Goal: Transaction & Acquisition: Purchase product/service

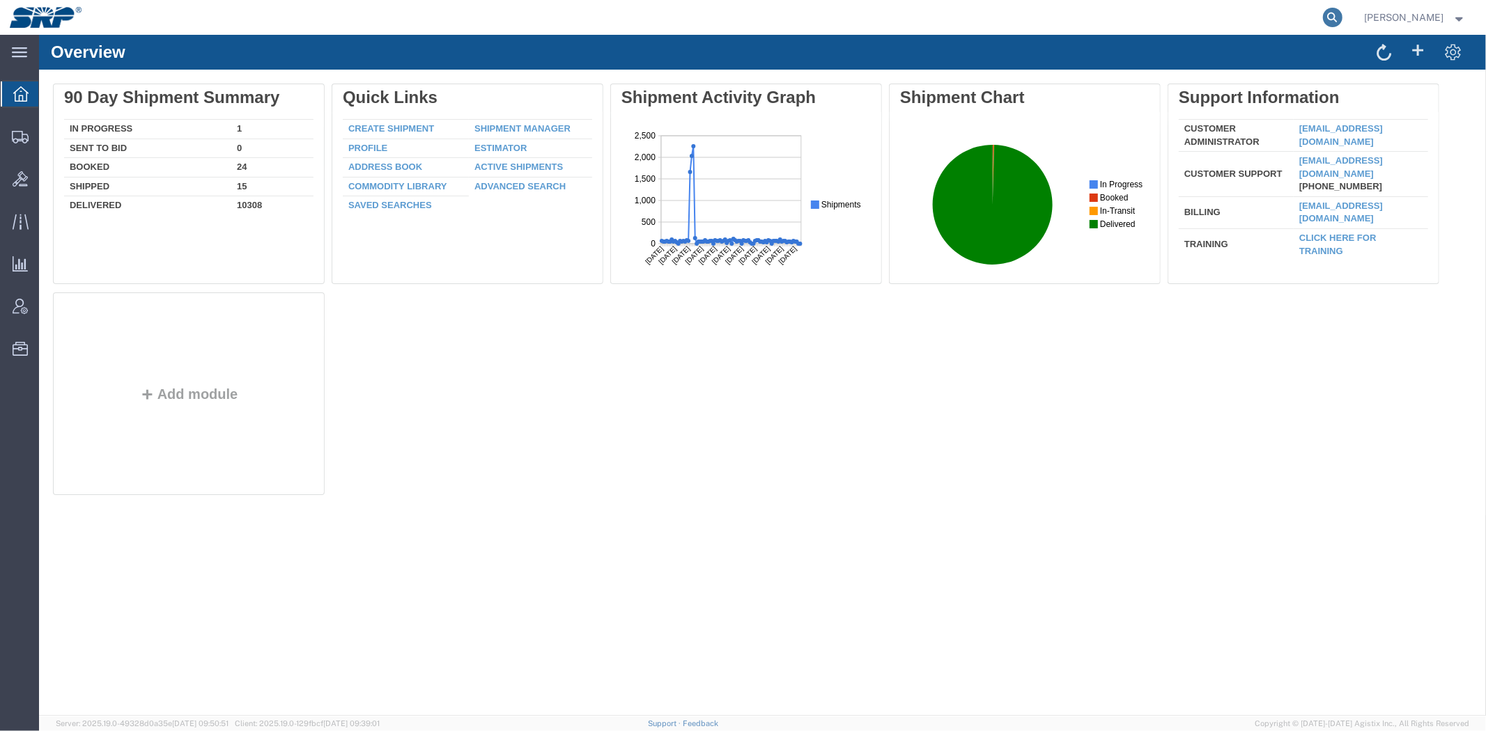
click at [1330, 15] on icon at bounding box center [1333, 18] width 20 height 20
click at [1289, 22] on input "search" at bounding box center [1110, 17] width 423 height 33
paste input "4500347752"
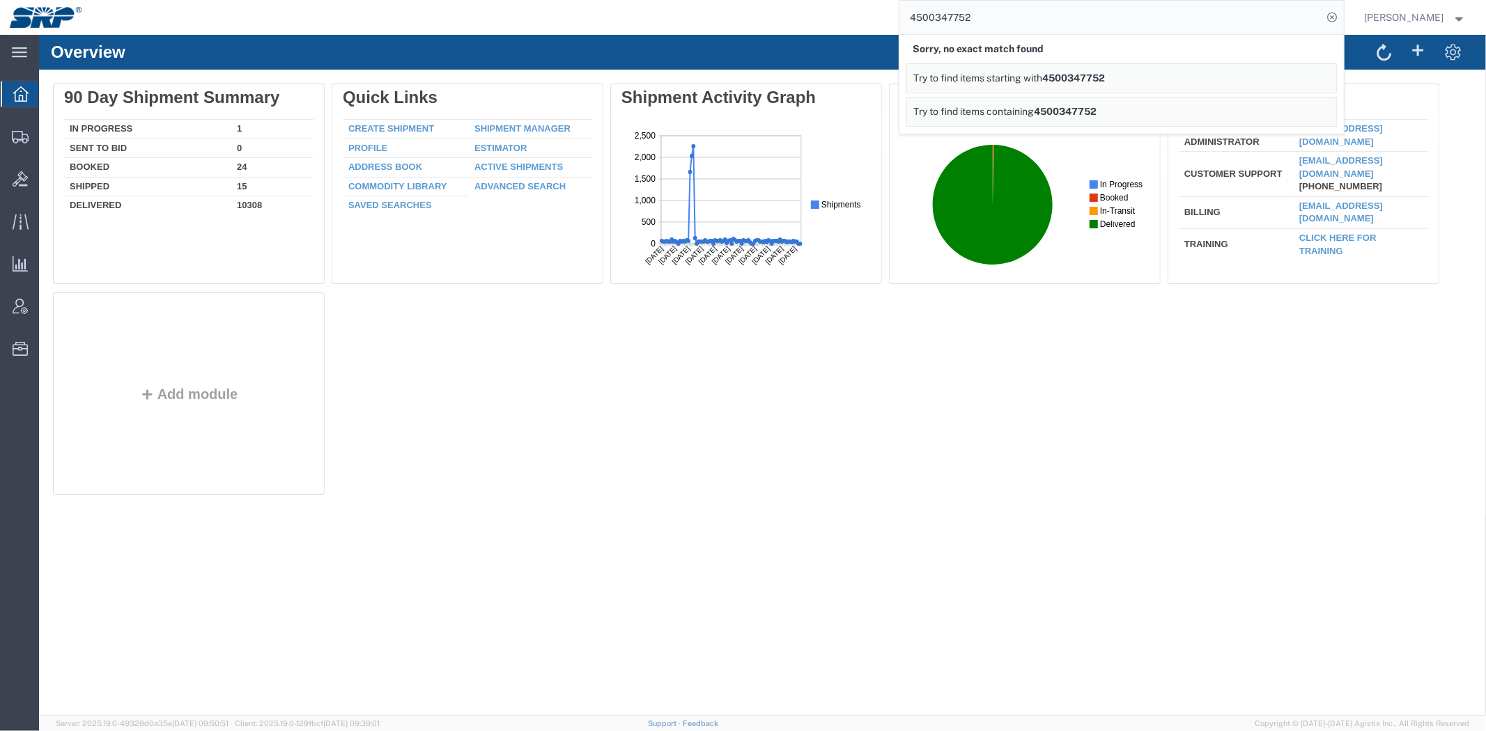
drag, startPoint x: 795, startPoint y: 29, endPoint x: 308, endPoint y: 31, distance: 486.9
click at [377, 29] on div "4500347752 Sorry, no exact match found Try to find items starting with 45003477…" at bounding box center [717, 17] width 1252 height 35
paste input "39897"
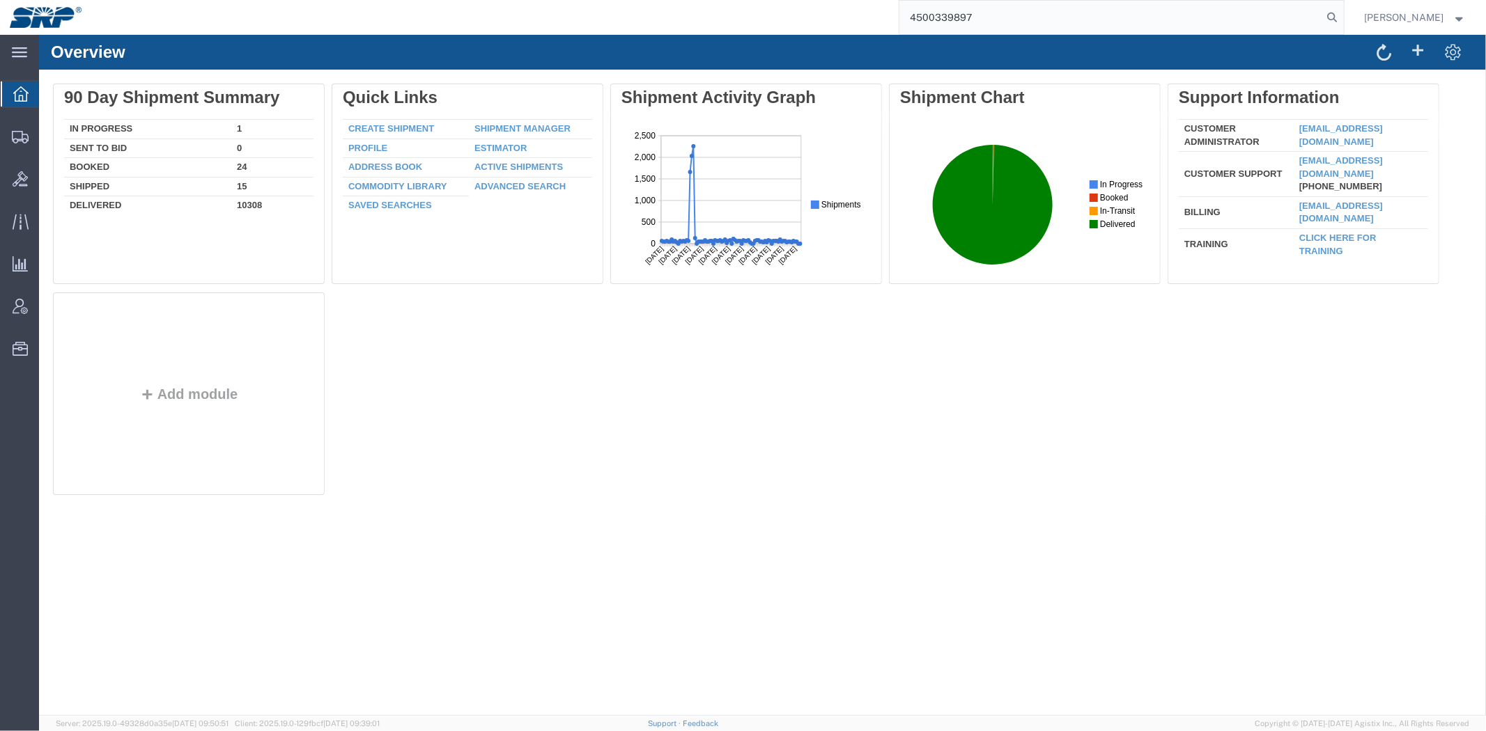
type input "4500339897"
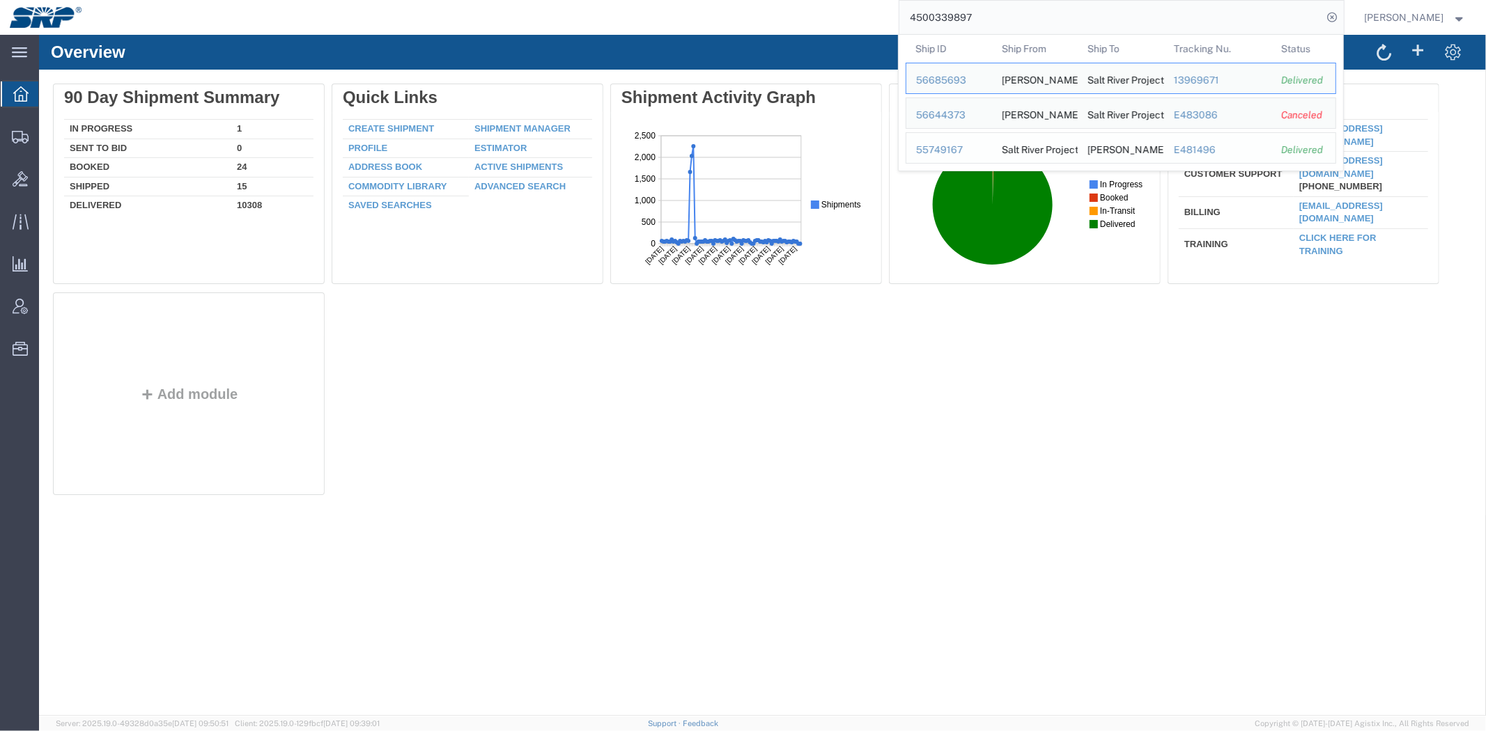
click at [937, 143] on div "55749167" at bounding box center [949, 150] width 66 height 15
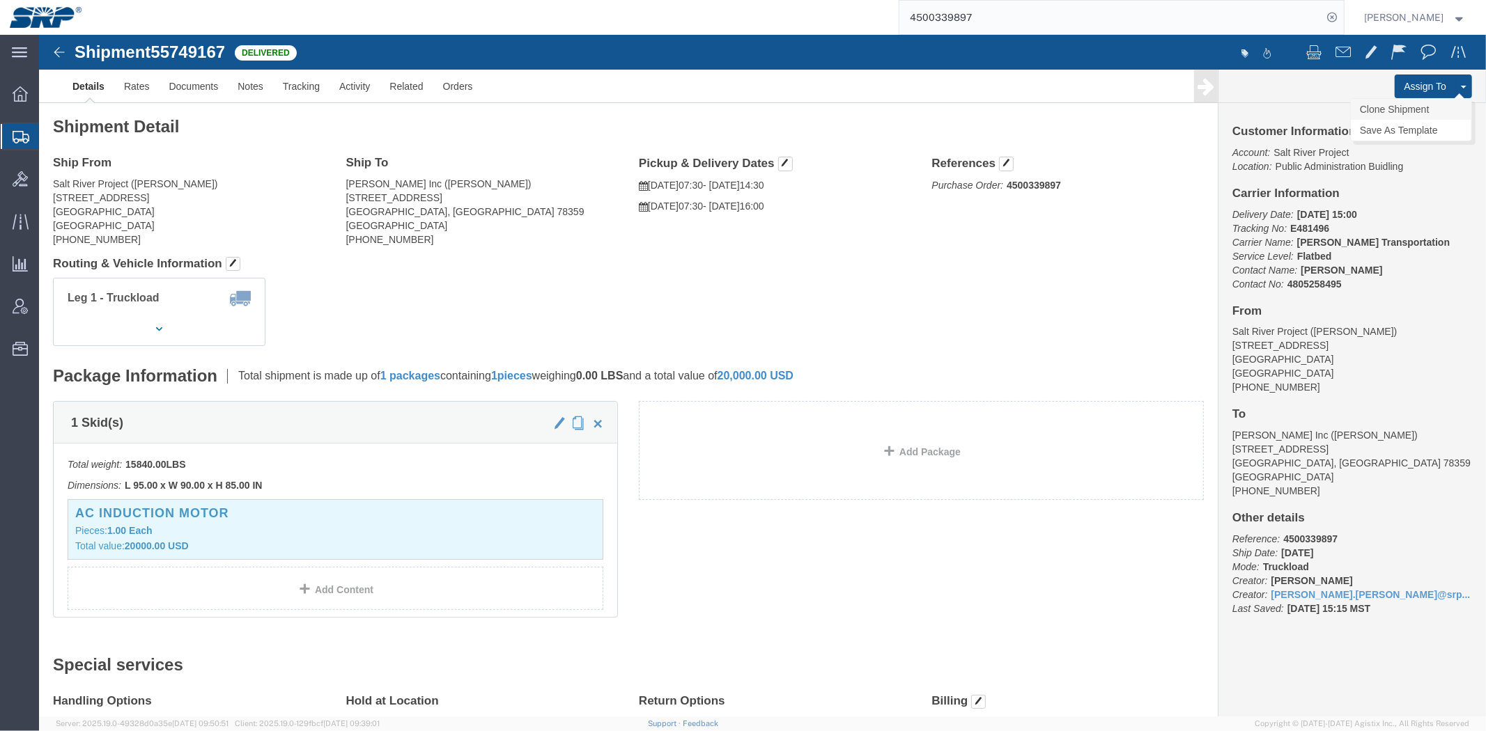
click link "Clone Shipment"
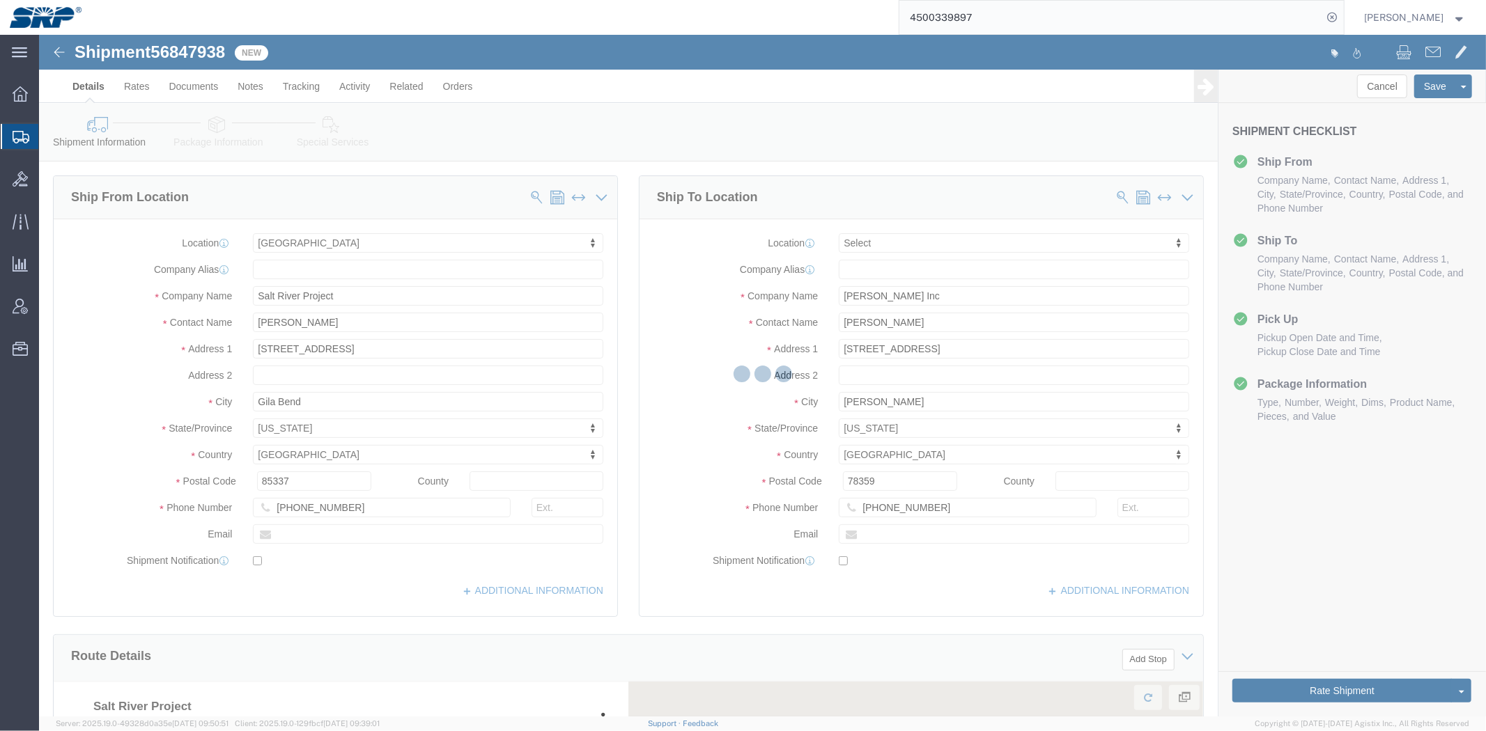
select select "54814"
select select
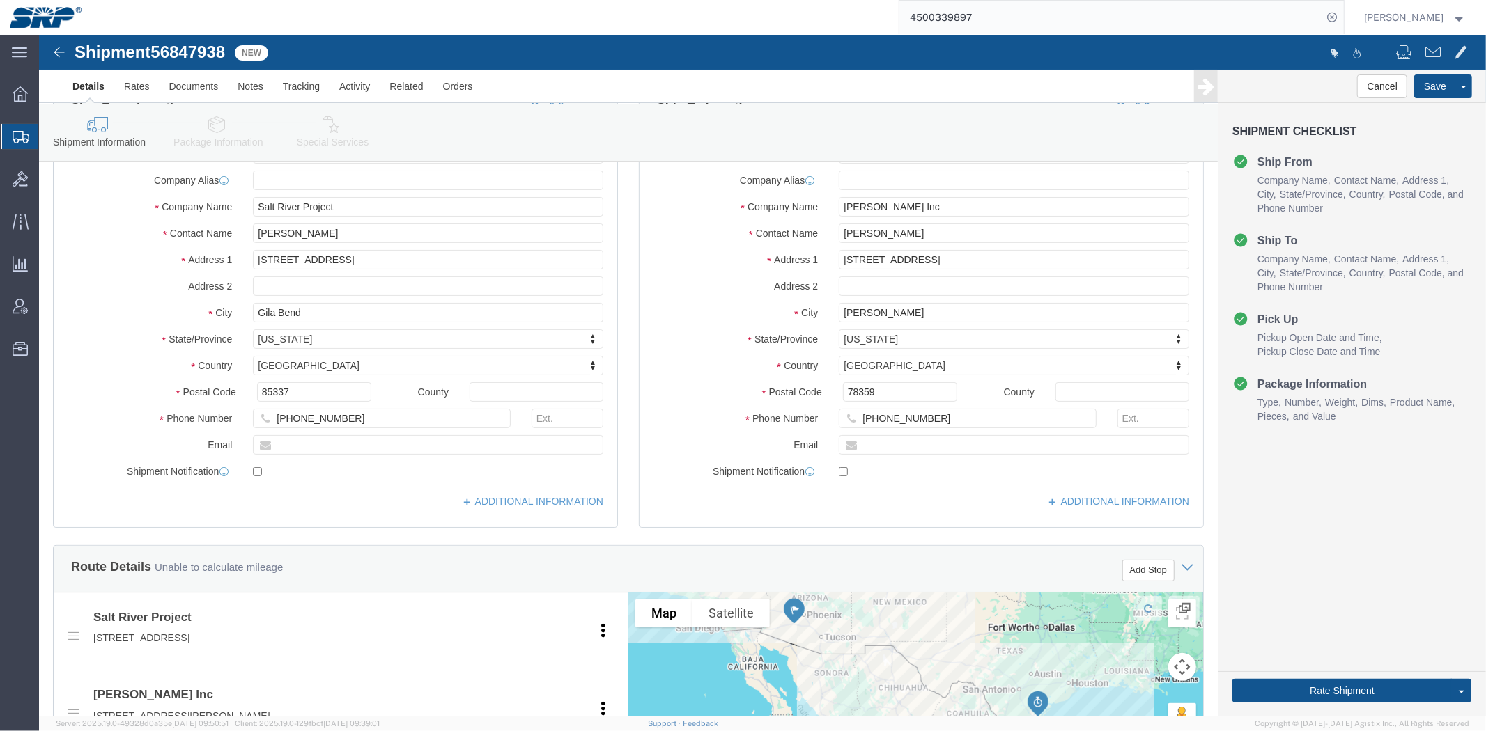
scroll to position [740, 0]
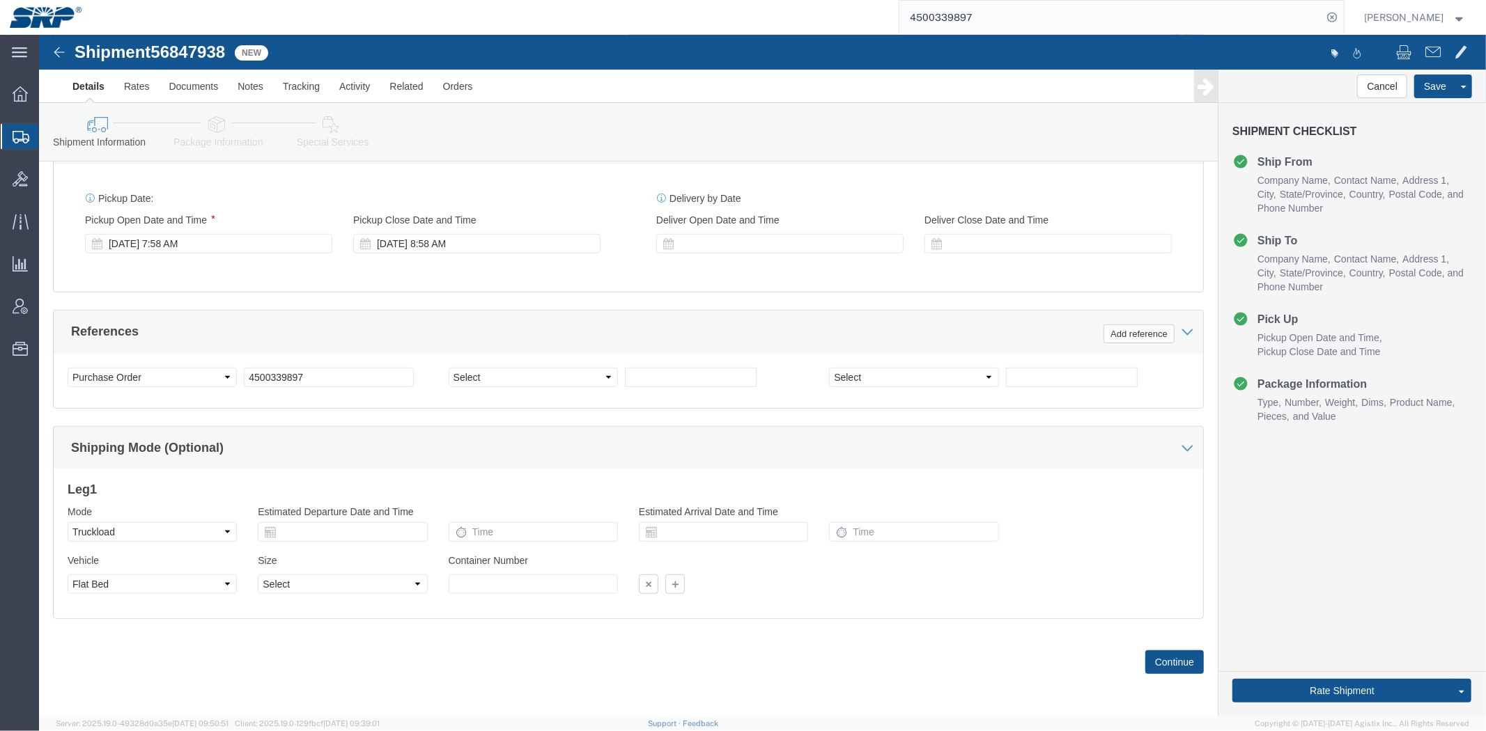
drag, startPoint x: 592, startPoint y: 175, endPoint x: 572, endPoint y: 307, distance: 133.9
drag, startPoint x: 297, startPoint y: 336, endPoint x: 6, endPoint y: 345, distance: 290.6
click div "Please fix the following errors Ship From Location Location [GEOGRAPHIC_DATA] M…"
paste input "47752"
type input "4500347752"
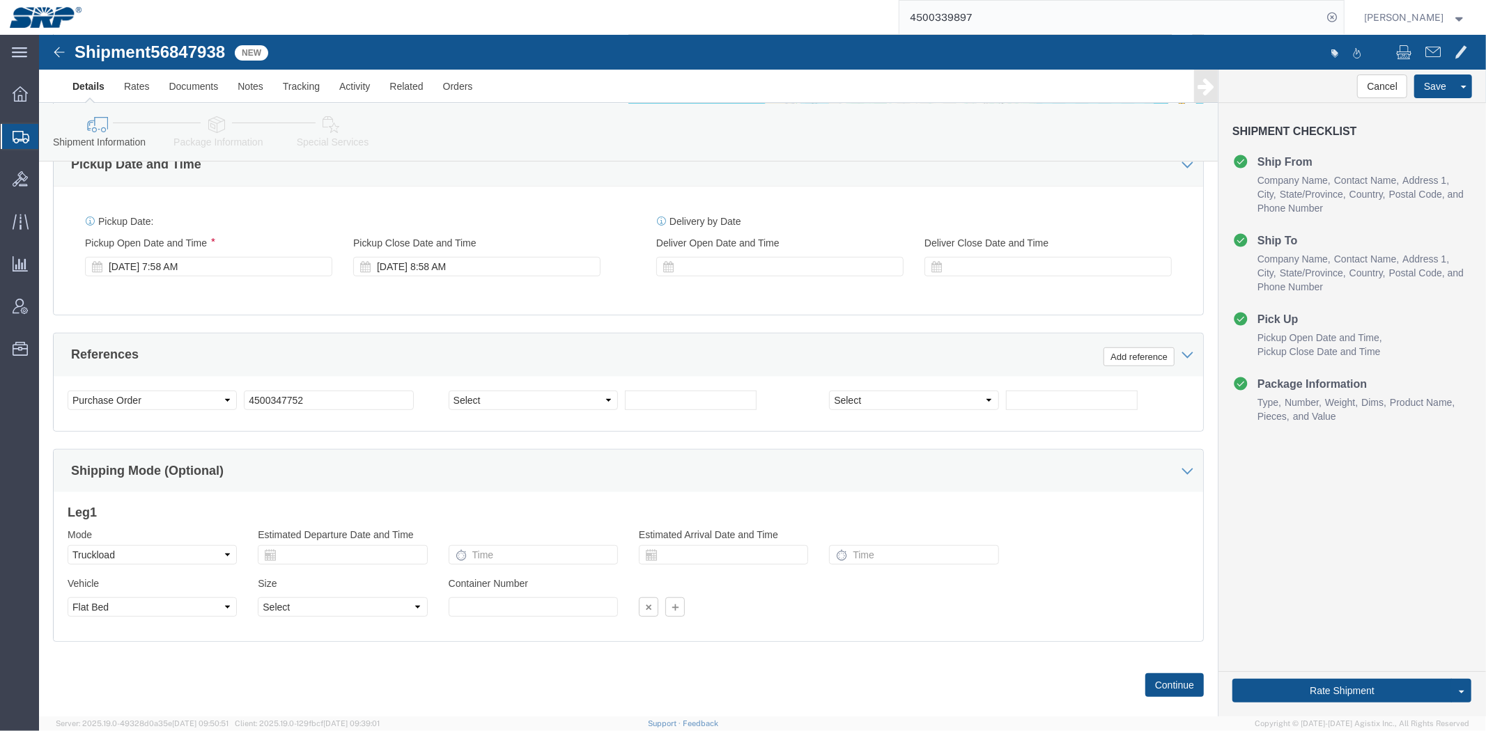
drag, startPoint x: 229, startPoint y: 308, endPoint x: 222, endPoint y: 261, distance: 47.2
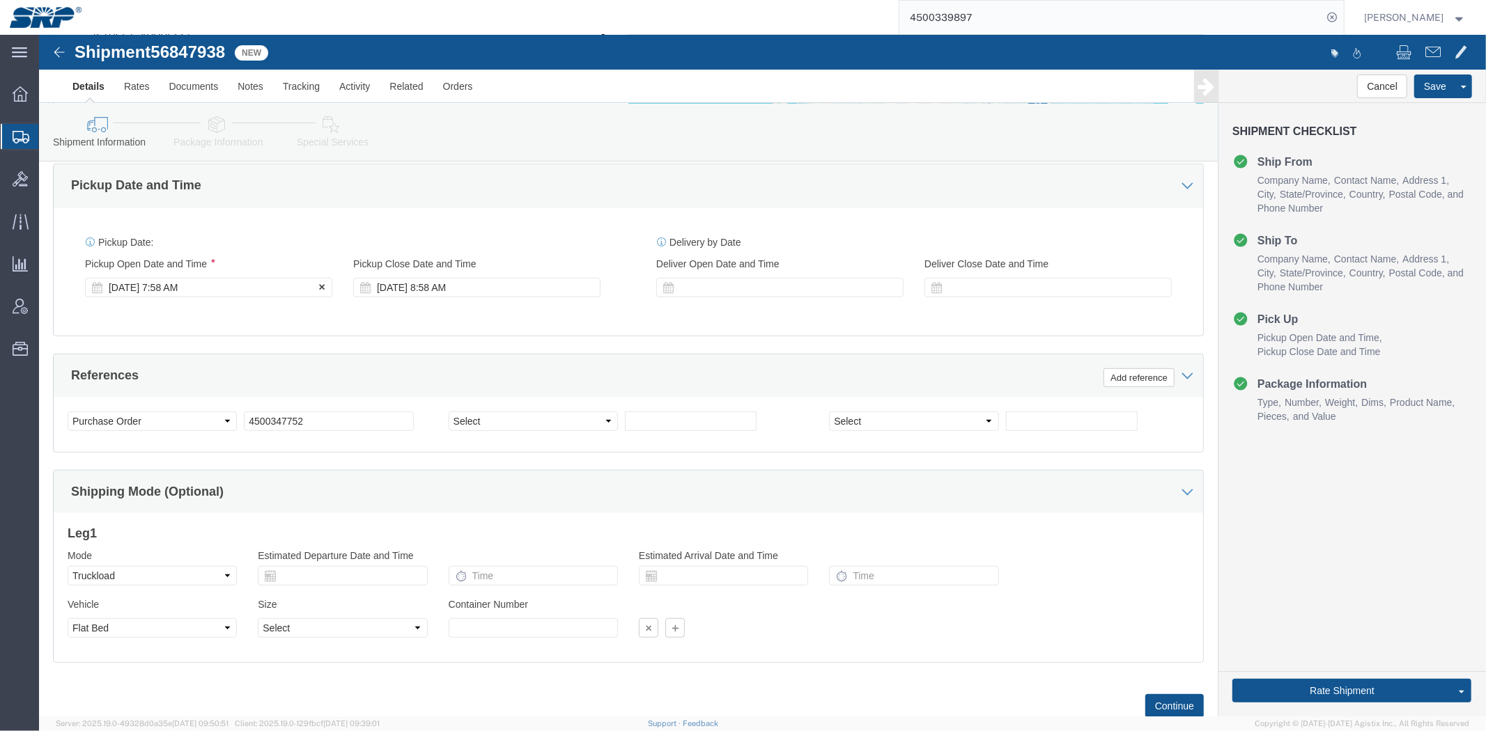
click div "[DATE] 7:58 AM"
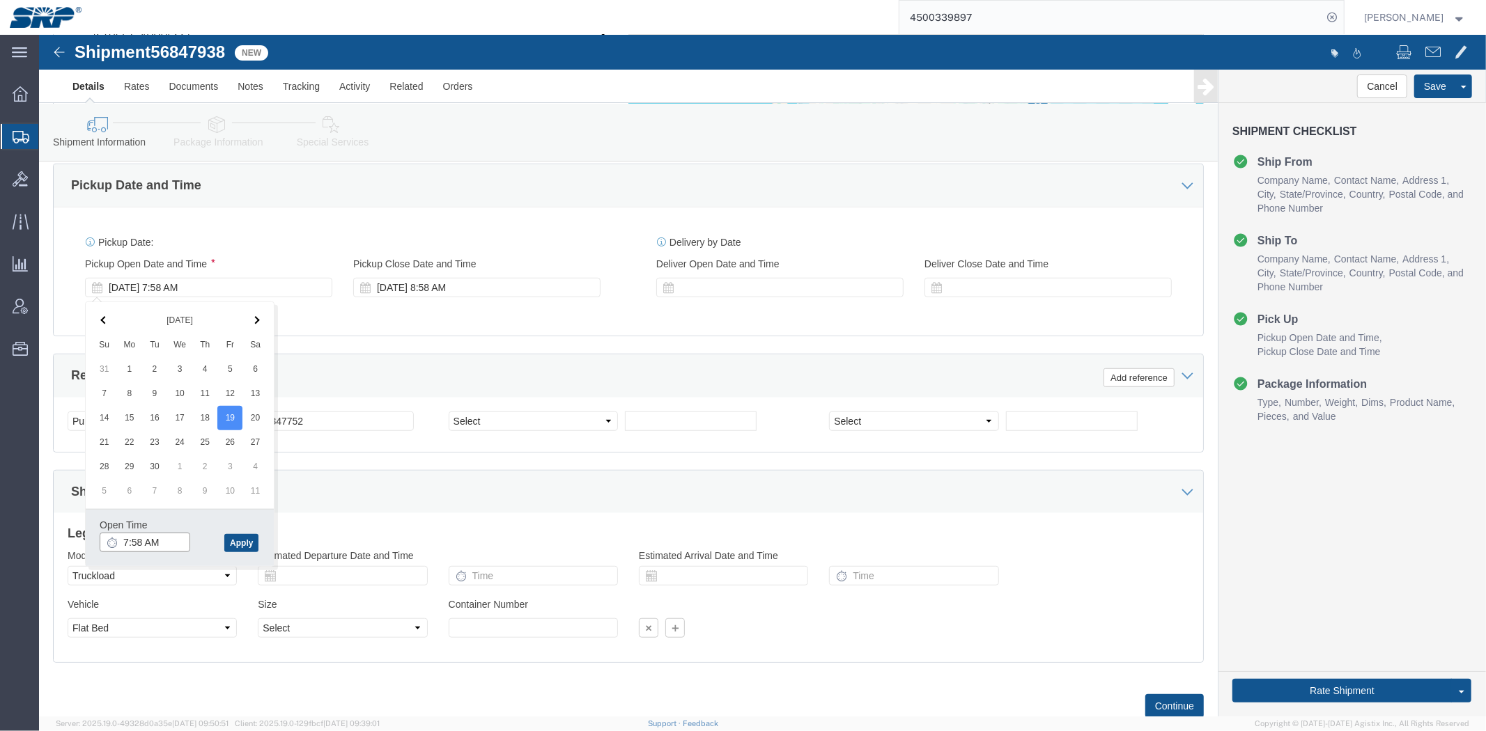
click input "7:58 AM"
type input "7:00 AM"
click button "Apply"
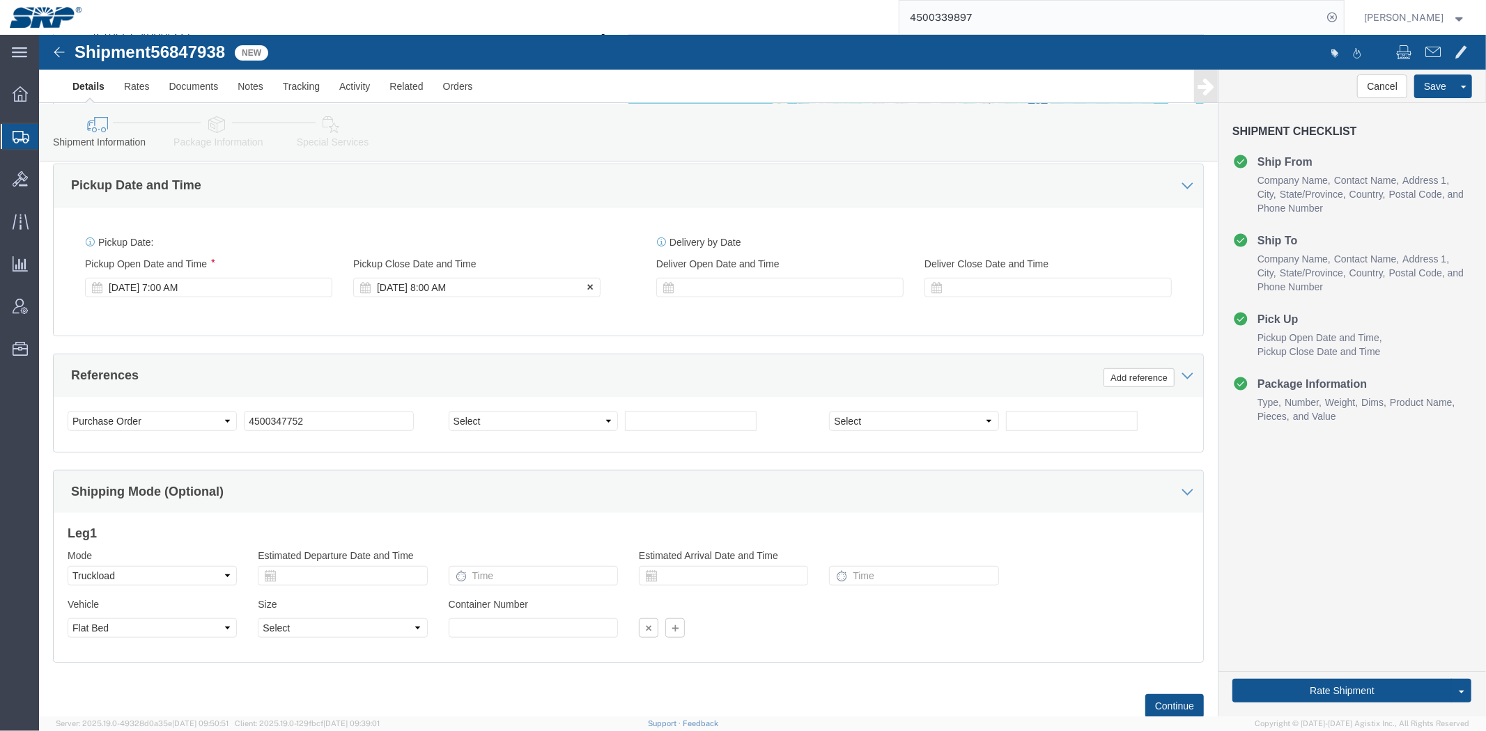
click div "[DATE] 8:00 AM"
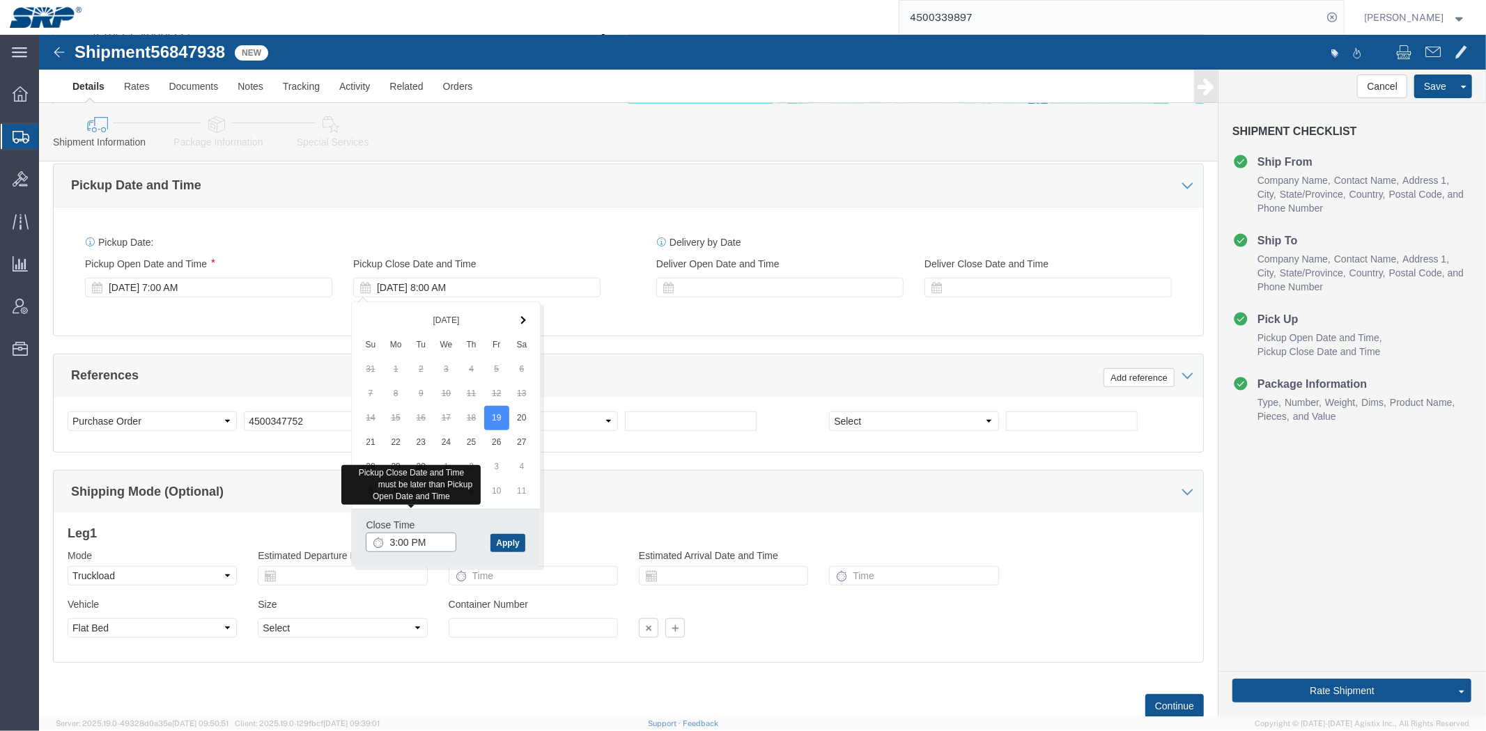
type input "3:00 PM"
click div "Close Time 3:00 PM [DATE] 8:00 AM - [DATE] 8:00 AM Cancel Apply"
click button "Apply"
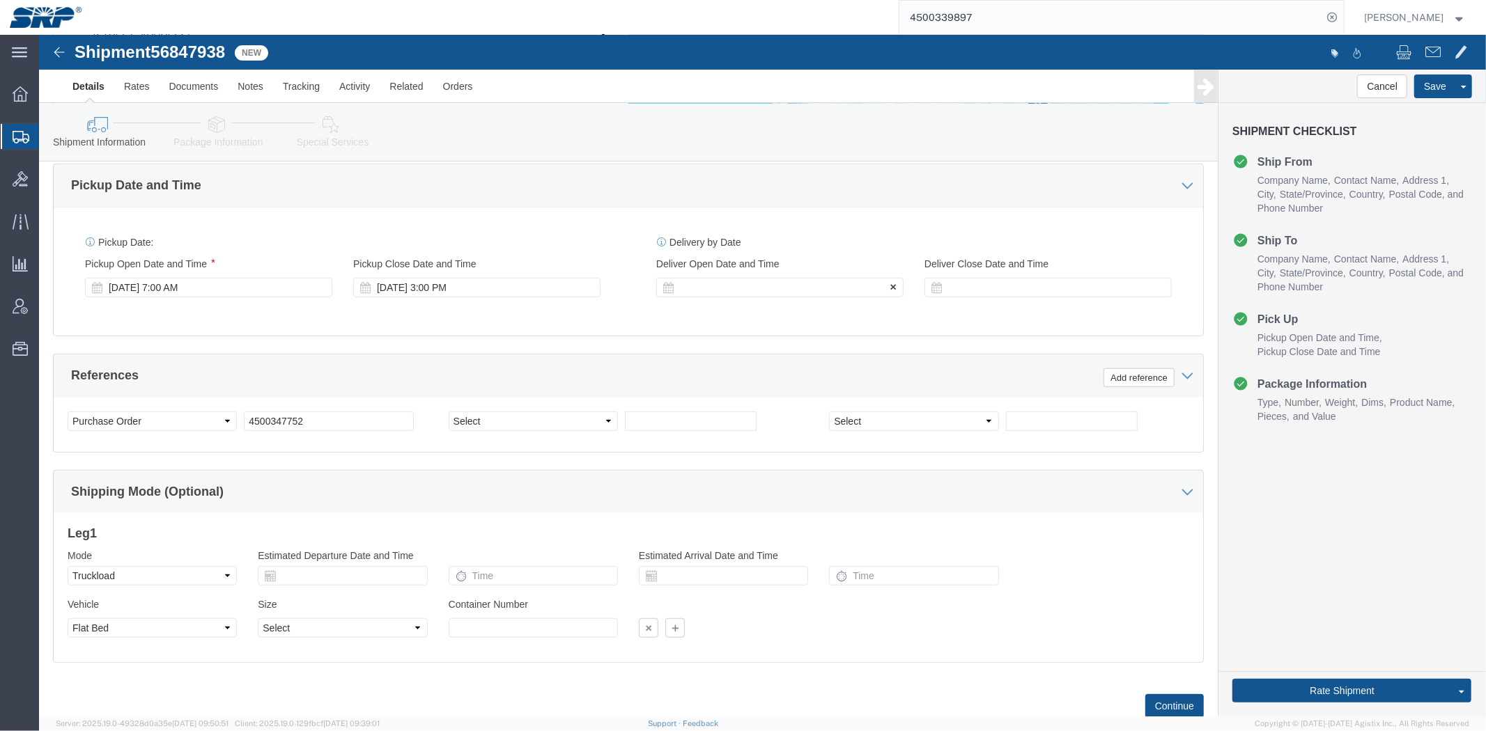
click div
type input "7:00 AM"
click button "Apply"
click div "[DATE] 7:00 PM"
click button "Apply"
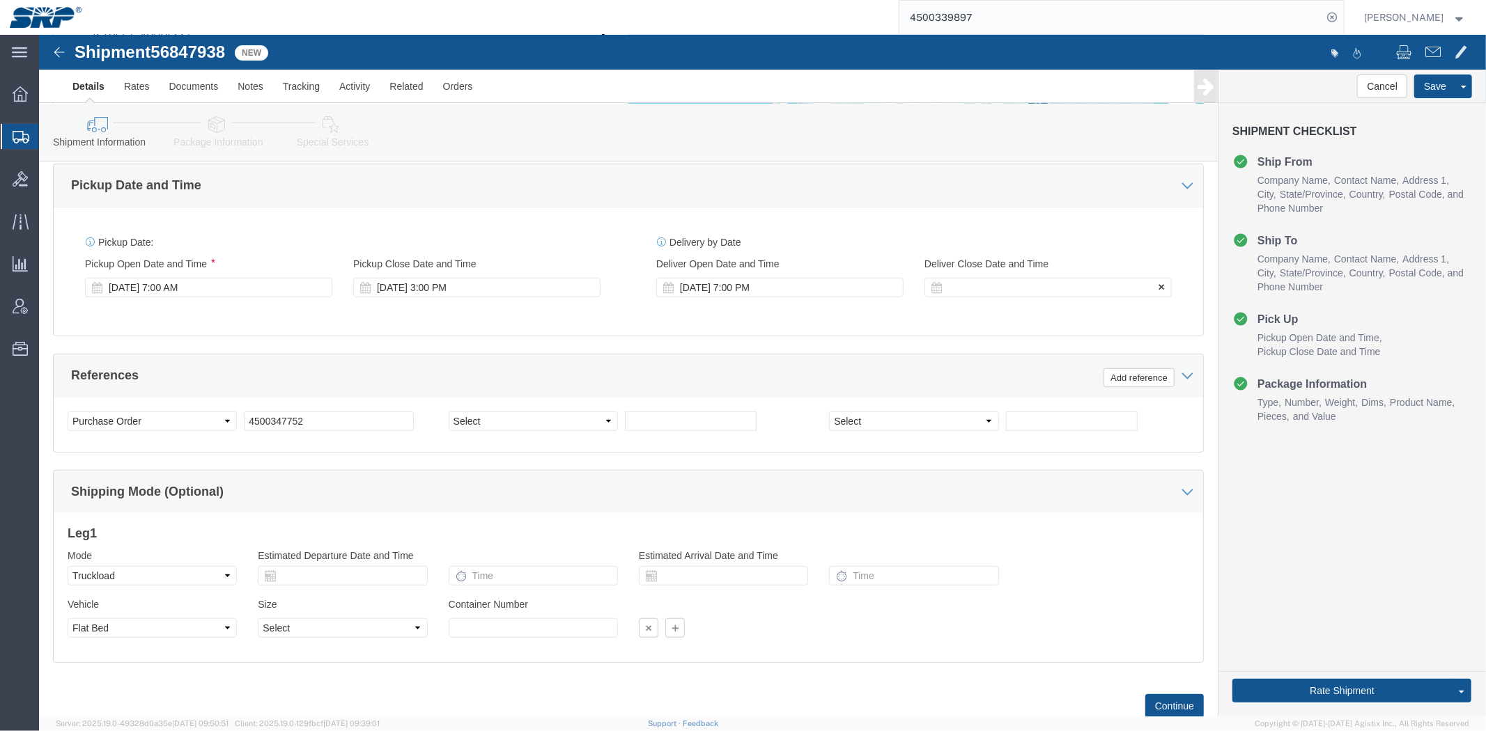
click div
type input "4:00 PM"
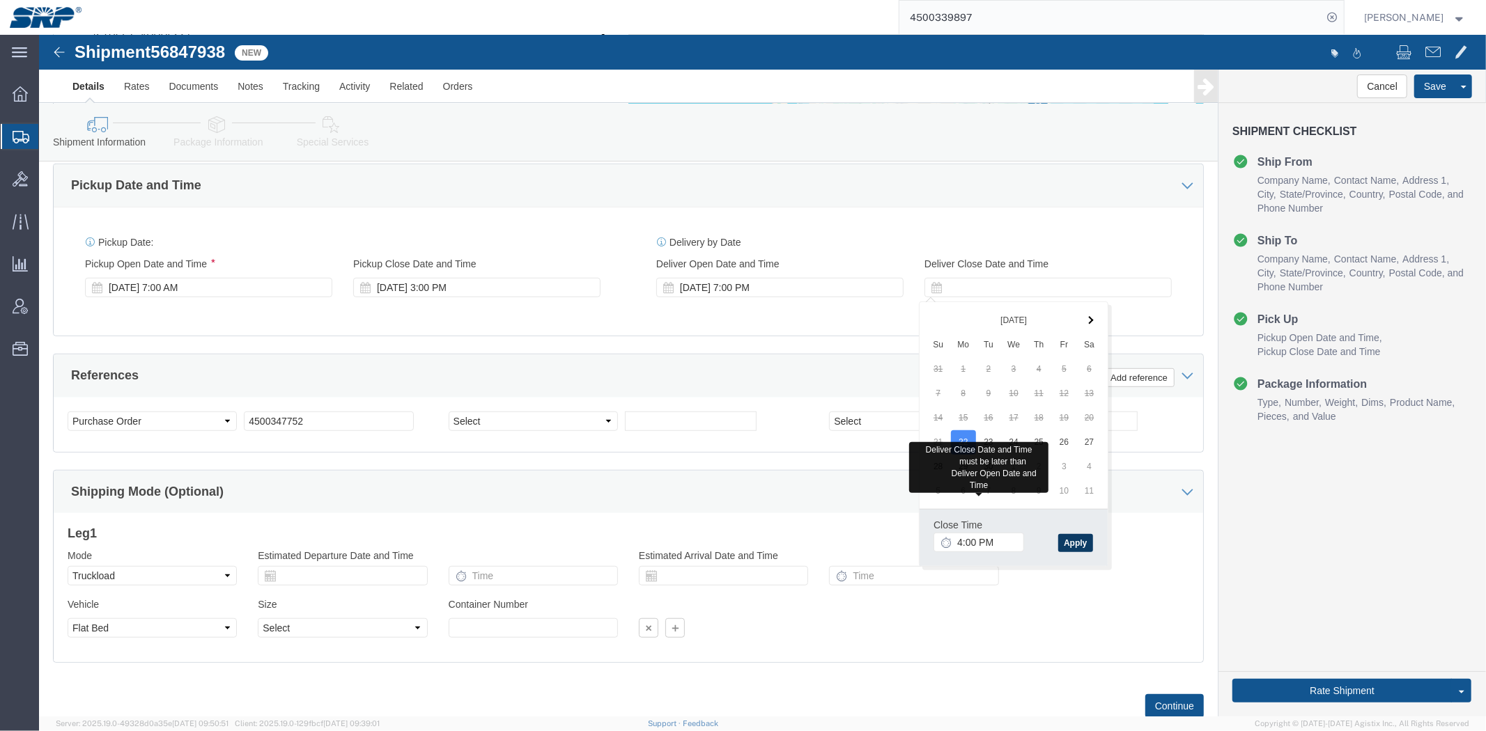
click button "Apply"
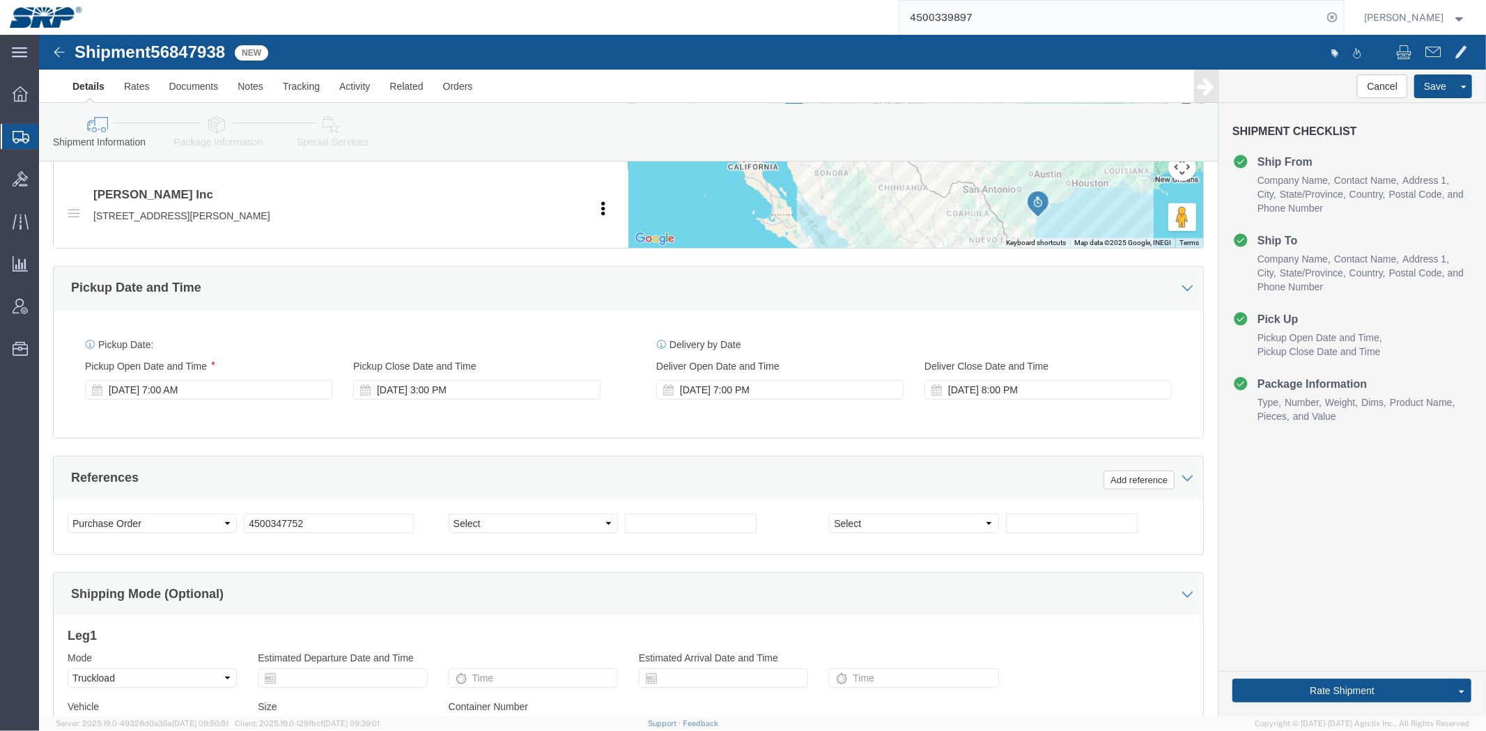
drag, startPoint x: 269, startPoint y: 470, endPoint x: 251, endPoint y: 413, distance: 59.9
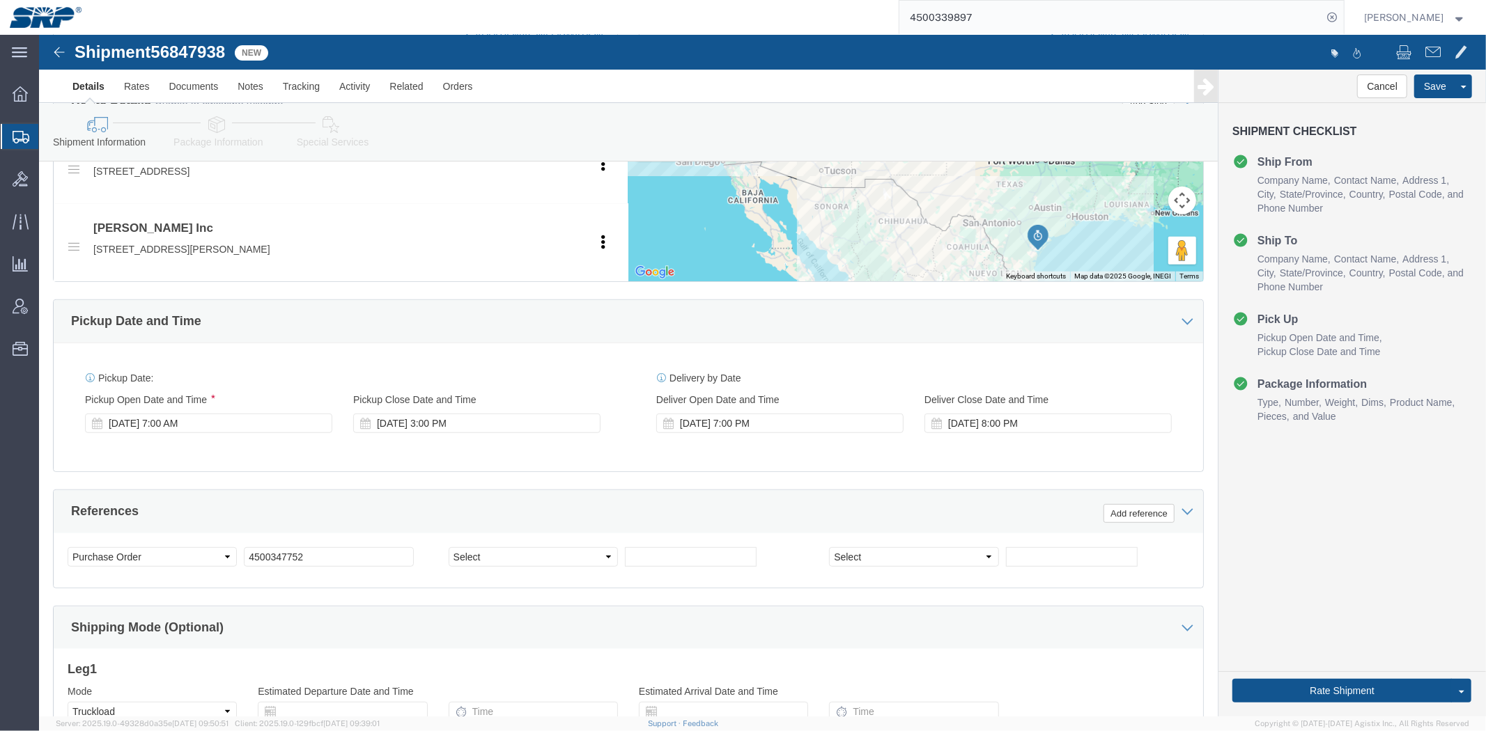
scroll to position [0, 0]
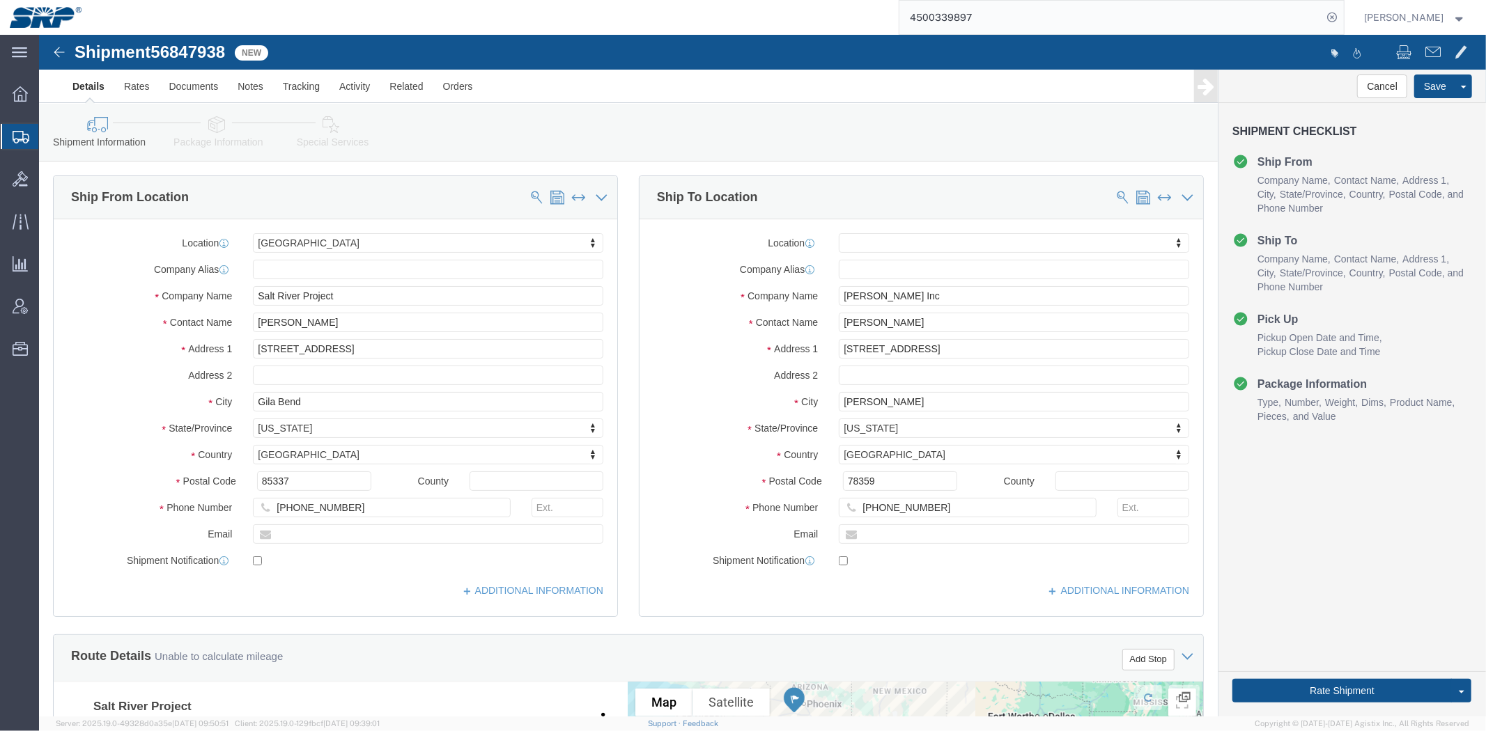
drag, startPoint x: 395, startPoint y: 425, endPoint x: 247, endPoint y: 178, distance: 288.0
click div "Ship From Location Location [GEOGRAPHIC_DATA] My Profile Location [GEOGRAPHIC_D…"
paste input "[PERSON_NAME]"
type input "[PERSON_NAME]"
drag, startPoint x: 901, startPoint y: 470, endPoint x: 437, endPoint y: 497, distance: 465.3
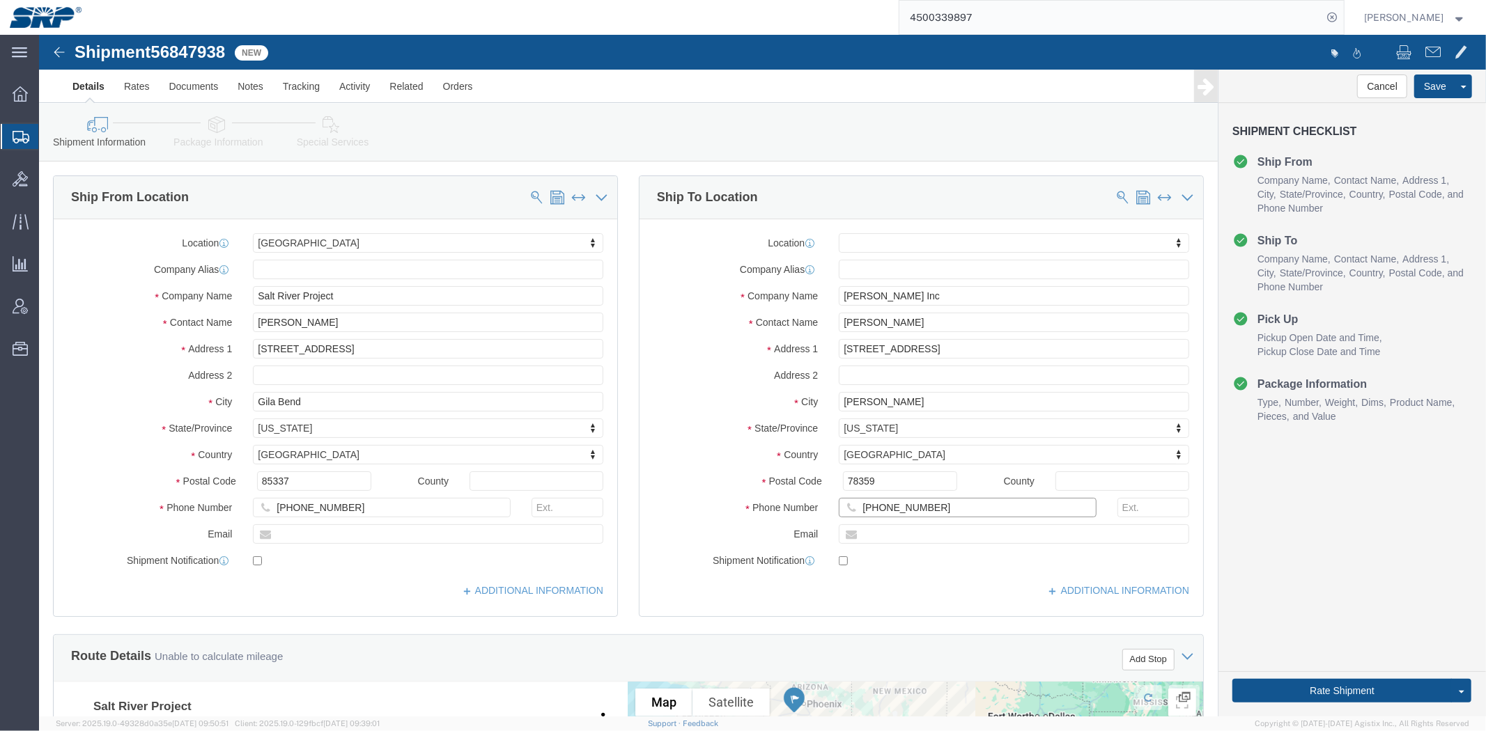
click div "Ship From Location Location [GEOGRAPHIC_DATA] My Profile Location [GEOGRAPHIC_D…"
type input "[PHONE_NUMBER]"
drag, startPoint x: 559, startPoint y: 167, endPoint x: 596, endPoint y: 194, distance: 45.4
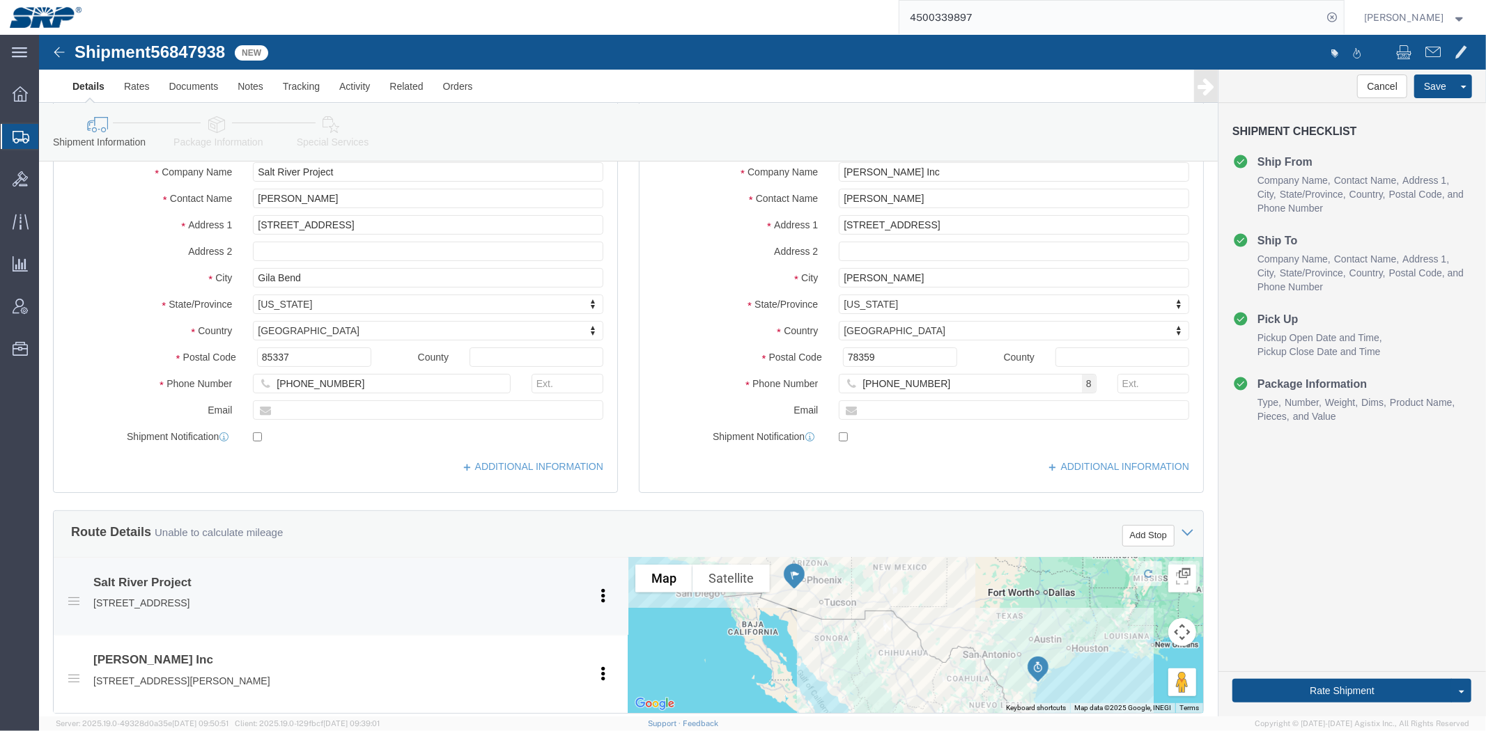
drag, startPoint x: 570, startPoint y: 164, endPoint x: 540, endPoint y: 355, distance: 194.0
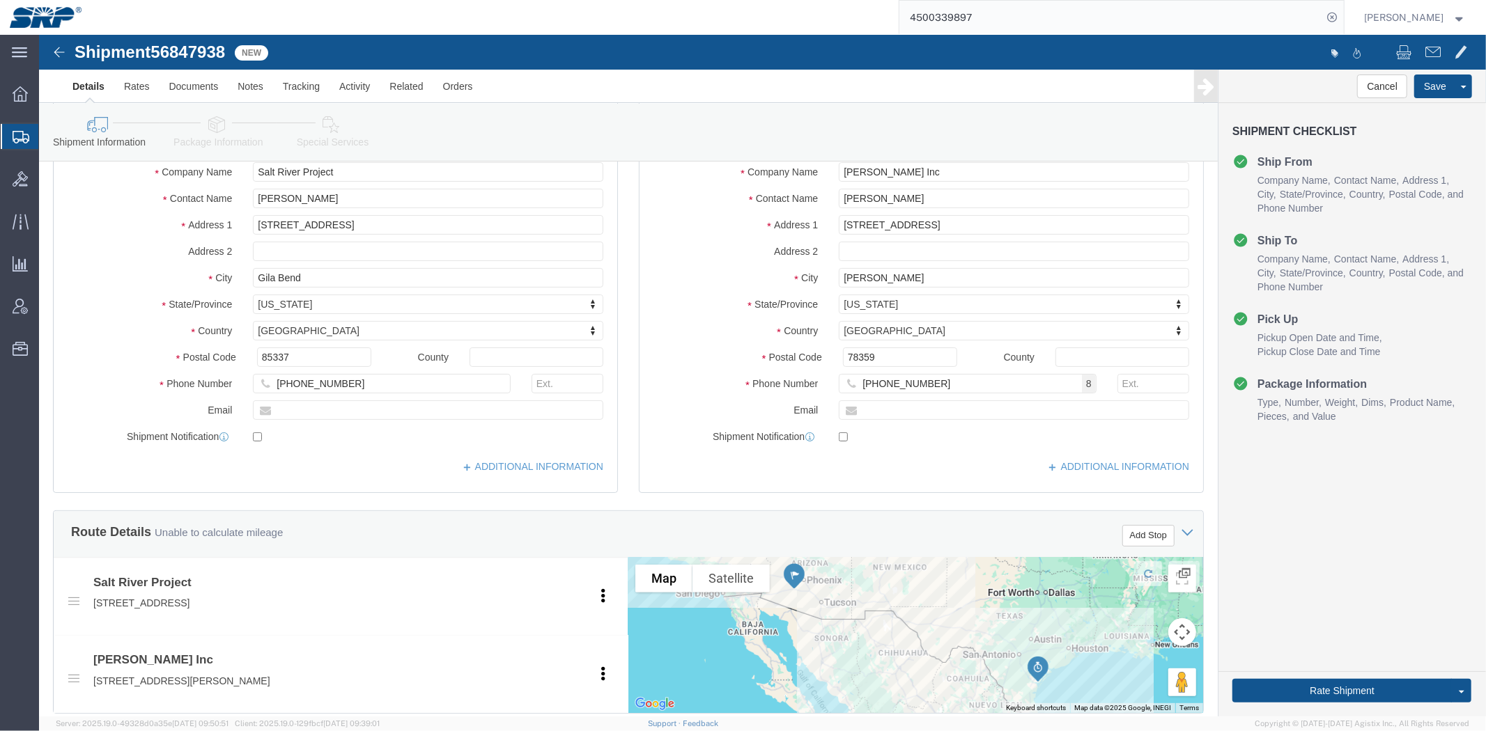
scroll to position [740, 0]
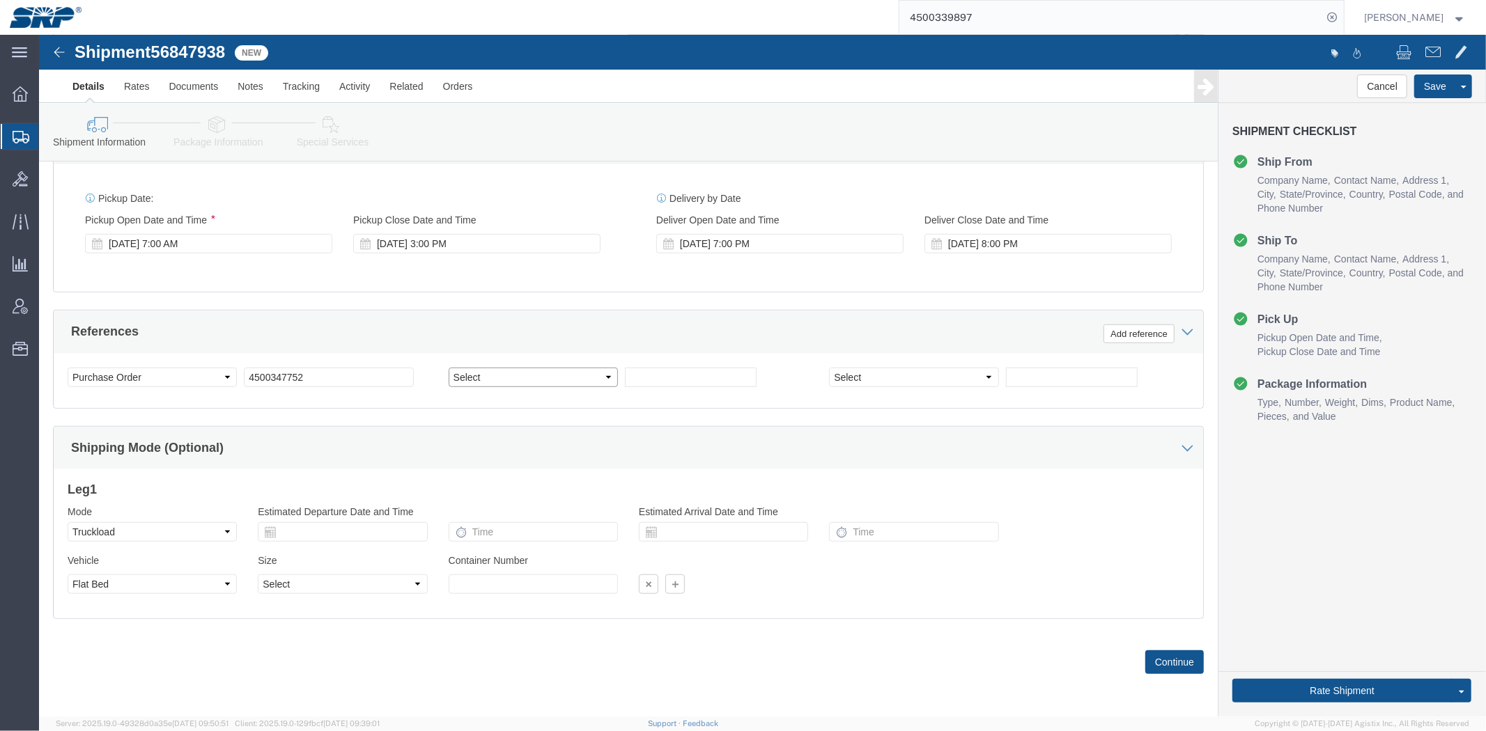
click select "Select Account Type Activity ID Airline Appointment Number ASN Batch Request # …"
select select "RMA"
click select "Select Account Type Activity ID Airline Appointment Number ASN Batch Request # …"
click input "text"
paste input "R5601"
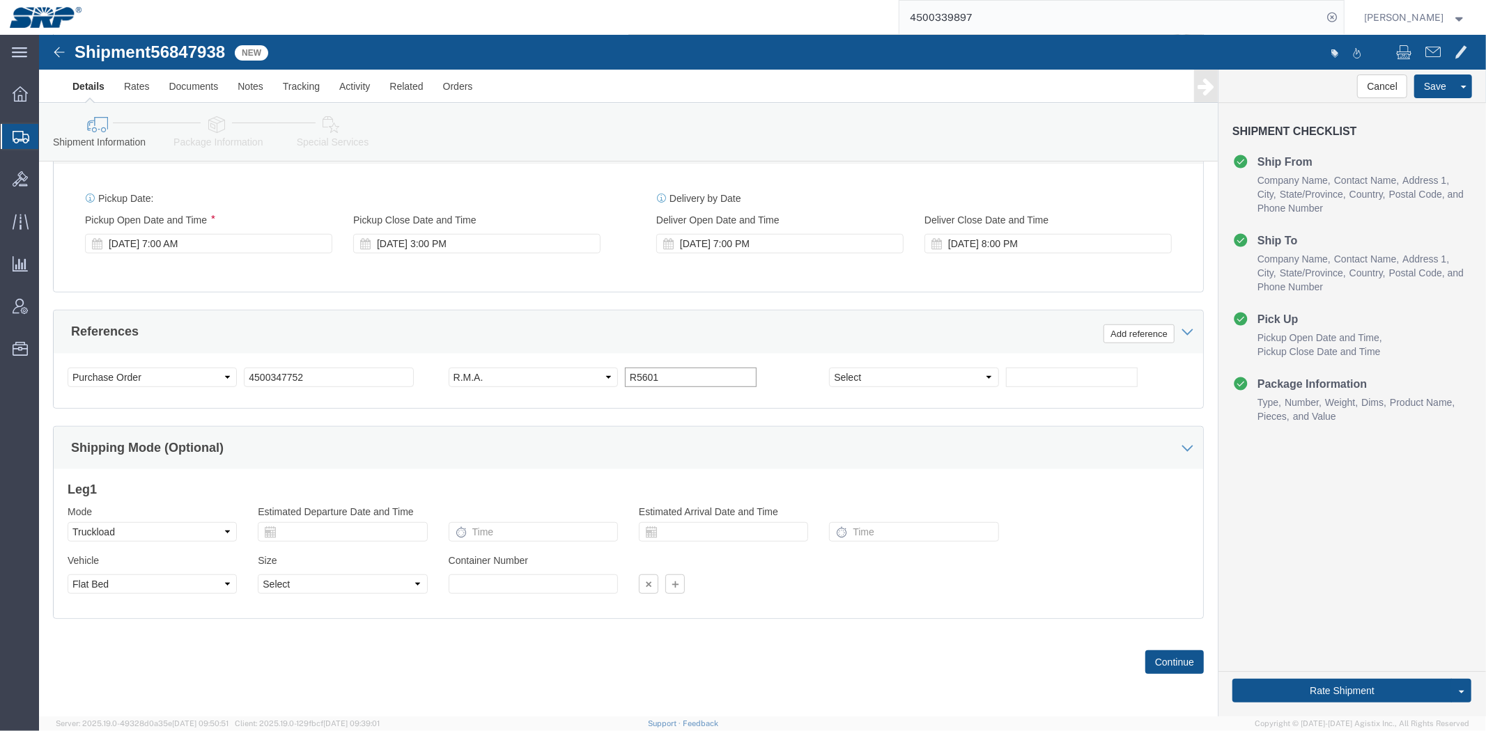
type input "R5601"
click div "Leg 1 Mode Select Air Less than Truckload Multi-Leg Ocean Freight Rail Small Pa…"
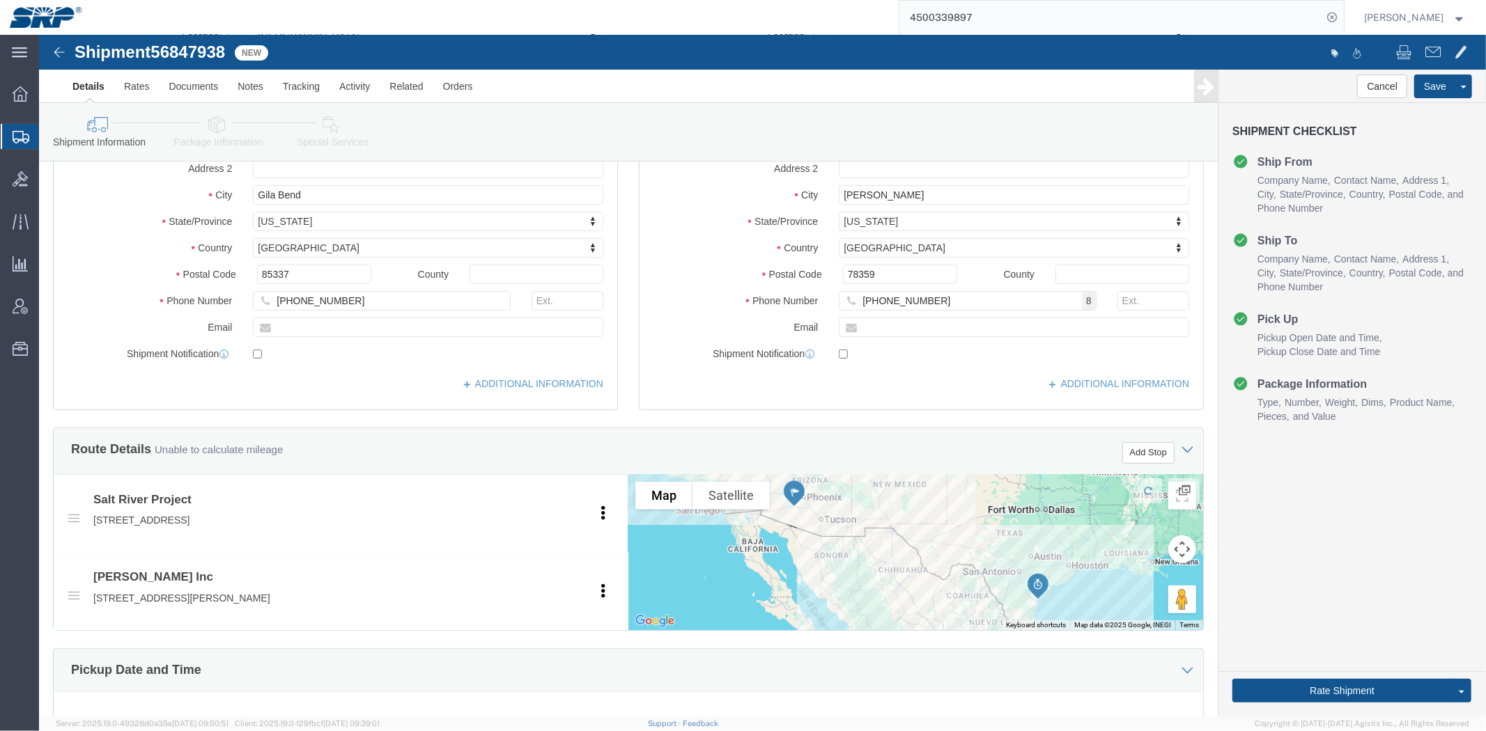
scroll to position [0, 0]
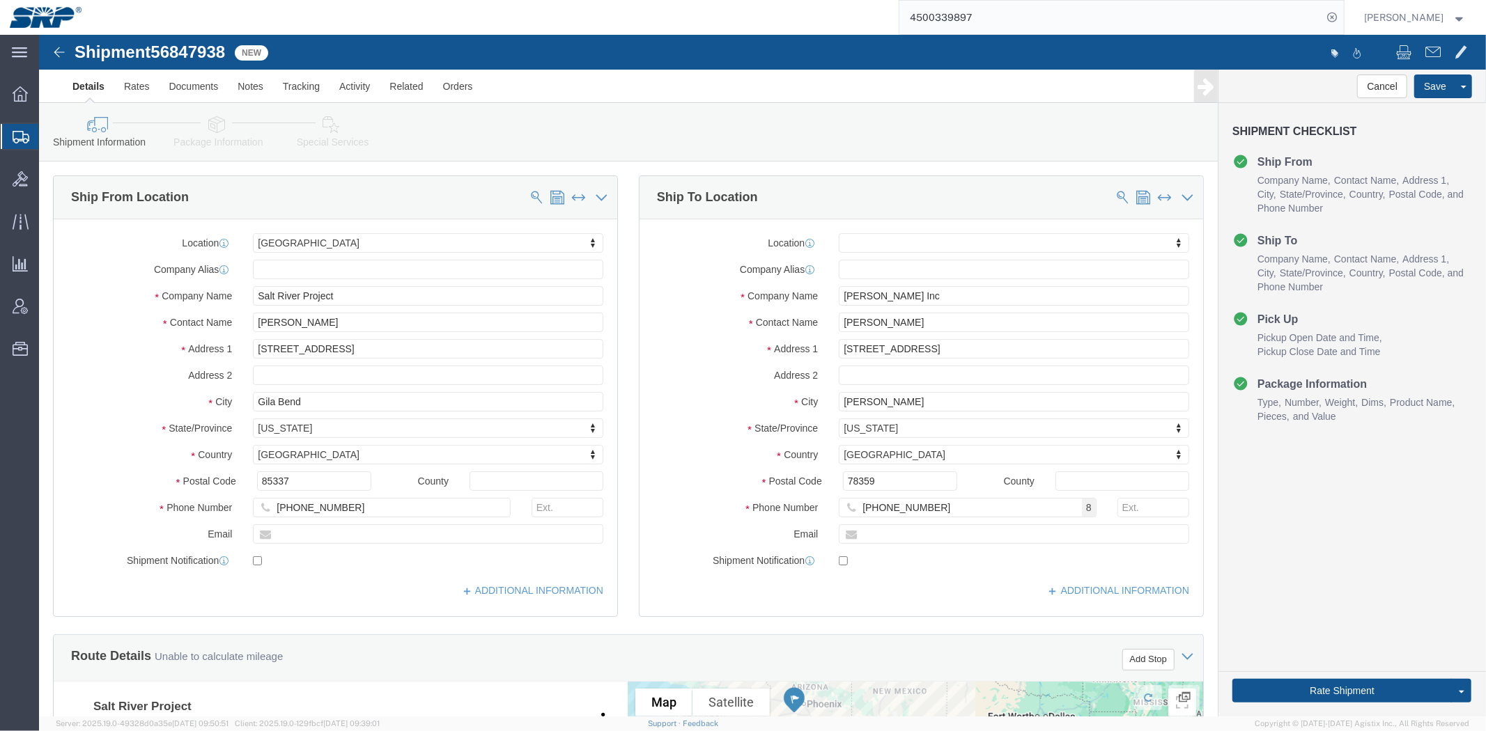
drag, startPoint x: 442, startPoint y: 430, endPoint x: 270, endPoint y: 115, distance: 359.0
click icon
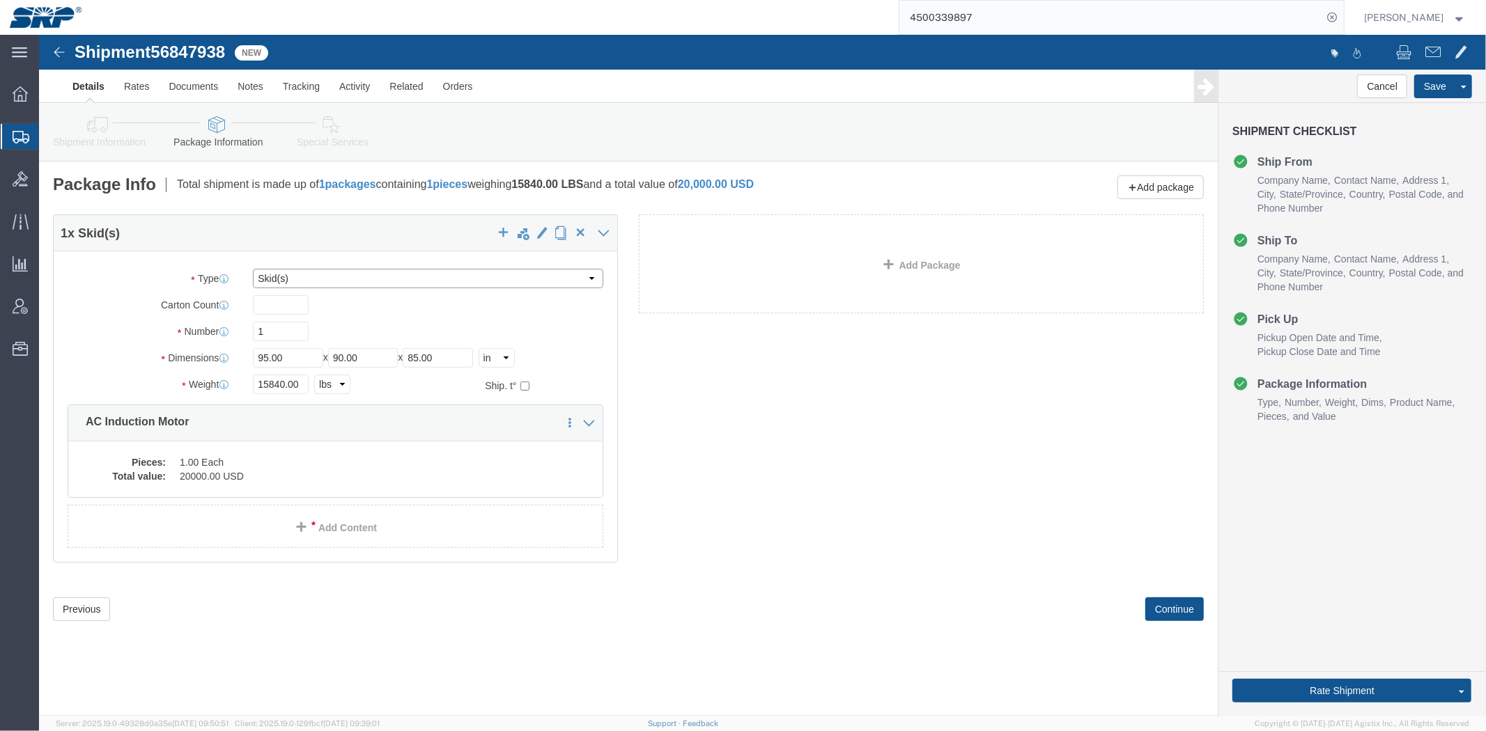
click select "Select Bale(s) Basket(s) Bolt(s) Bottle(s) Buckets Bulk Bundle(s) Can(s) Cardbo…"
select select "NKCR"
click select "Select Bale(s) Basket(s) Bolt(s) Bottle(s) Buckets Bulk Bundle(s) Can(s) Cardbo…"
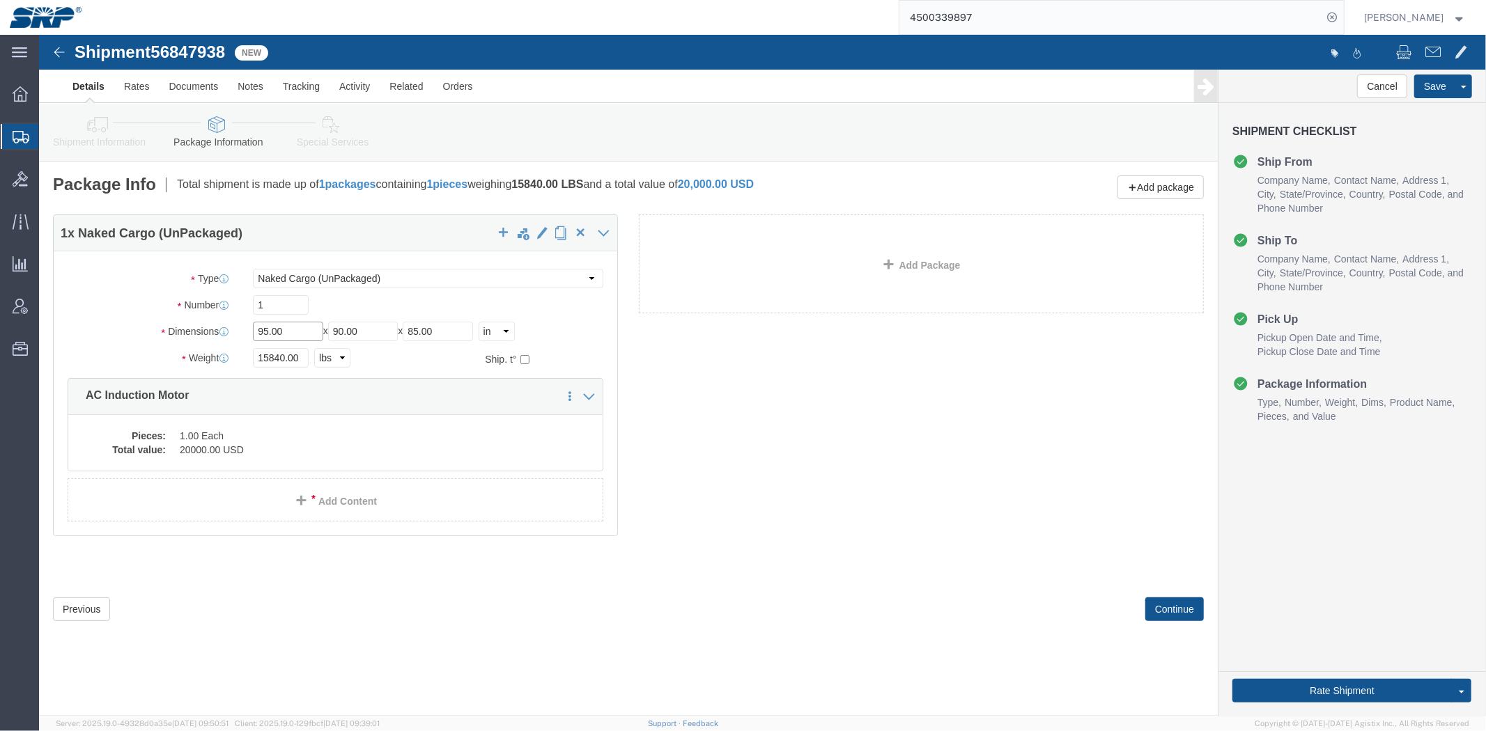
drag, startPoint x: 258, startPoint y: 297, endPoint x: 161, endPoint y: 293, distance: 97.6
click div "Dimensions Length 95.00 x Width 90.00 x Height 85.00 Select cm ft in"
type input "102"
type input "94"
type input "92"
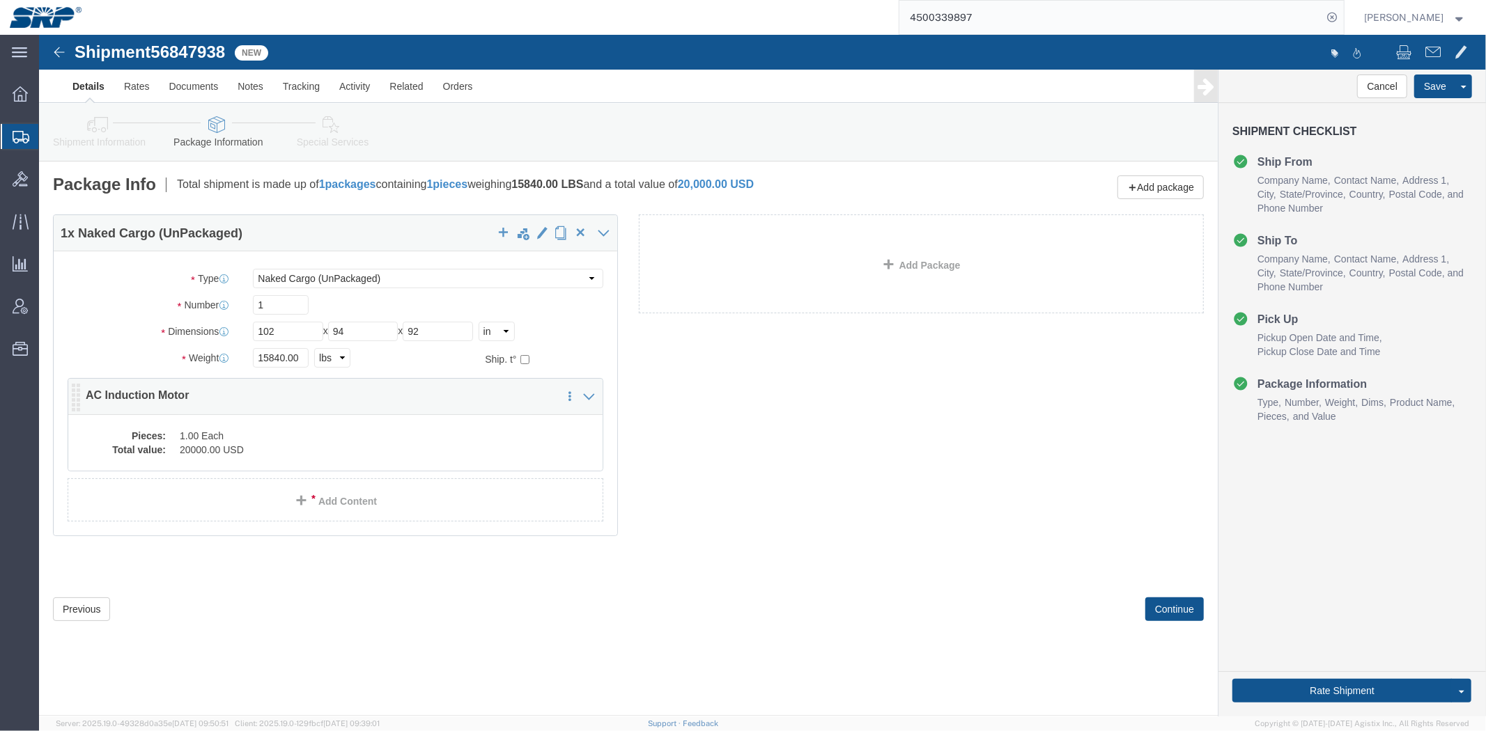
click dd "1.00 Each"
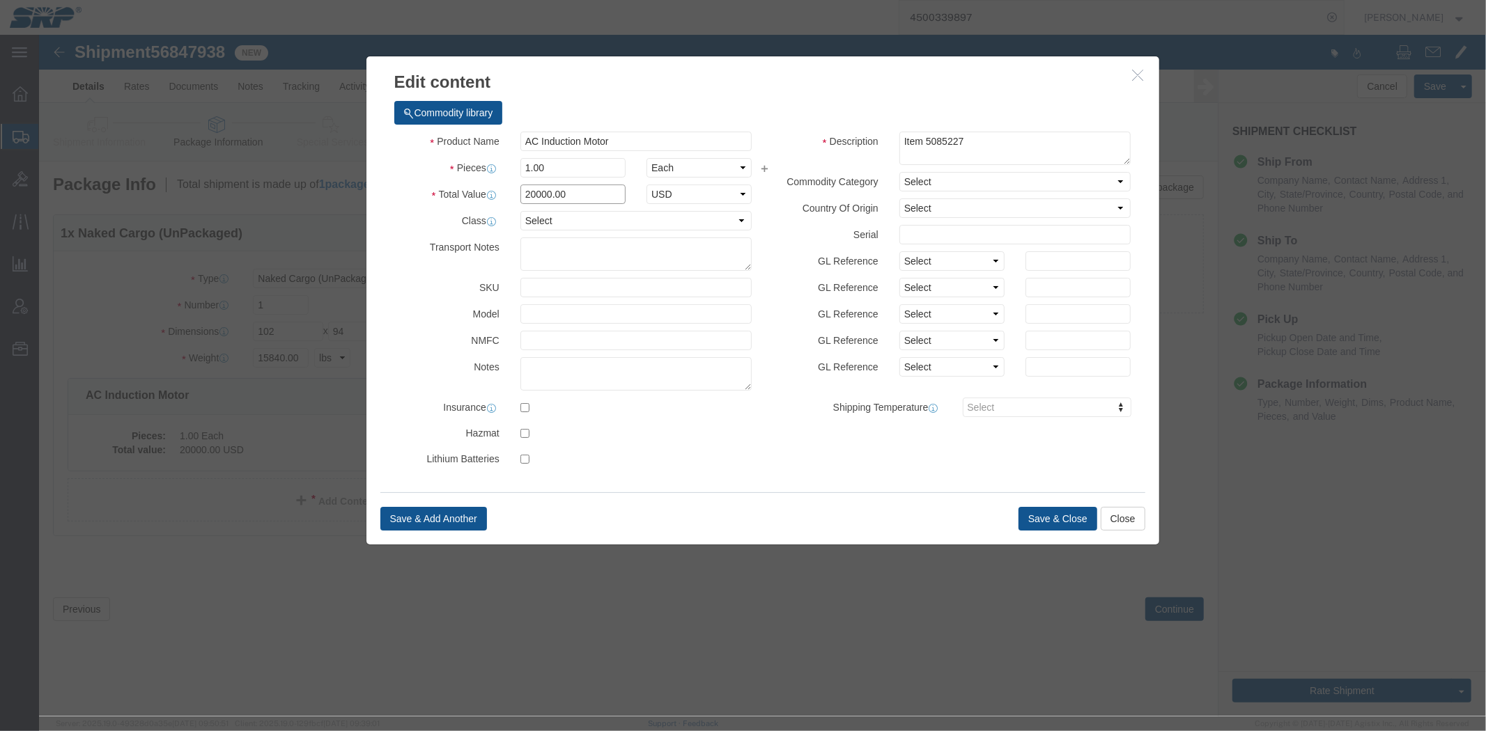
drag, startPoint x: 540, startPoint y: 163, endPoint x: 224, endPoint y: 143, distance: 317.5
click div "Edit content Commodity library Product Name AC Induction Motor Pieces 1.00 Sele…"
type input "79094"
click button "Save & Close"
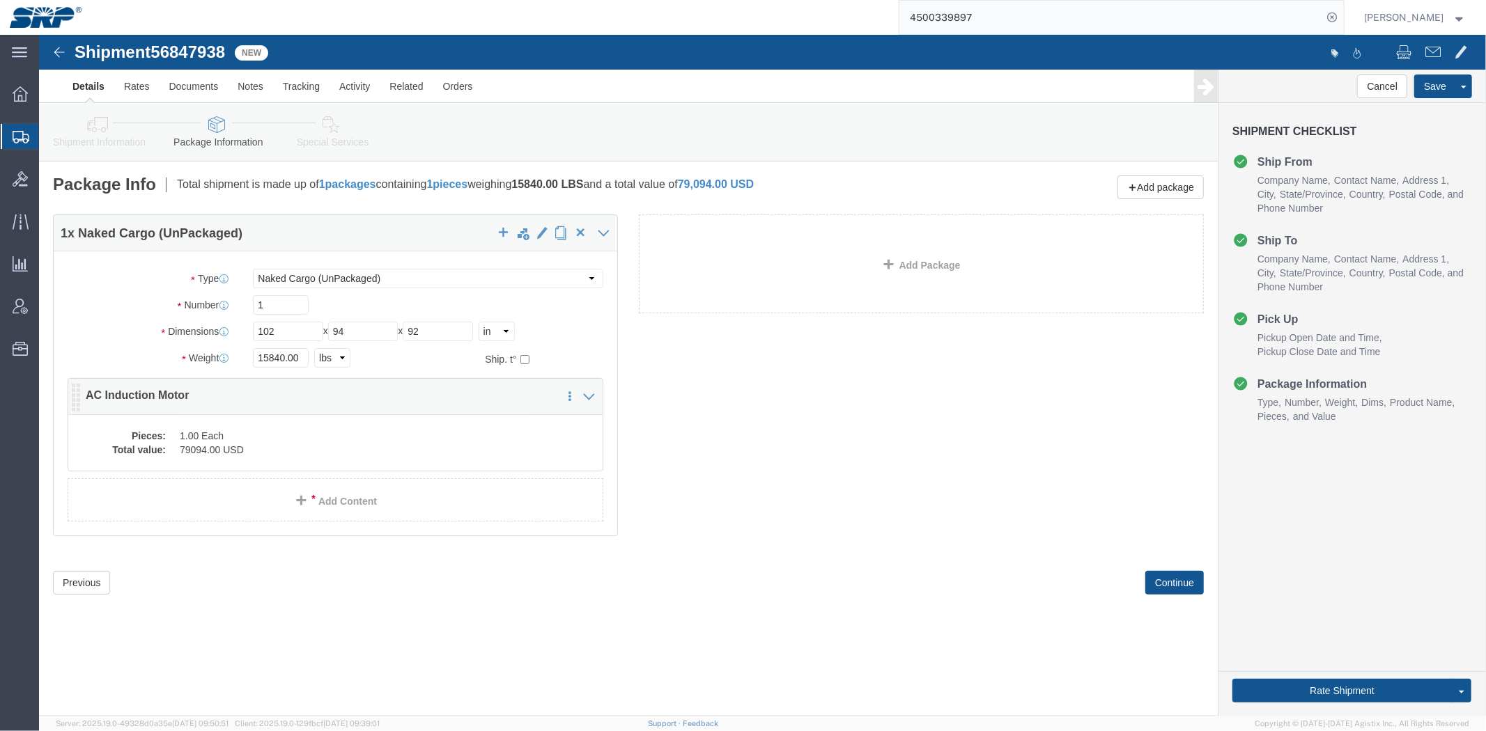
click dd "1.00 Each"
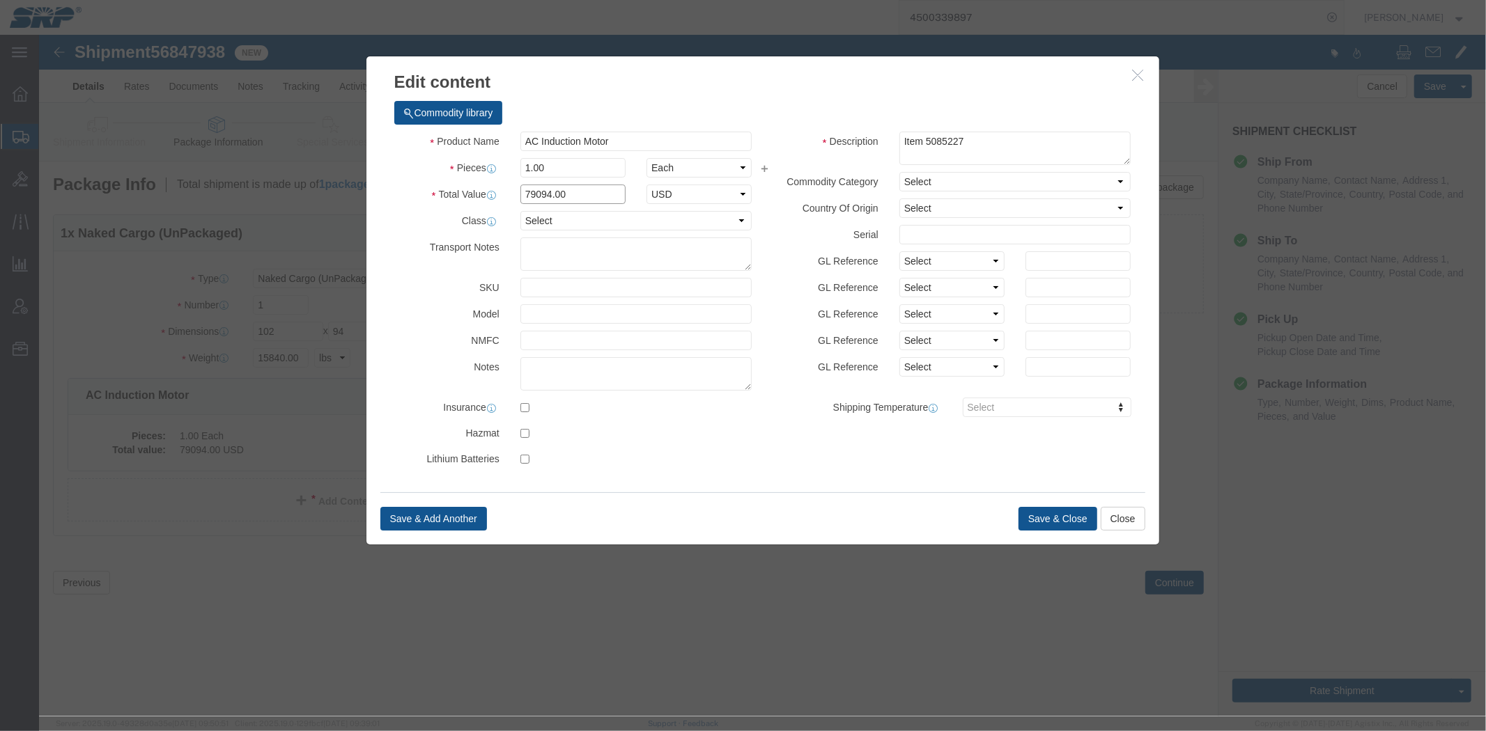
drag, startPoint x: 540, startPoint y: 161, endPoint x: 243, endPoint y: 137, distance: 297.7
click div "Edit content Commodity library Product Name AC Induction Motor Pieces 1.00 Sele…"
type input "173961"
click button "Save & Close"
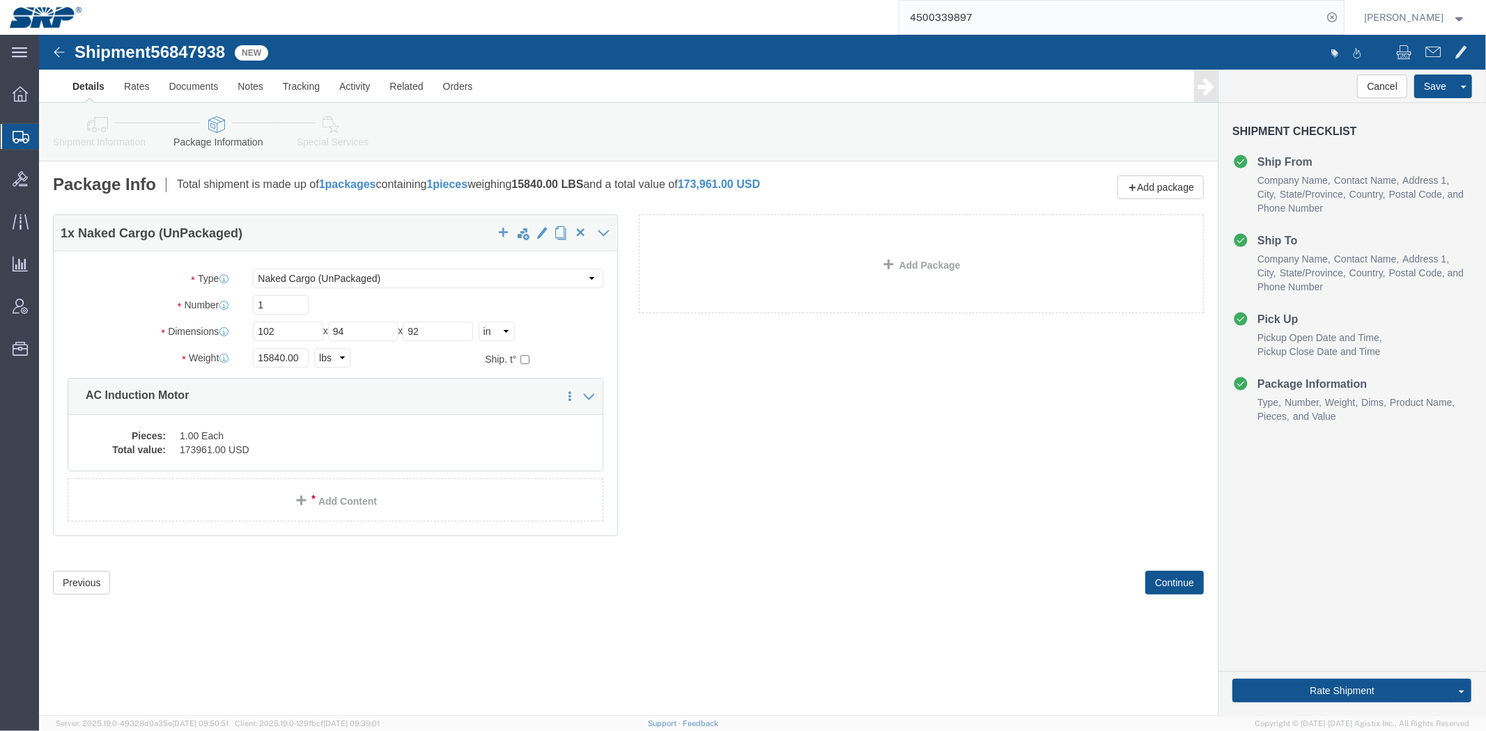
click div "1 x Naked Cargo (UnPackaged) Package Type Select Bale(s) Basket(s) Bolt(s) Bott…"
click link "Special Services"
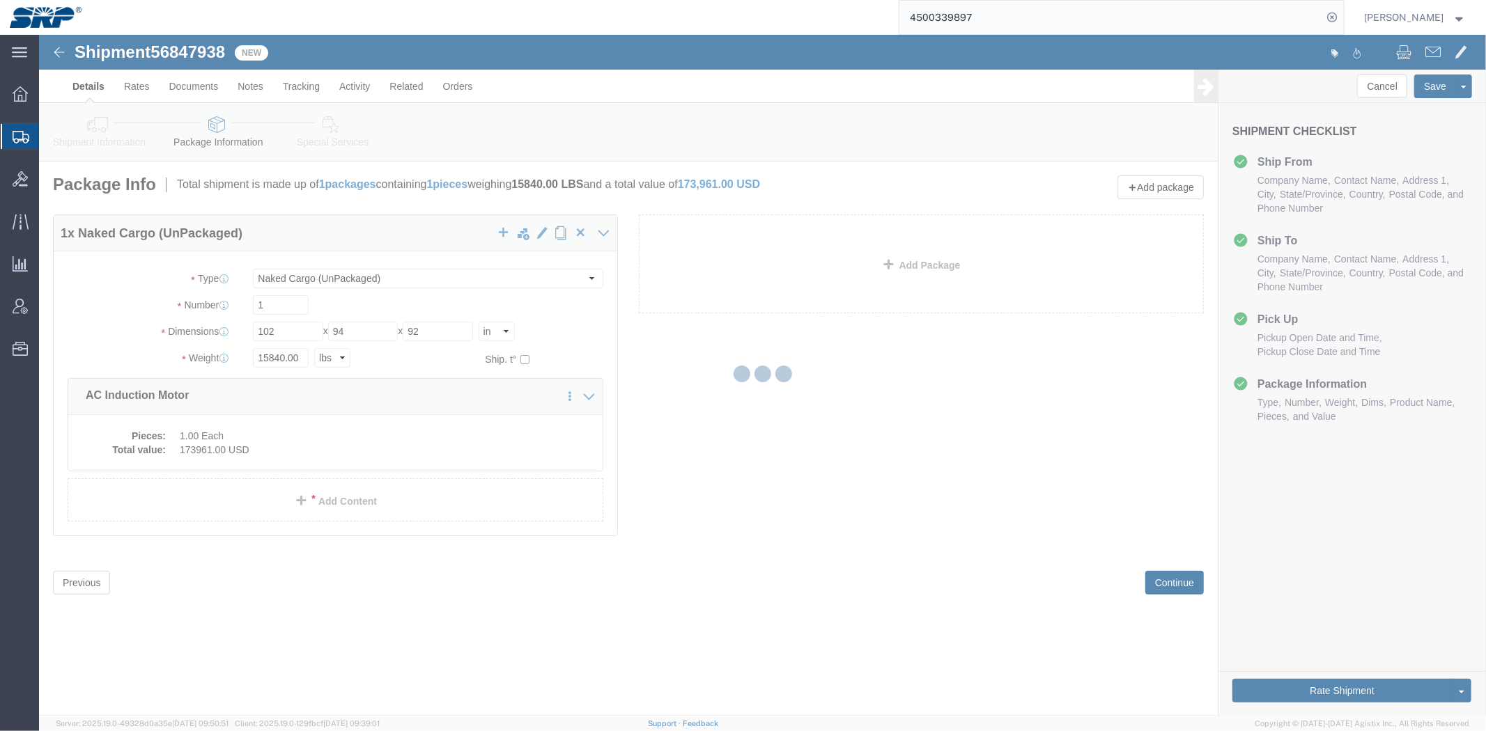
select select
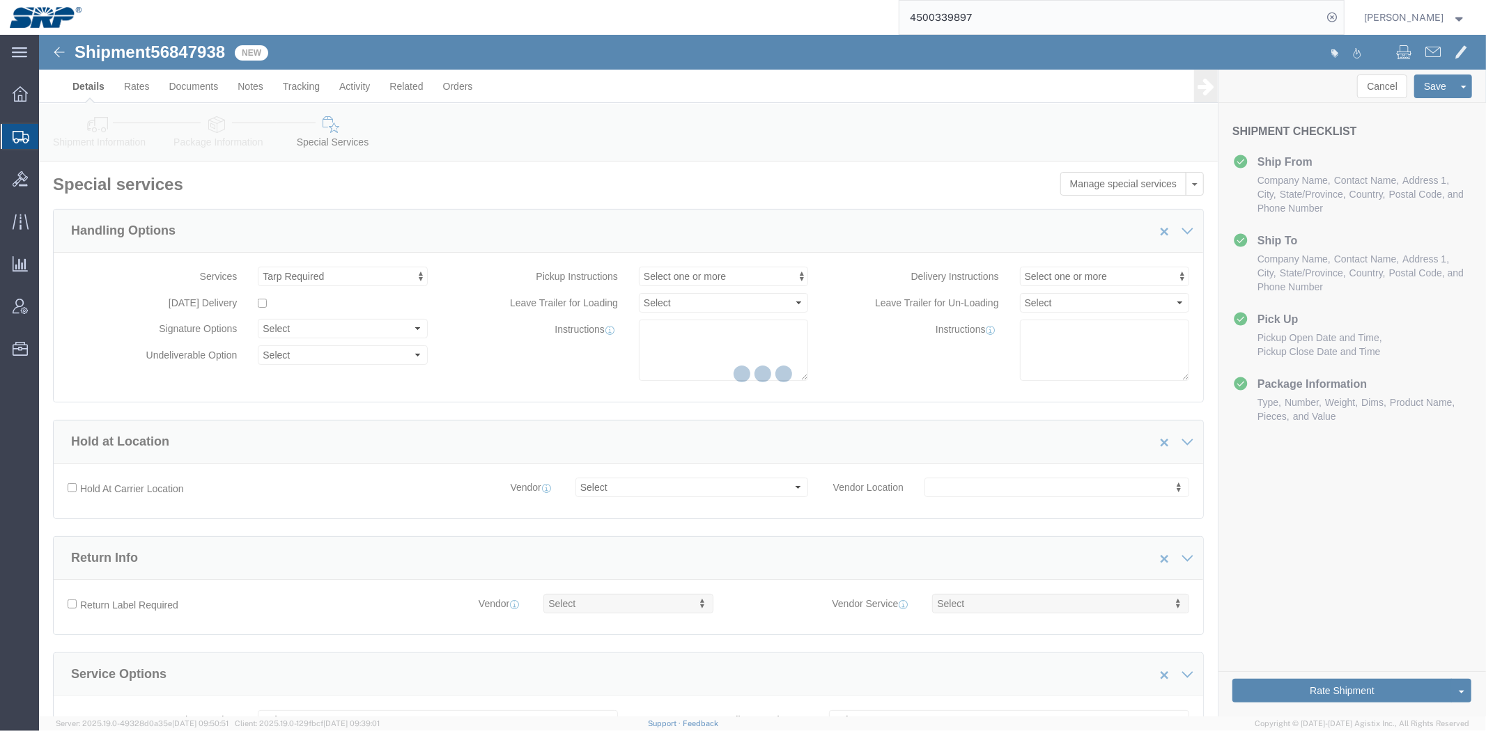
scroll to position [132, 0]
select select "COSTCENTER"
select select "66852"
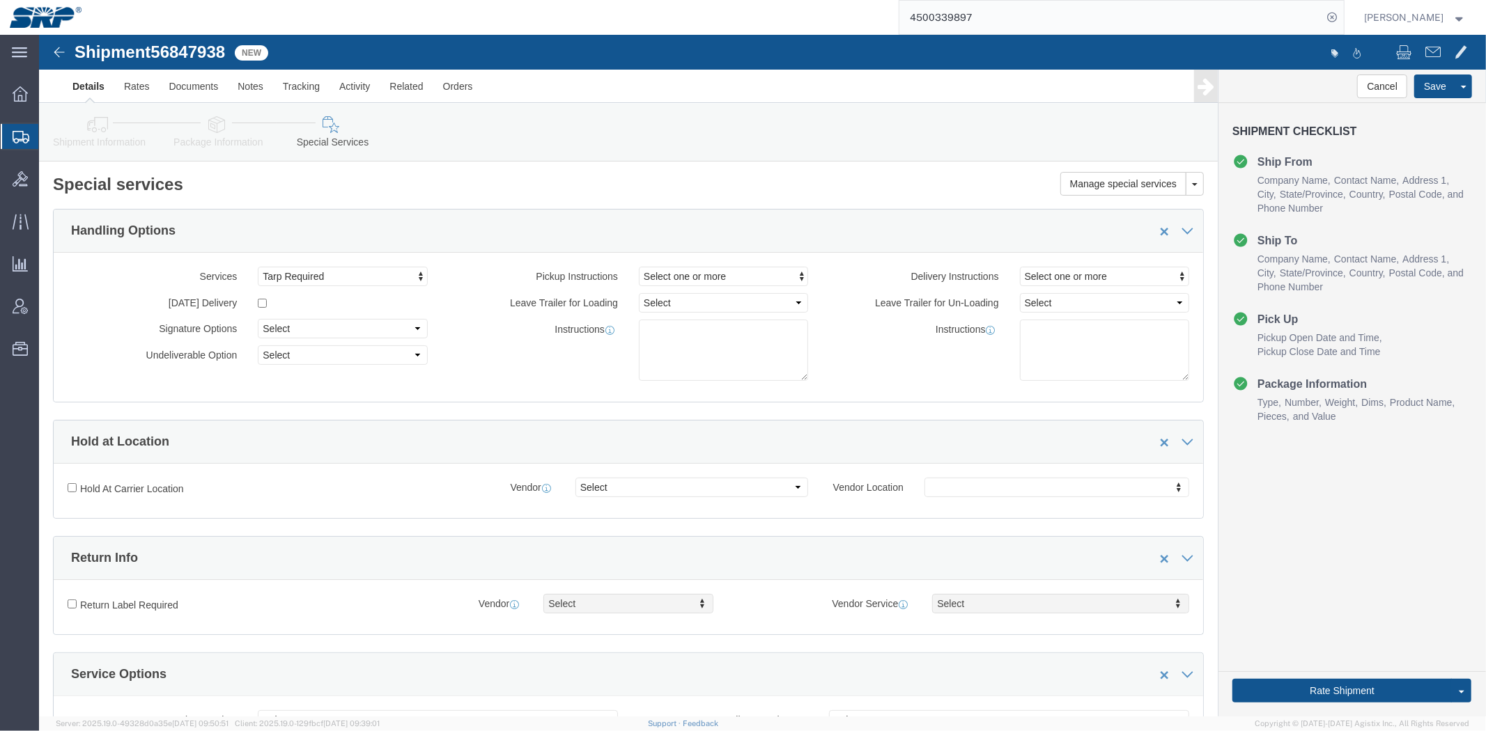
click link "Shipment Information"
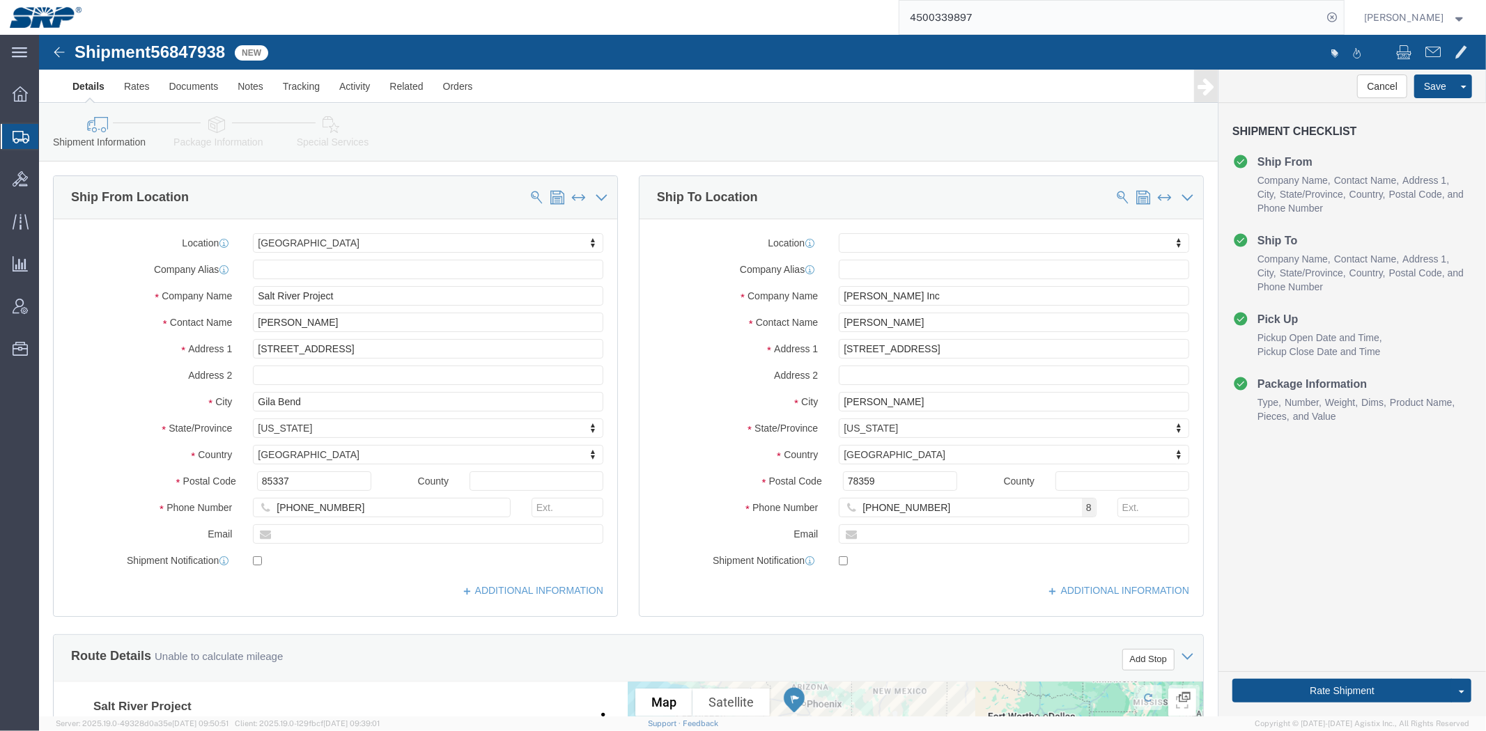
click div "Location My Profile Location [GEOGRAPHIC_DATA] Facility [GEOGRAPHIC_DATA] [GEOG…"
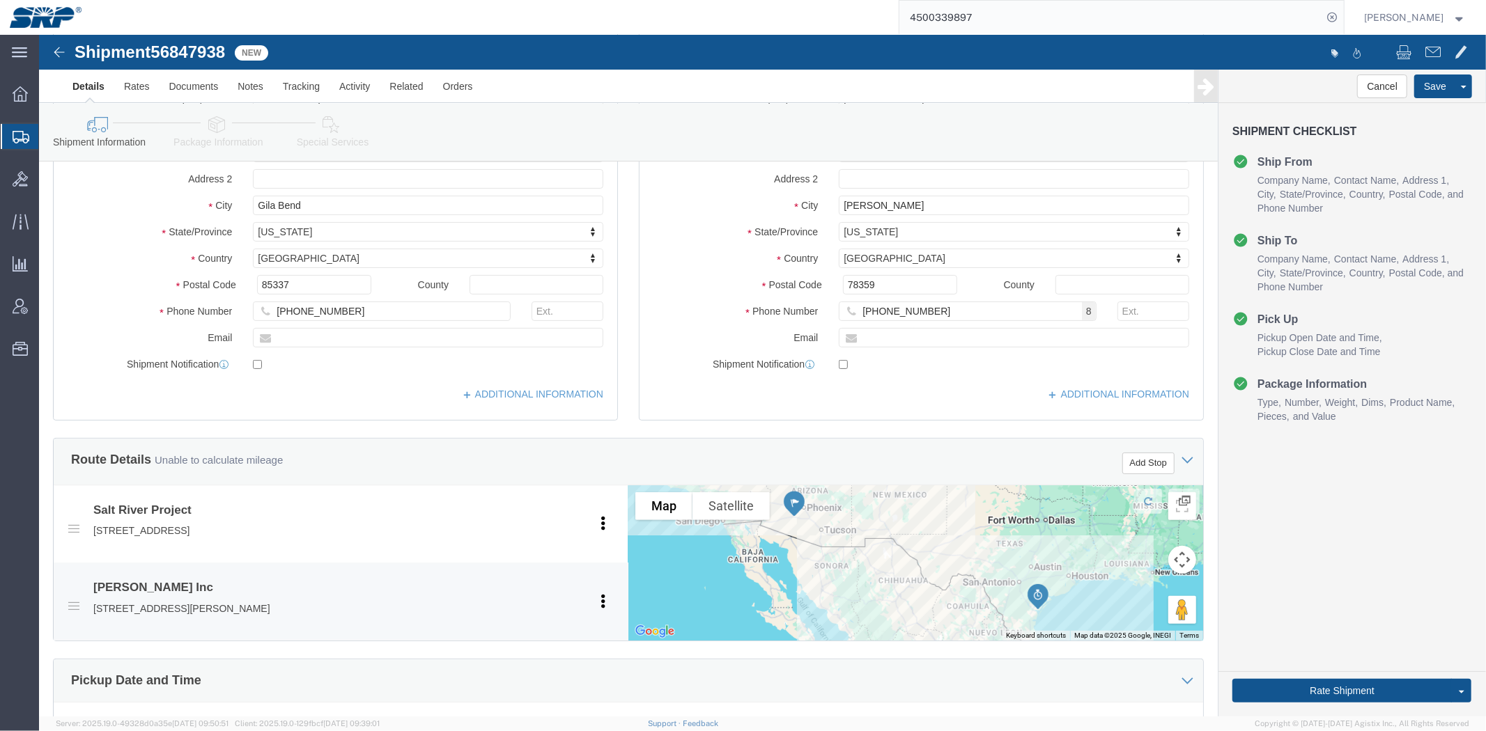
scroll to position [740, 0]
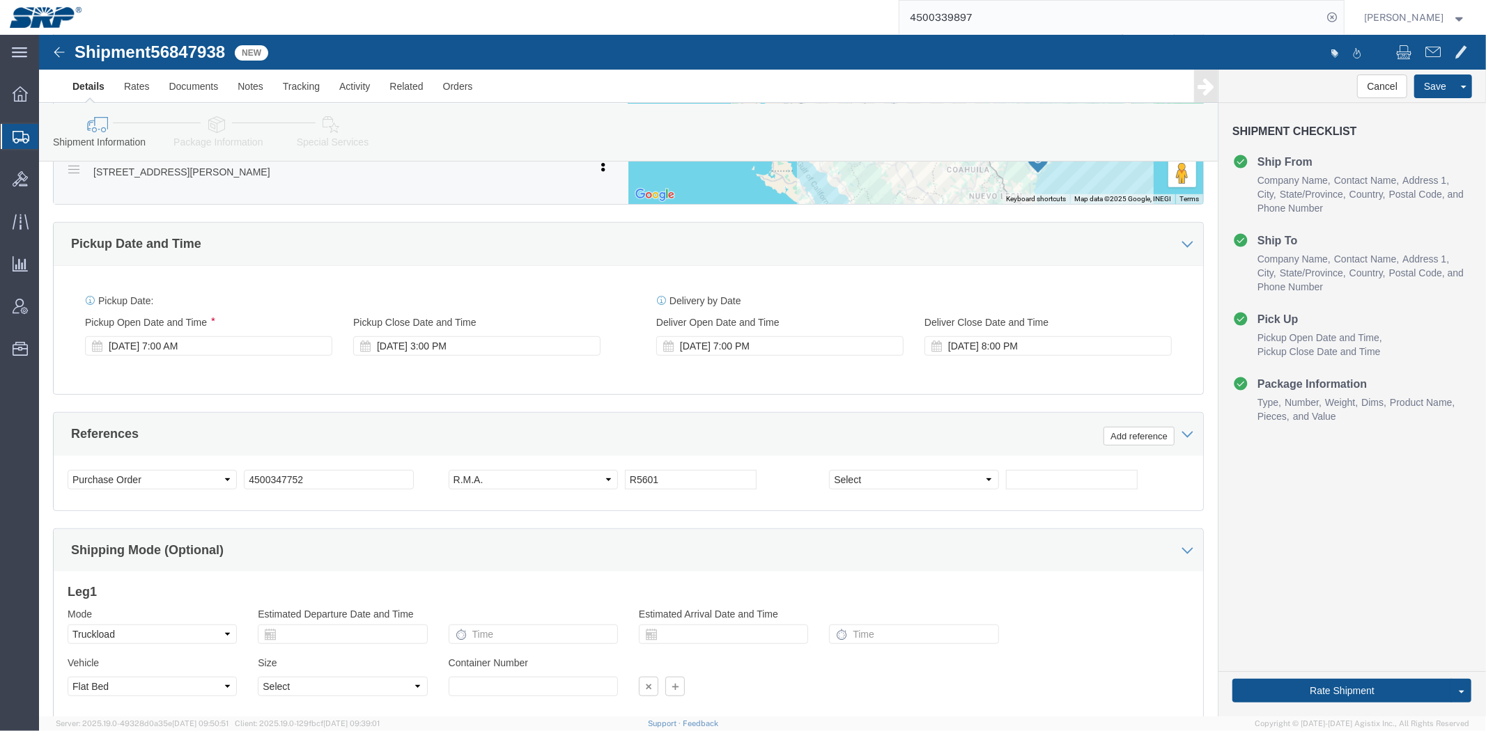
drag, startPoint x: 635, startPoint y: 330, endPoint x: 582, endPoint y: 478, distance: 156.9
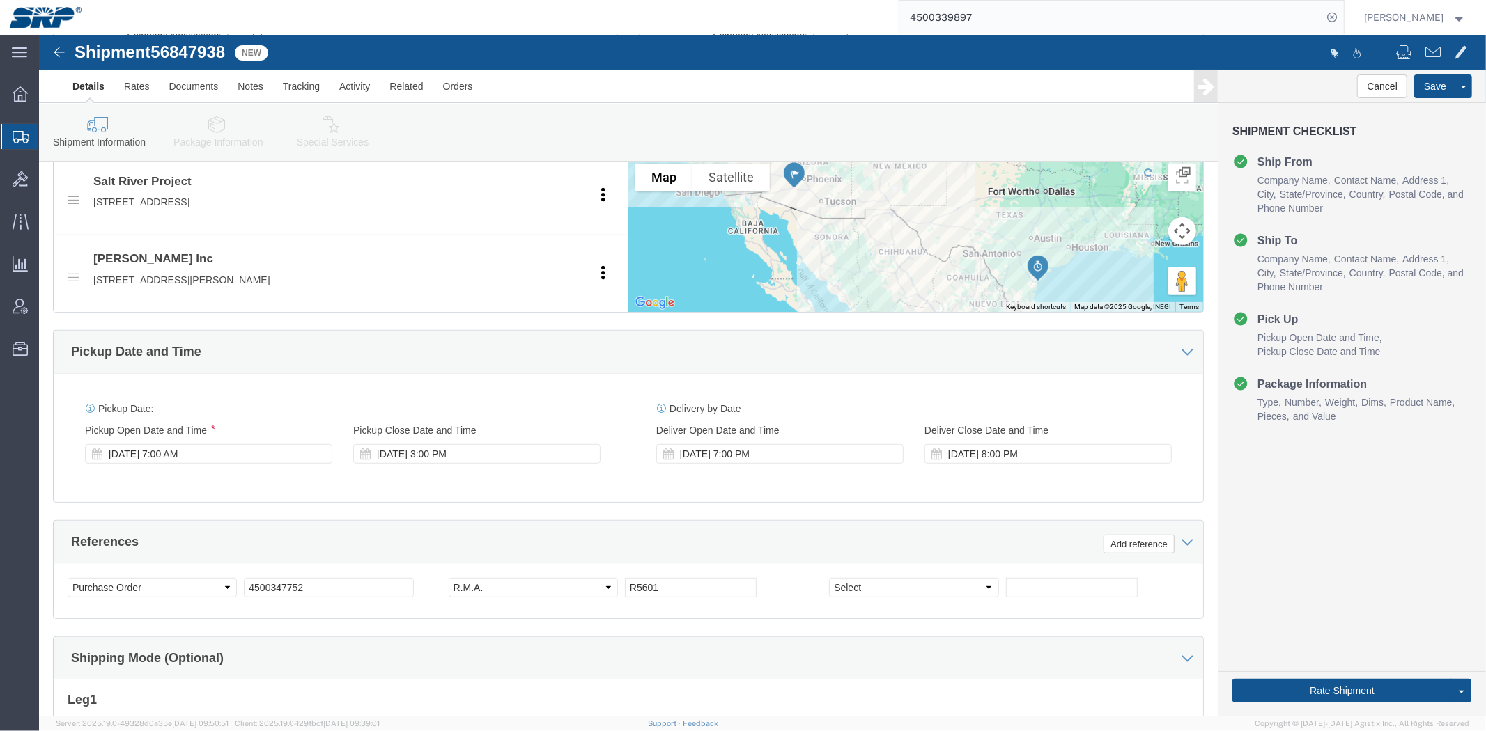
scroll to position [0, 0]
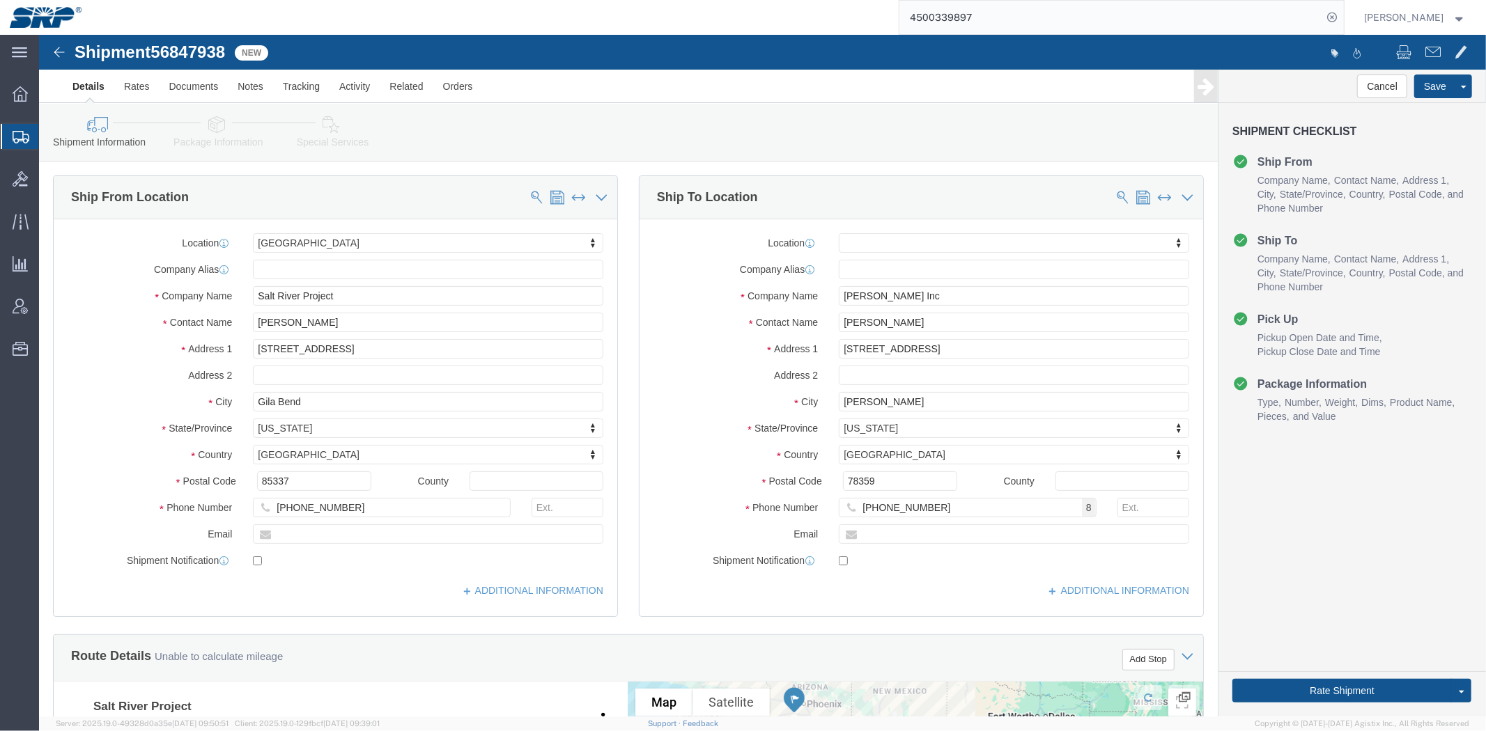
drag, startPoint x: 432, startPoint y: 411, endPoint x: 393, endPoint y: 224, distance: 191.4
click icon
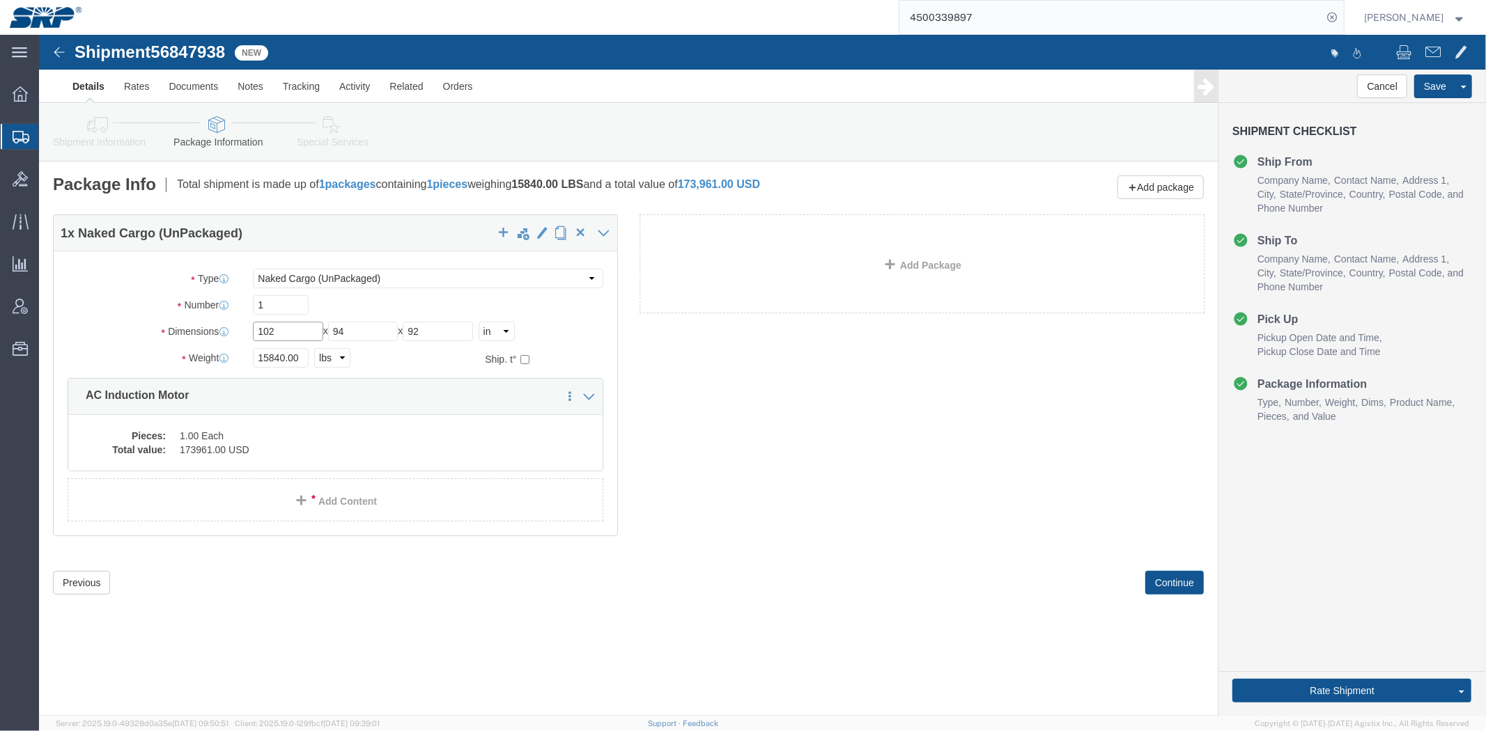
click input "102"
click div "Weight 15840.00 Select kgs lbs Ship. t°"
drag, startPoint x: 258, startPoint y: 295, endPoint x: 95, endPoint y: 293, distance: 163.0
click div "Dimensions Length 102 x Width 94 x Height 92 Select cm ft in"
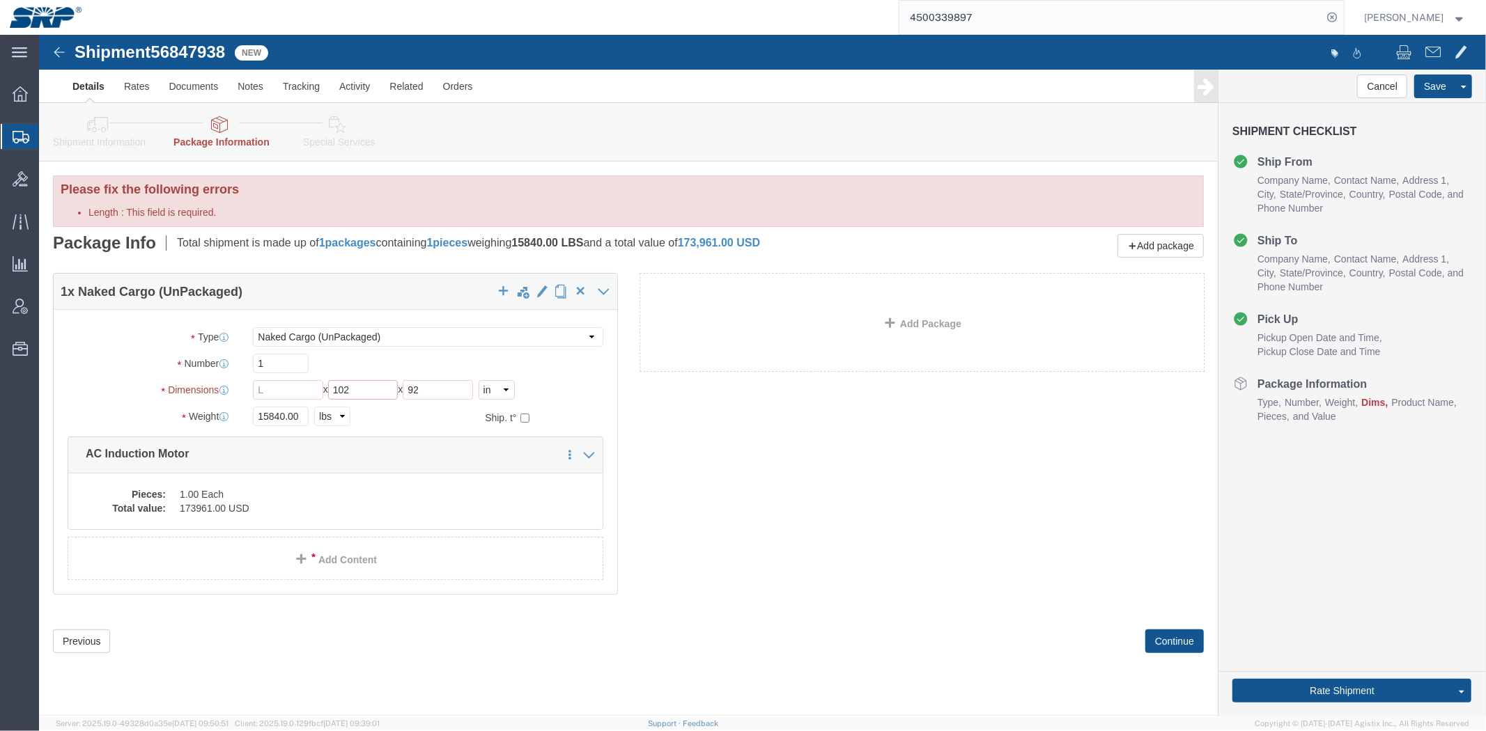
type input "102"
click input "Length : This field is required."
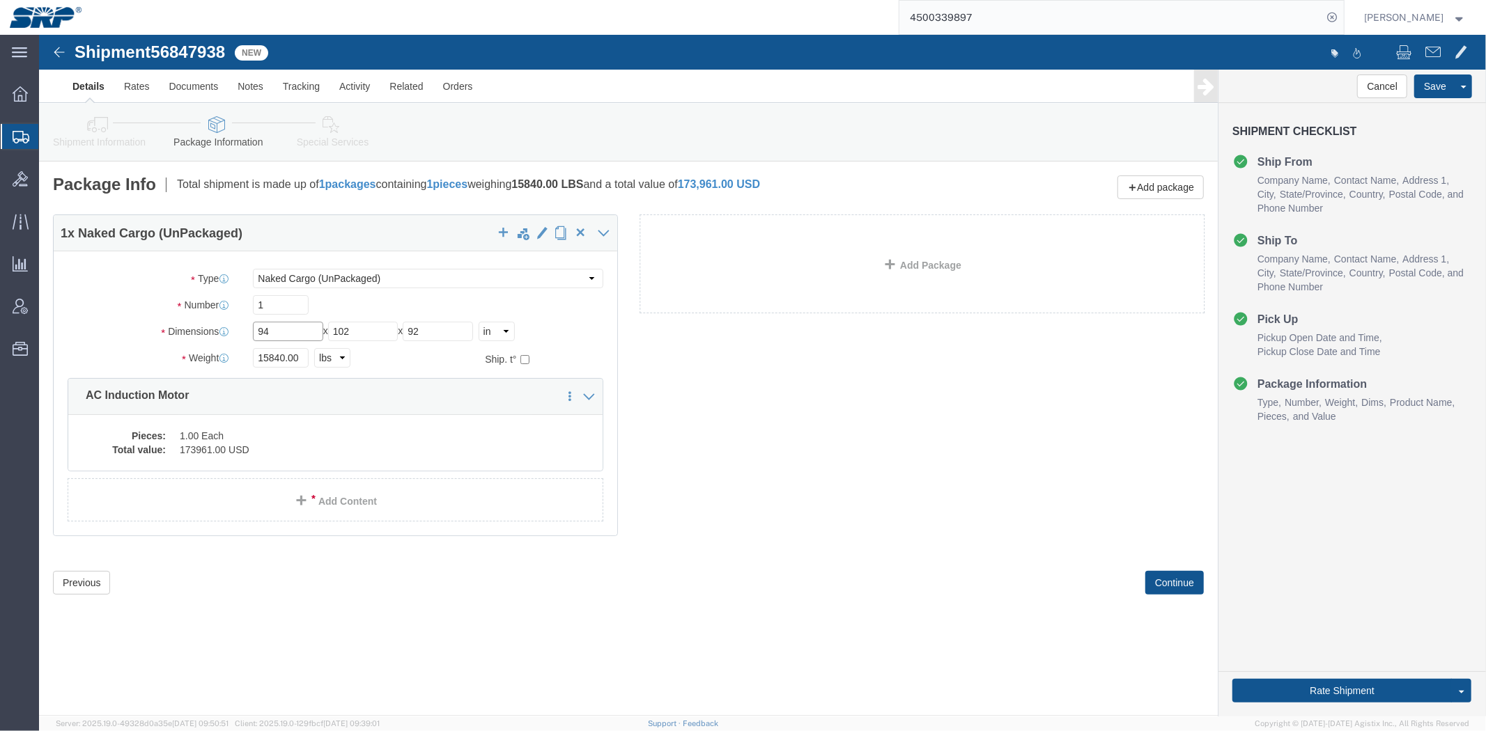
type input "94"
click div "1 x Naked Cargo (UnPackaged) Package Type Select Bale(s) Basket(s) Bolt(s) Bott…"
drag, startPoint x: 667, startPoint y: 299, endPoint x: 795, endPoint y: 495, distance: 233.7
click div "1 x Naked Cargo (UnPackaged) Package Type Select Bale(s) Basket(s) Bolt(s) Bott…"
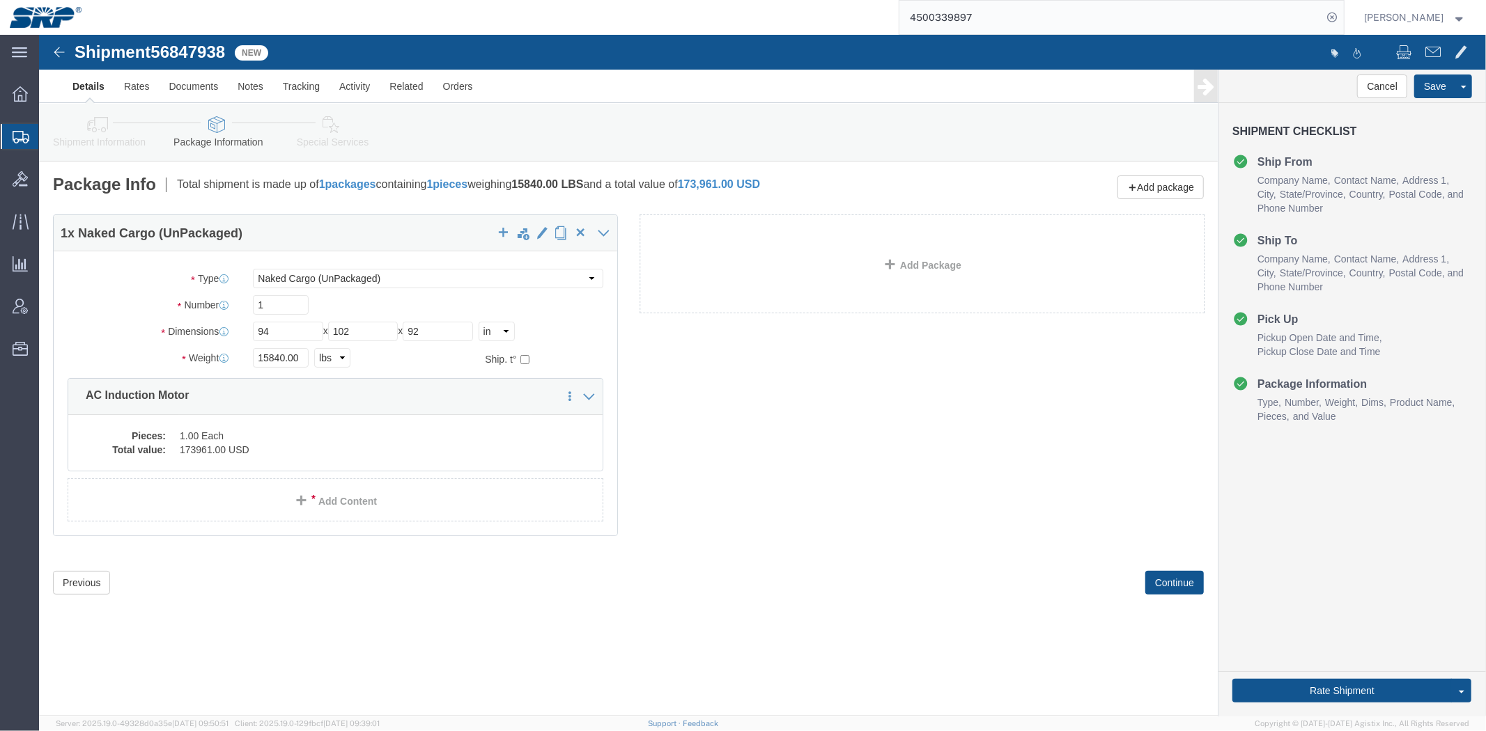
click link "Shipment Information"
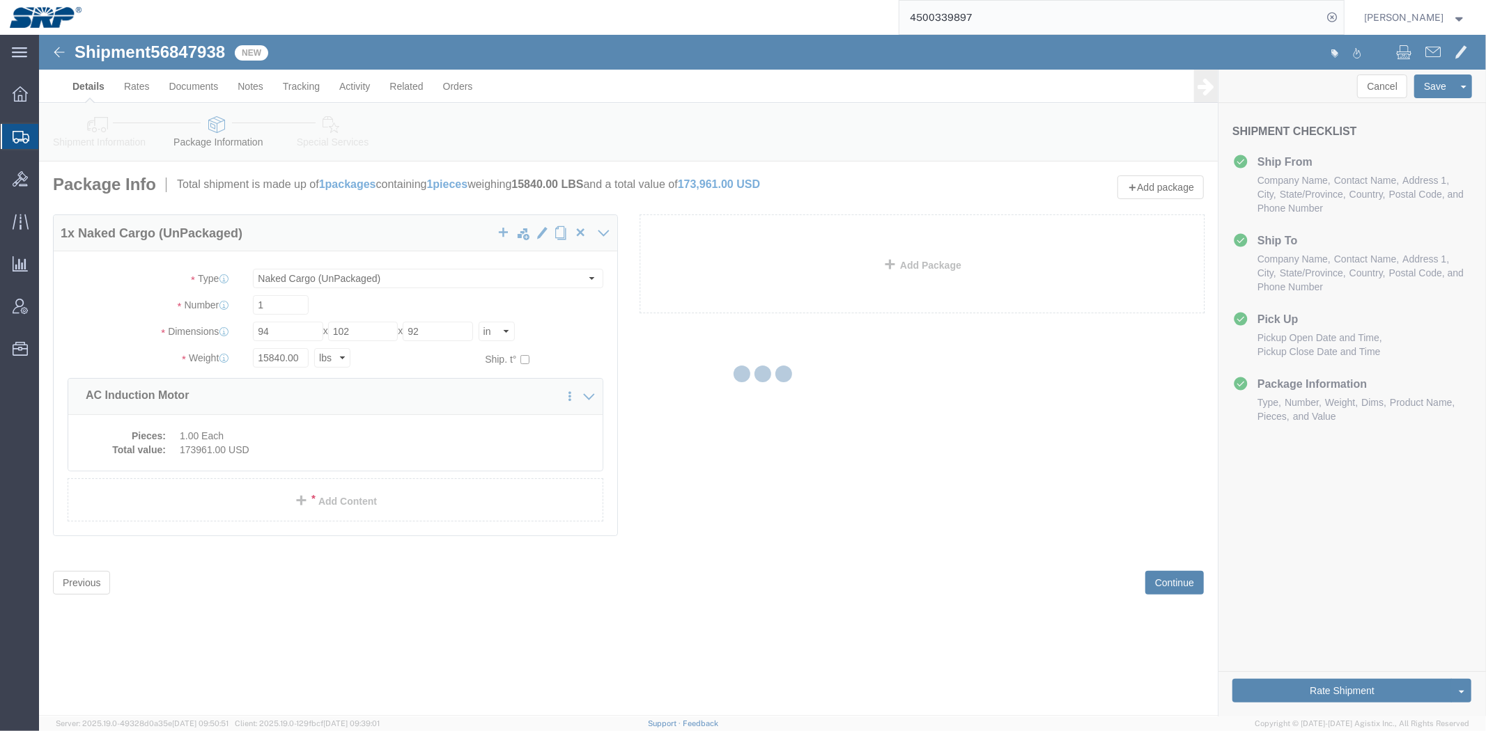
click at [92, 139] on div at bounding box center [762, 376] width 1447 height 682
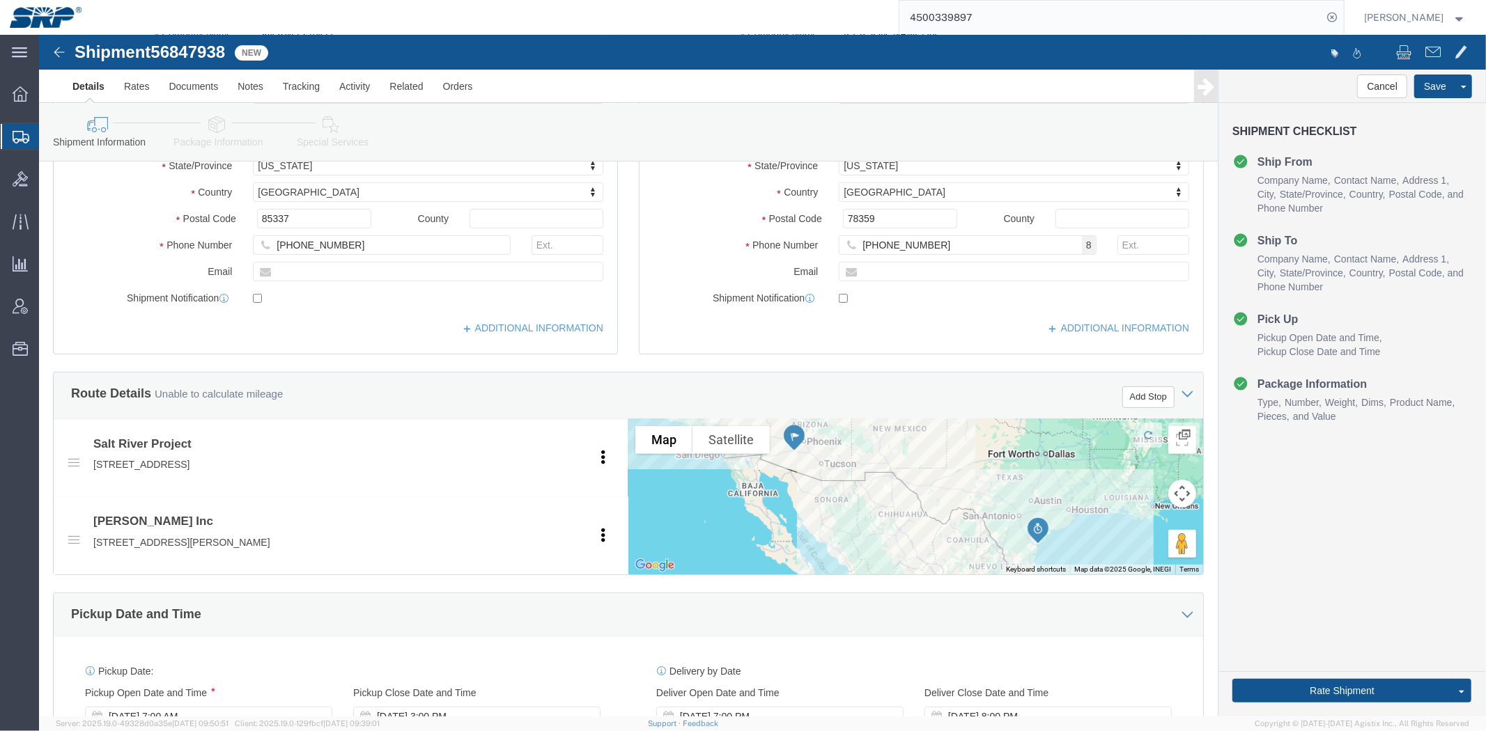
drag, startPoint x: 1155, startPoint y: 391, endPoint x: 1182, endPoint y: 525, distance: 137.1
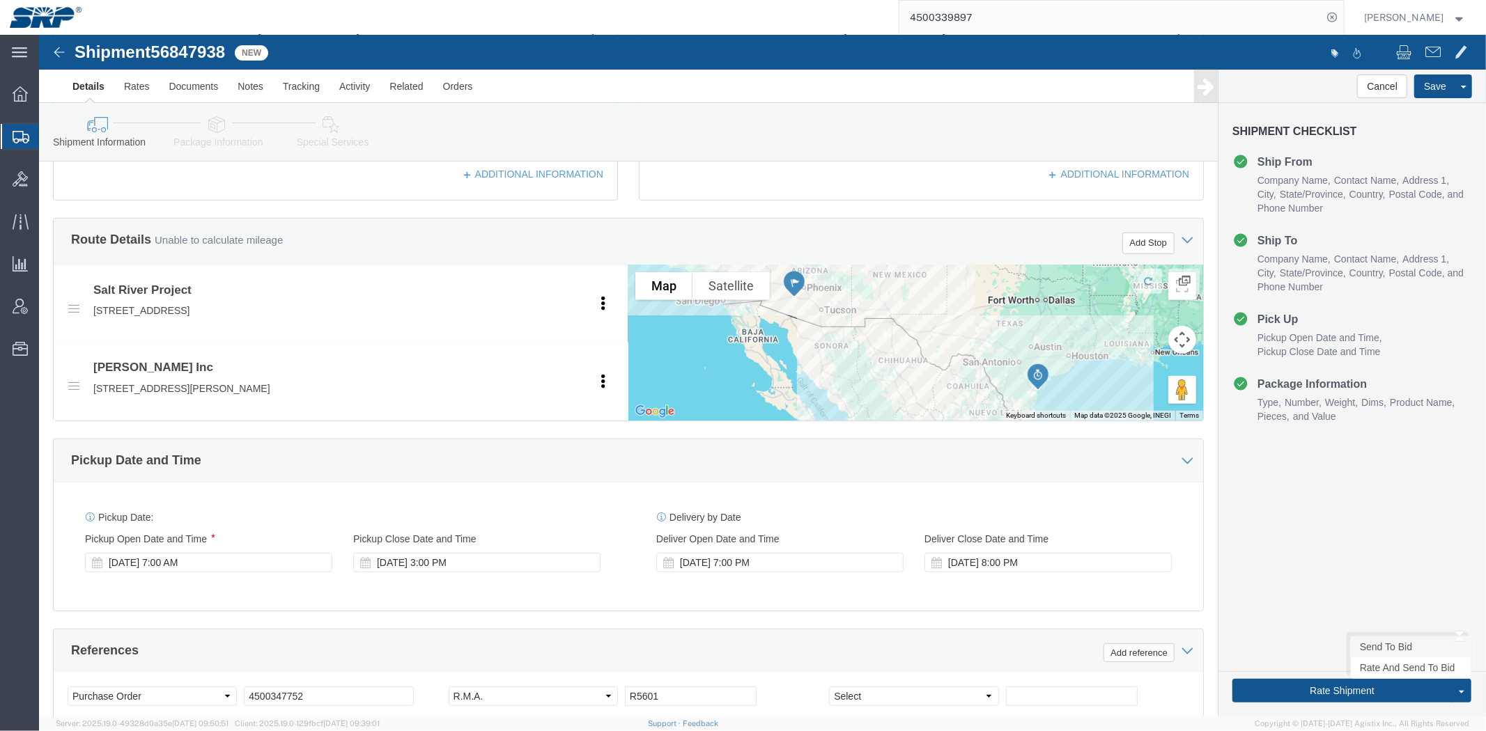
click link "Send To Bid"
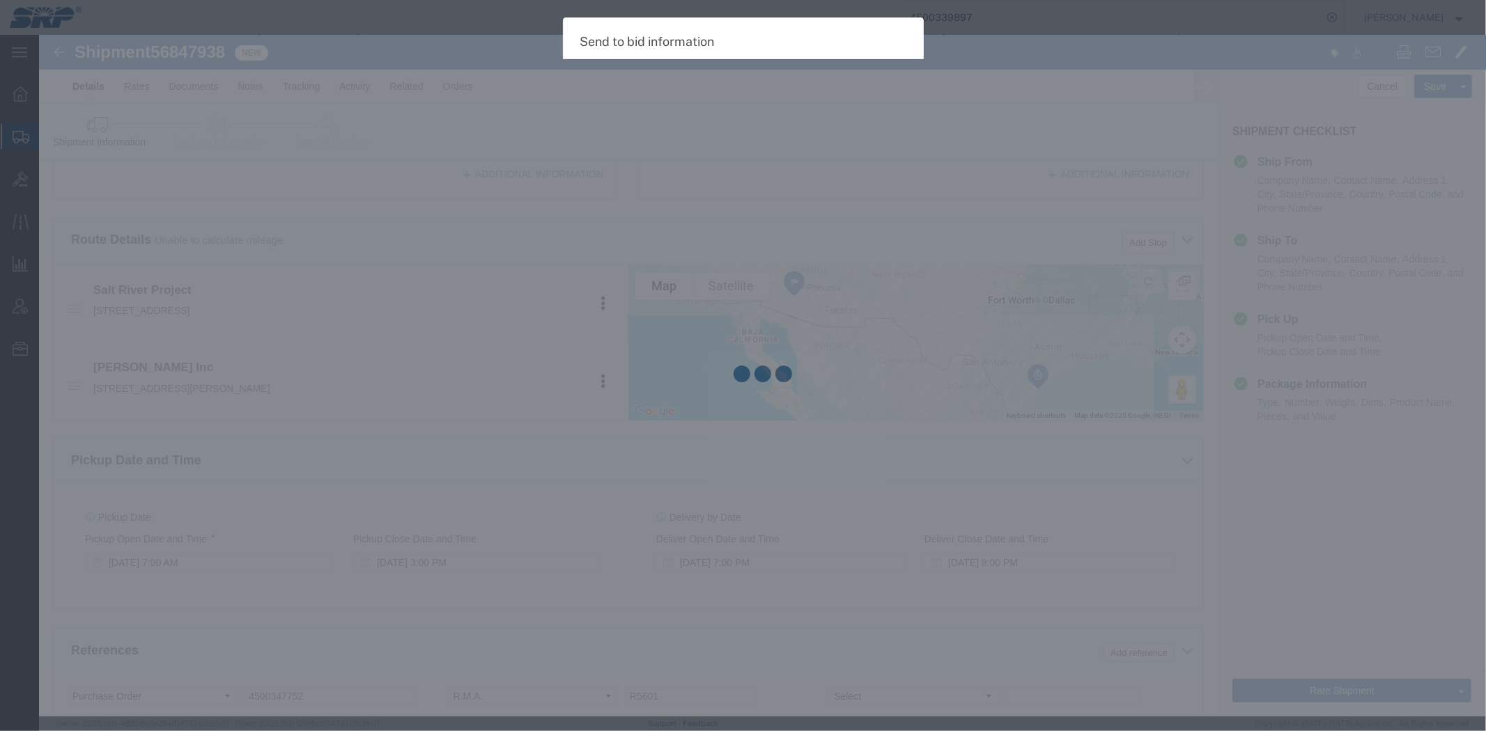
select select "TL"
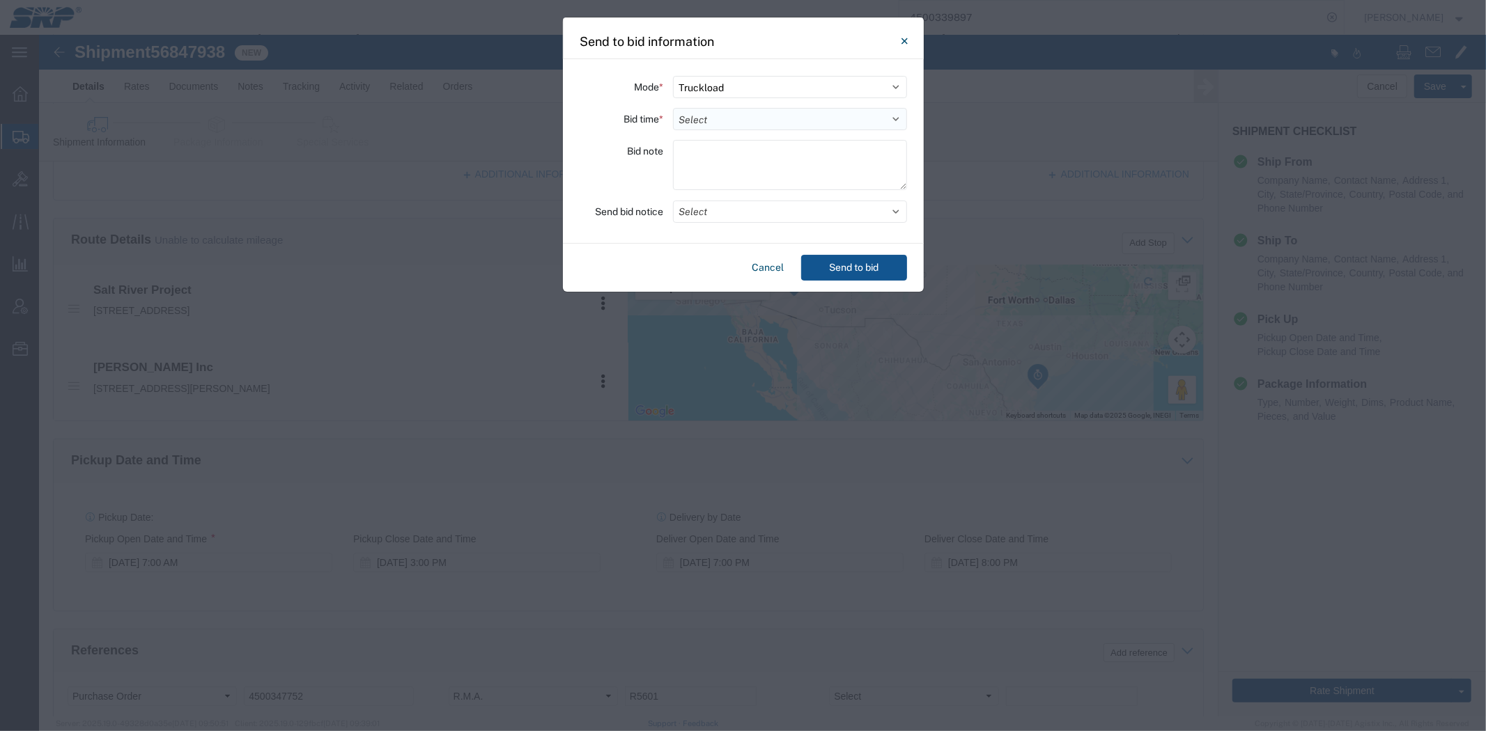
click at [722, 122] on select "Select 30 Min (Rush) 1 Hour (Rush) 2 Hours (Rush) 4 Hours (Rush) 8 Hours (Rush)…" at bounding box center [790, 119] width 234 height 22
select select "24"
click at [673, 108] on select "Select 30 Min (Rush) 1 Hour (Rush) 2 Hours (Rush) 4 Hours (Rush) 8 Hours (Rush)…" at bounding box center [790, 119] width 234 height 22
click at [742, 158] on textarea at bounding box center [790, 165] width 234 height 50
type textarea "Flatbed with tarp. Can pick up [DATE] or [DATE]."
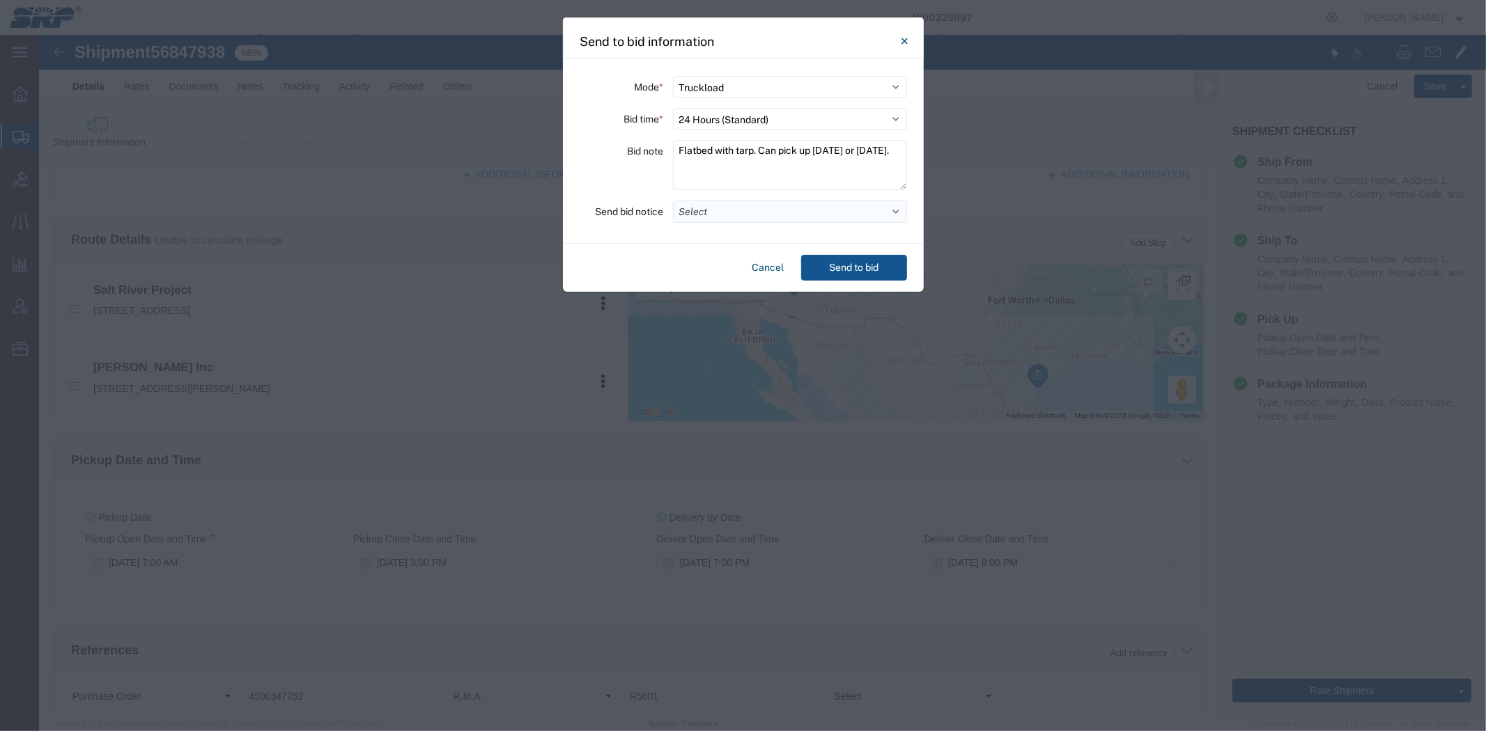
click at [762, 218] on button "Select" at bounding box center [790, 212] width 234 height 22
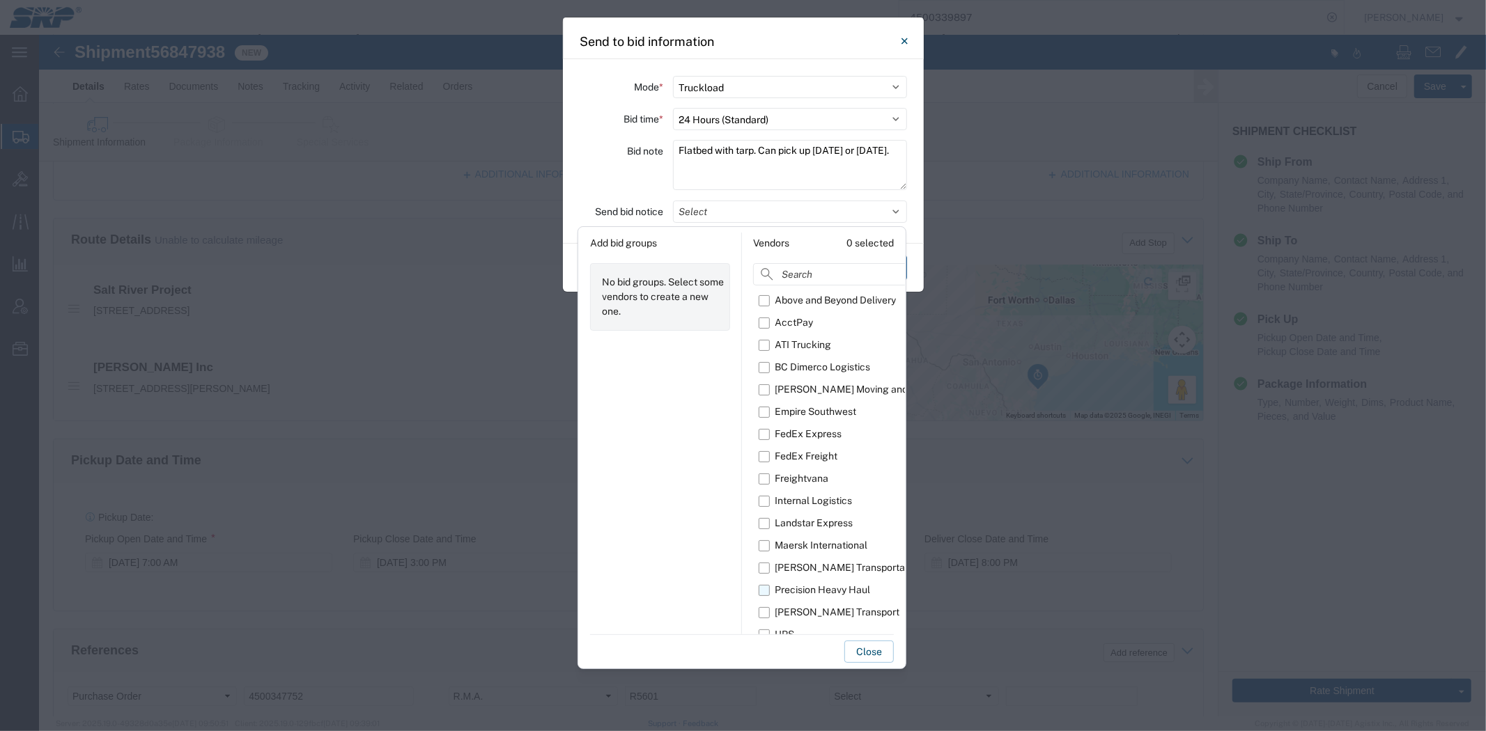
drag, startPoint x: 797, startPoint y: 607, endPoint x: 798, endPoint y: 589, distance: 18.8
click at [798, 608] on div "[PERSON_NAME] Transport" at bounding box center [836, 612] width 125 height 15
click at [0, 0] on input "[PERSON_NAME] Transport" at bounding box center [0, 0] width 0 height 0
click at [796, 571] on div "[PERSON_NAME] Transportation" at bounding box center [847, 568] width 147 height 15
click at [0, 0] on input "[PERSON_NAME] Transportation" at bounding box center [0, 0] width 0 height 0
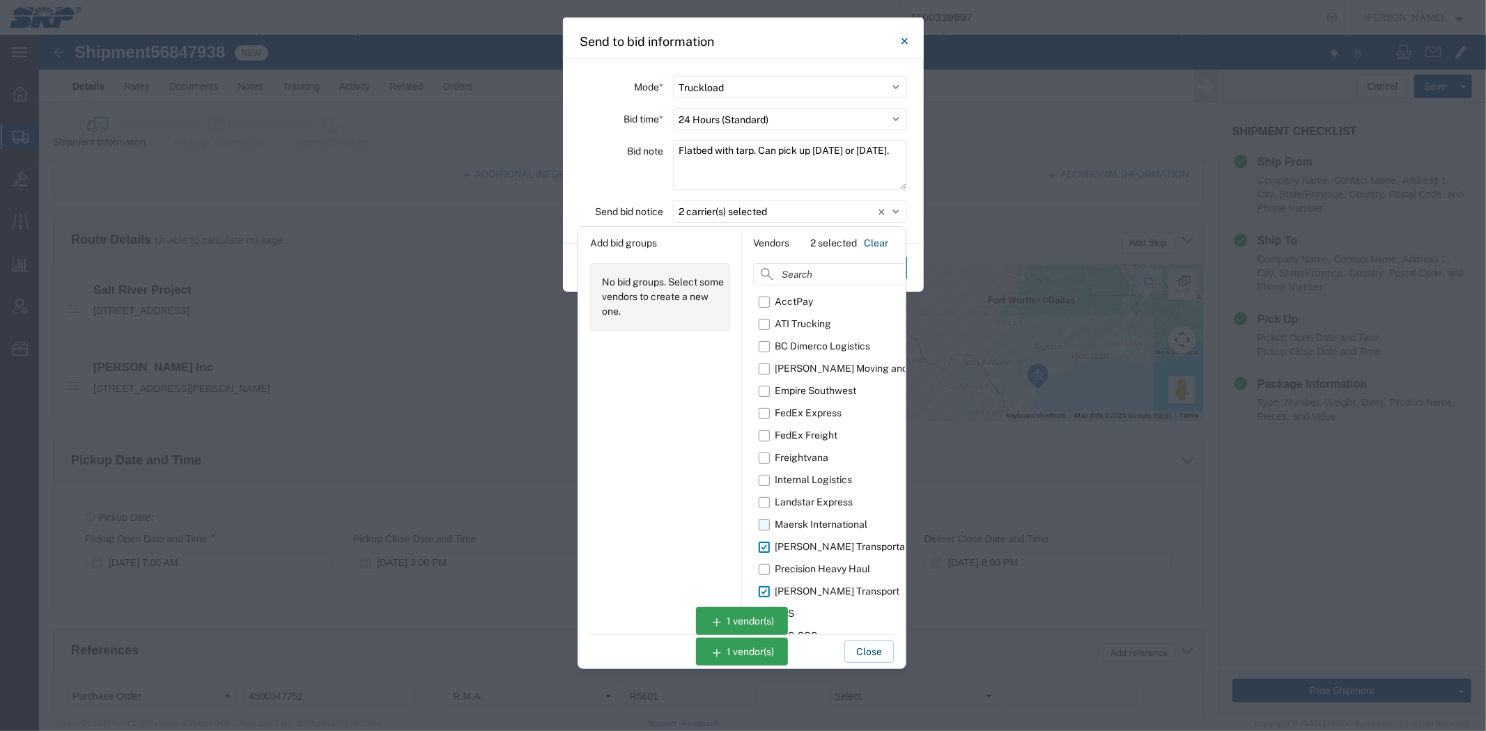
scroll to position [24, 0]
click at [624, 188] on div "Bid note" at bounding box center [621, 167] width 84 height 54
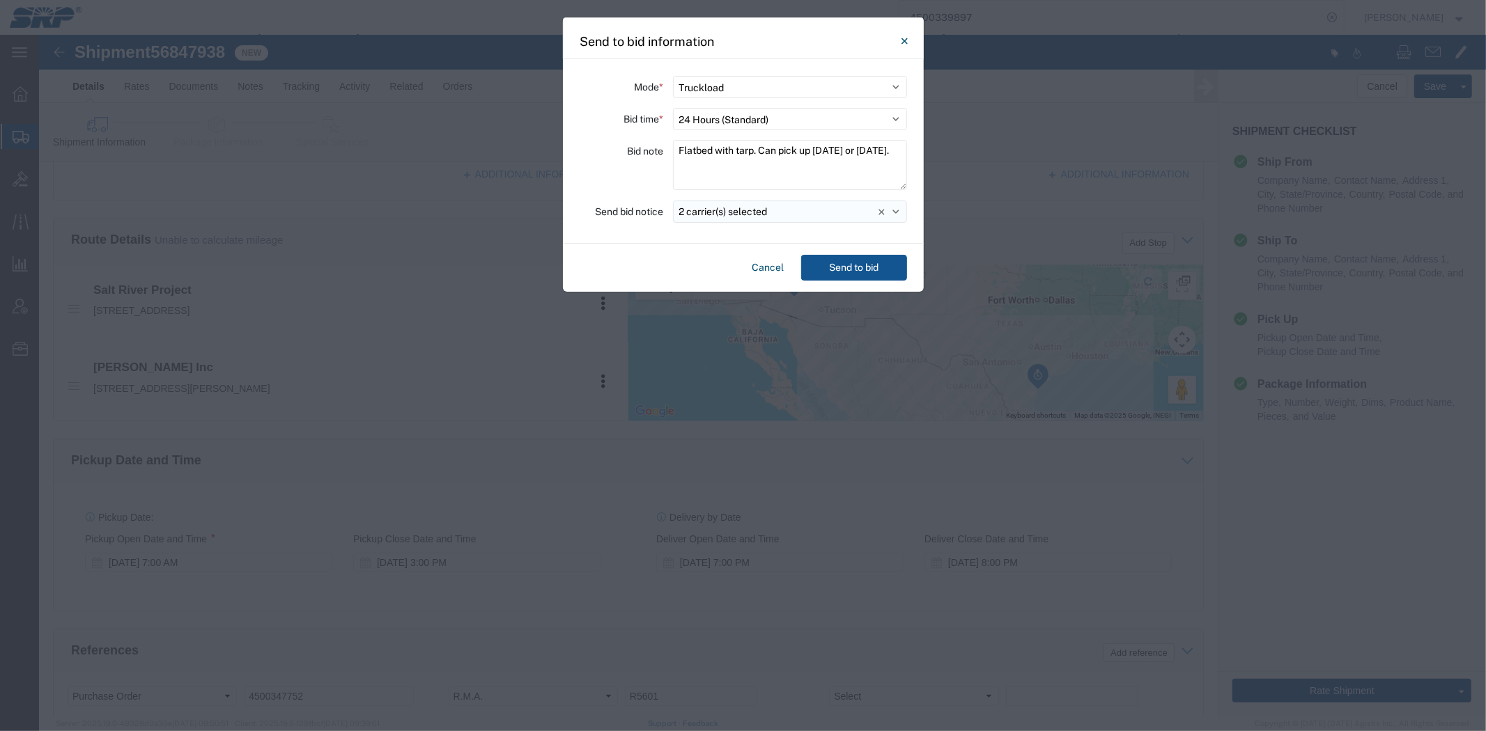
click at [809, 217] on button "2 carrier(s) selected" at bounding box center [790, 212] width 234 height 22
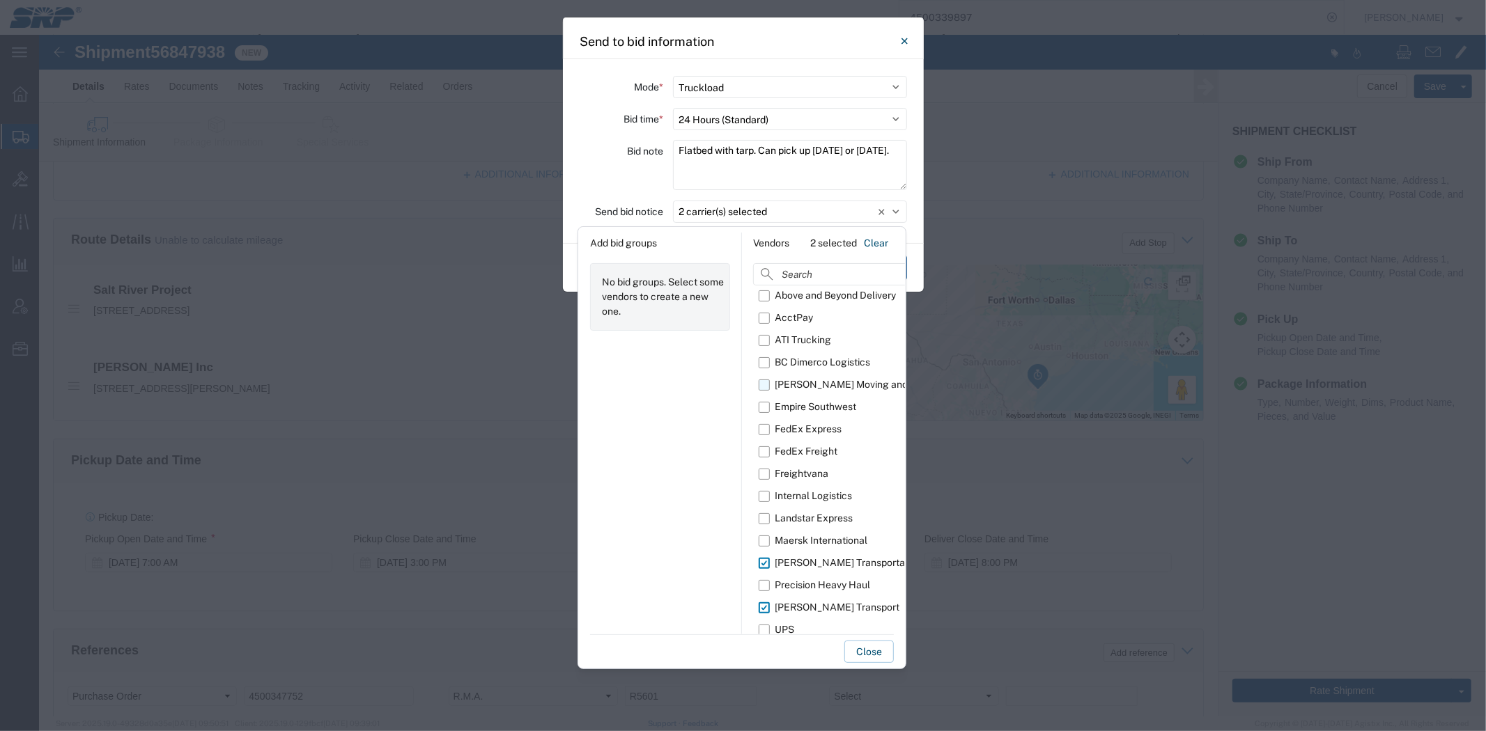
scroll to position [0, 0]
click at [634, 178] on div "Bid note" at bounding box center [621, 167] width 84 height 54
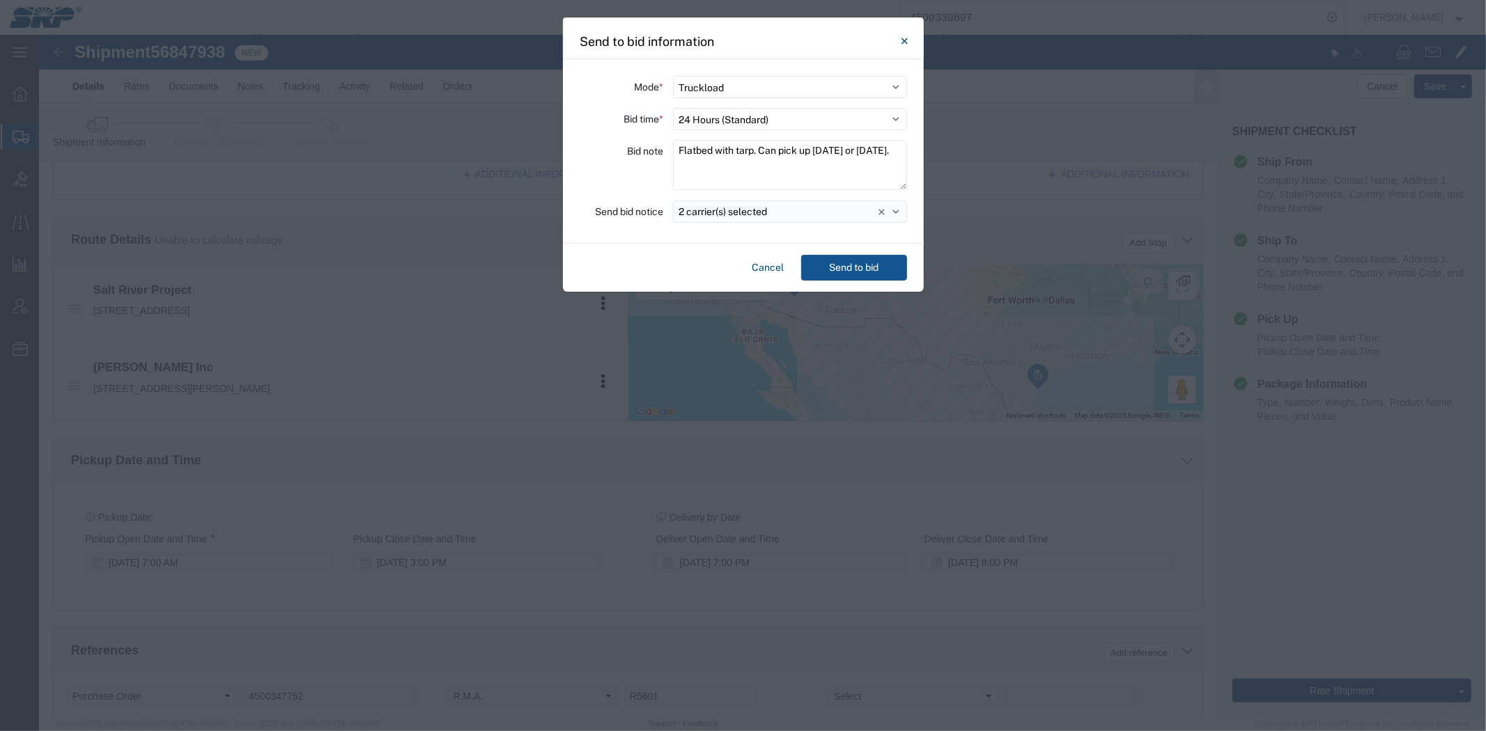
drag, startPoint x: 834, startPoint y: 274, endPoint x: 713, endPoint y: 204, distance: 139.2
click at [713, 204] on agx-send-to-bid "Mode * Select Small Parcel Truckload Air Rail Less than Truckload Ocean Freight…" at bounding box center [743, 175] width 361 height 233
drag, startPoint x: 770, startPoint y: 266, endPoint x: 731, endPoint y: 231, distance: 51.8
click at [770, 266] on button "Cancel" at bounding box center [768, 268] width 43 height 26
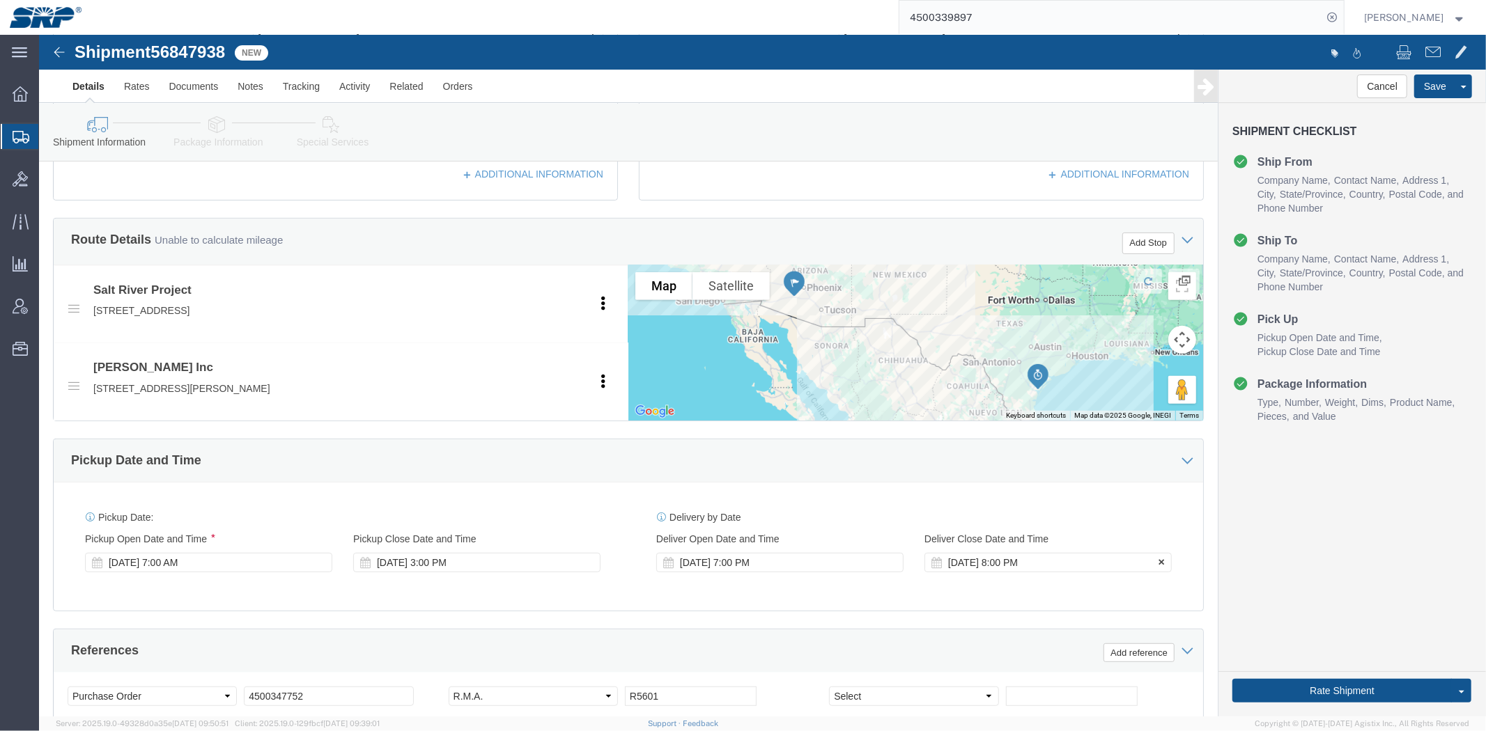
click div "[DATE] 8:00 PM"
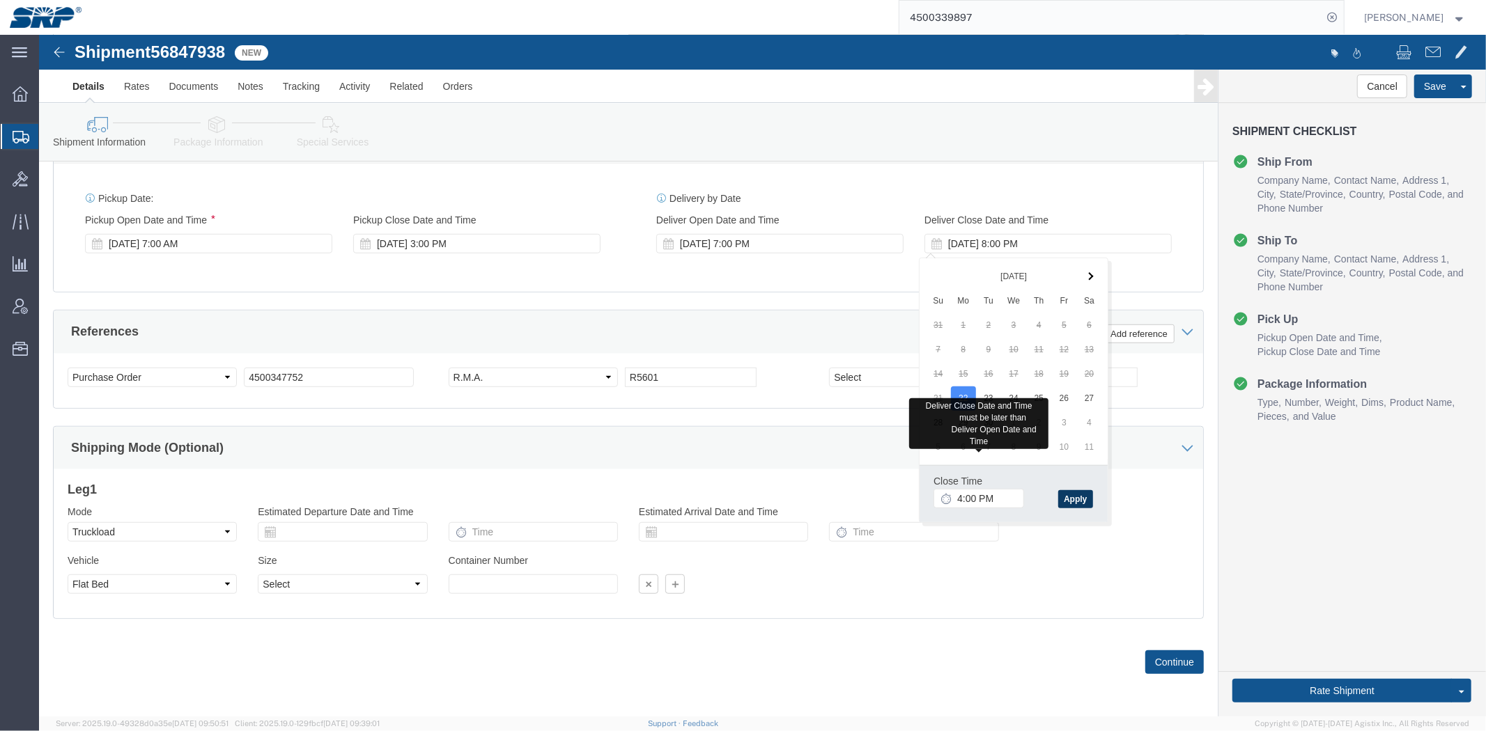
click button "Apply"
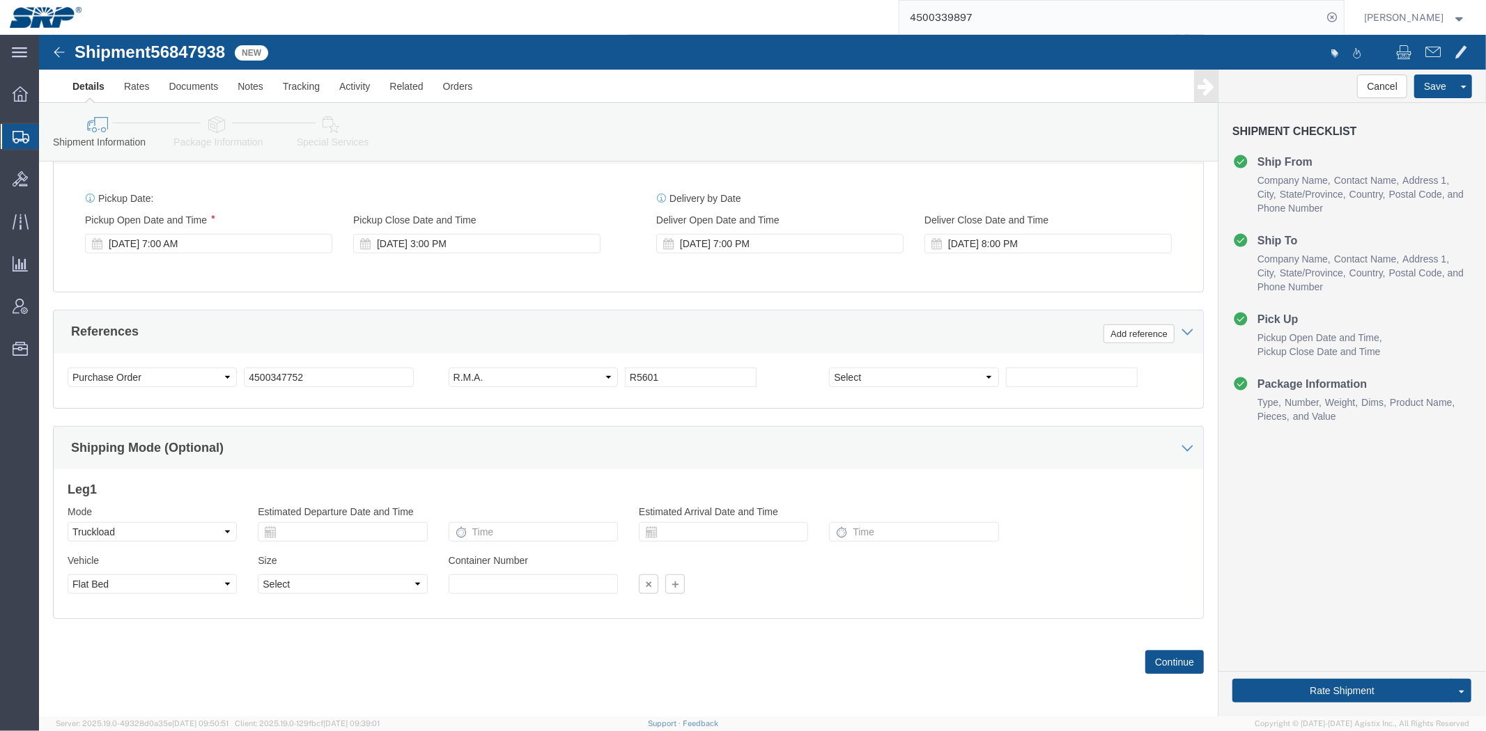
click div "Leg 1 Mode Select Air Less than Truckload Multi-Leg Ocean Freight Rail Small Pa…"
click div "[DATE] 7:00 PM"
click button "Apply"
click div "Pickup Date: Pickup Start Date Pickup Start Time Pickup Open Date and Time [DAT…"
click div "[DATE] 8:00 PM"
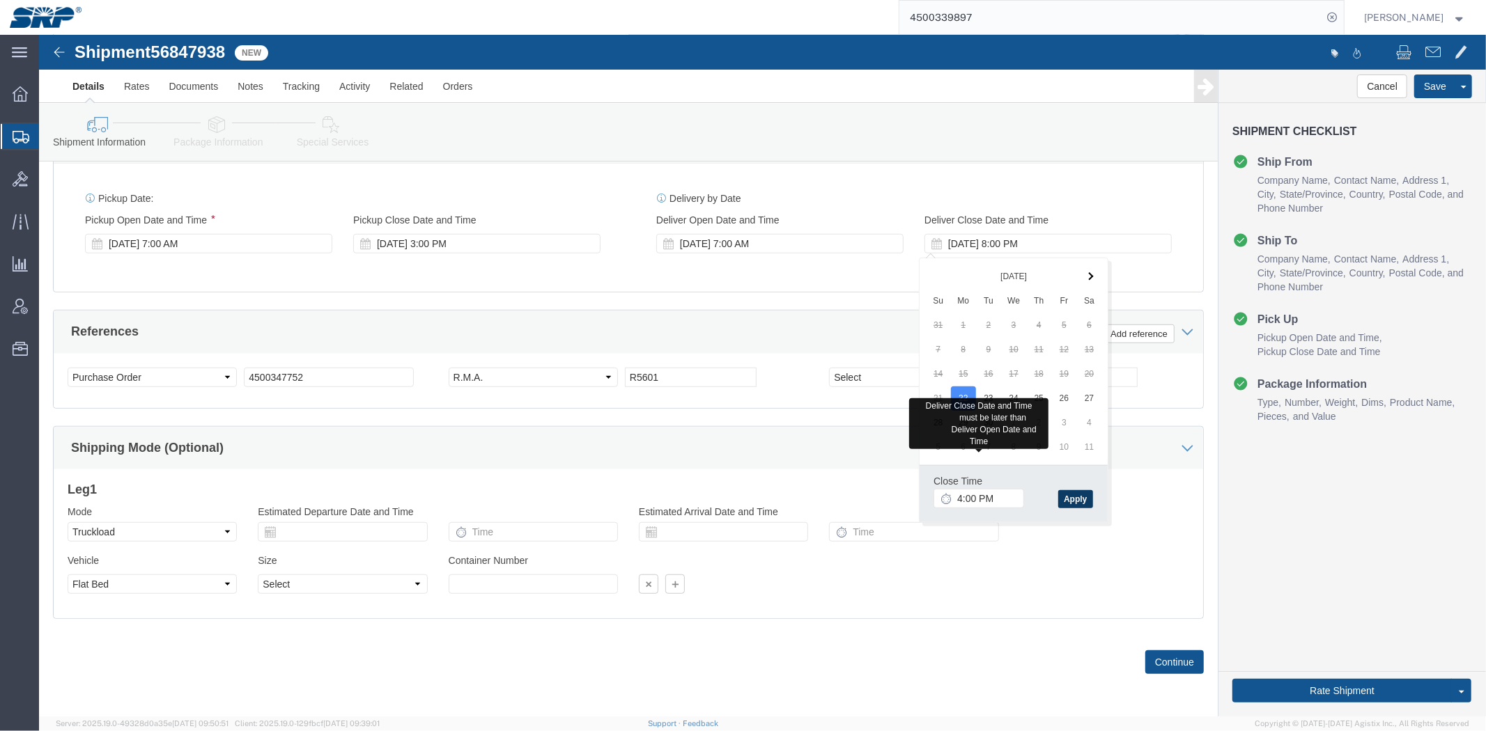
click button "Apply"
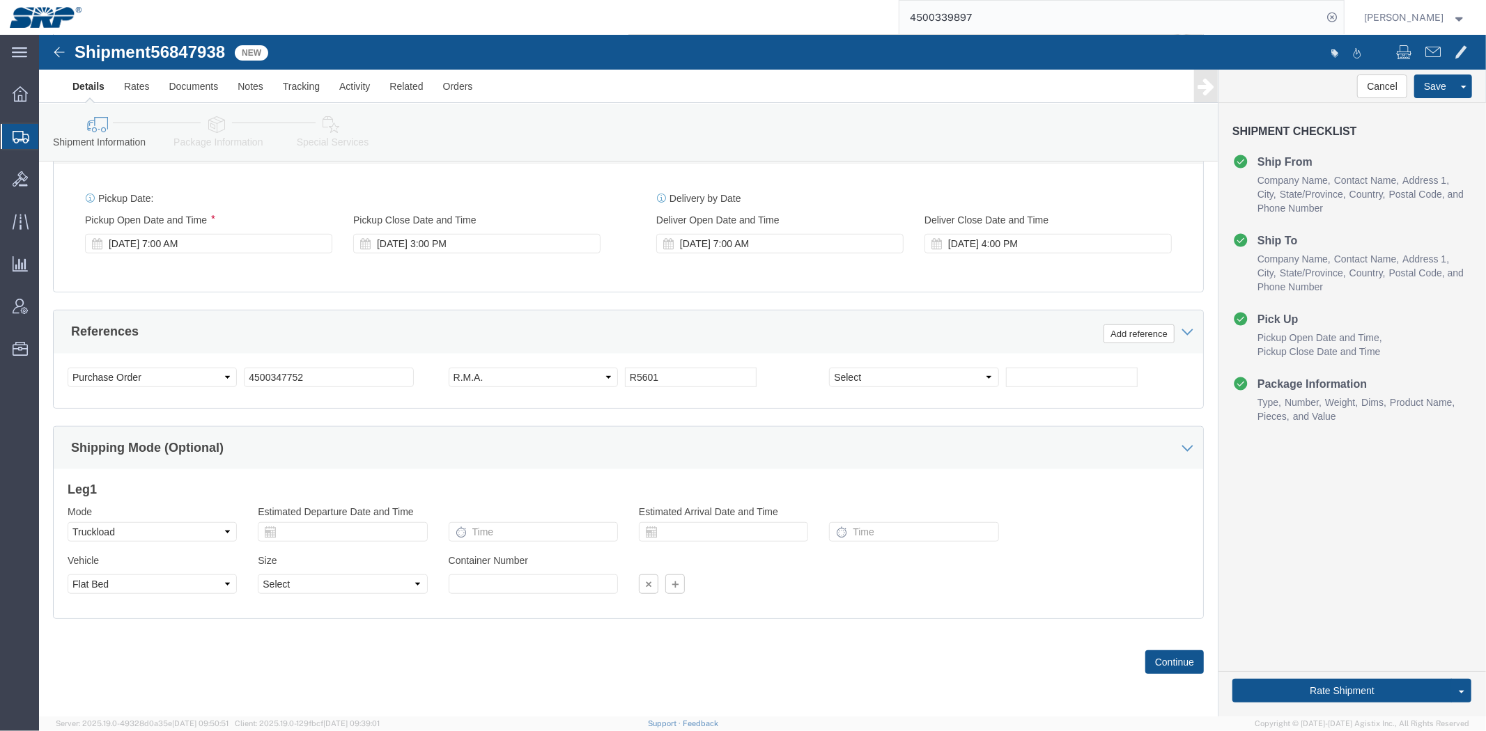
click div "Delivery by Date Delivery Start Date Delivery Start Time Deliver Open Date and …"
click link "Send To Bid"
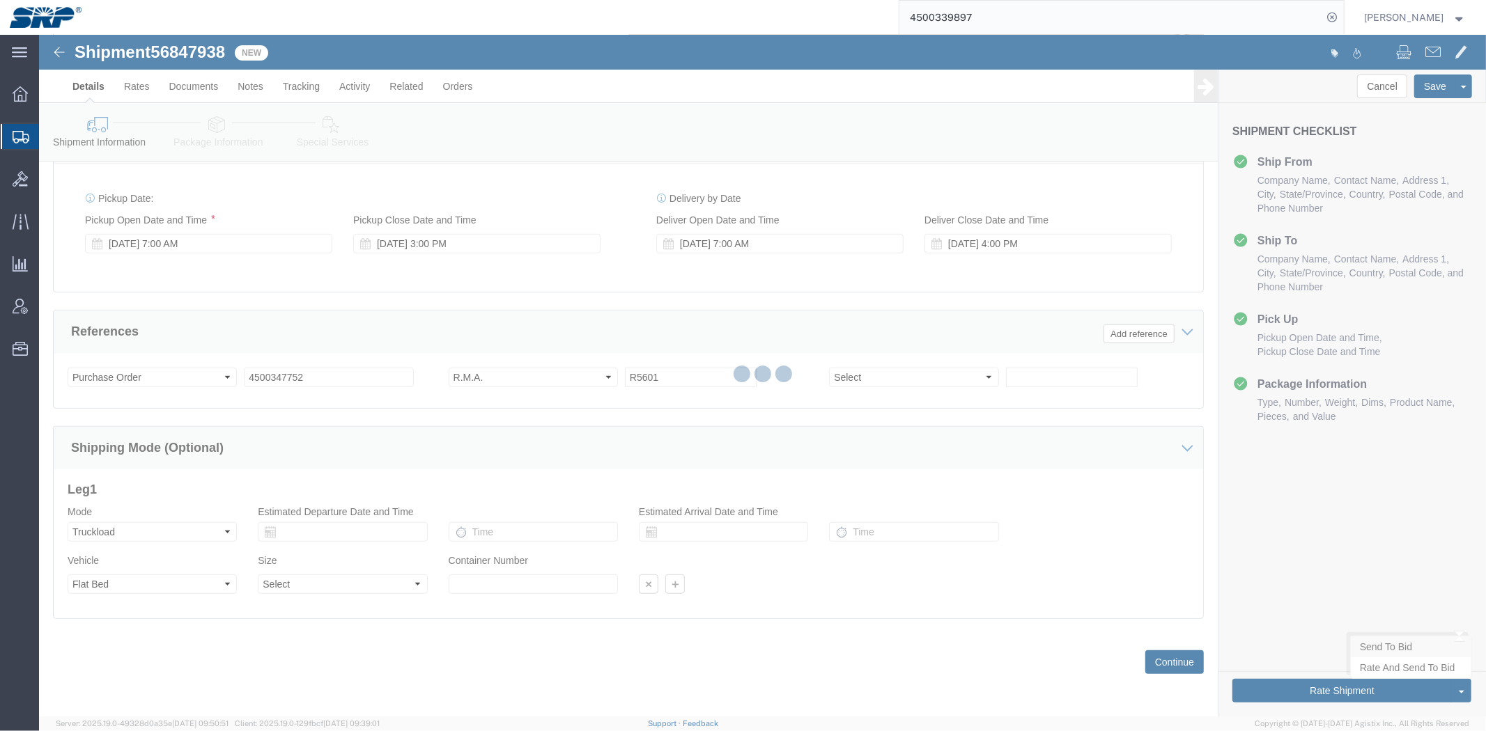
select select "TL"
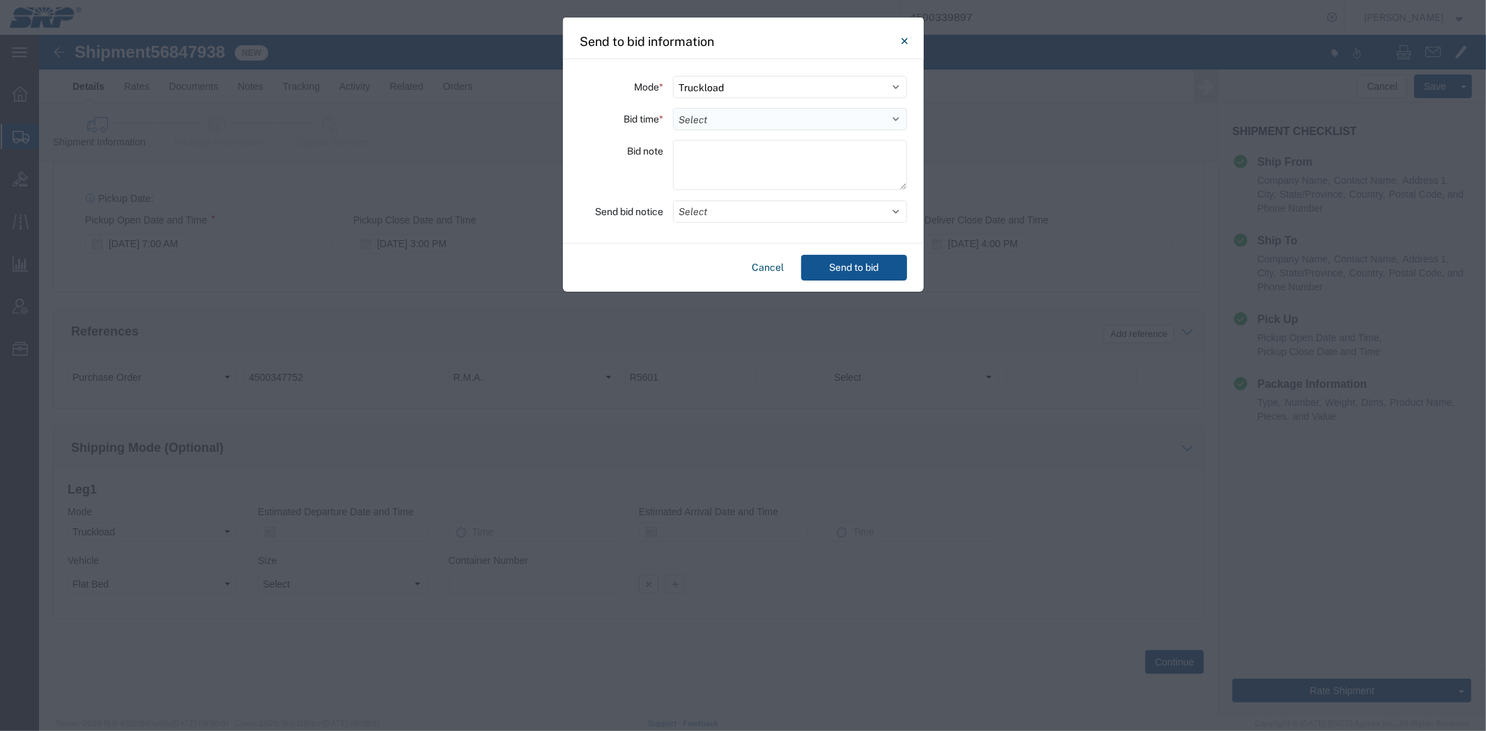
click at [716, 120] on select "Select 30 Min (Rush) 1 Hour (Rush) 2 Hours (Rush) 4 Hours (Rush) 8 Hours (Rush)…" at bounding box center [790, 119] width 234 height 22
select select "24"
click at [673, 108] on select "Select 30 Min (Rush) 1 Hour (Rush) 2 Hours (Rush) 4 Hours (Rush) 8 Hours (Rush)…" at bounding box center [790, 119] width 234 height 22
click at [727, 171] on textarea at bounding box center [790, 165] width 234 height 50
paste textarea "5085227"
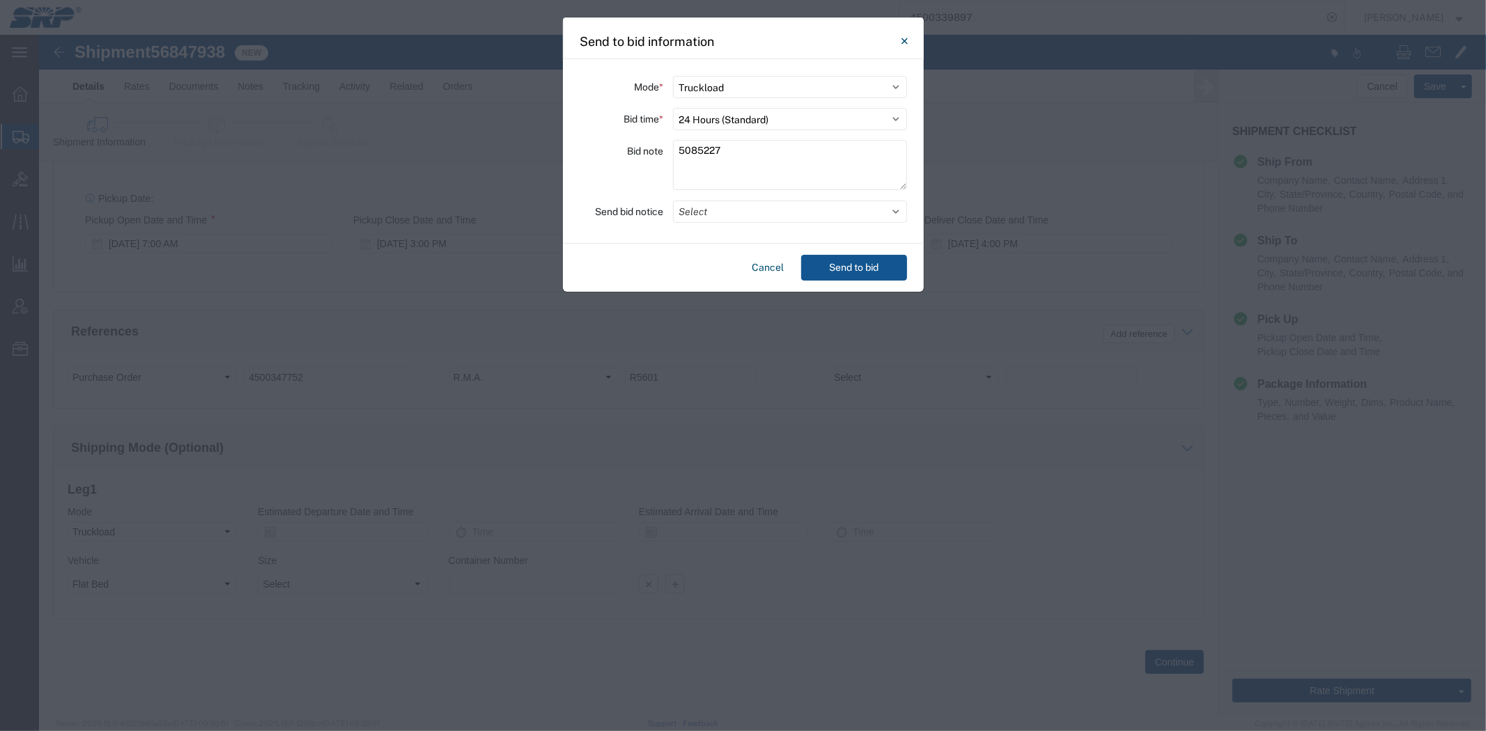
drag, startPoint x: 735, startPoint y: 158, endPoint x: 238, endPoint y: 165, distance: 496.6
click at [248, 170] on div "Send to bid information Mode * Select Small Parcel Truckload Air Rail Less than…" at bounding box center [743, 365] width 1486 height 731
type textarea "Flatbed with tarp. Can pick up [DATE] or [DATE]"
click at [694, 213] on button "Select" at bounding box center [790, 212] width 234 height 22
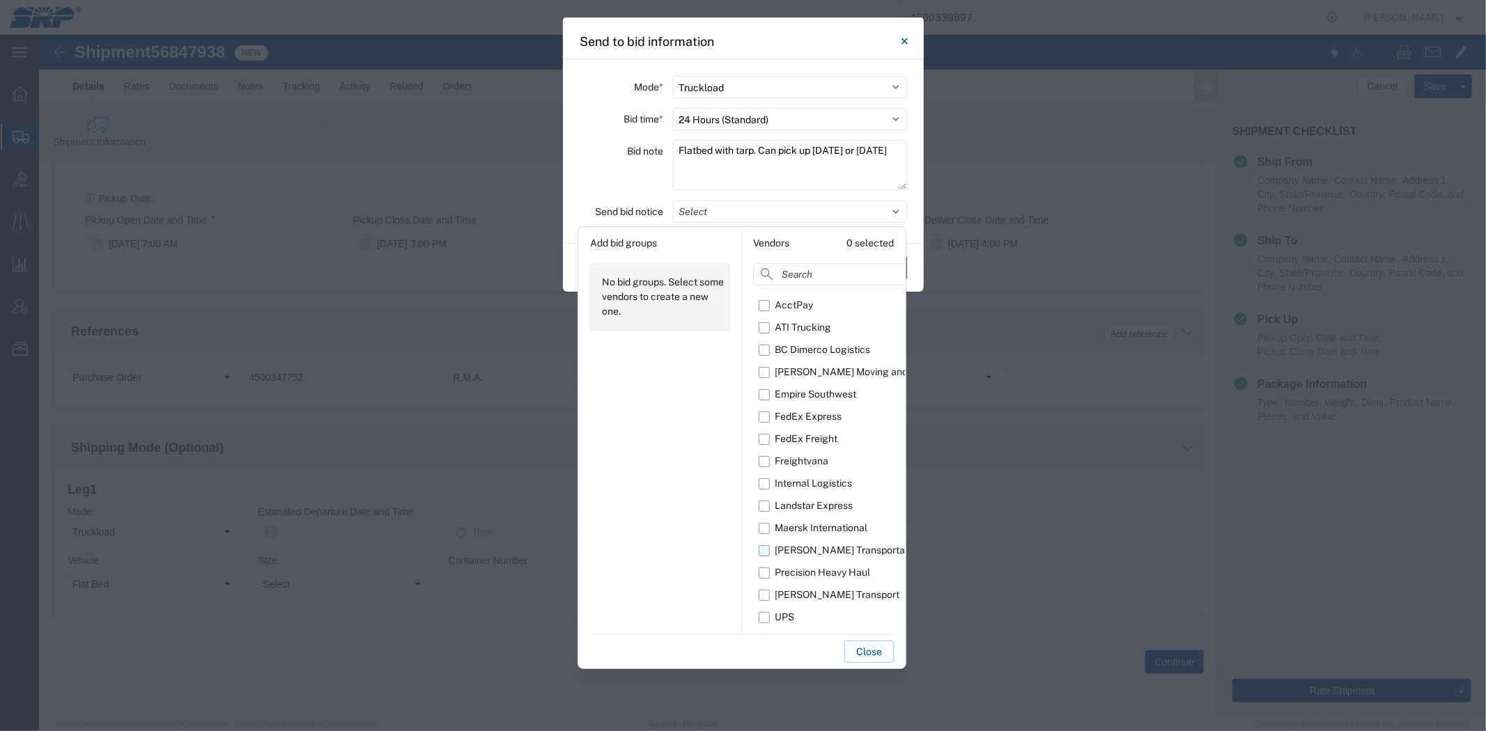
scroll to position [24, 0]
click at [779, 547] on div "[PERSON_NAME] Transportation" at bounding box center [847, 543] width 147 height 15
click at [778, 545] on div "[PERSON_NAME] Transportation" at bounding box center [847, 543] width 147 height 15
click at [0, 0] on input "[PERSON_NAME] Transportation" at bounding box center [0, 0] width 0 height 0
click at [792, 586] on div "[PERSON_NAME] Transport" at bounding box center [836, 588] width 125 height 15
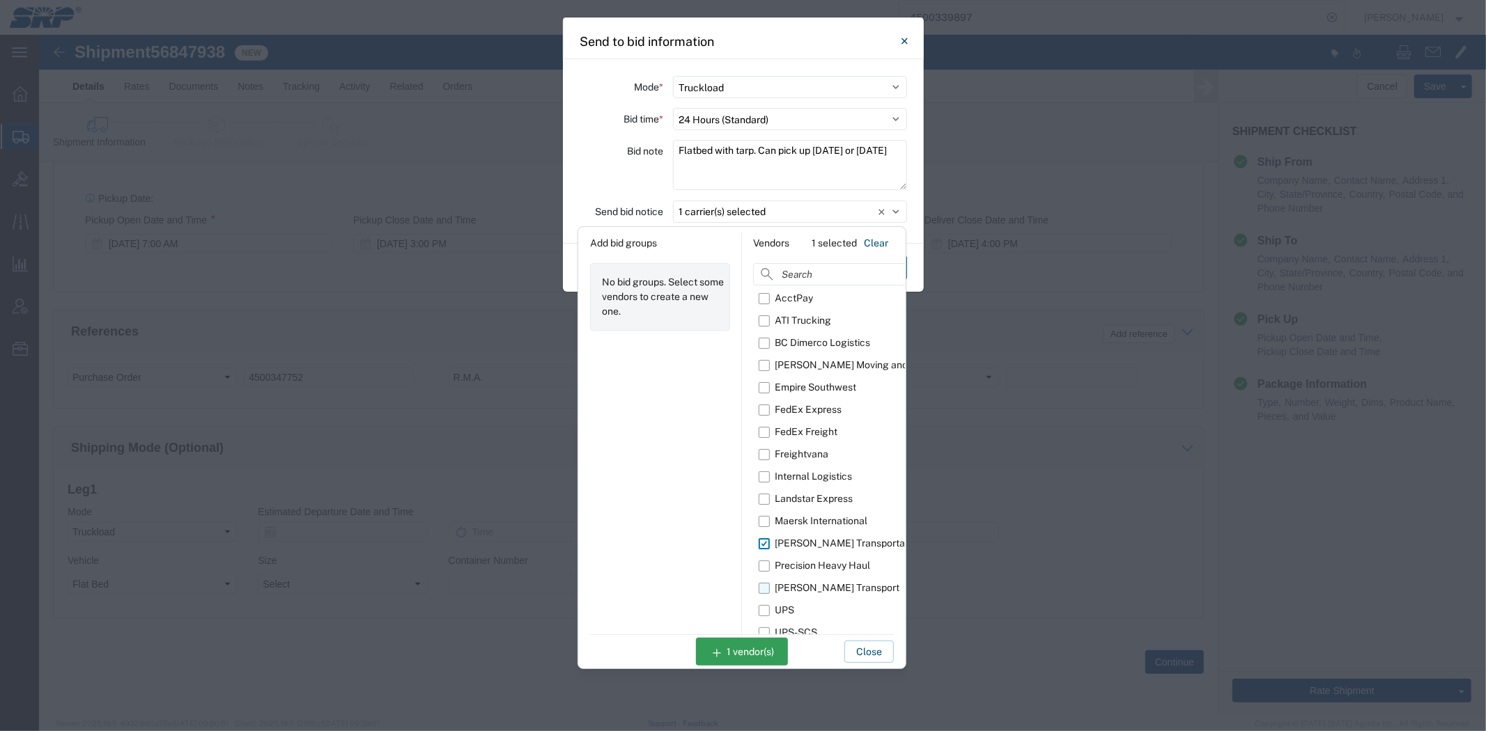
click at [0, 0] on input "[PERSON_NAME] Transport" at bounding box center [0, 0] width 0 height 0
click at [615, 171] on div "Bid note" at bounding box center [621, 167] width 84 height 54
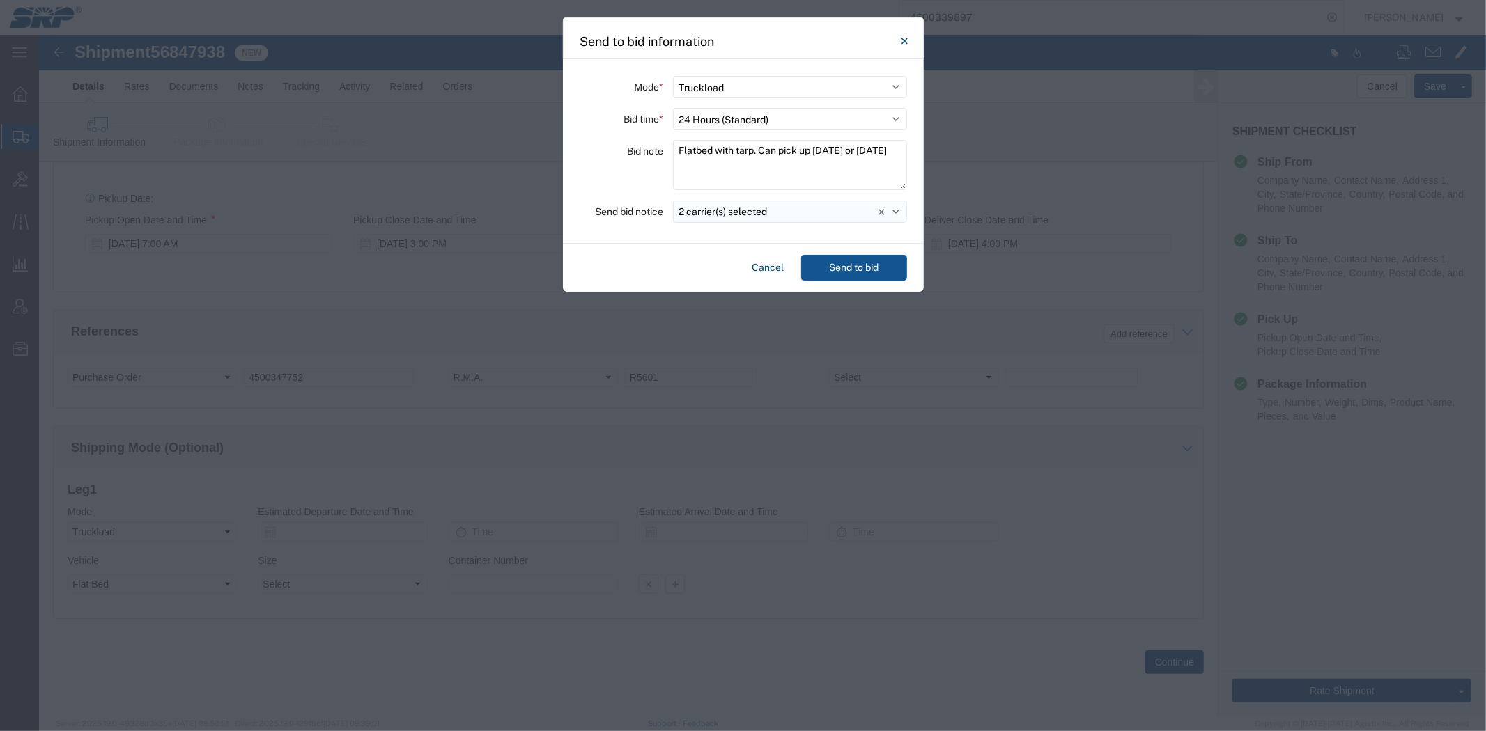
click at [797, 213] on button "2 carrier(s) selected" at bounding box center [790, 212] width 234 height 22
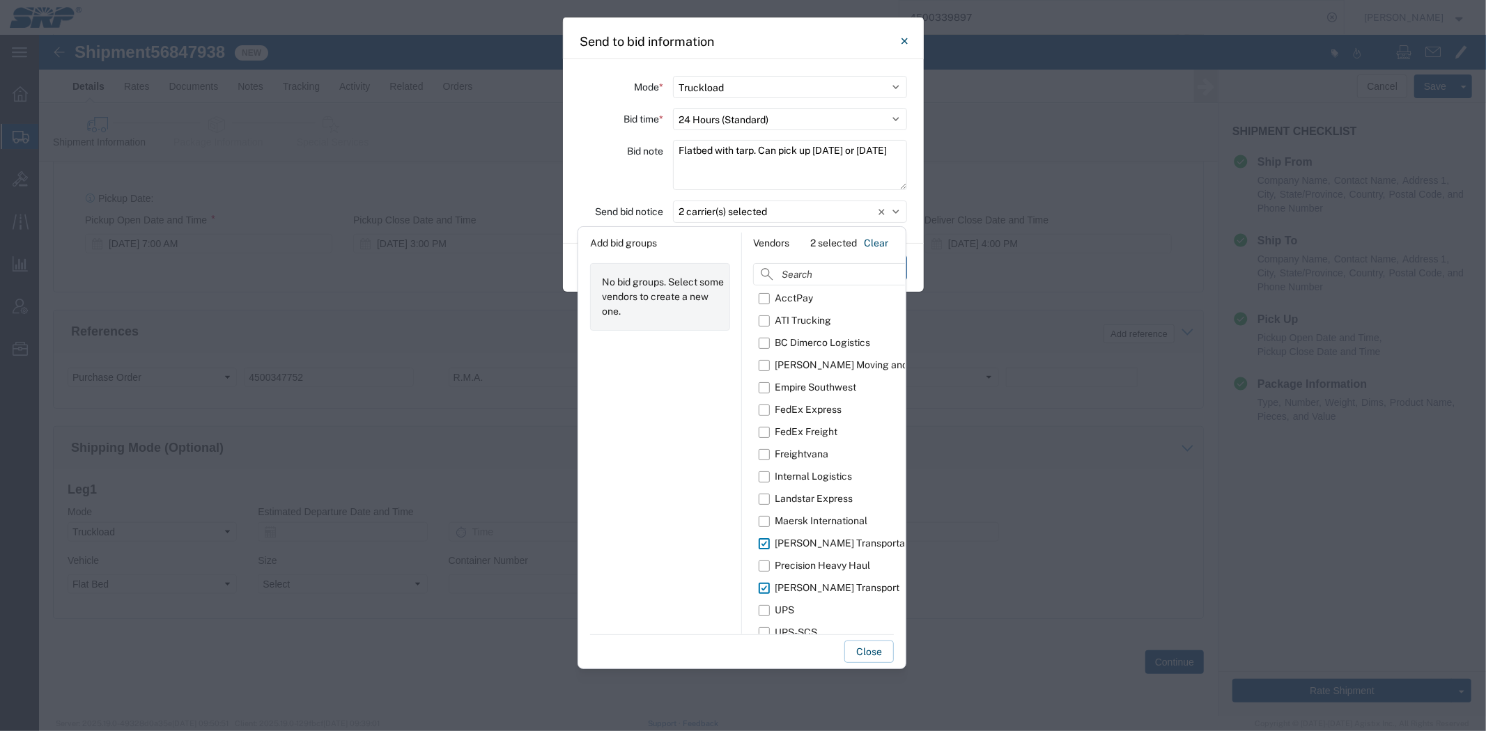
click at [605, 180] on div "Bid note" at bounding box center [621, 167] width 84 height 54
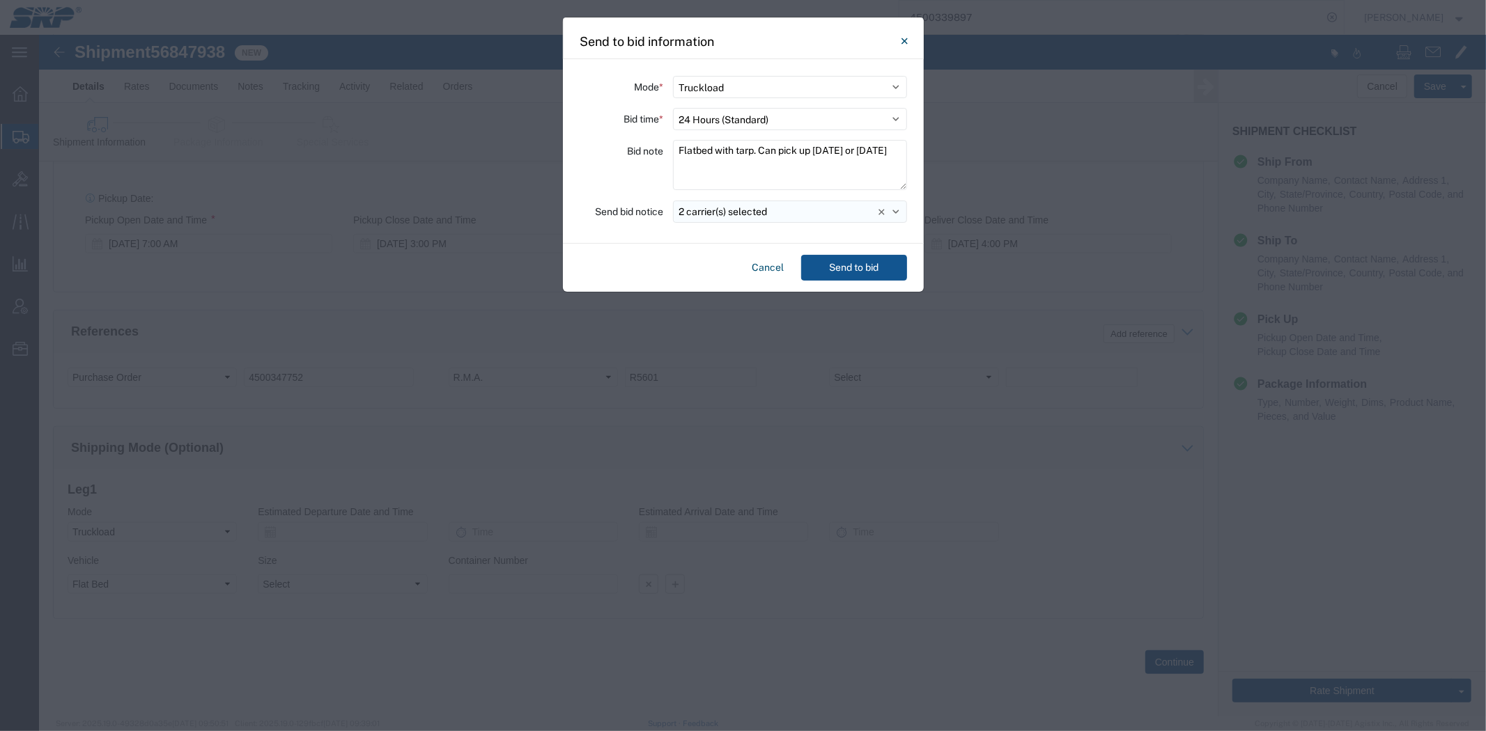
click at [778, 213] on button "2 carrier(s) selected" at bounding box center [790, 212] width 234 height 22
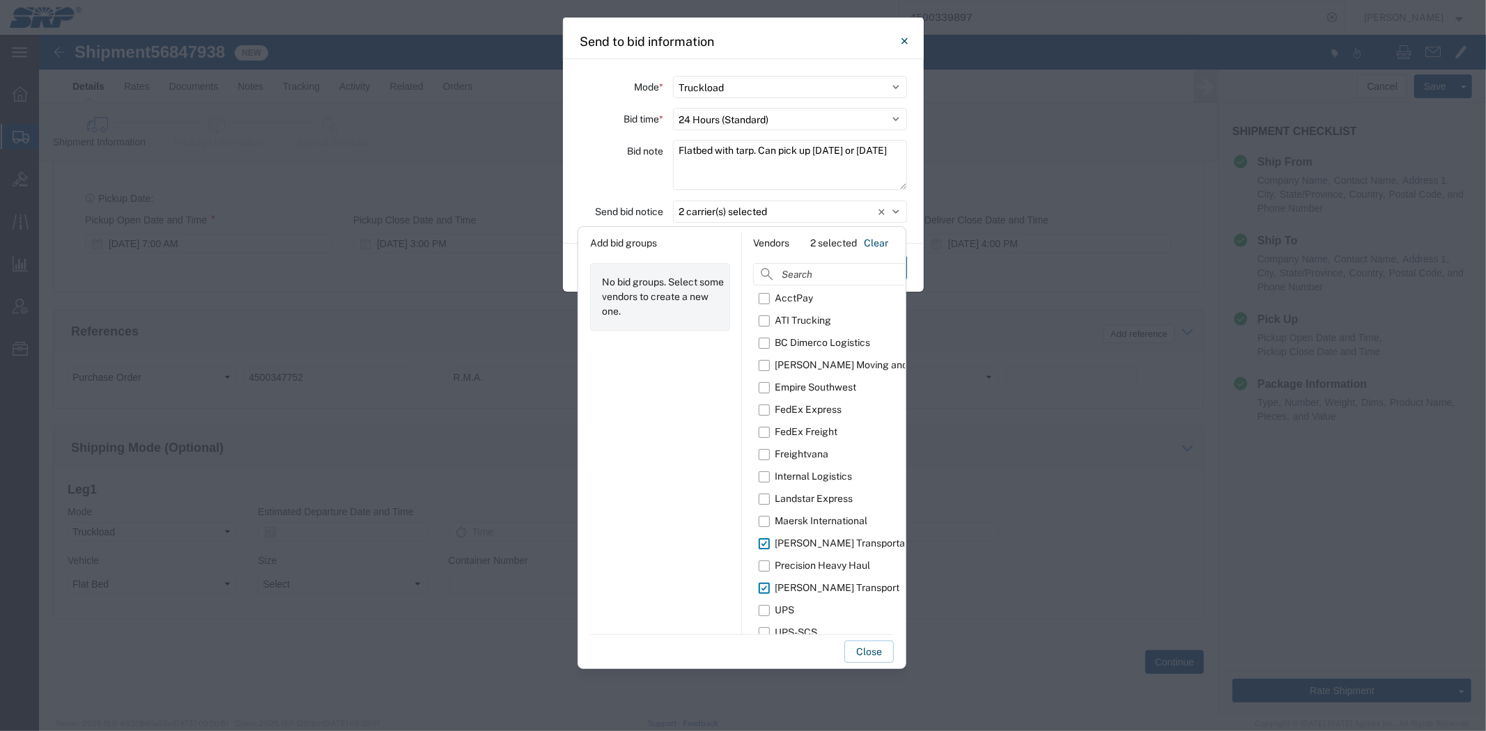
click at [624, 175] on div "Bid note" at bounding box center [621, 167] width 84 height 54
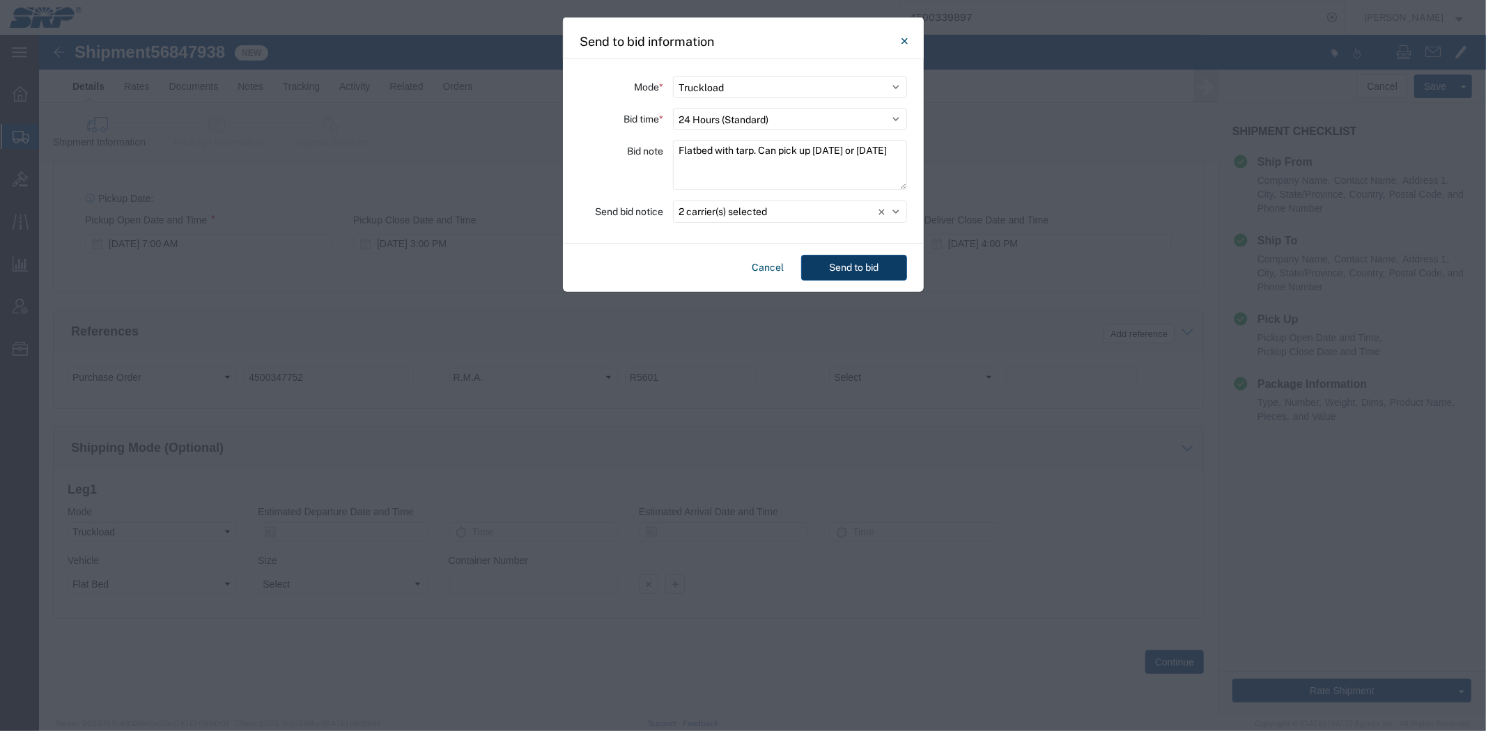
click at [853, 263] on button "Send to bid" at bounding box center [854, 268] width 106 height 26
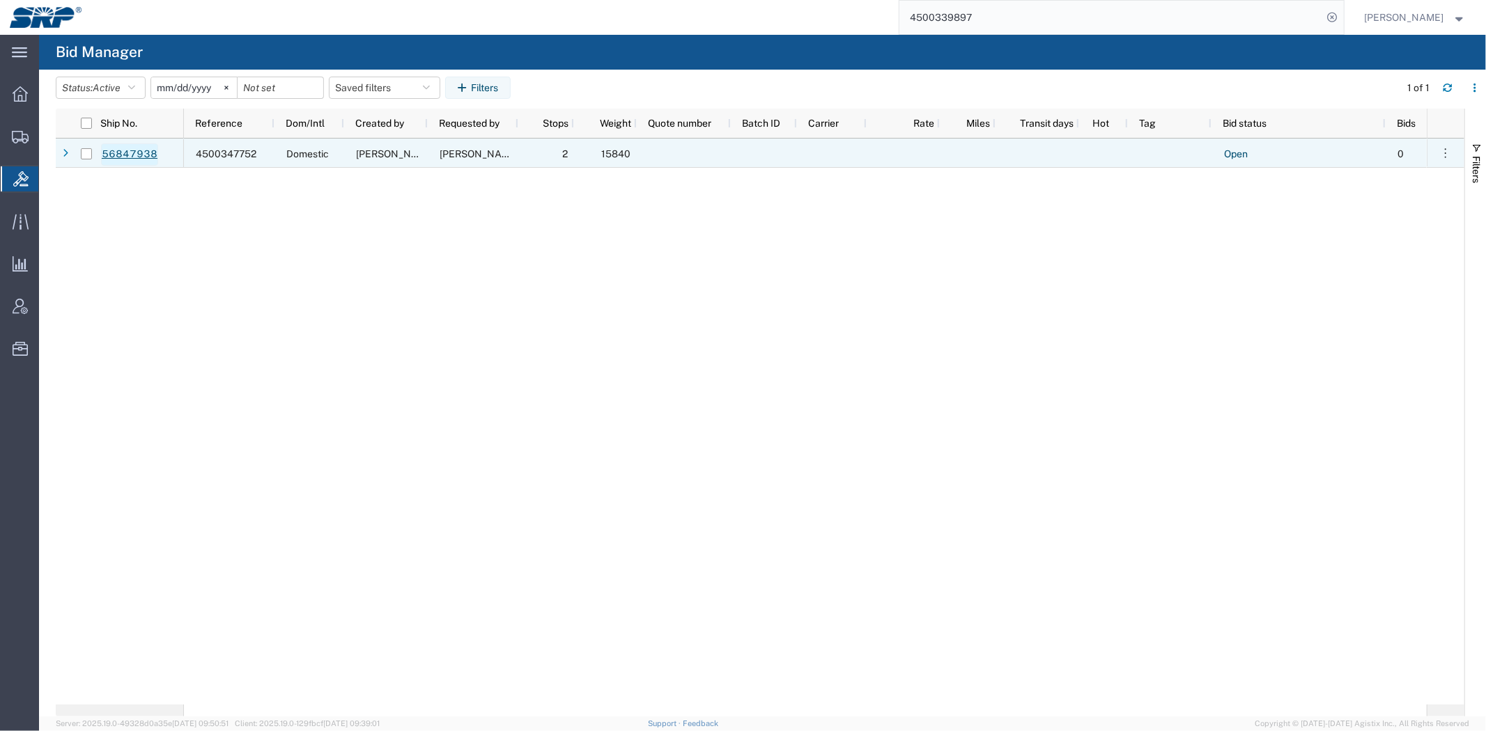
click at [153, 160] on link "56847938" at bounding box center [129, 154] width 57 height 22
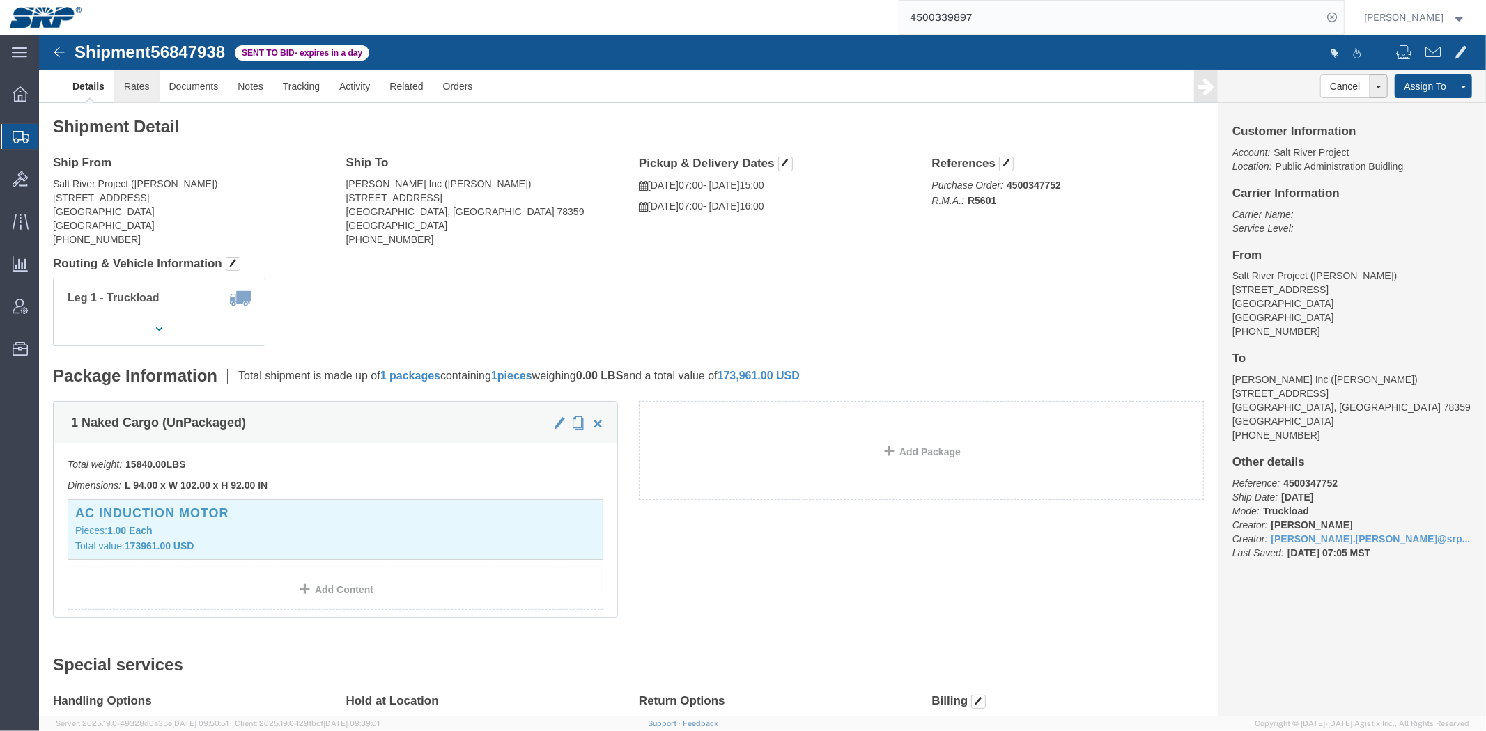
click link "Rates"
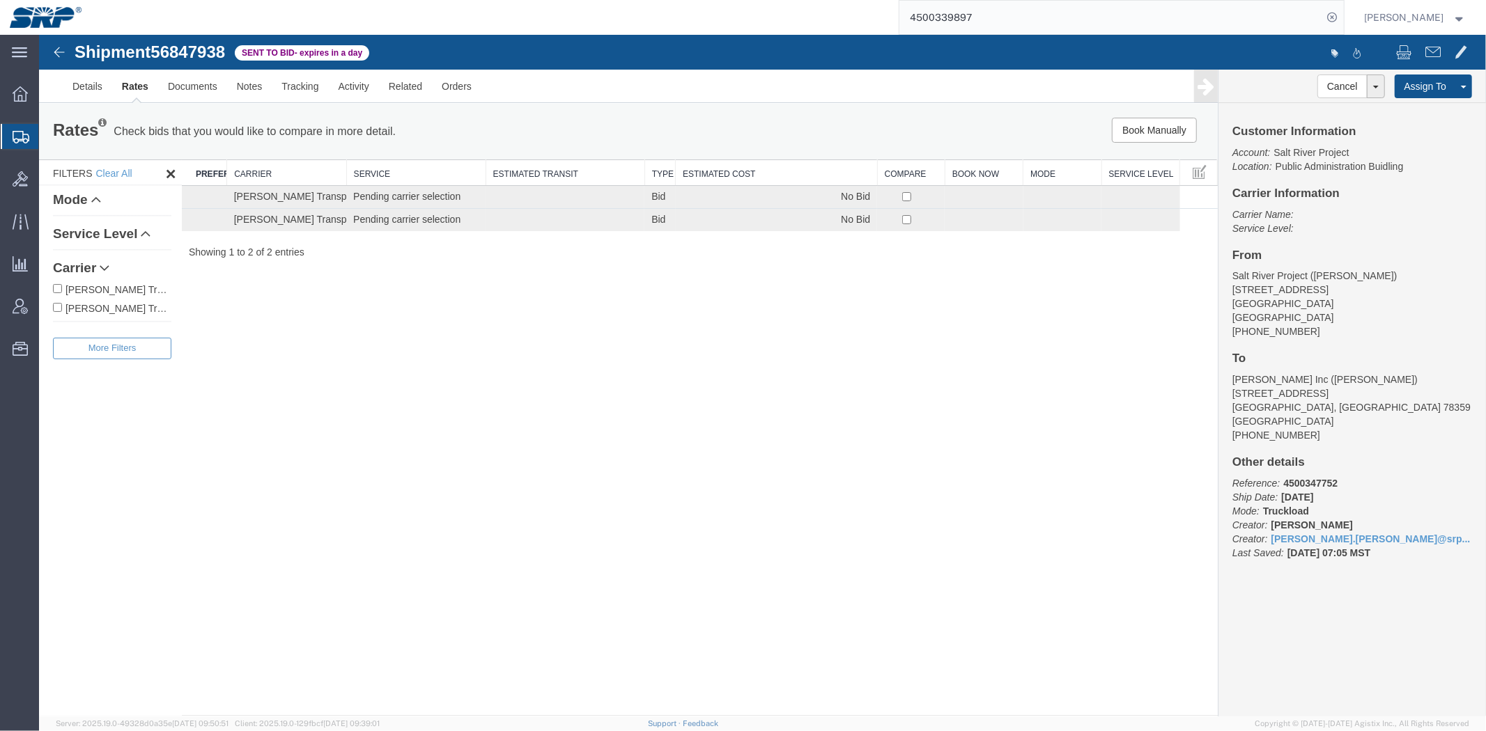
click at [0, 0] on span "Create Shipment" at bounding box center [0, 0] width 0 height 0
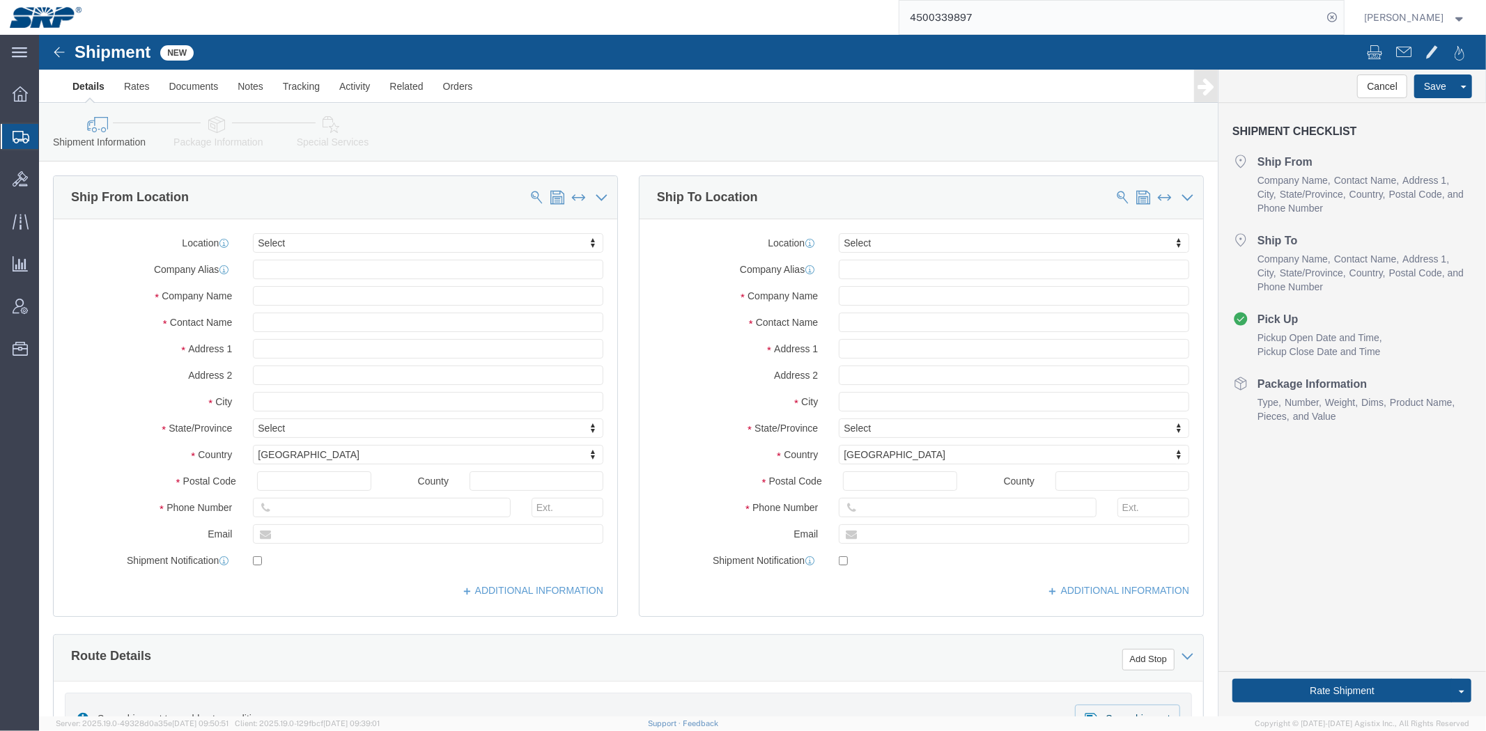
select select
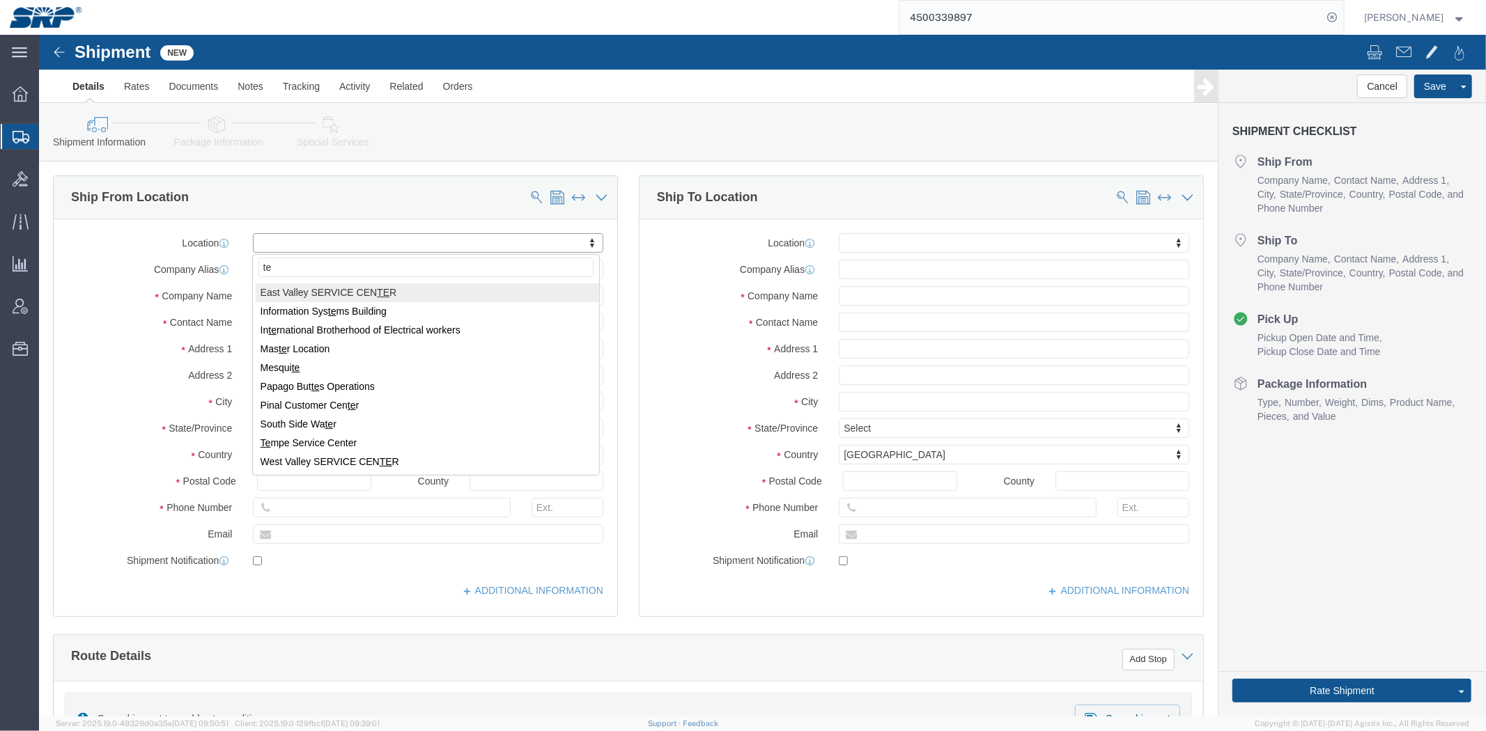
type input "tem"
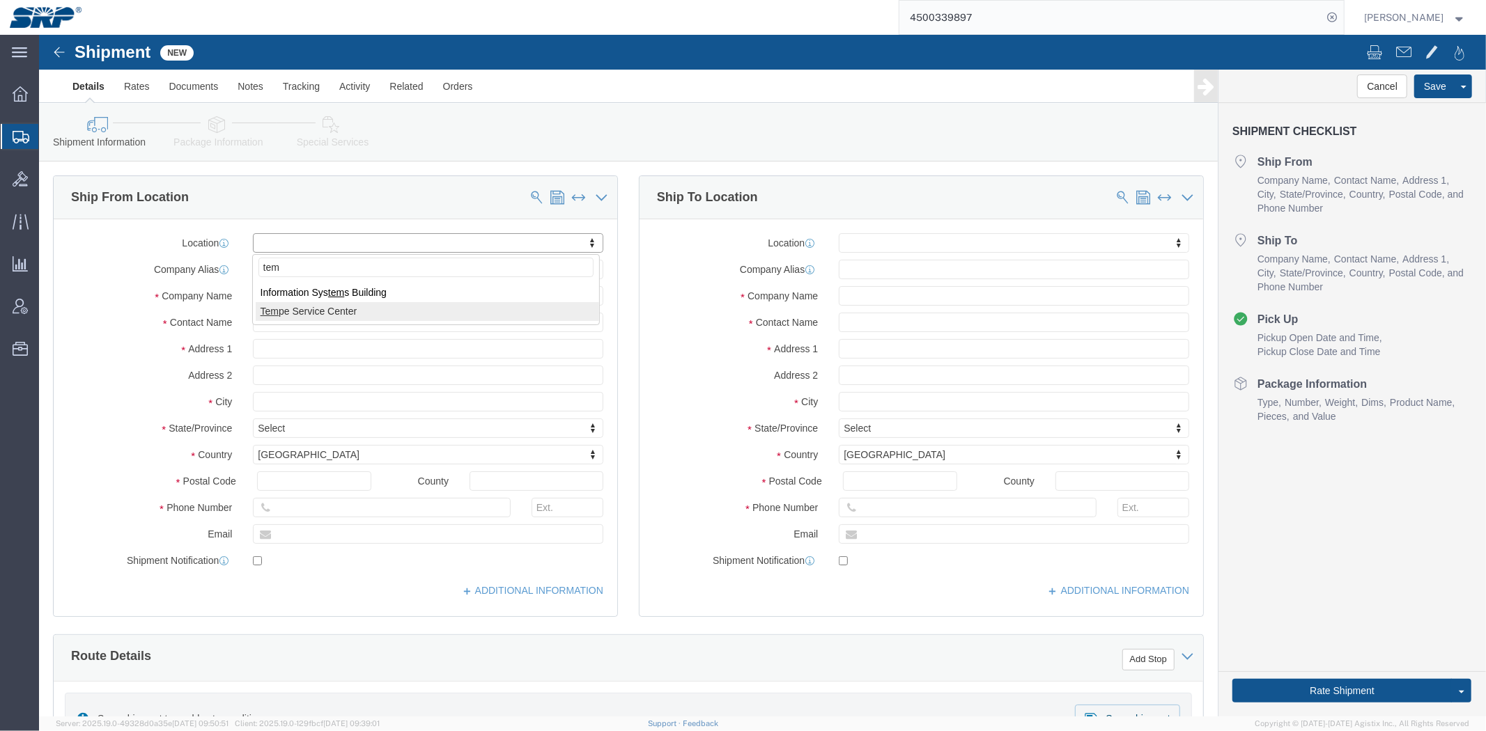
select select "56538"
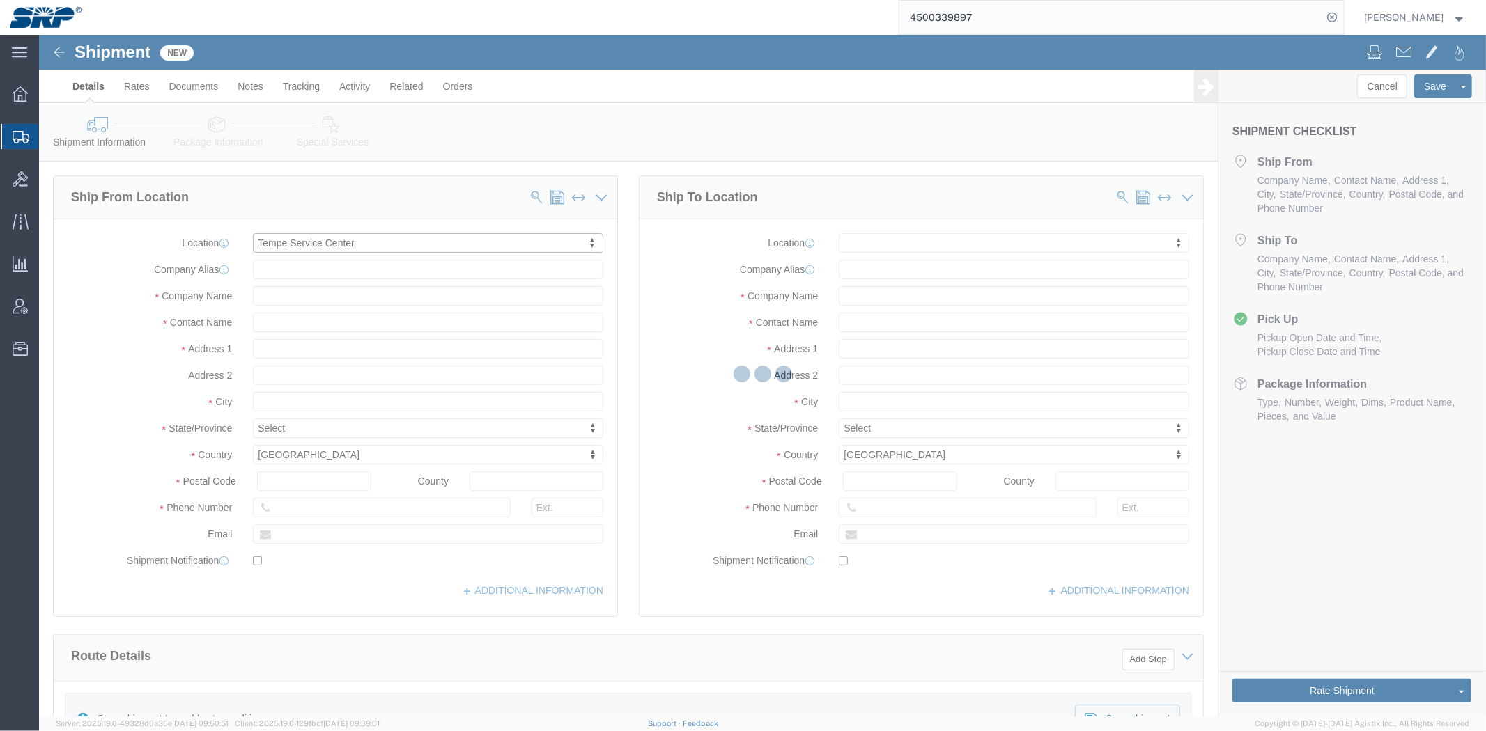
type input "[STREET_ADDRESS]"
type input "85283"
type input "TSC"
type input "Salt River Project"
type input "Tempe"
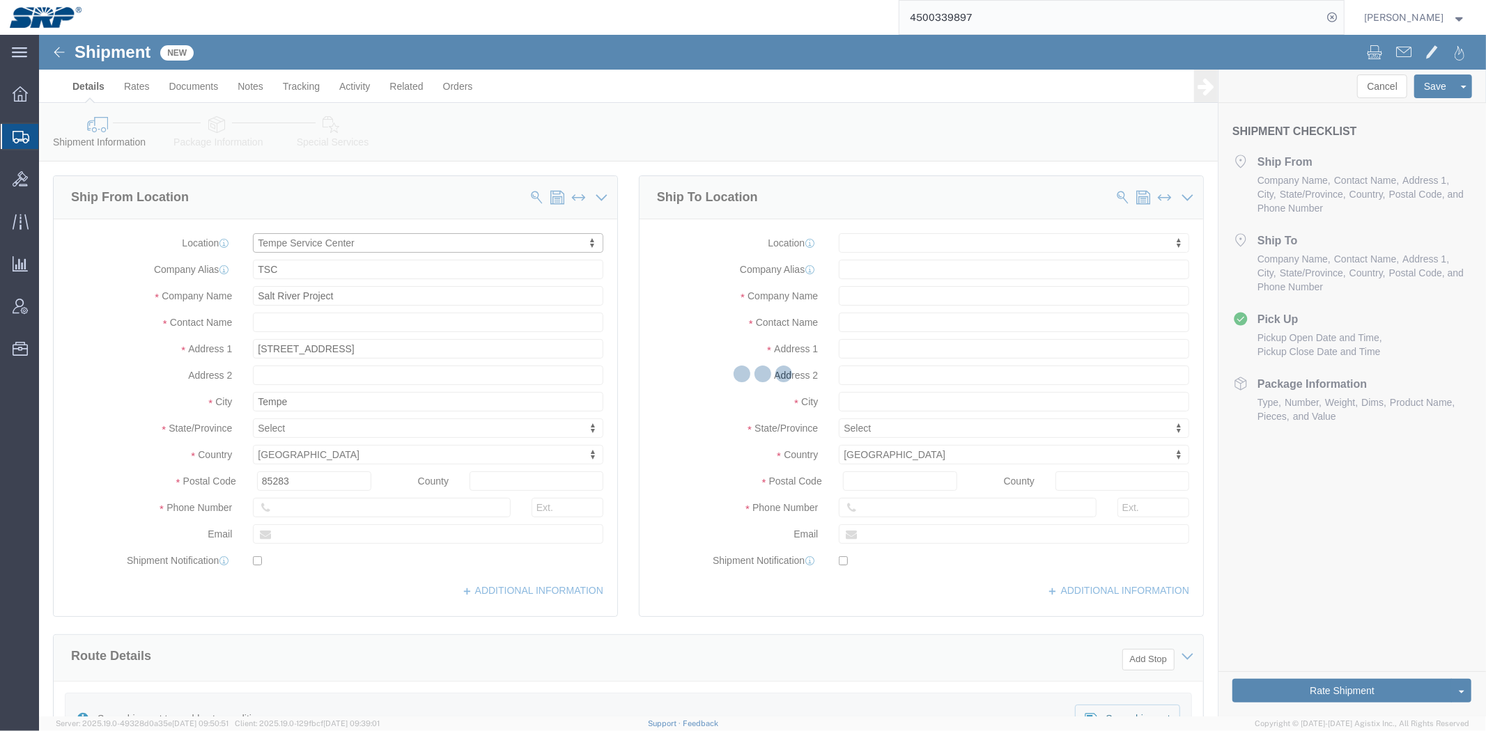
select select "AZ"
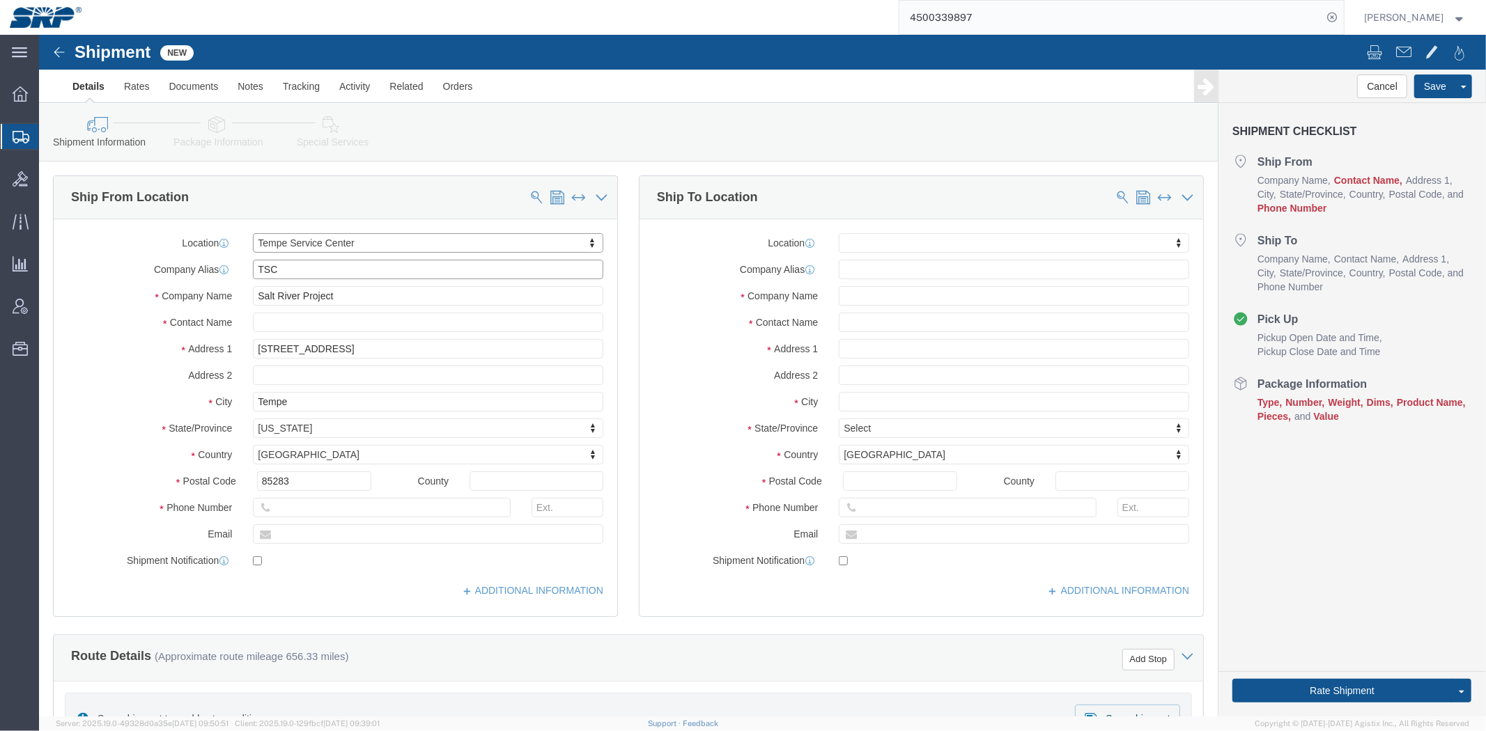
drag, startPoint x: 438, startPoint y: 241, endPoint x: -39, endPoint y: 228, distance: 477.3
click html "Shipment New Details Rates Documents Notes Tracking Activity Related Orders Can…"
click label "Contact Name"
click div "Location My Profile Location [GEOGRAPHIC_DATA] Facility [GEOGRAPHIC_DATA] [GEOG…"
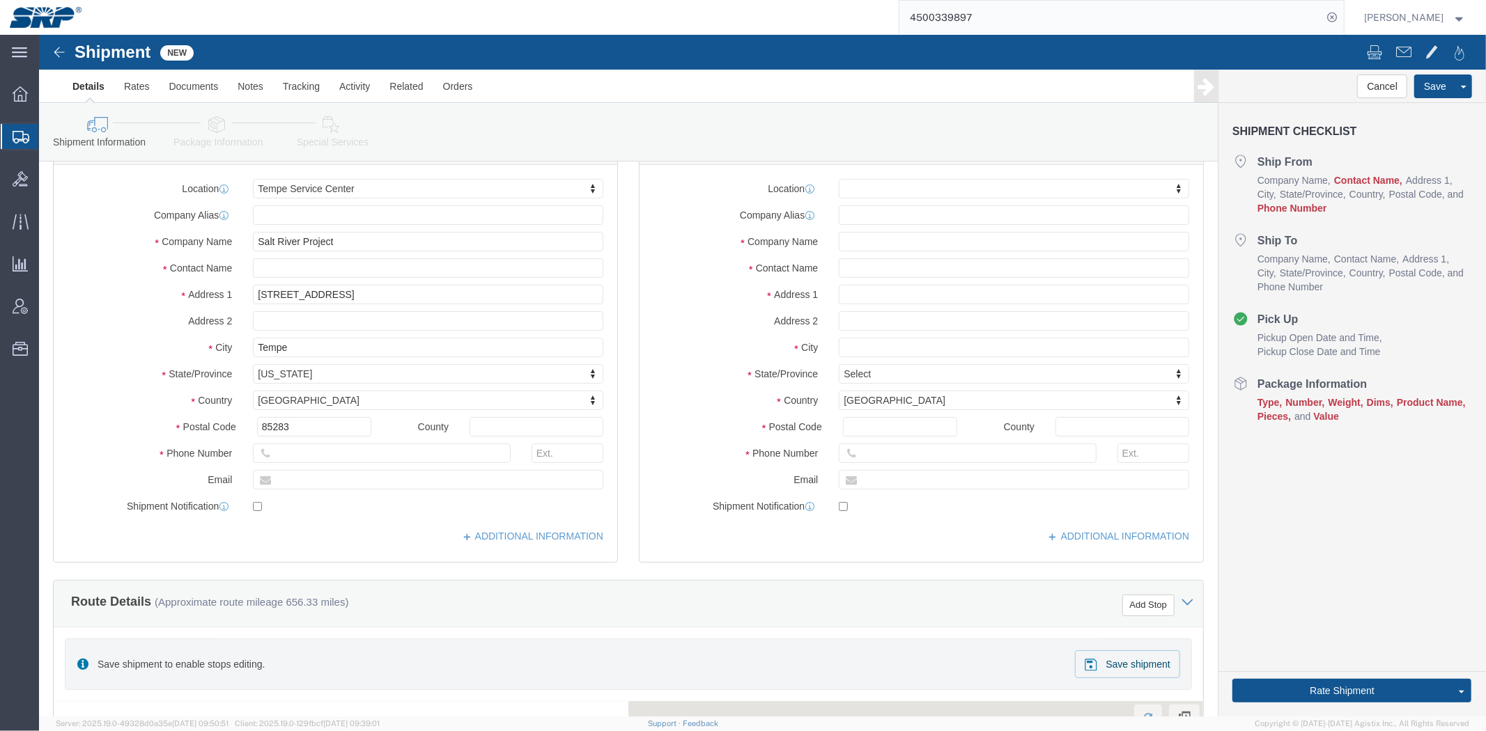
drag, startPoint x: 589, startPoint y: 348, endPoint x: 586, endPoint y: 380, distance: 32.1
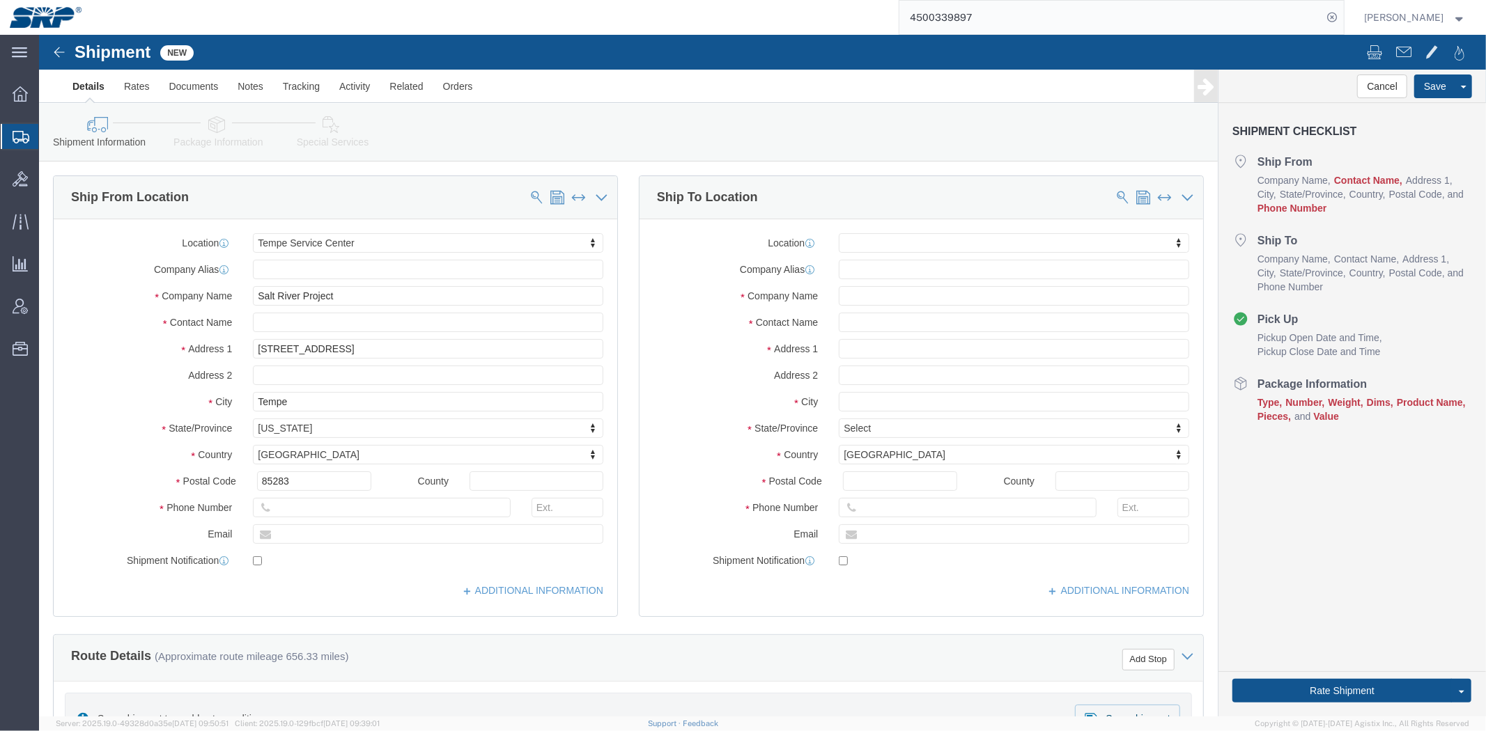
drag, startPoint x: 584, startPoint y: 363, endPoint x: 579, endPoint y: 337, distance: 26.2
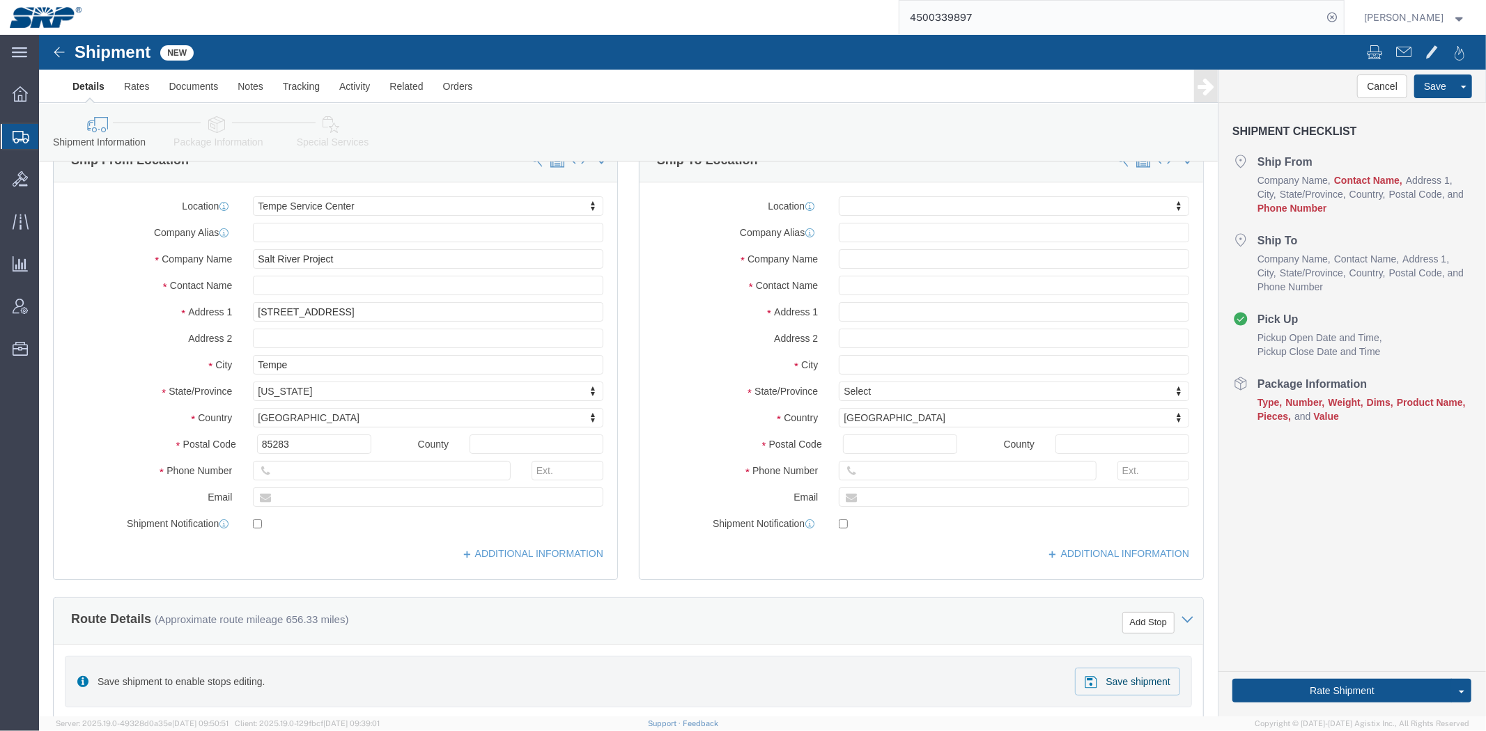
drag, startPoint x: 579, startPoint y: 337, endPoint x: 581, endPoint y: 356, distance: 18.9
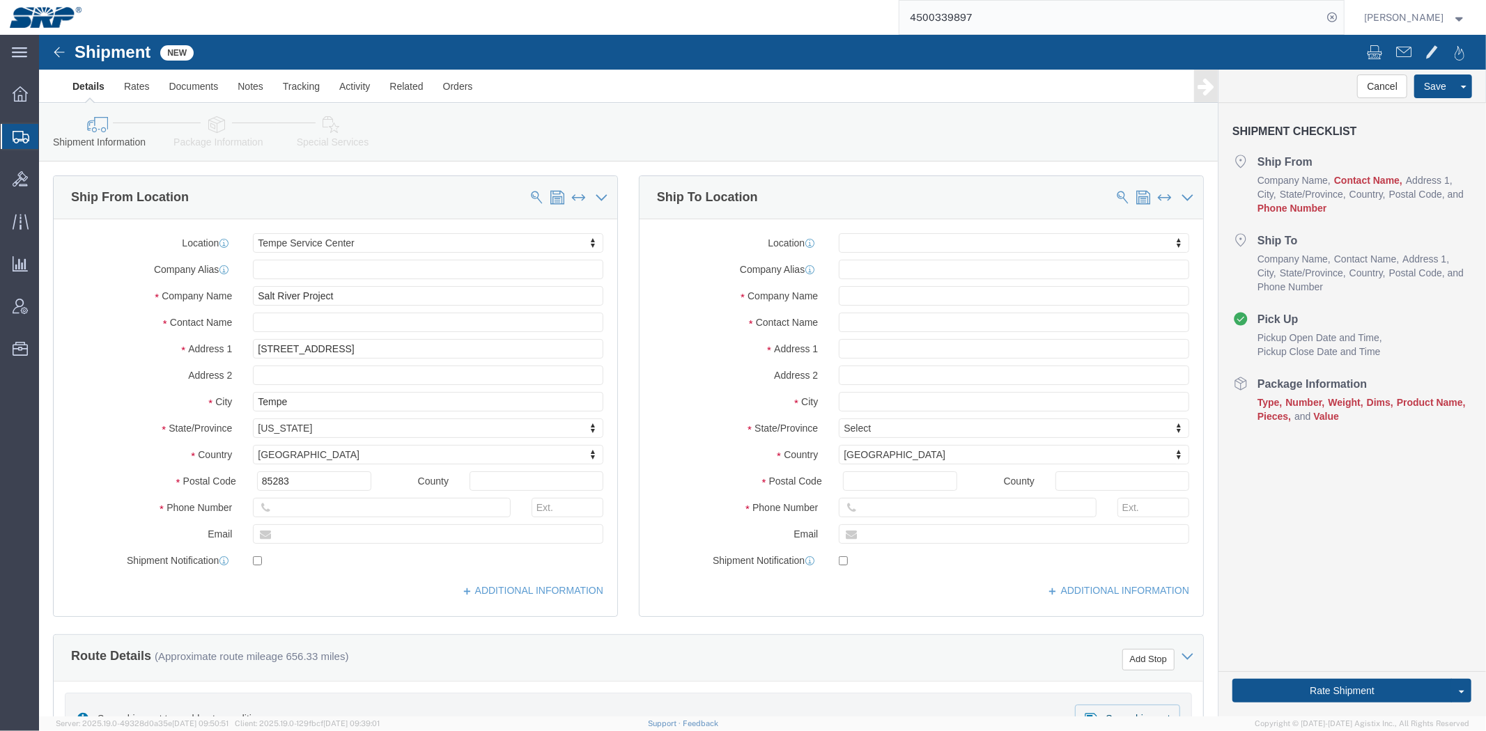
drag, startPoint x: 586, startPoint y: 359, endPoint x: 584, endPoint y: 342, distance: 17.5
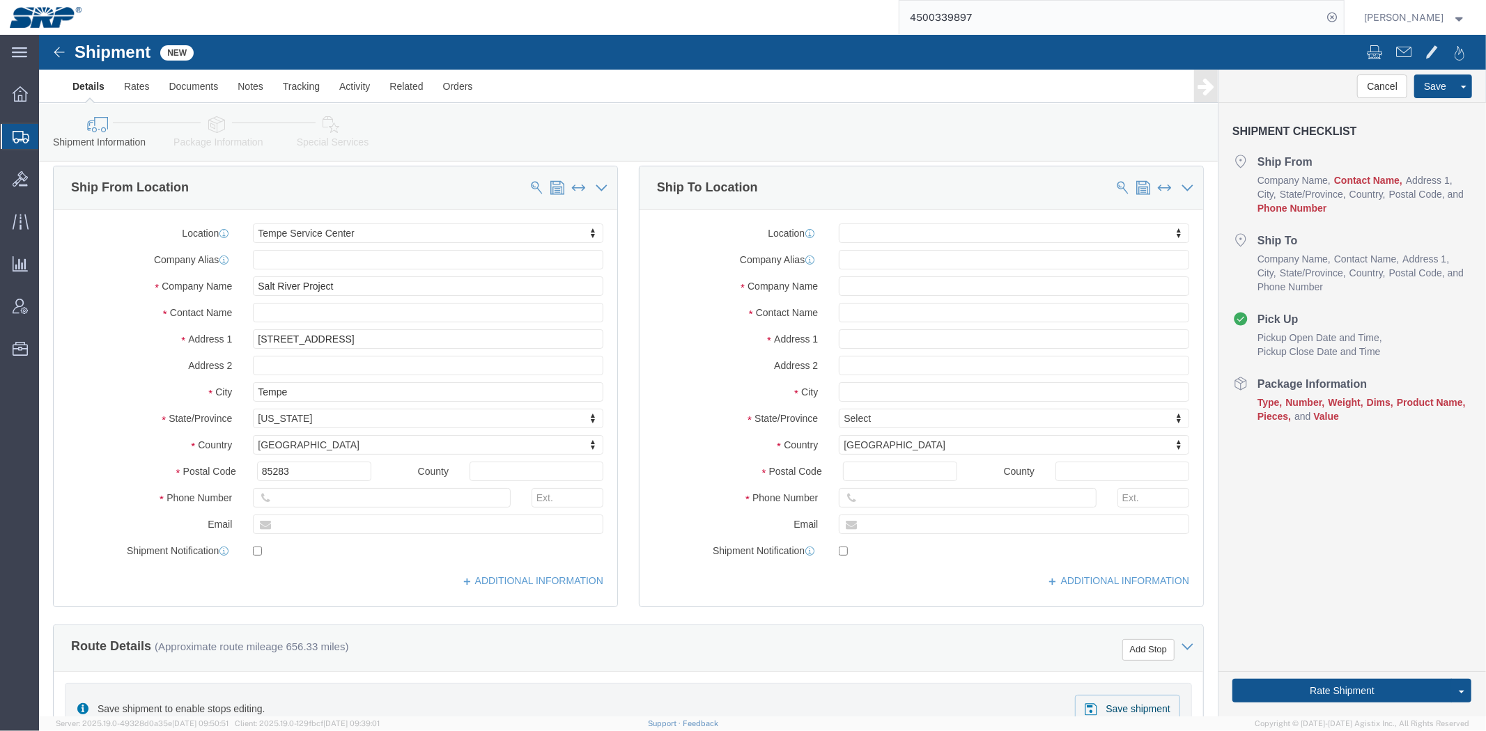
scroll to position [11, 0]
drag, startPoint x: 586, startPoint y: 352, endPoint x: 586, endPoint y: 364, distance: 11.8
click div "Ship To Location Location My Profile Location [GEOGRAPHIC_DATA] Facility [GEOGR…"
click div "Ship From Location Location Tempe Service Center My Profile Location [GEOGRAPHI…"
click div "Location My Profile Location [GEOGRAPHIC_DATA] Facility [GEOGRAPHIC_DATA] [GEOG…"
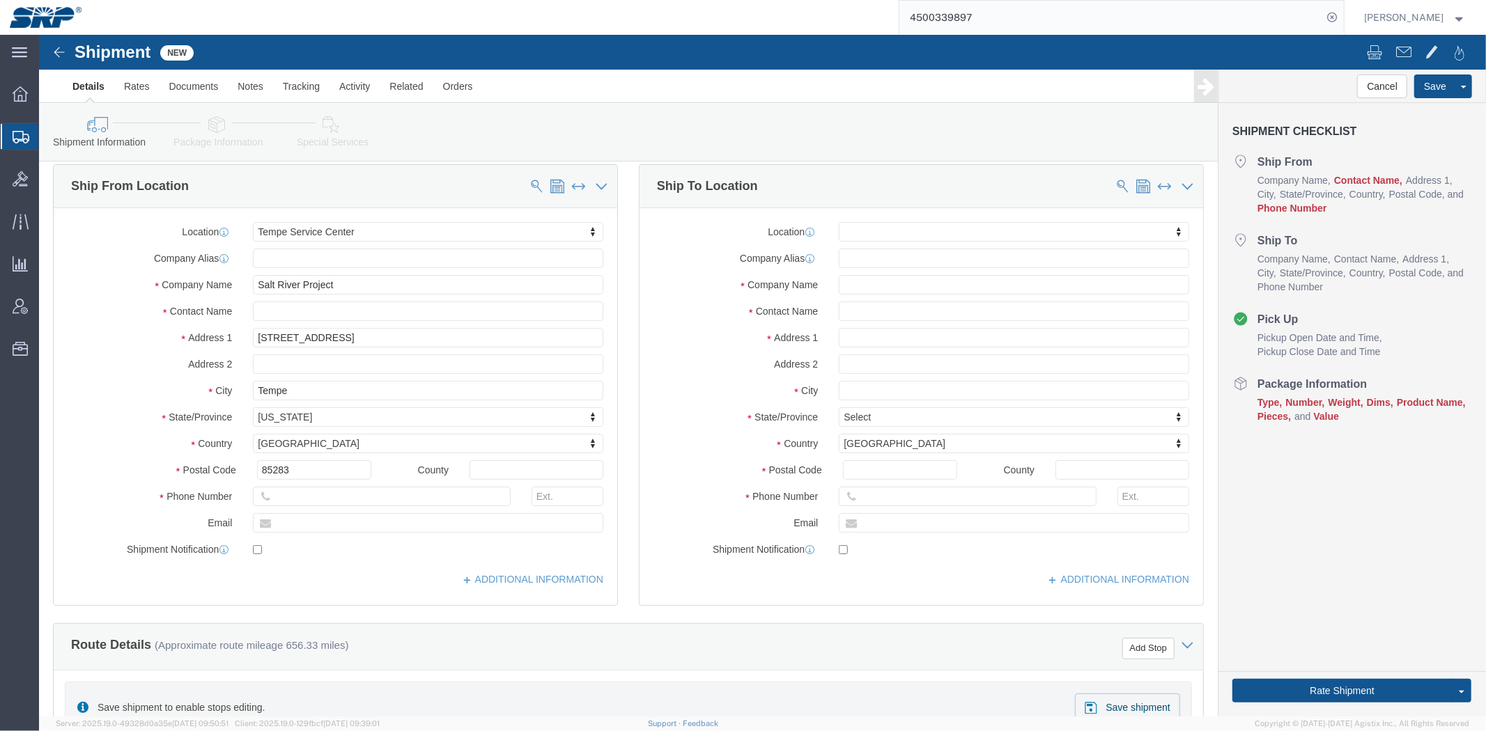
scroll to position [0, 0]
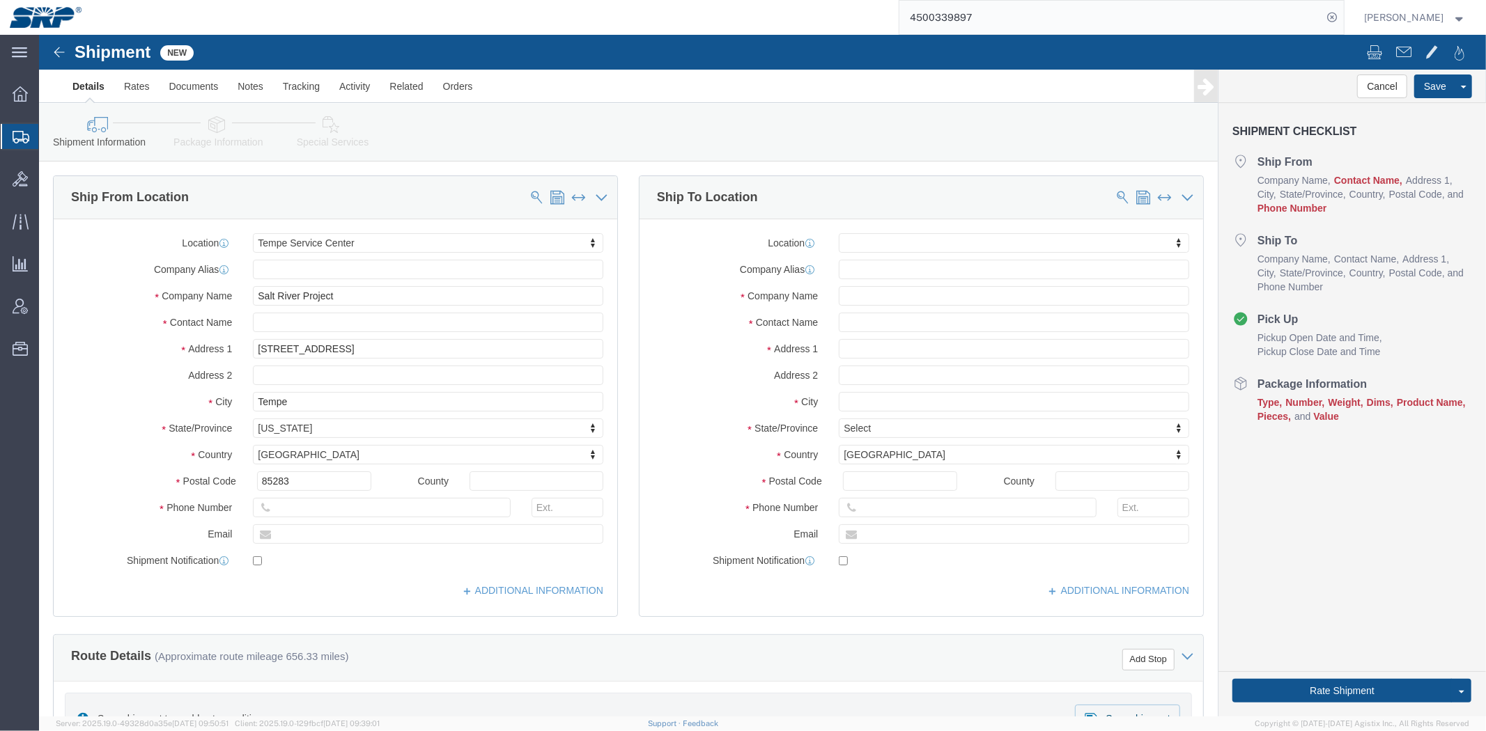
drag, startPoint x: 637, startPoint y: 390, endPoint x: 591, endPoint y: 290, distance: 110.0
click input "text"
click label "Address 1"
click input "text"
drag, startPoint x: 366, startPoint y: 288, endPoint x: 523, endPoint y: 251, distance: 161.7
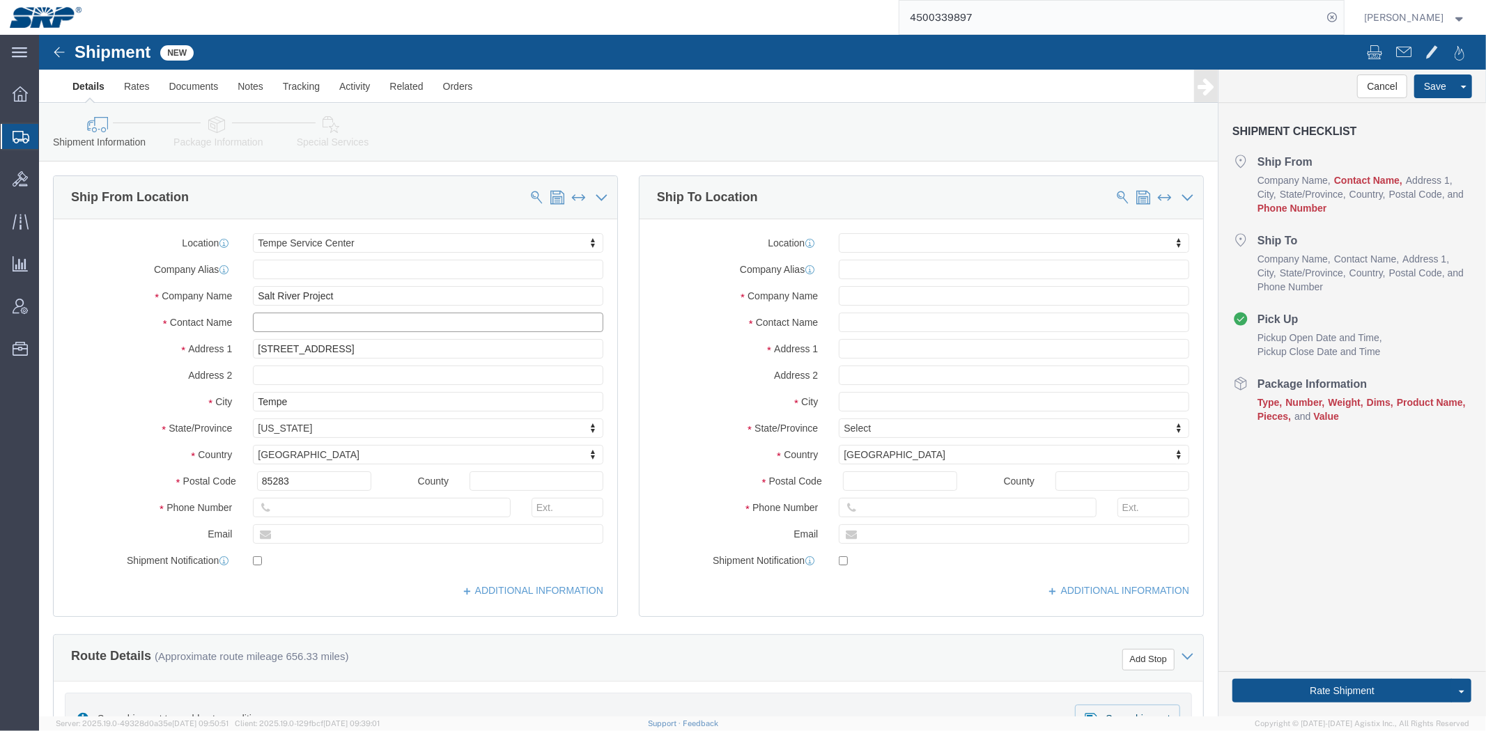
click input "text"
type input "[PERSON_NAME]"
click div "Location My Profile Location [GEOGRAPHIC_DATA] Facility [GEOGRAPHIC_DATA] [GEOG…"
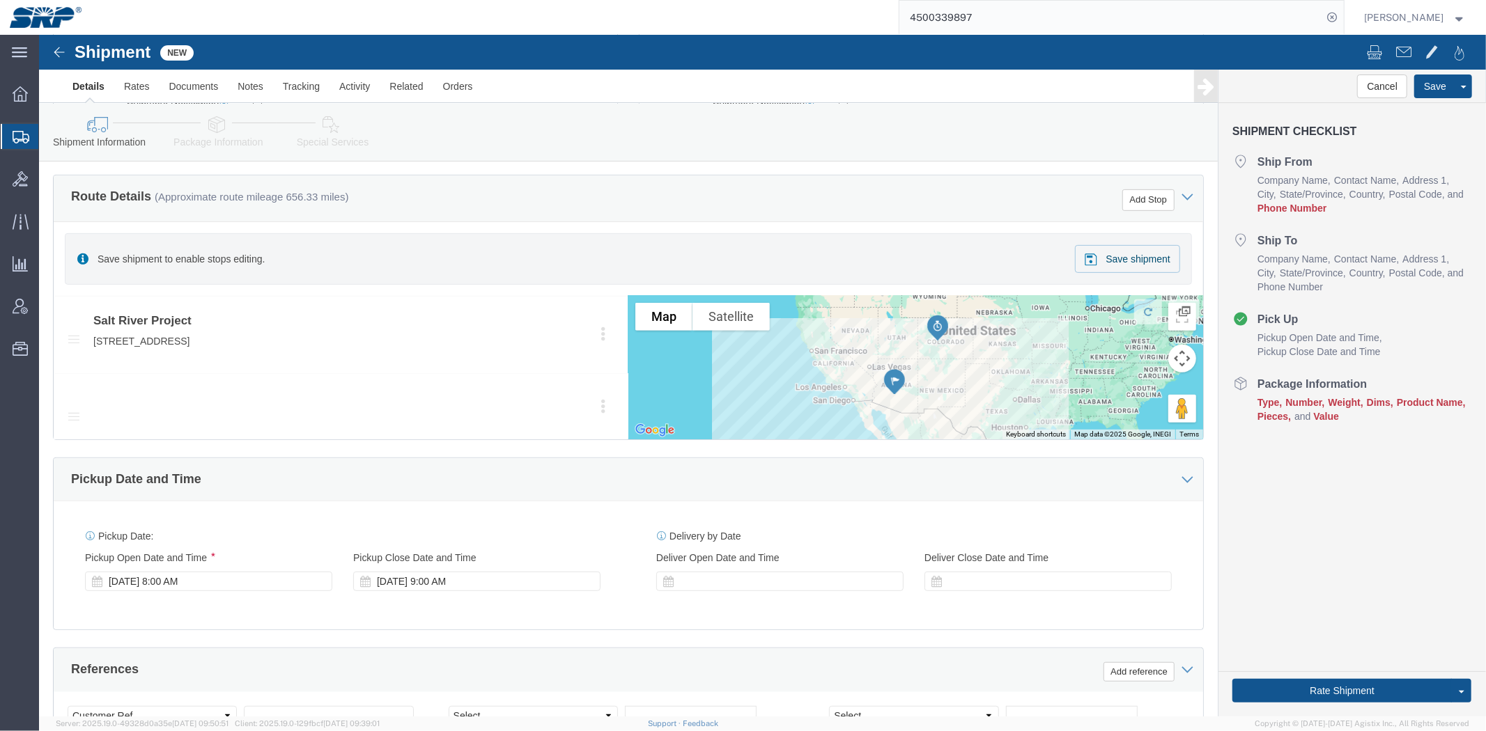
drag, startPoint x: 591, startPoint y: 369, endPoint x: 577, endPoint y: 414, distance: 46.7
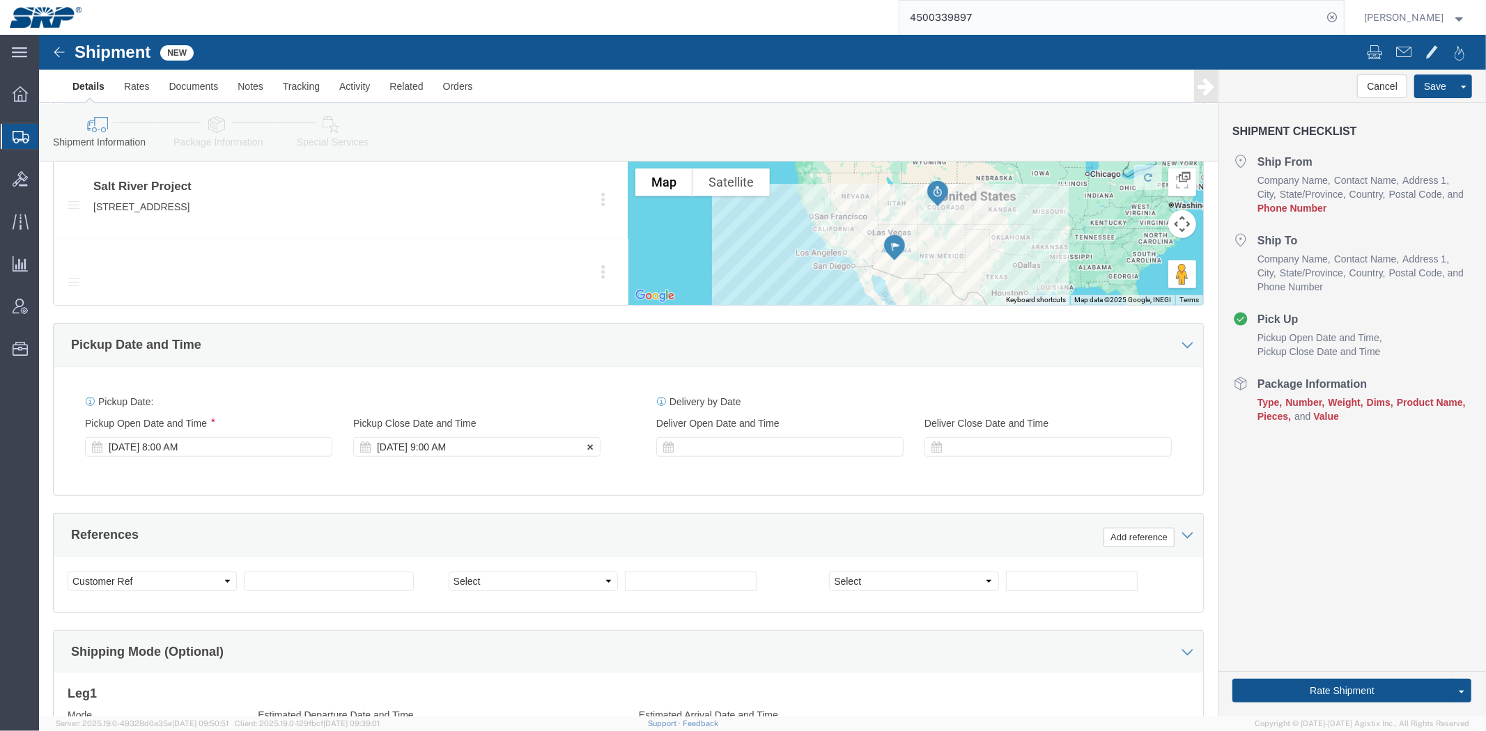
drag, startPoint x: 564, startPoint y: 401, endPoint x: 567, endPoint y: 453, distance: 51.6
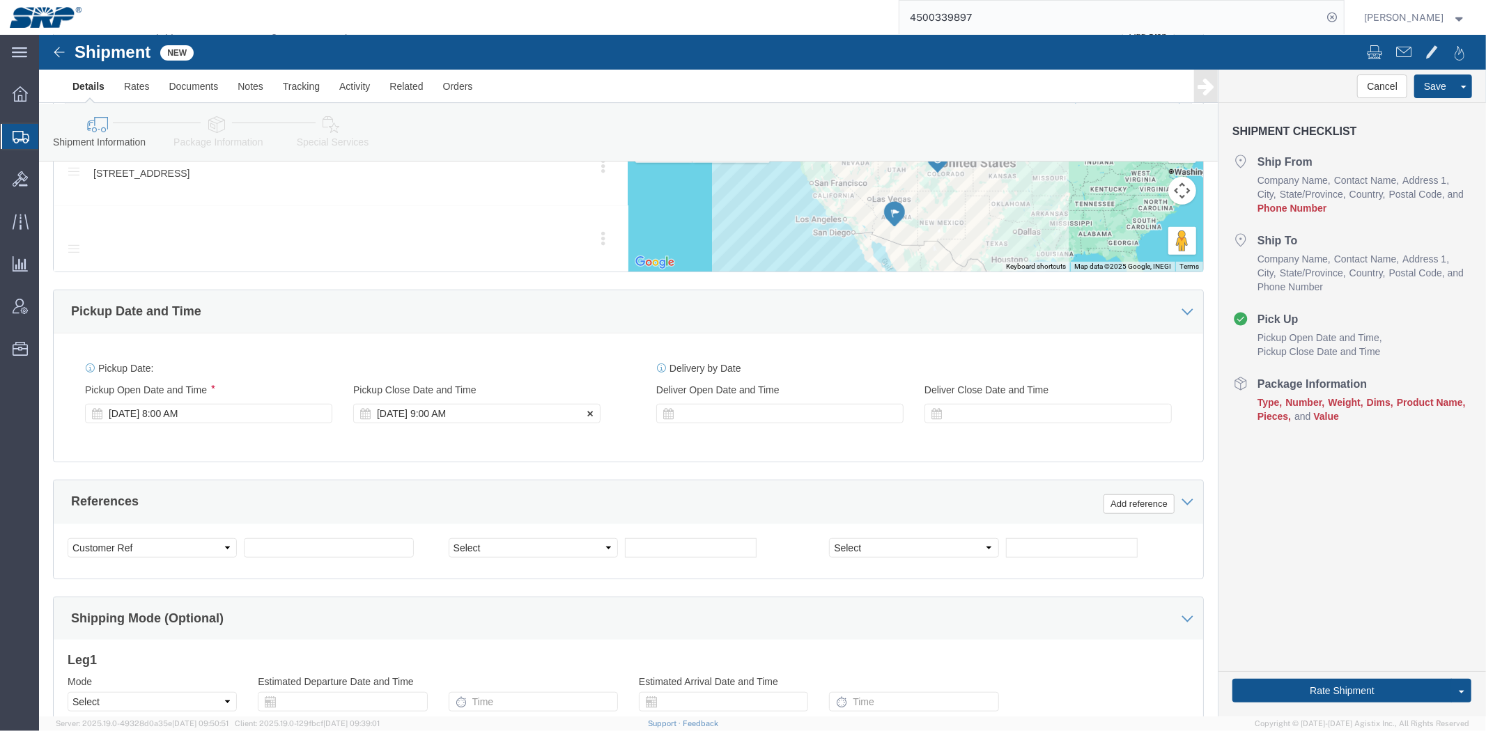
click div "[DATE] 9:00 AM"
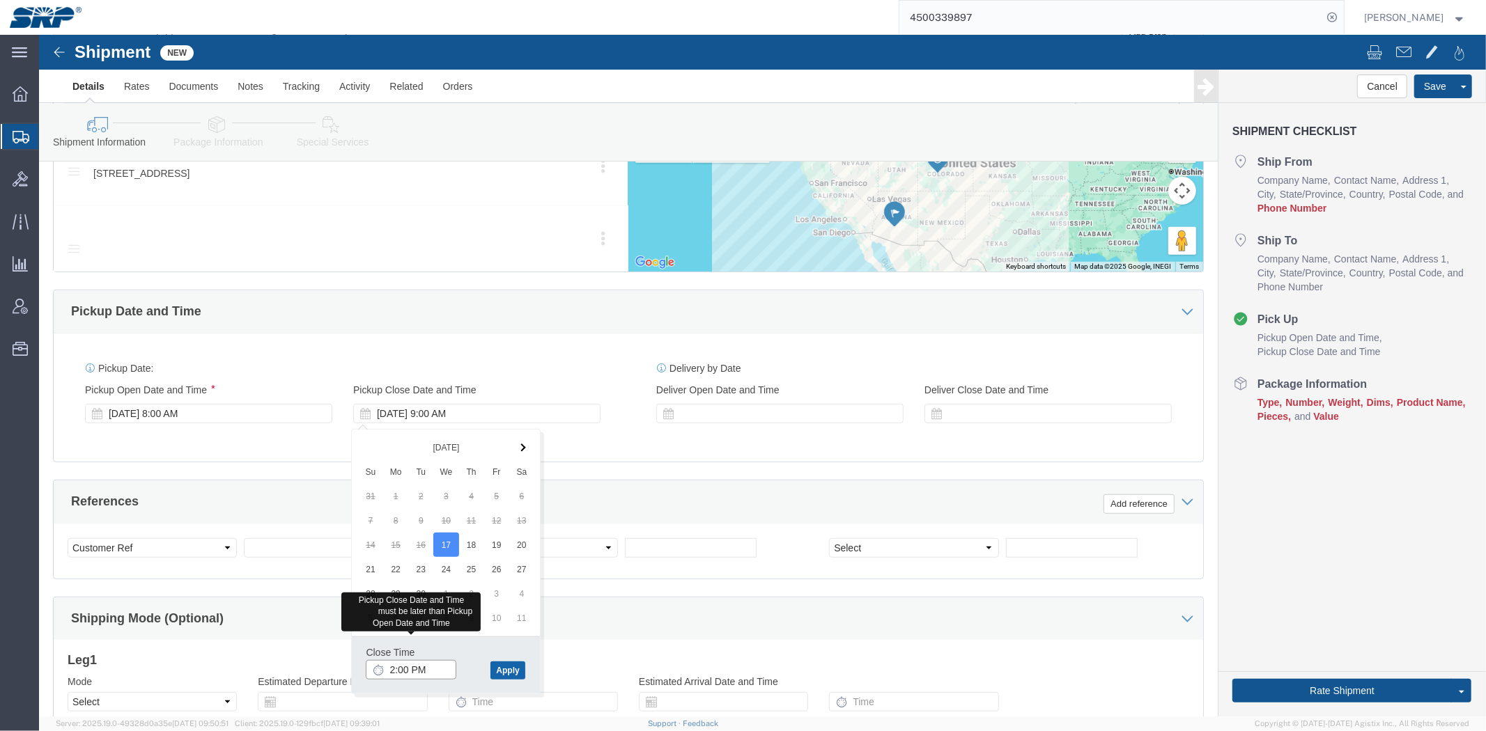
type input "2:00 PM"
click button "Apply"
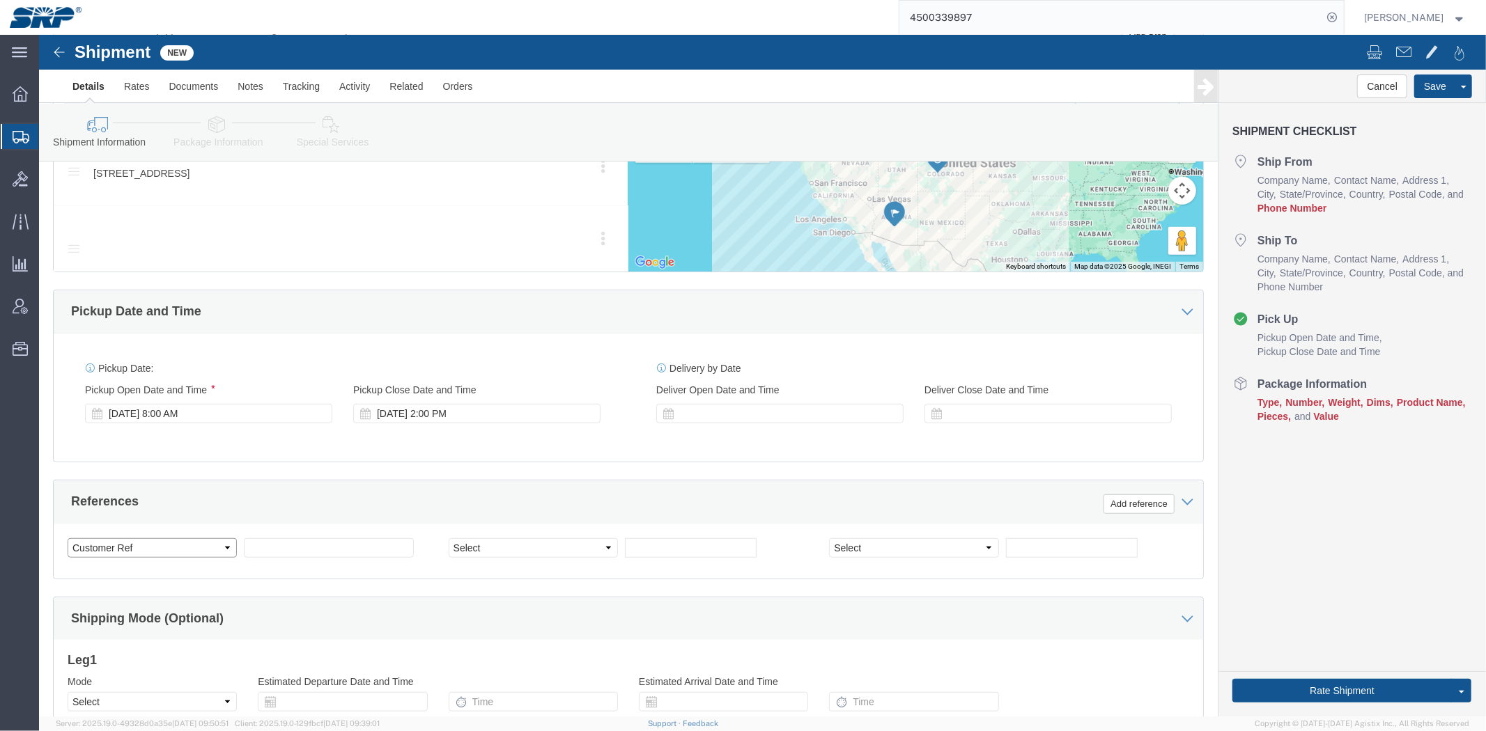
click select "Select Account Type Activity ID Airline Appointment Number ASN Batch Request # …"
select select "RMA"
click select "Select Account Type Activity ID Airline Appointment Number ASN Batch Request # …"
click input "text"
paste input "60775070"
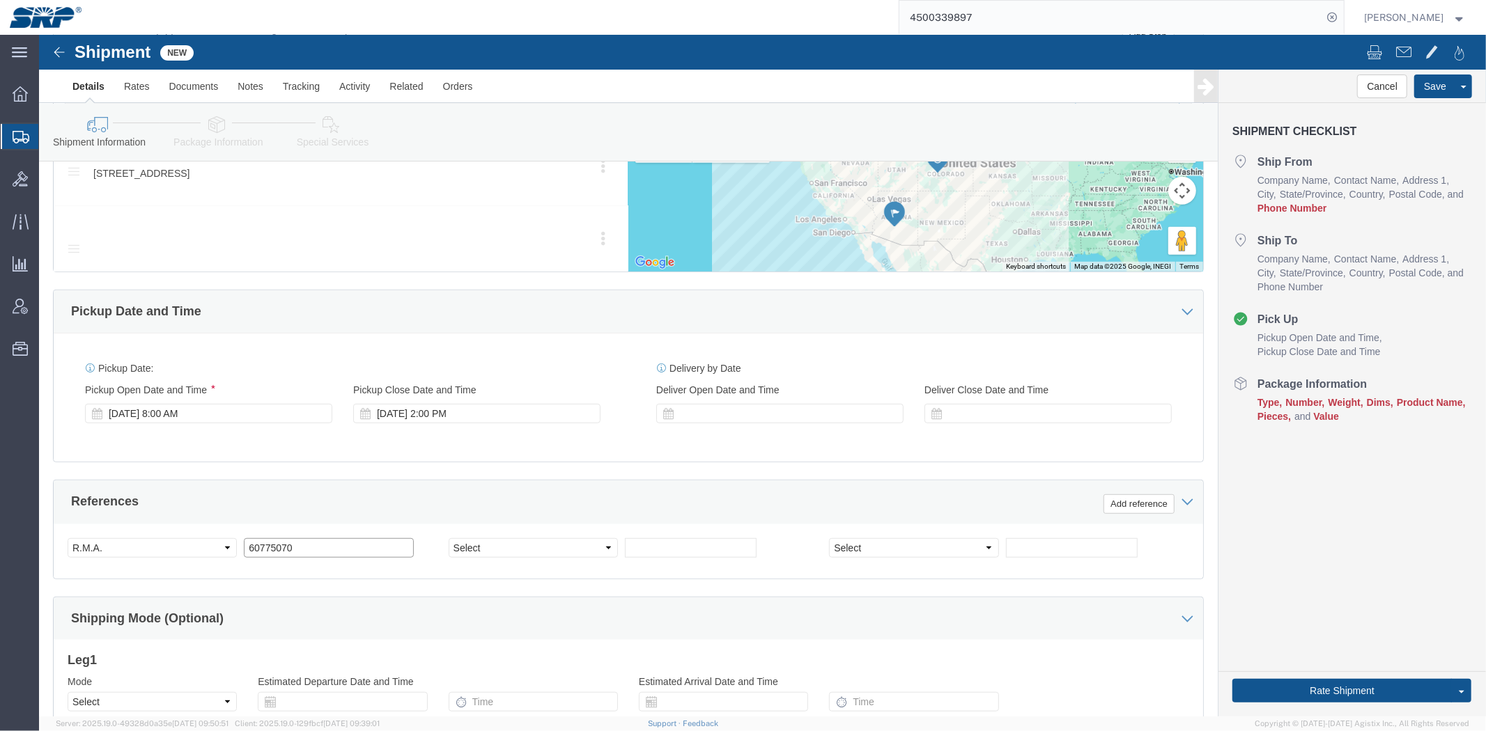
type input "60775070"
click div "References Add reference"
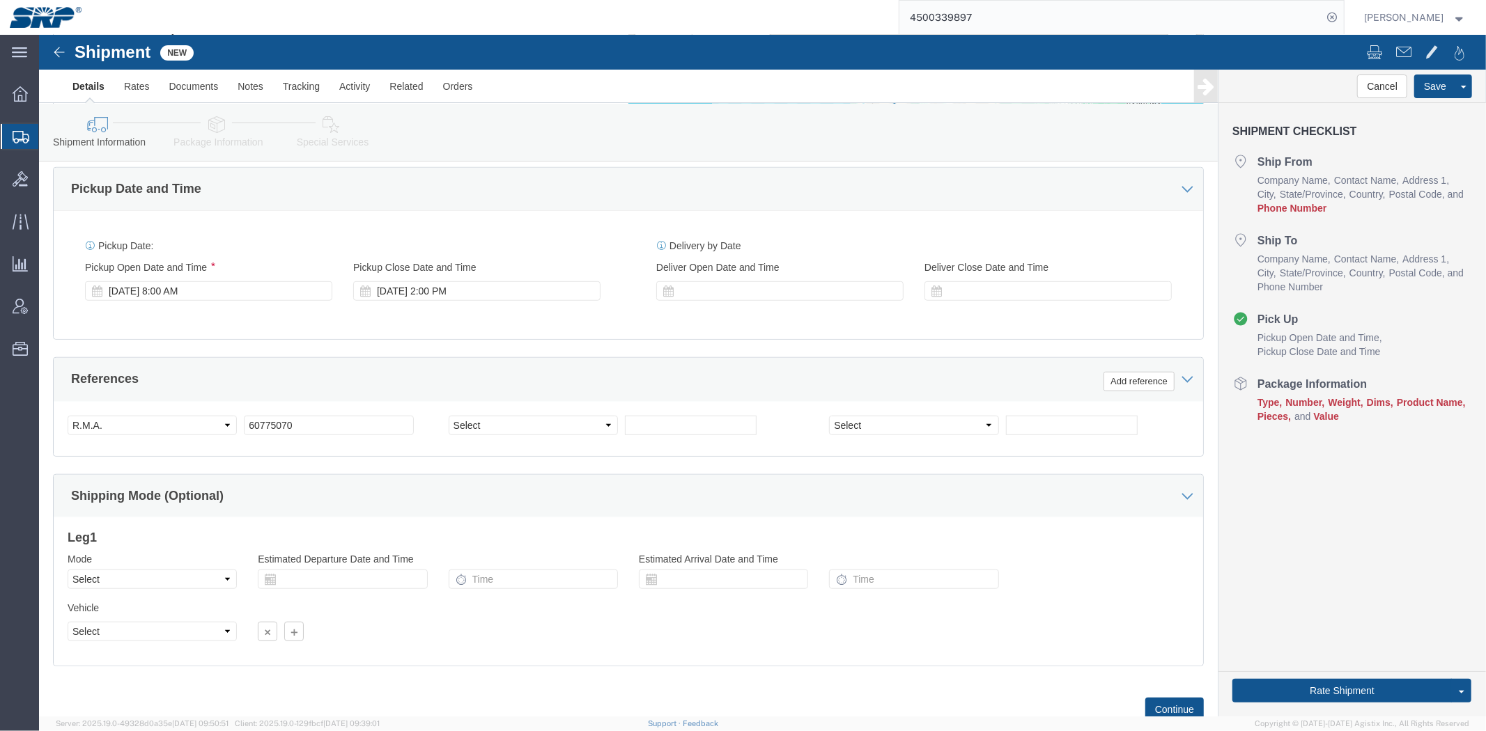
drag, startPoint x: 205, startPoint y: 425, endPoint x: 207, endPoint y: 493, distance: 68.3
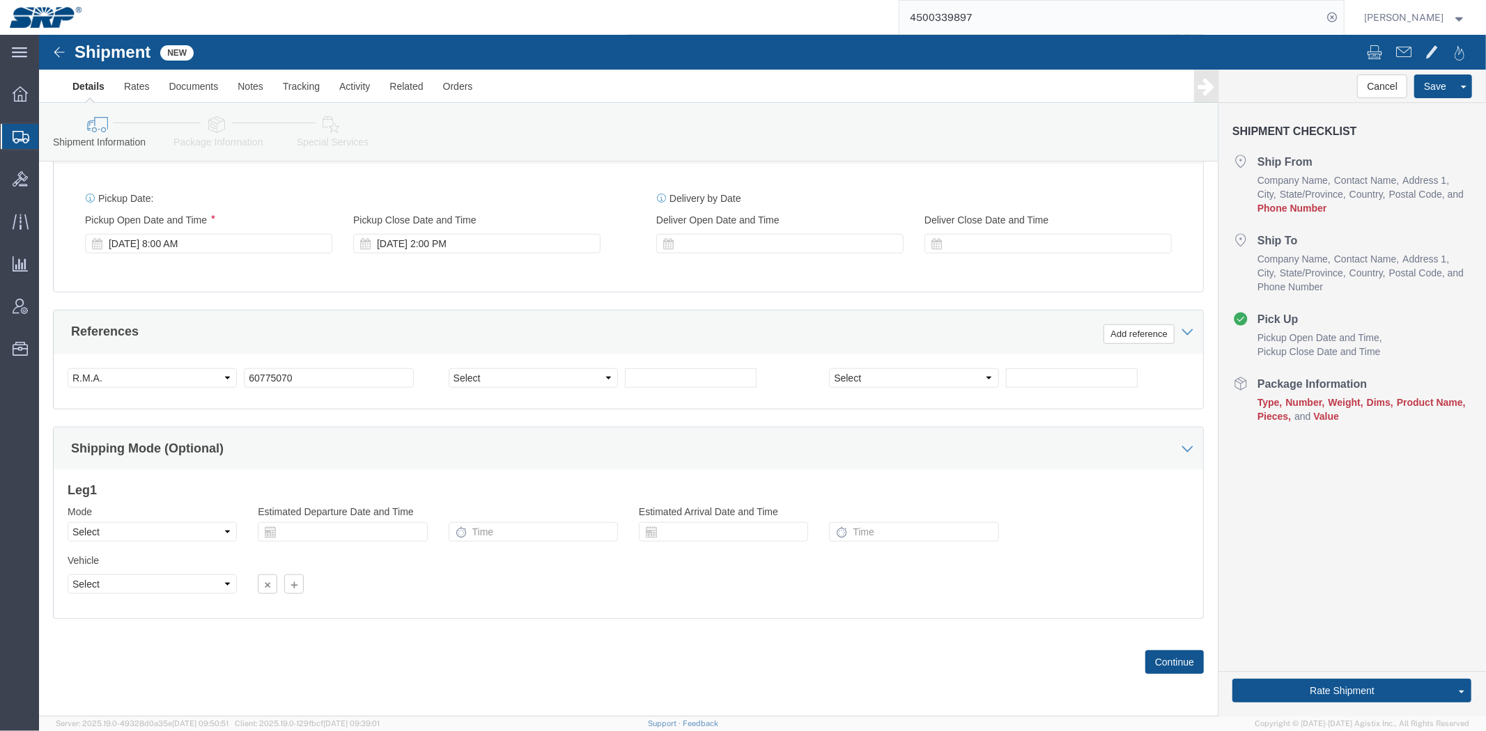
click div "Mode Select Air Less than Truckload Multi-Leg Ocean Freight Rail Small Parcel T…"
click select "Select Air Less than Truckload Multi-Leg Ocean Freight Rail Small Parcel Truckl…"
select select "SMAL"
click select "Select Air Less than Truckload Multi-Leg Ocean Freight Rail Small Parcel Truckl…"
click div "Shipping Mode (Optional)"
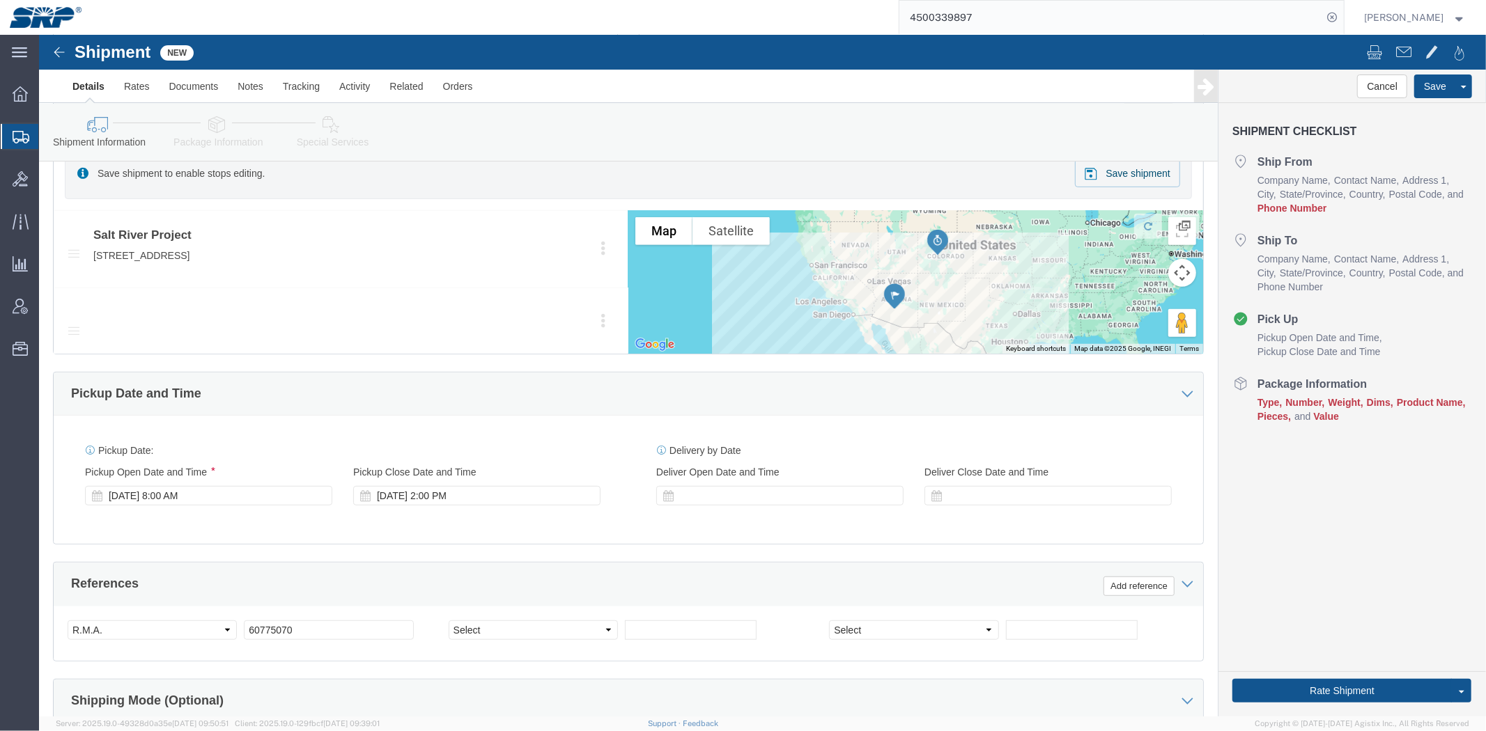
drag, startPoint x: 360, startPoint y: 418, endPoint x: 304, endPoint y: 325, distance: 108.7
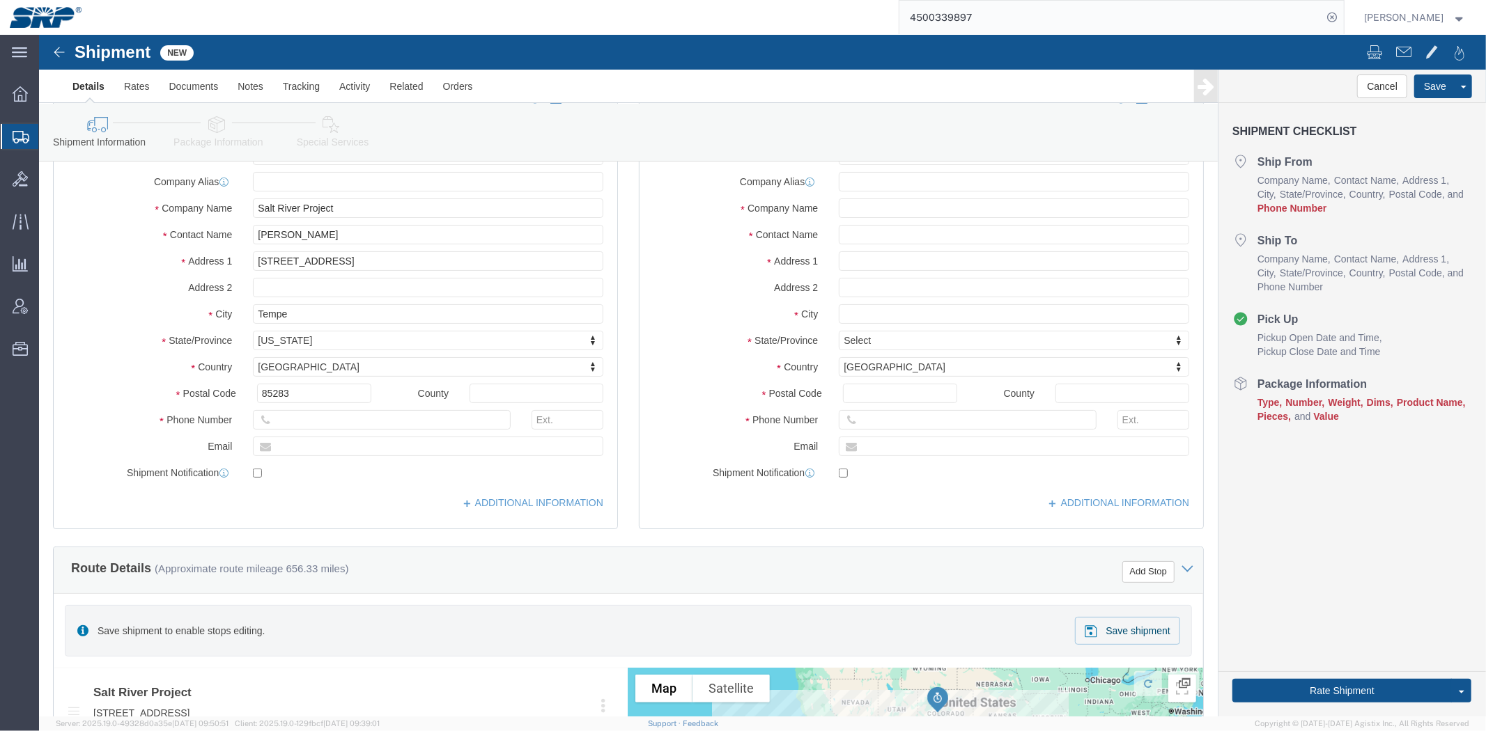
scroll to position [0, 0]
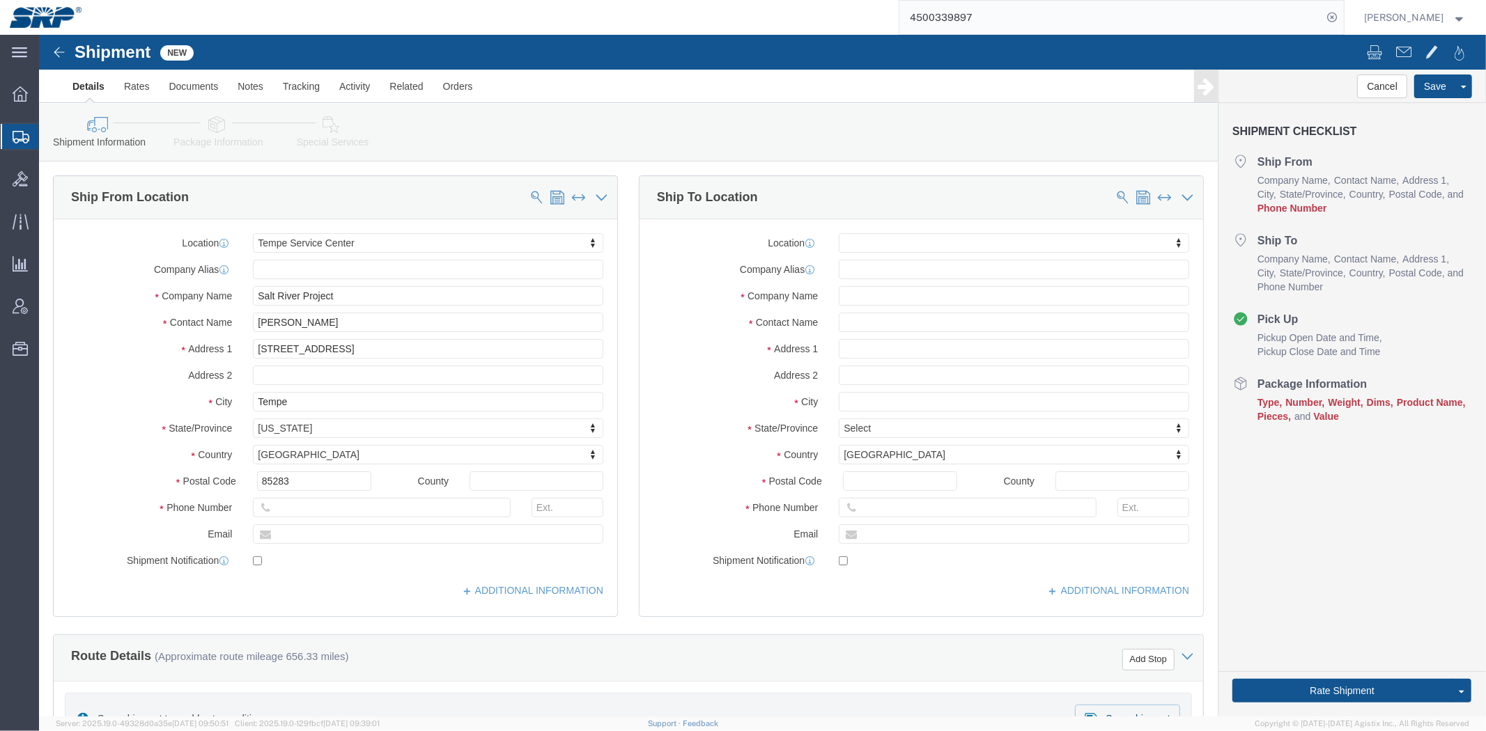
drag, startPoint x: 341, startPoint y: 492, endPoint x: 249, endPoint y: 274, distance: 237.2
click input "text"
type input "[PHONE_NUMBER]"
click label "City"
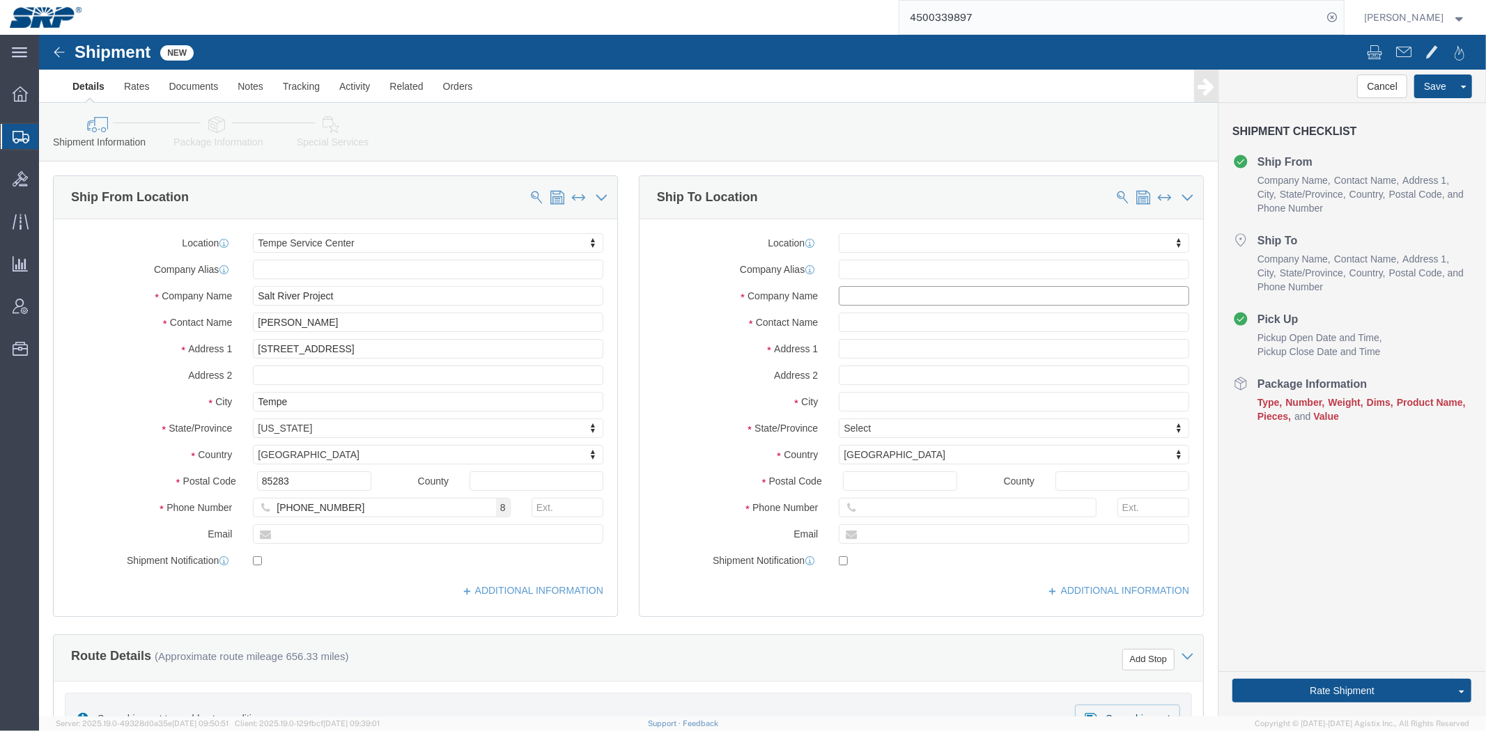
click input "text"
paste input "Outdoor Wireless Networks"
type input "Outdoor Wireless Networks"
click div
click input "text"
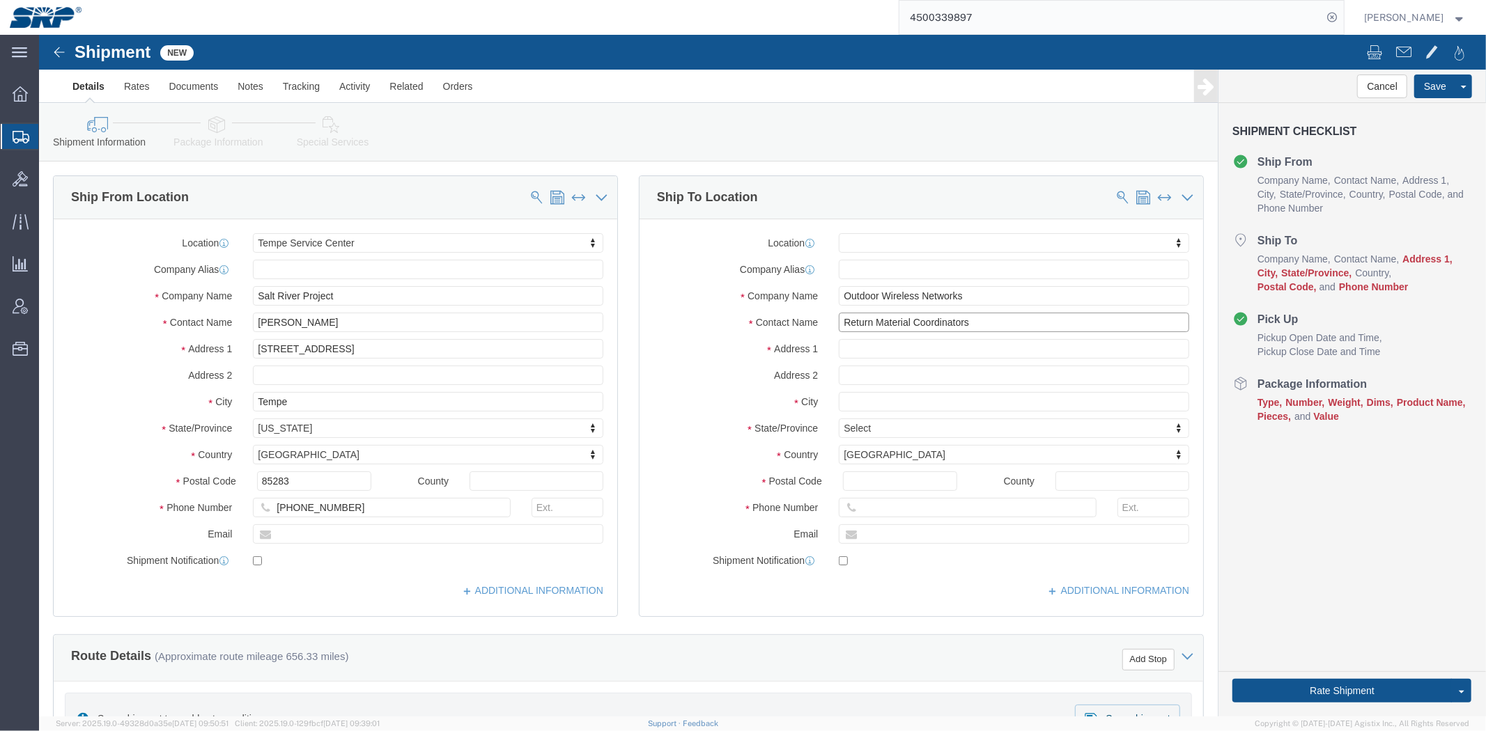
type input "Return Material Coordinators"
click input "text"
drag, startPoint x: 993, startPoint y: 313, endPoint x: 916, endPoint y: 313, distance: 77.3
click input "[STREET_ADDRESS]"
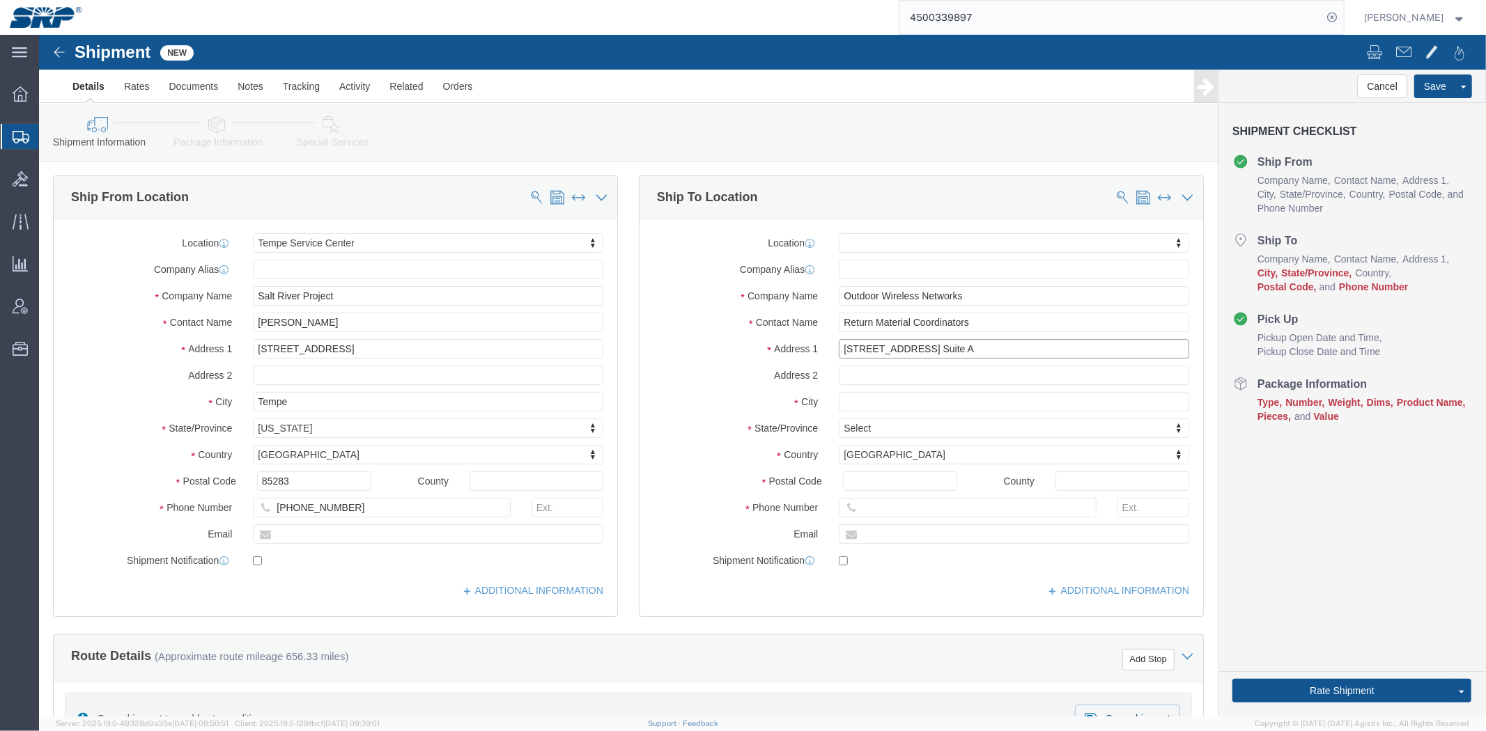
type input "[STREET_ADDRESS] Suite A"
select select
type input "[STREET_ADDRESS]"
select select
click input "text"
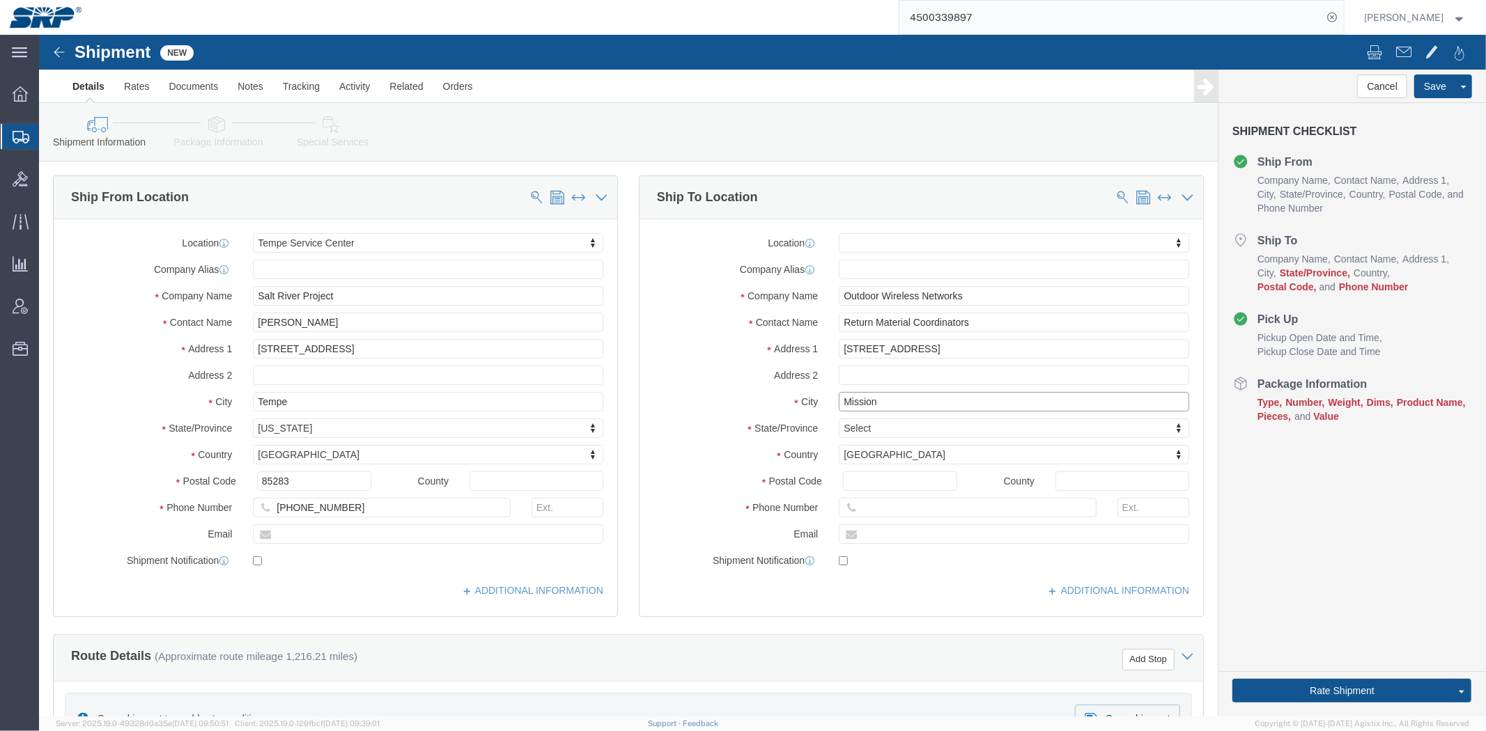
type input "Mission"
select select
click div "Location My Profile Location [GEOGRAPHIC_DATA] Facility [GEOGRAPHIC_DATA] [GEOG…"
type input "te"
select select
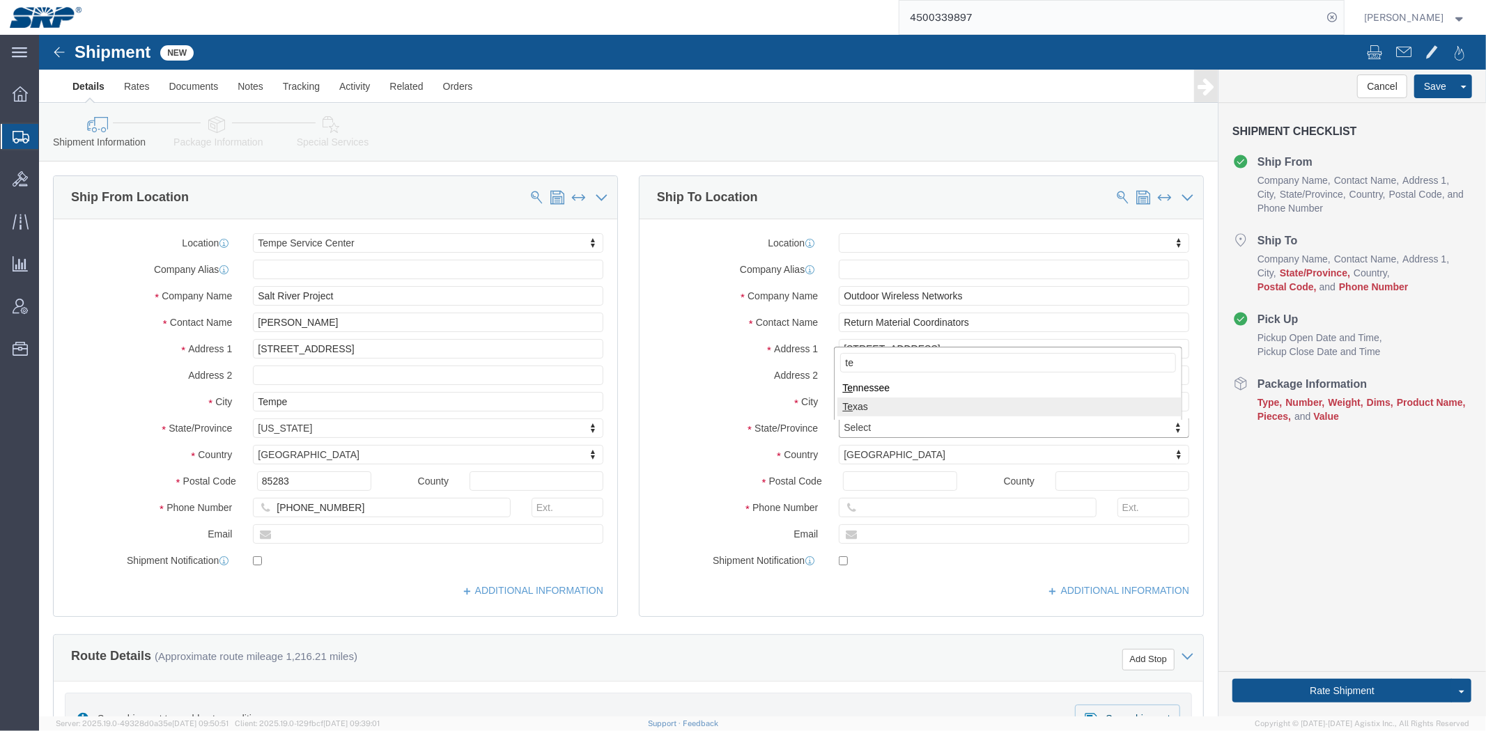
select select "[GEOGRAPHIC_DATA]"
click input "Postal Code"
type input "78572"
select select
click input "text"
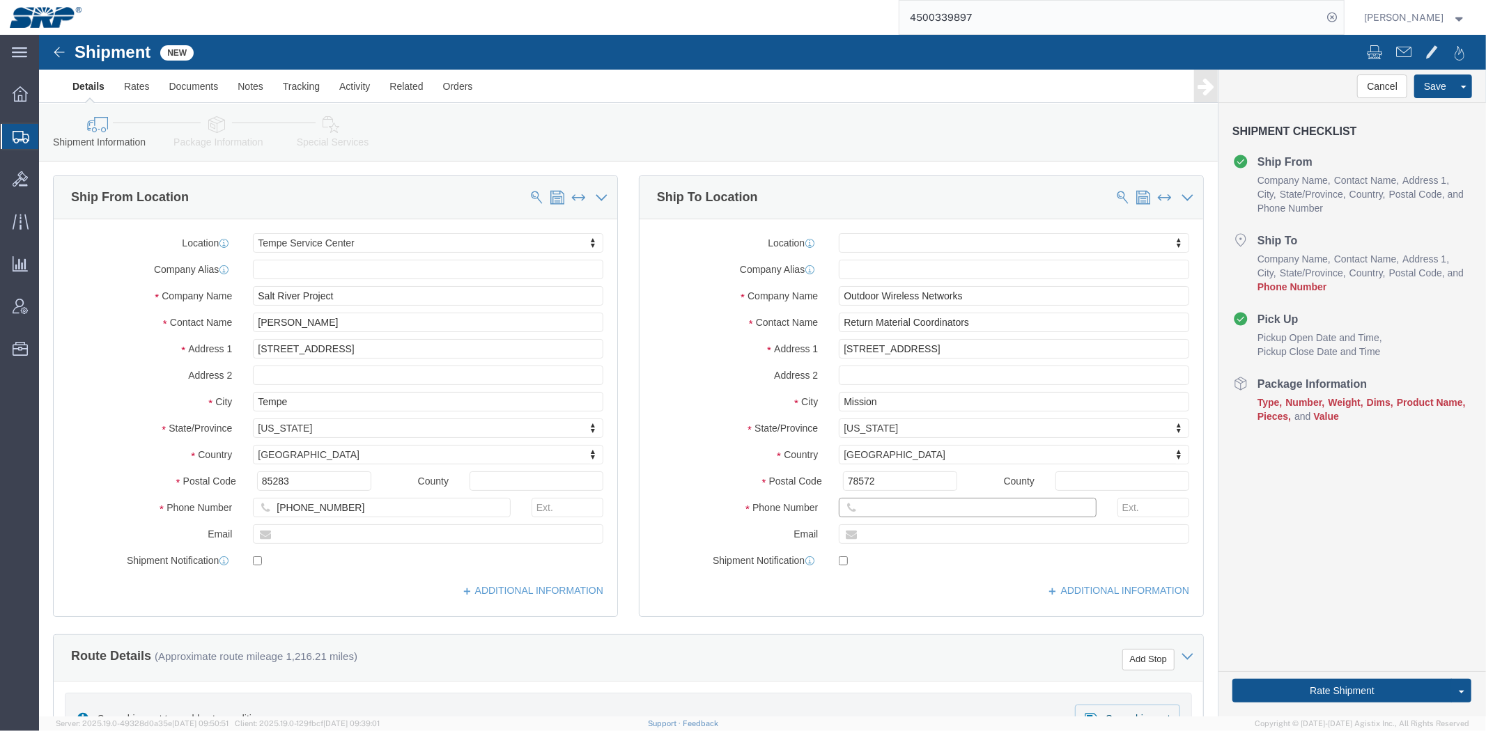
paste input "[PHONE_NUMBER]"
type input "[PHONE_NUMBER]"
click label "City"
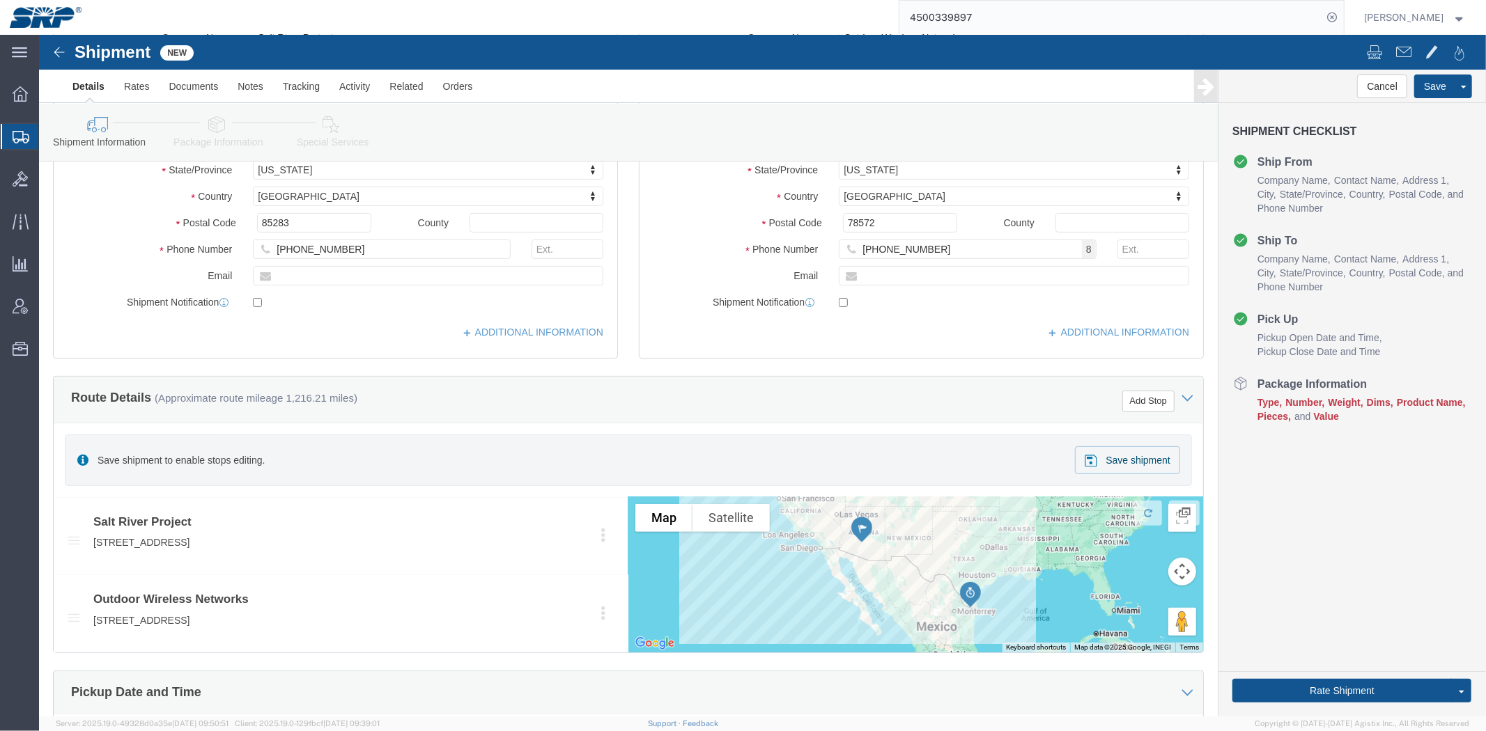
scroll to position [394, 0]
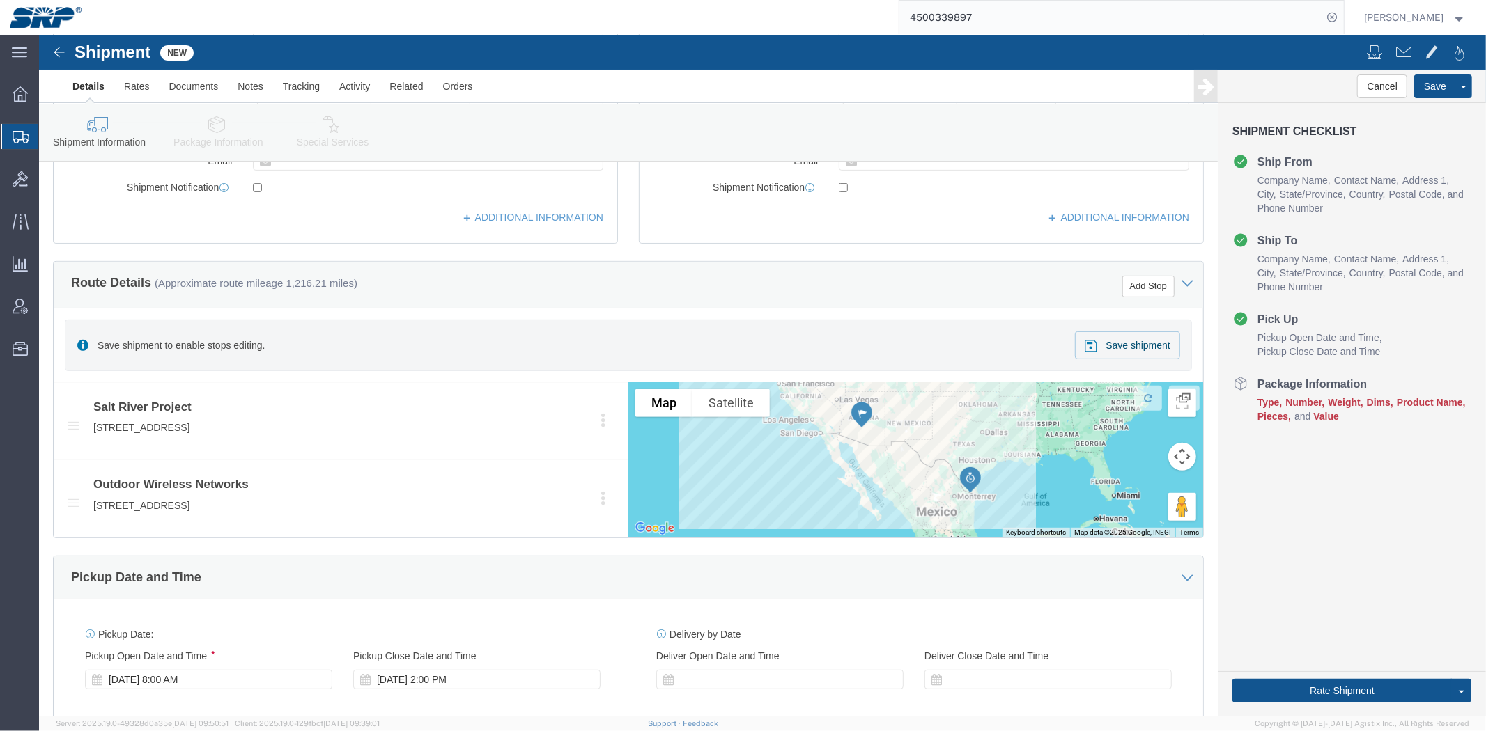
drag, startPoint x: 612, startPoint y: 378, endPoint x: 614, endPoint y: 476, distance: 97.5
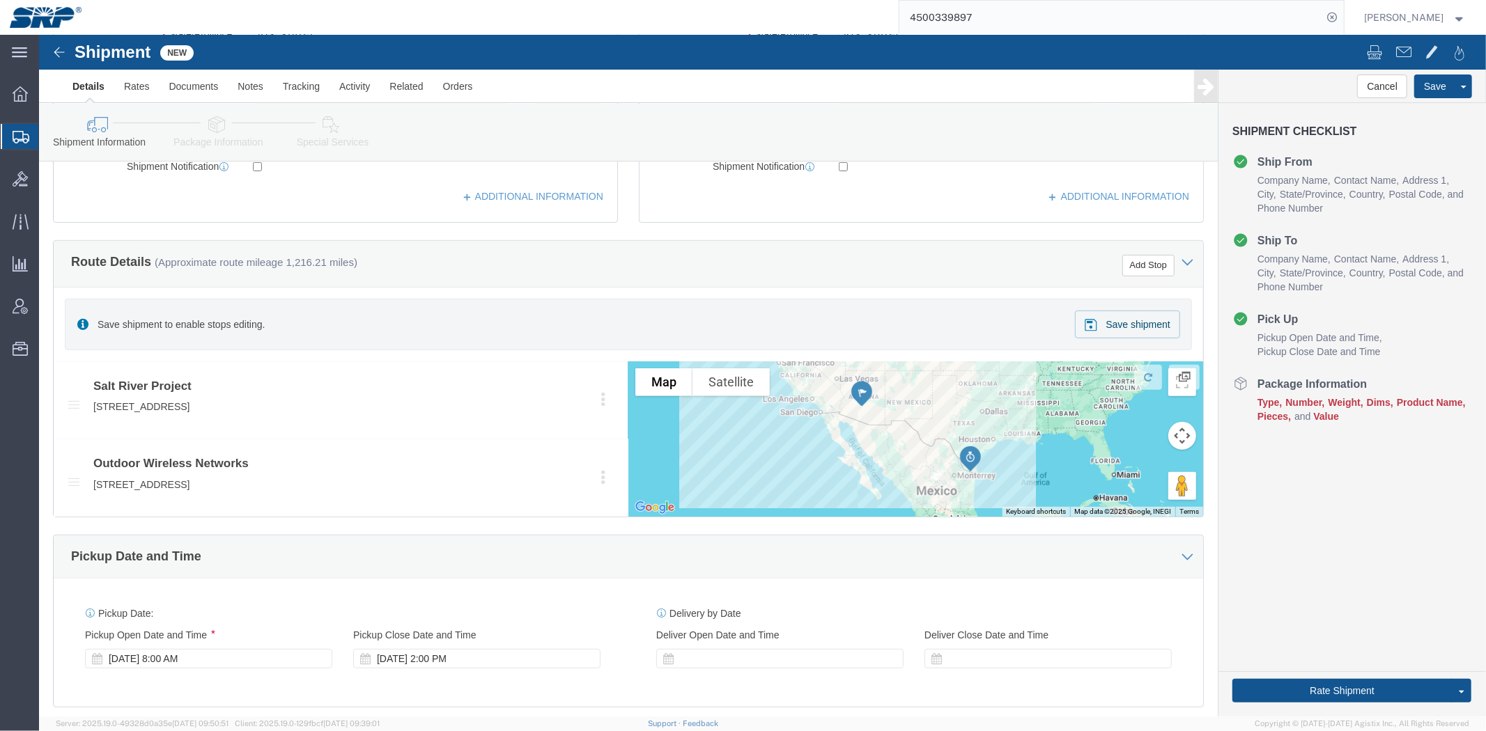
click div "Shipment Information Package Information Special Services Loading Routing"
click link "Package Information"
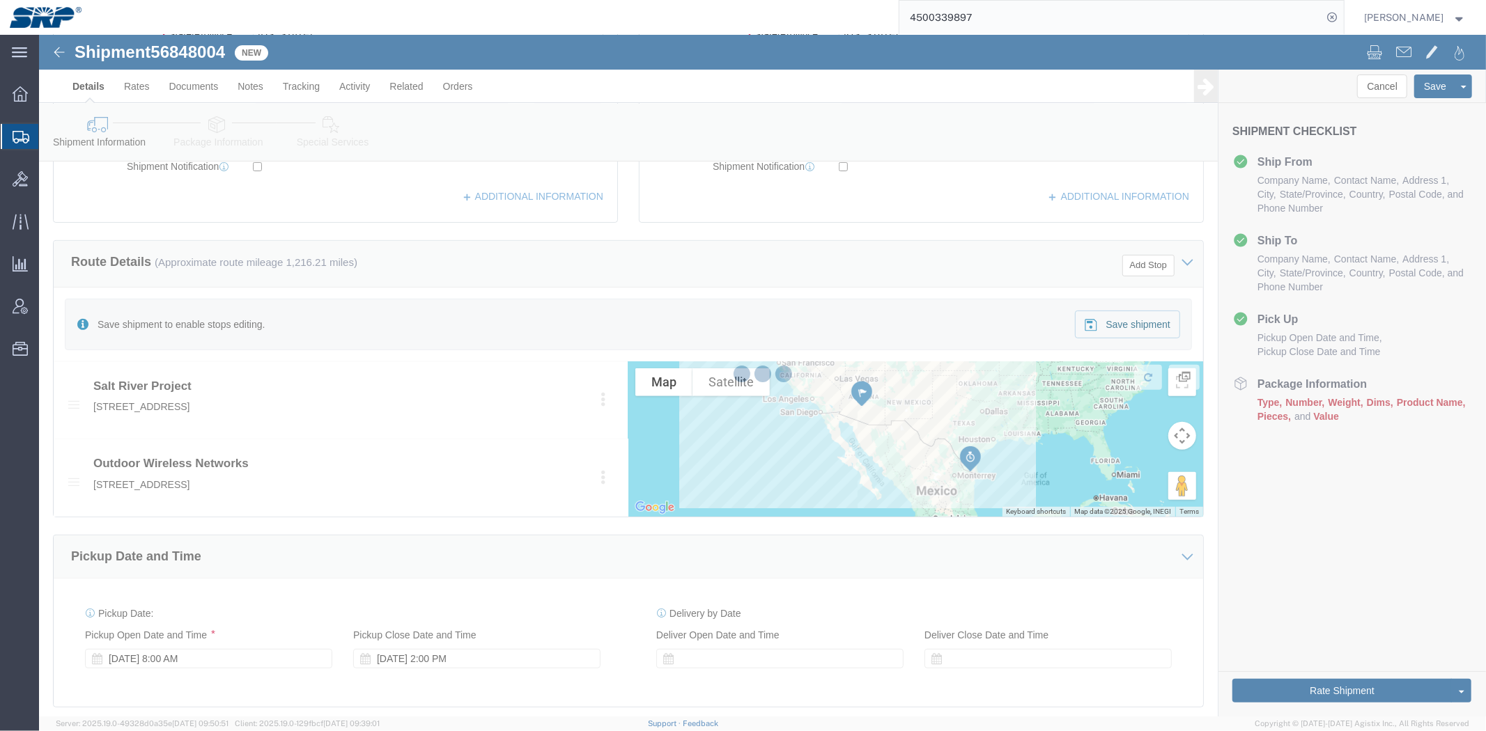
select select "56538"
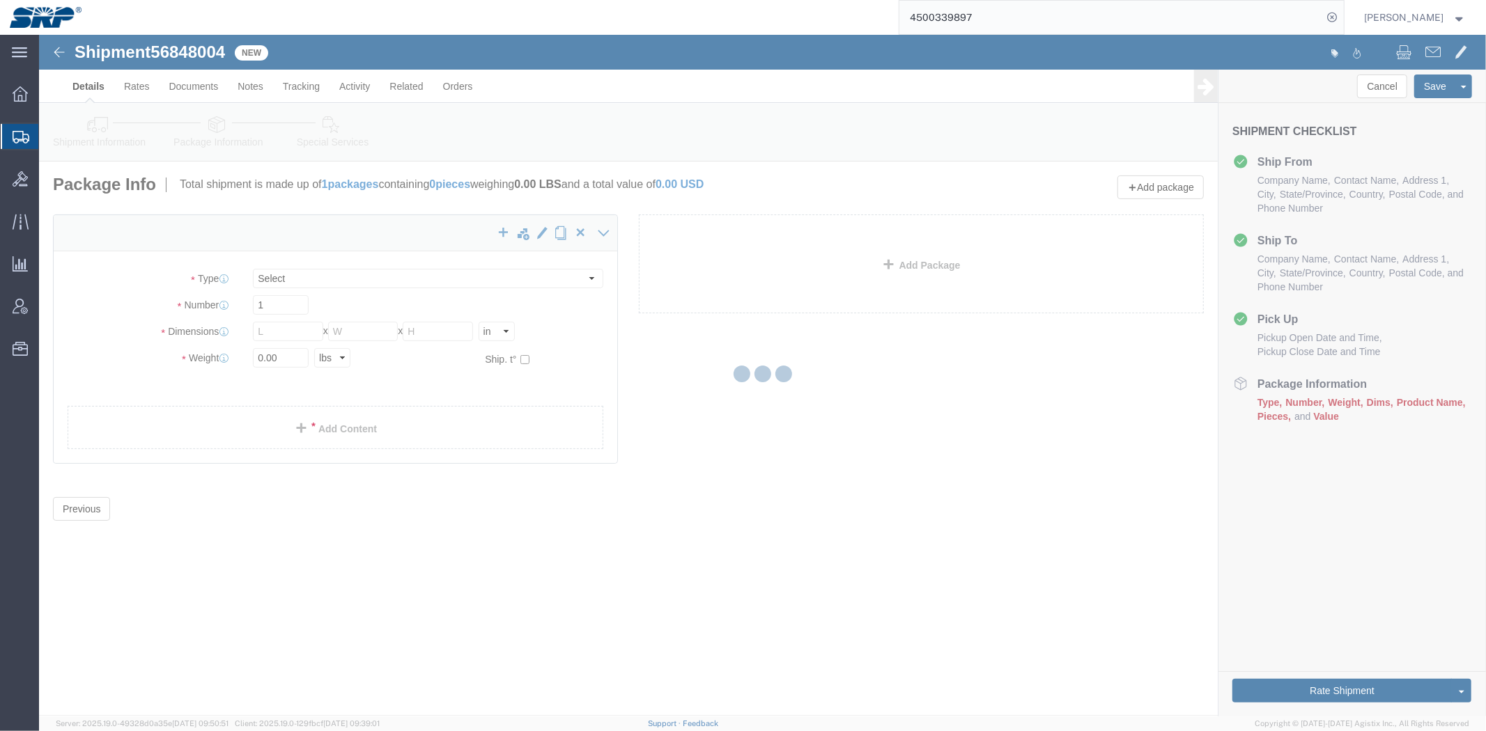
select select "YRPK"
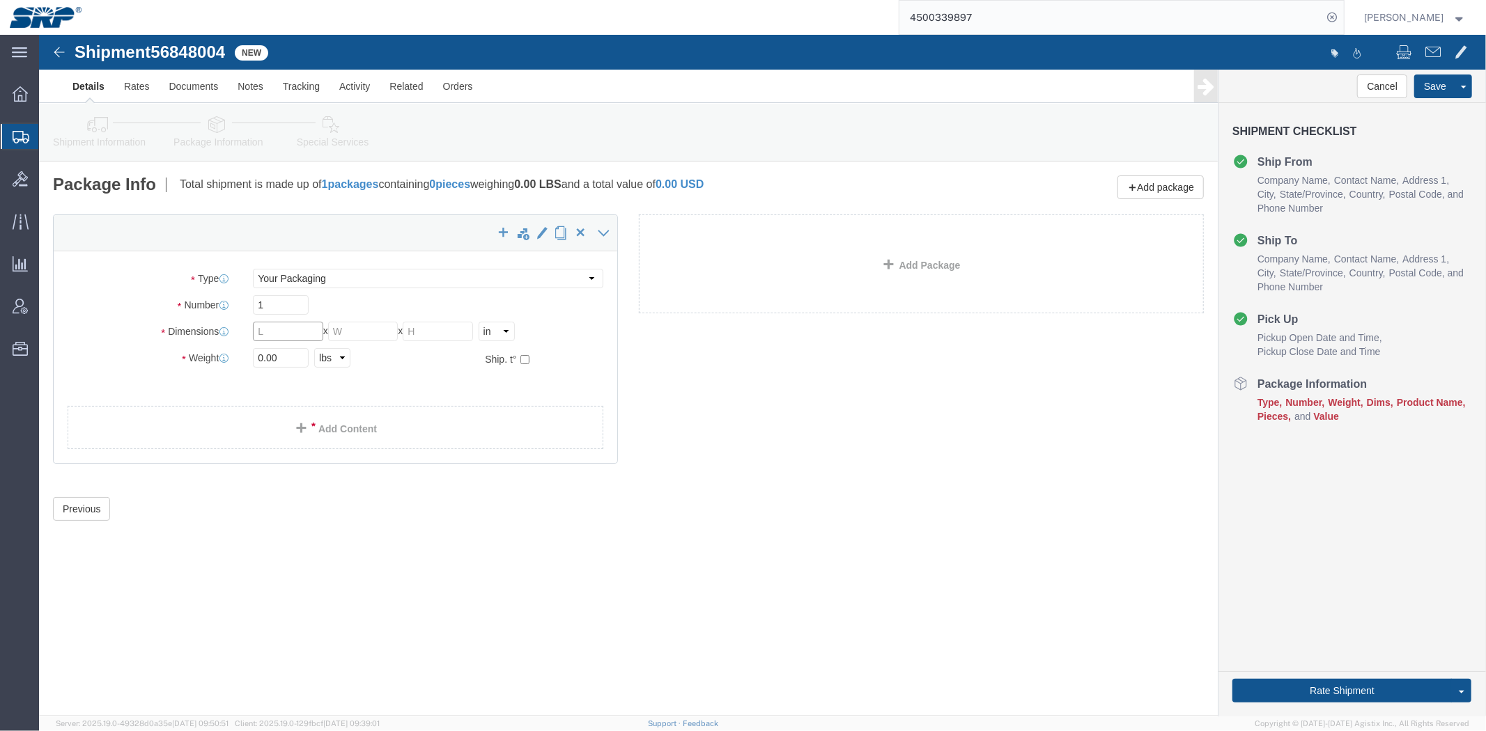
click input "text"
type input "43"
type input "16"
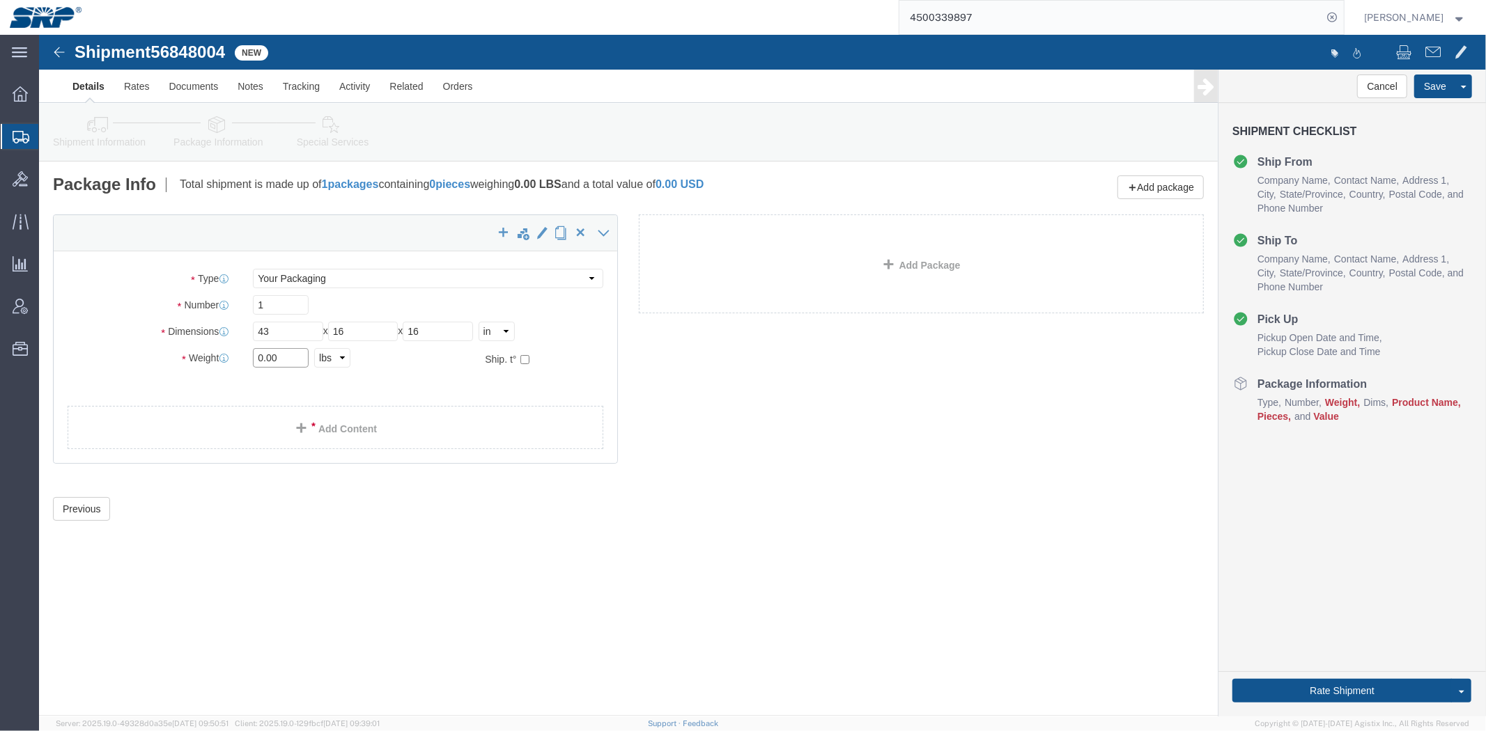
drag, startPoint x: 249, startPoint y: 321, endPoint x: 114, endPoint y: 321, distance: 134.4
click div "Weight 0.00 Select kgs lbs Ship. t°"
type input "14"
click link "Add Content"
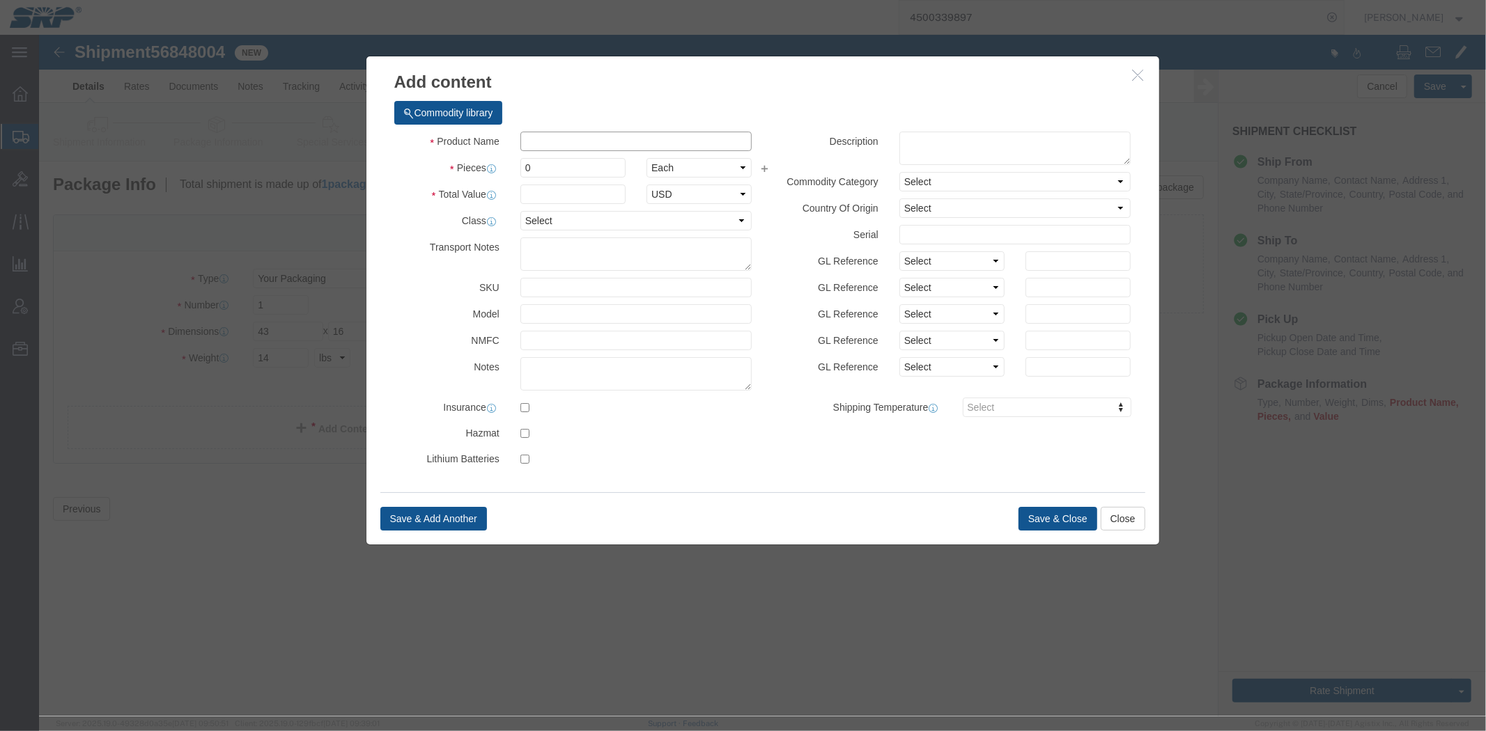
click input "text"
drag, startPoint x: 550, startPoint y: 107, endPoint x: 127, endPoint y: 114, distance: 423.5
click div "Add content Commodity library Product Name Feed Pieces 0 Select Bag Barrels 100…"
paste input "feed assy"
type input "feed assy"
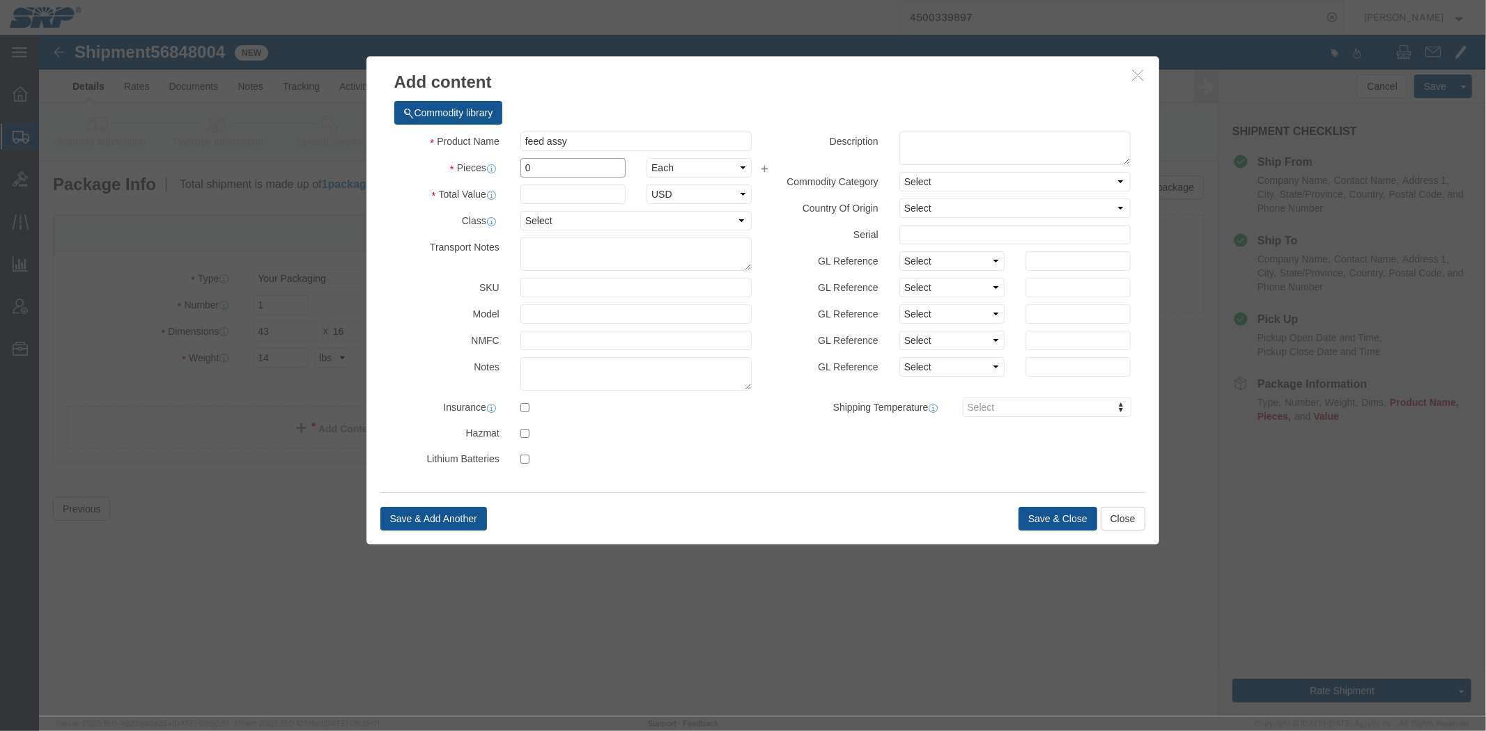
drag, startPoint x: 495, startPoint y: 126, endPoint x: 328, endPoint y: 130, distance: 167.2
click div "Commodity library Product Name feed assy Pieces 0 Select Bag Barrels 100Board F…"
type input "1"
click input "text"
drag, startPoint x: 506, startPoint y: 164, endPoint x: 3, endPoint y: 212, distance: 505.1
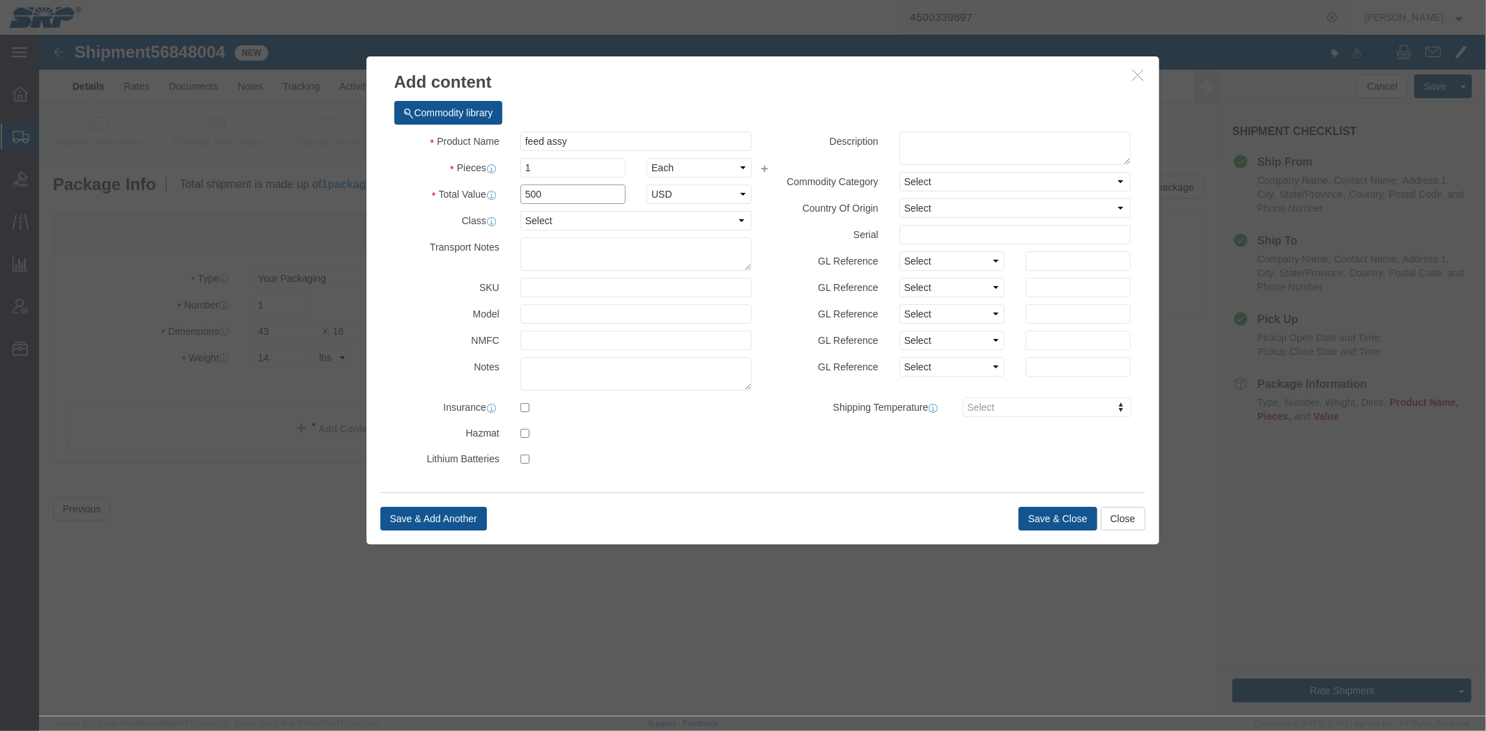
click div "Add content Commodity library Product Name feed assy Pieces 1 Select Bag Barrel…"
type input "100"
click button "Save & Close"
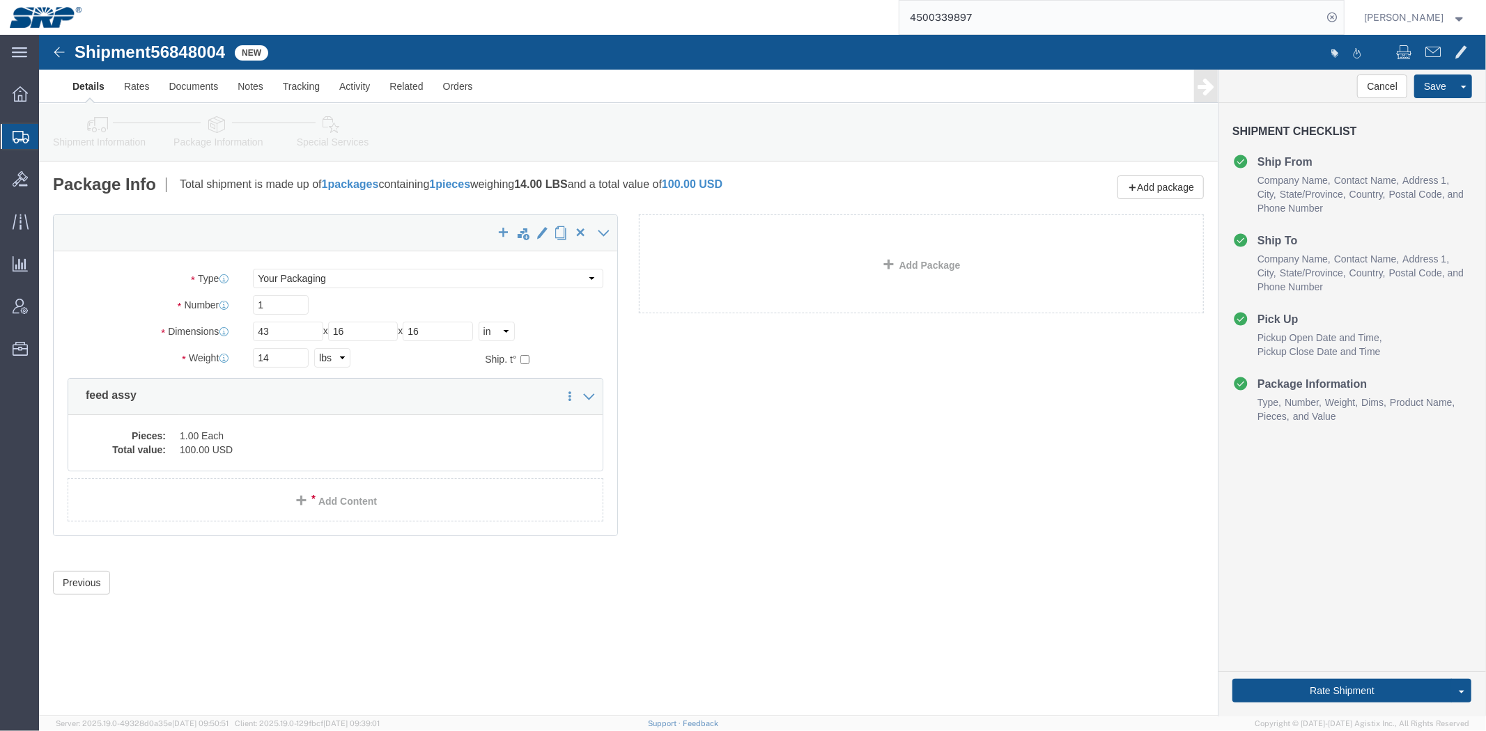
click link "Shipment Information"
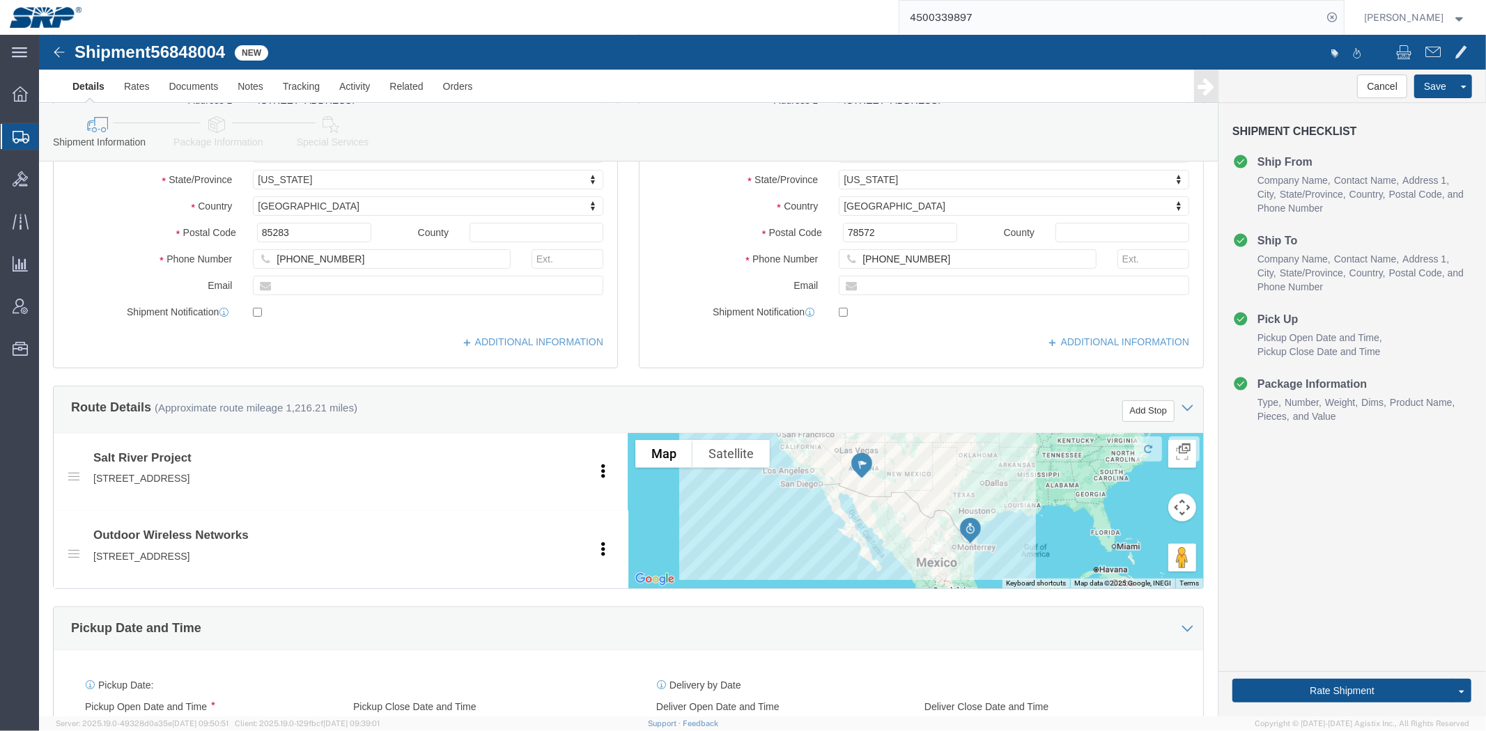
drag, startPoint x: 597, startPoint y: 318, endPoint x: 582, endPoint y: 513, distance: 195.6
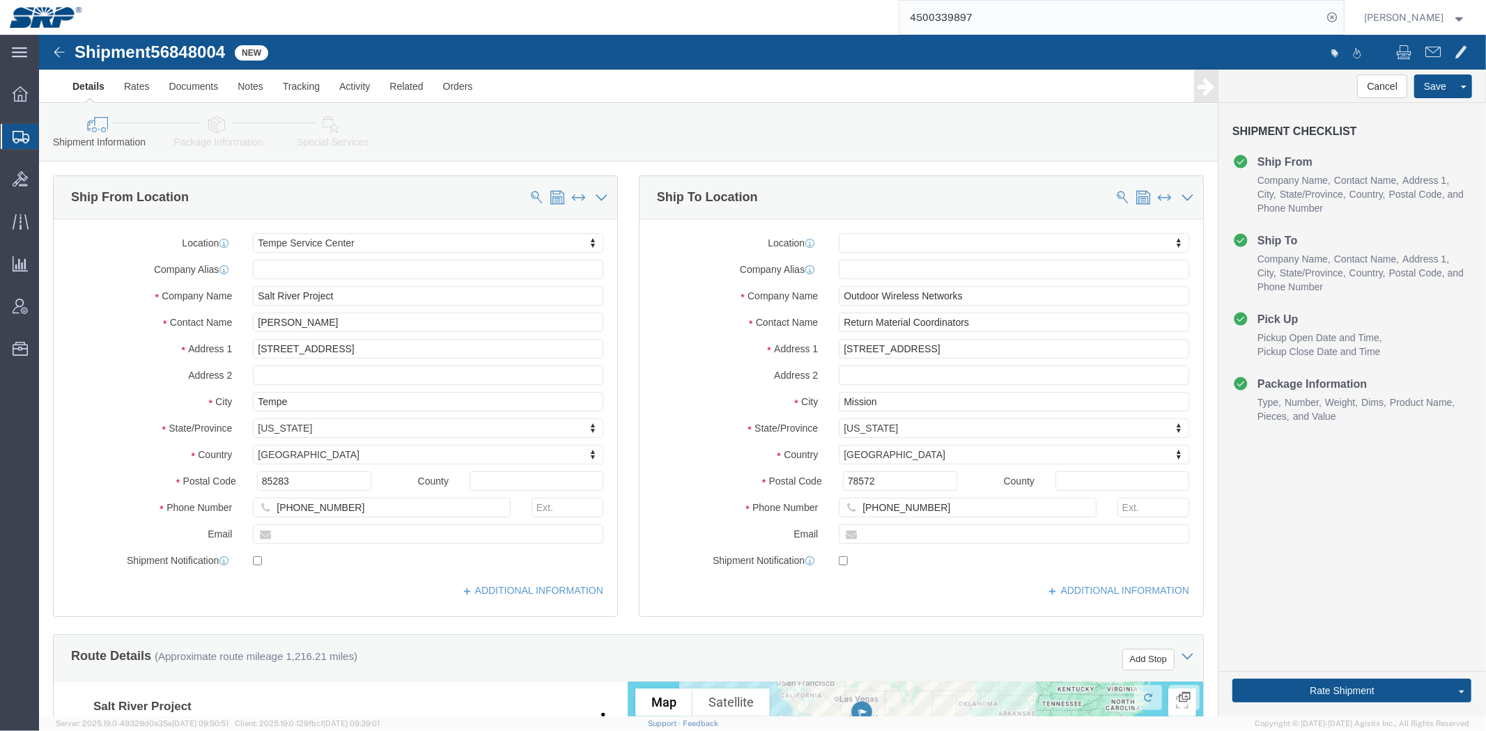
drag, startPoint x: 529, startPoint y: 546, endPoint x: 393, endPoint y: 134, distance: 434.3
click icon
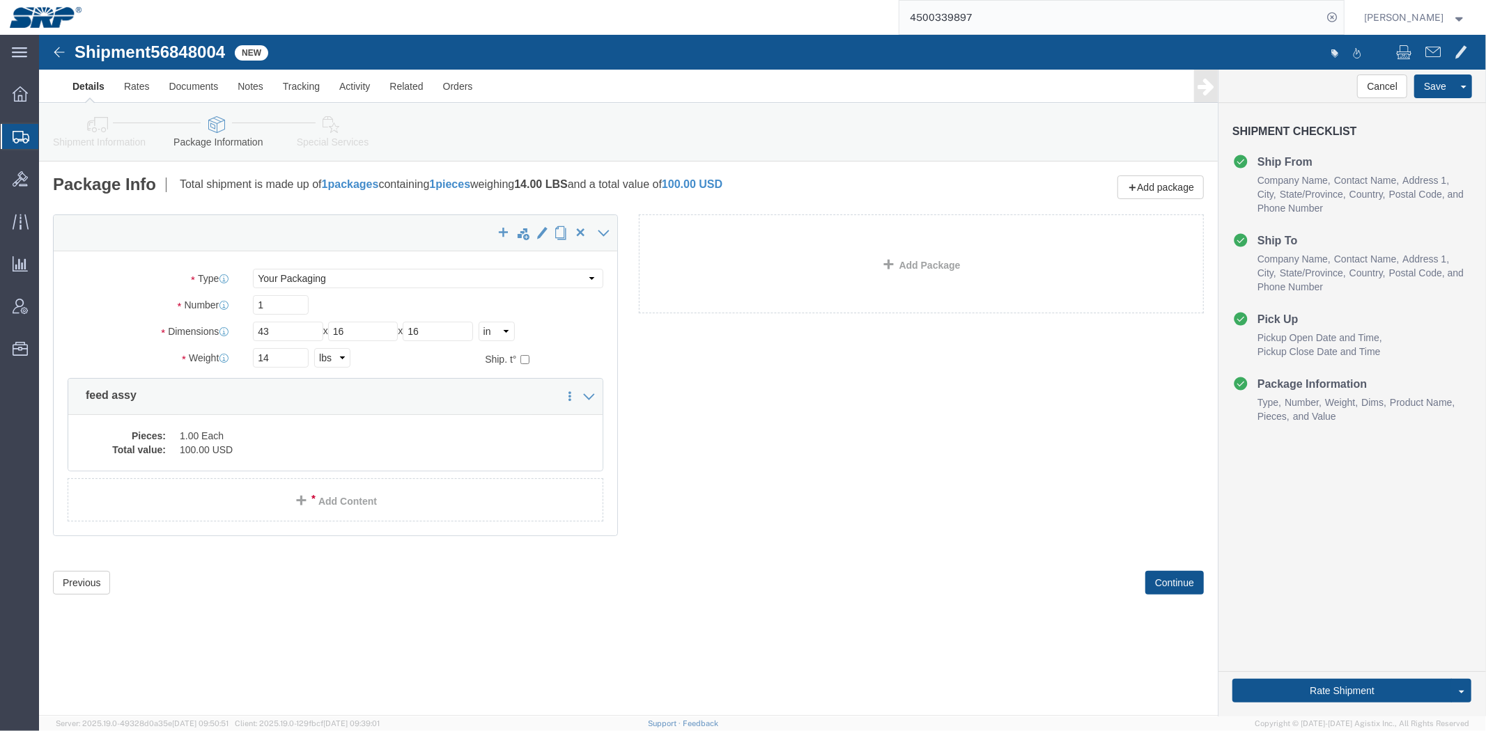
click link "Special Services"
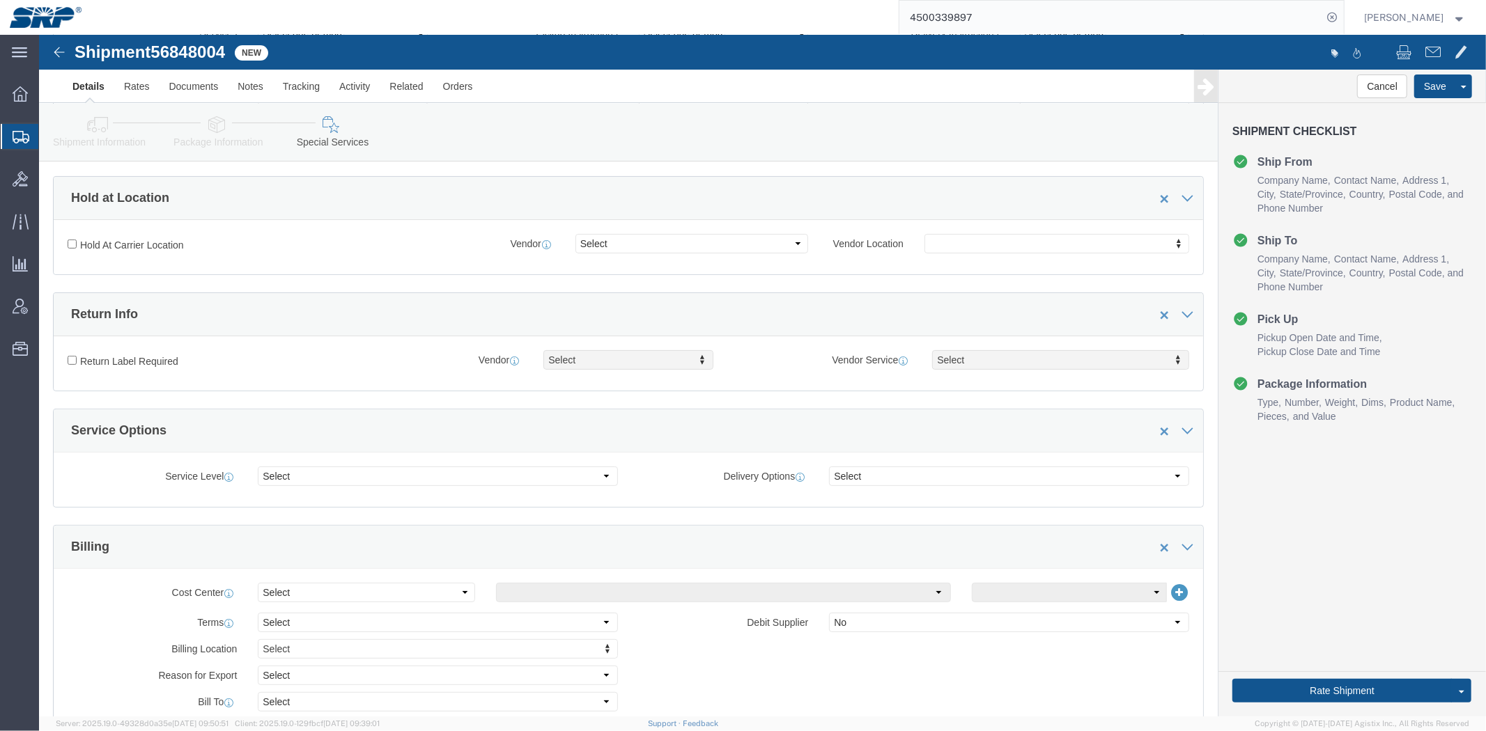
scroll to position [471, 0]
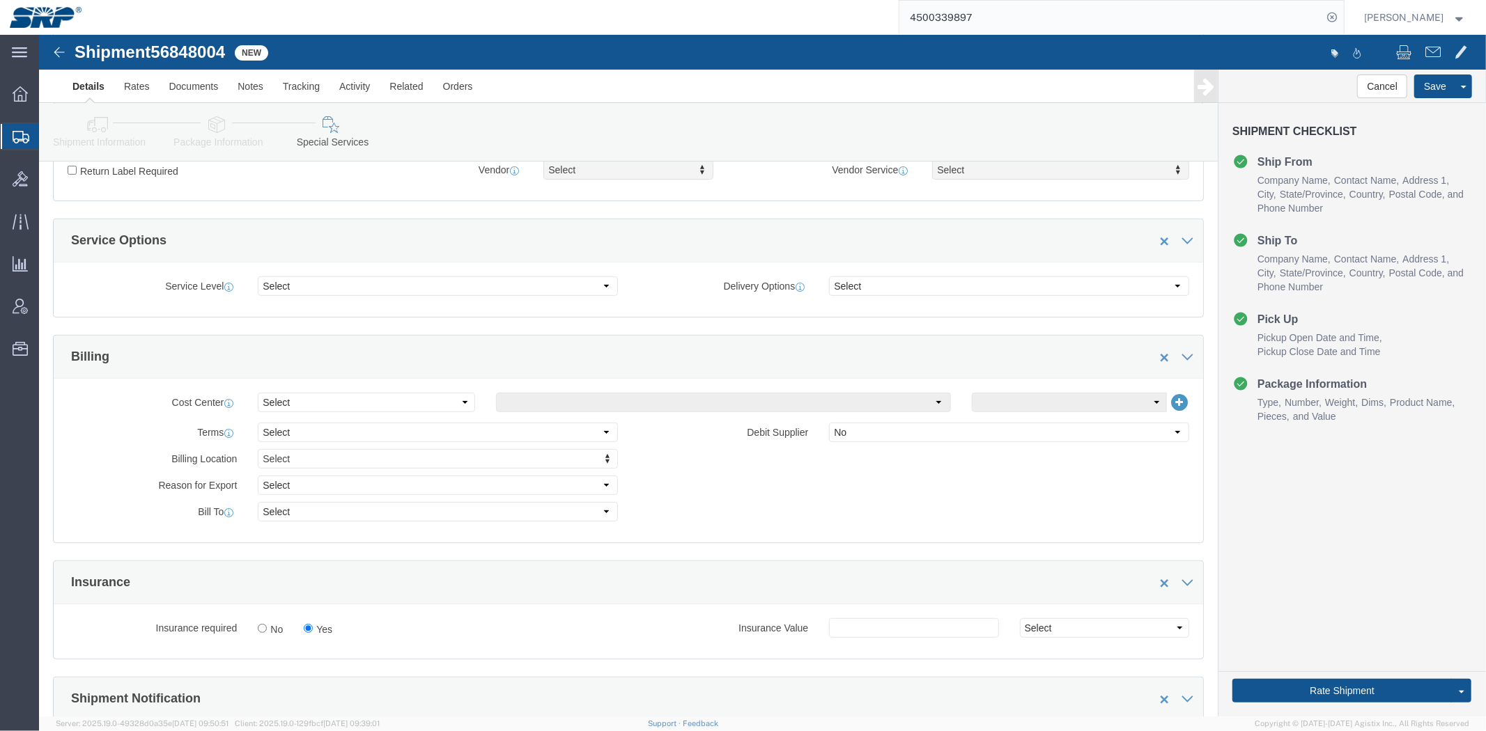
drag, startPoint x: 450, startPoint y: 299, endPoint x: 446, endPoint y: 389, distance: 89.2
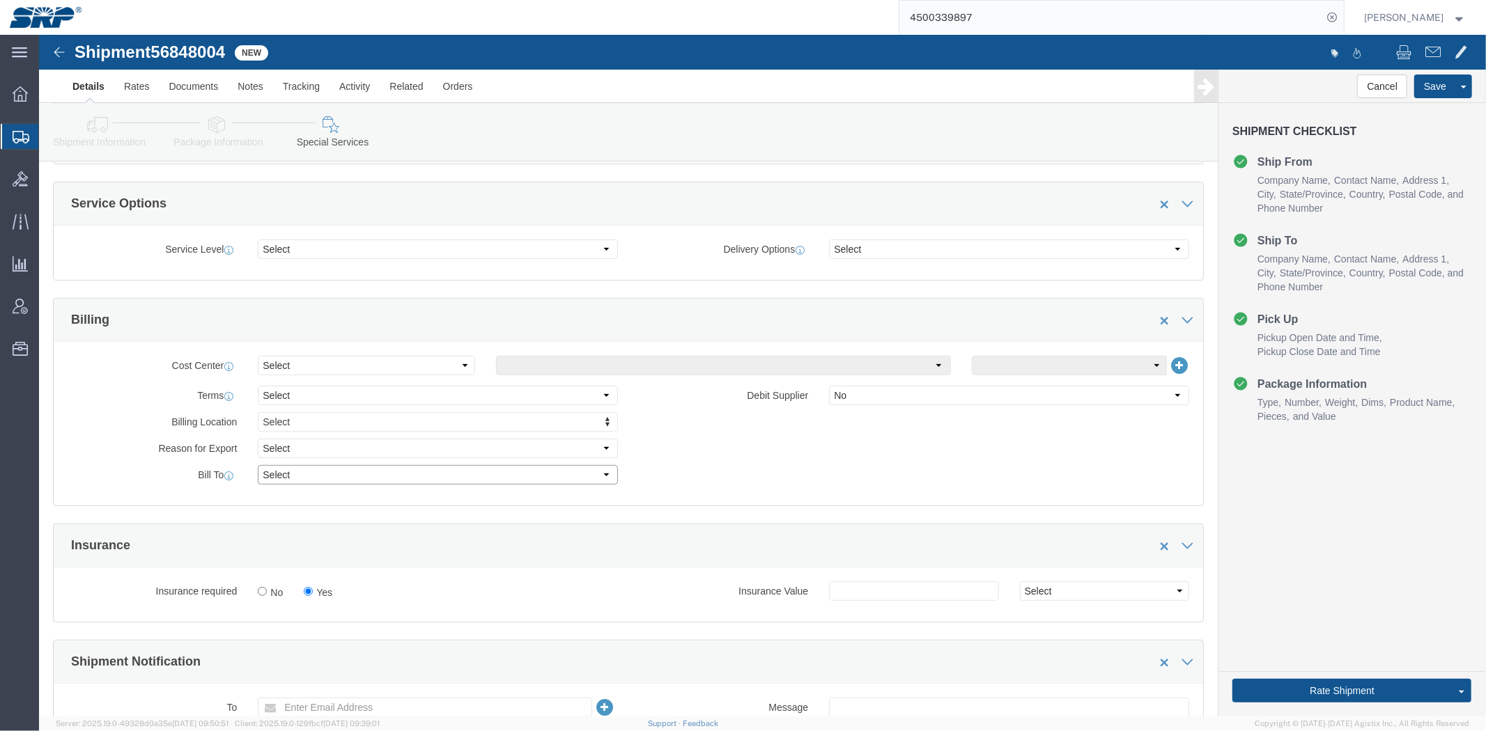
click select "Select Recipient Account Sender/Shipper Third Party Account"
select select "THRD"
click select "Select Recipient Account Sender/Shipper Third Party Account"
select select
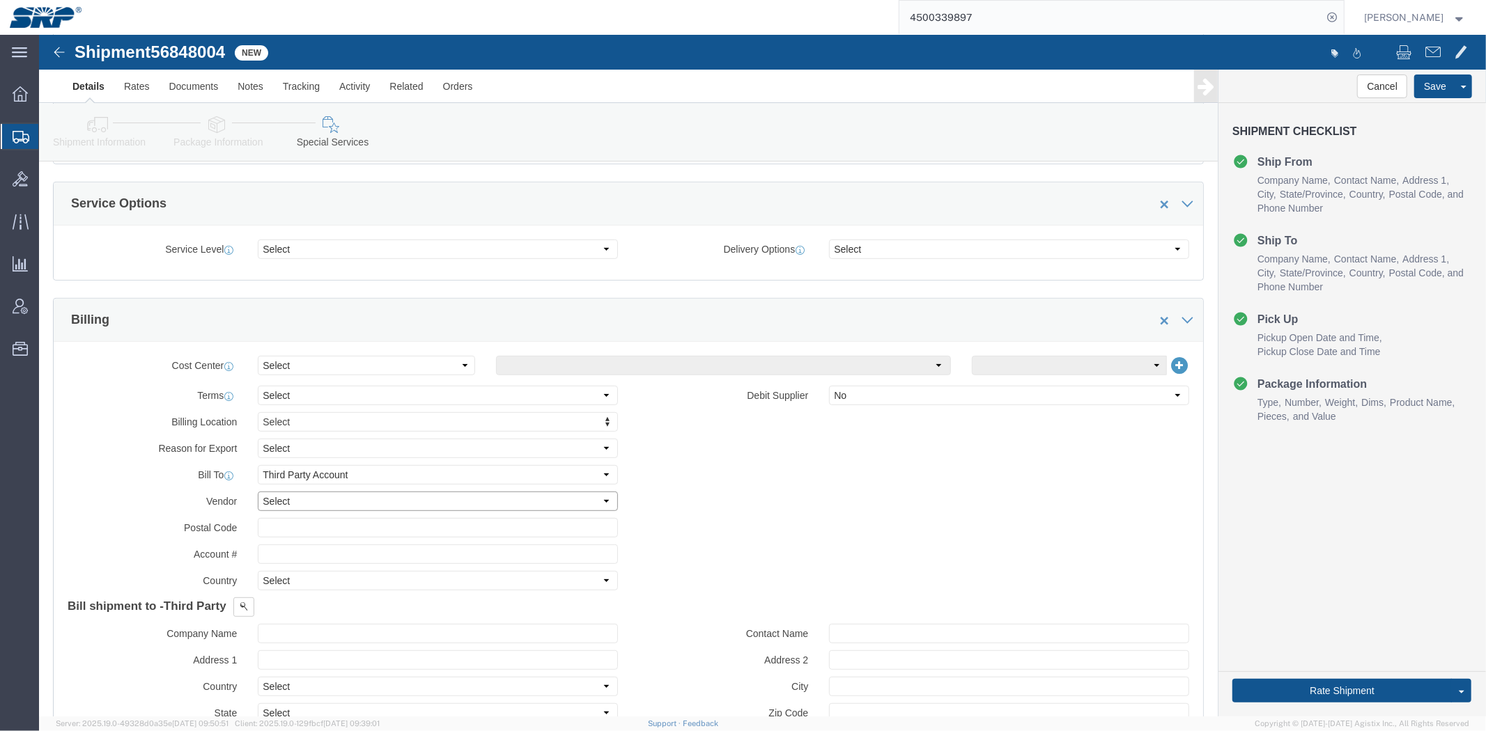
click select "Select DHL FedEx Express UPS"
select select "FedEx Express"
click select "Select DHL FedEx Express UPS"
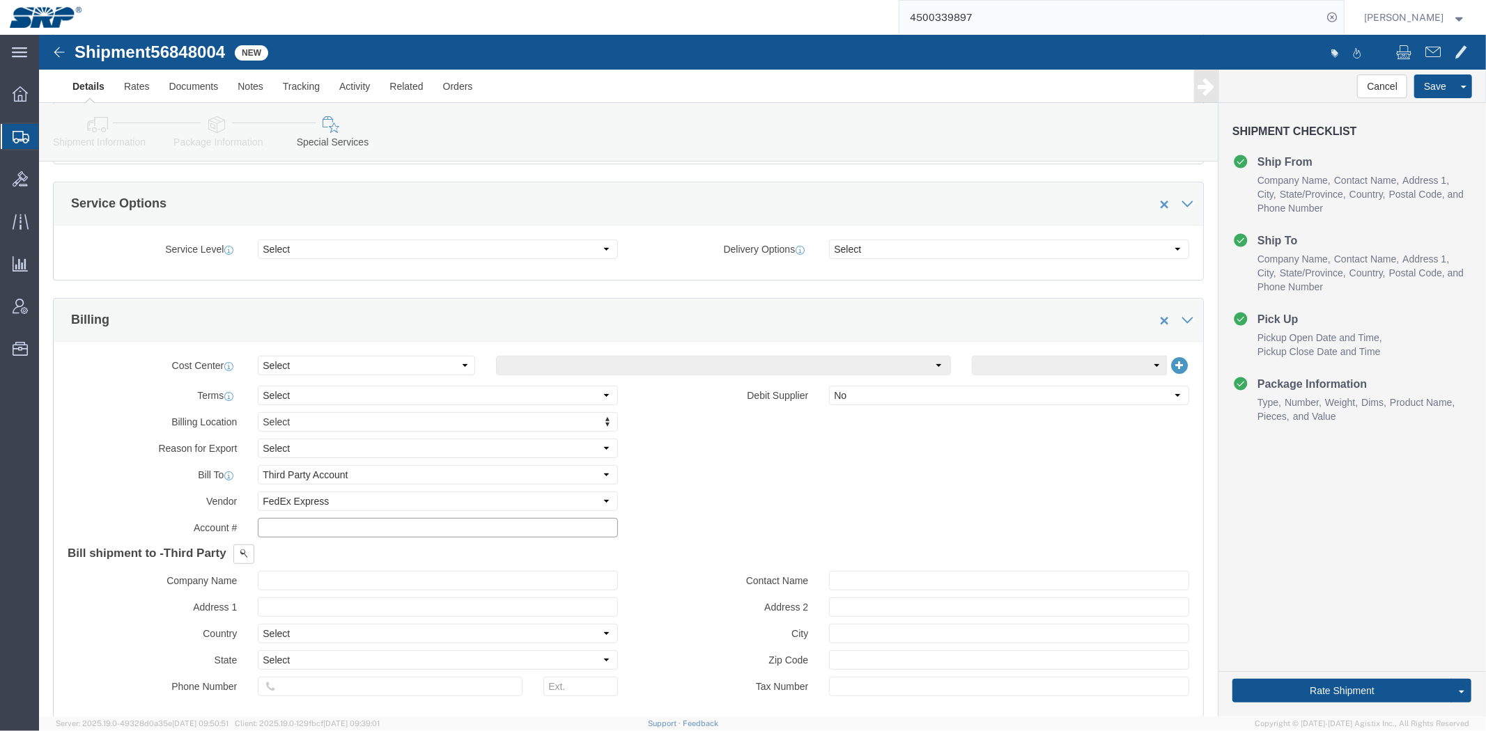
click input "text"
paste input "422950044"
type input "422950044"
click div "Billing Location Select Select My Profile Location [GEOGRAPHIC_DATA] Facility 2…"
click button
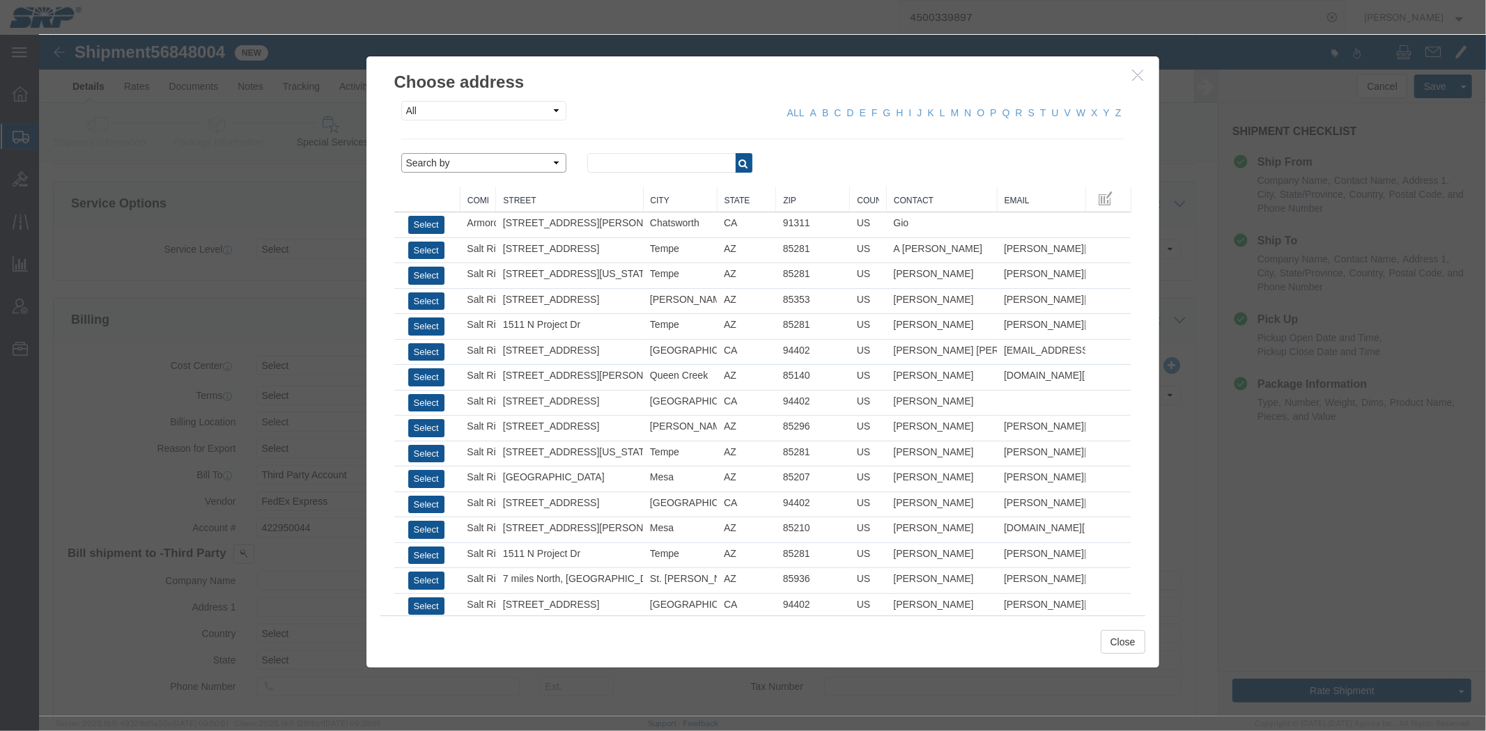
click select "Search by Address Book Name City Company Name Contact Name Country CustomerAlia…"
select select "city"
click select "Search by Address Book Name City Company Name Contact Name Country CustomerAlia…"
click input "text"
type input "phoenix"
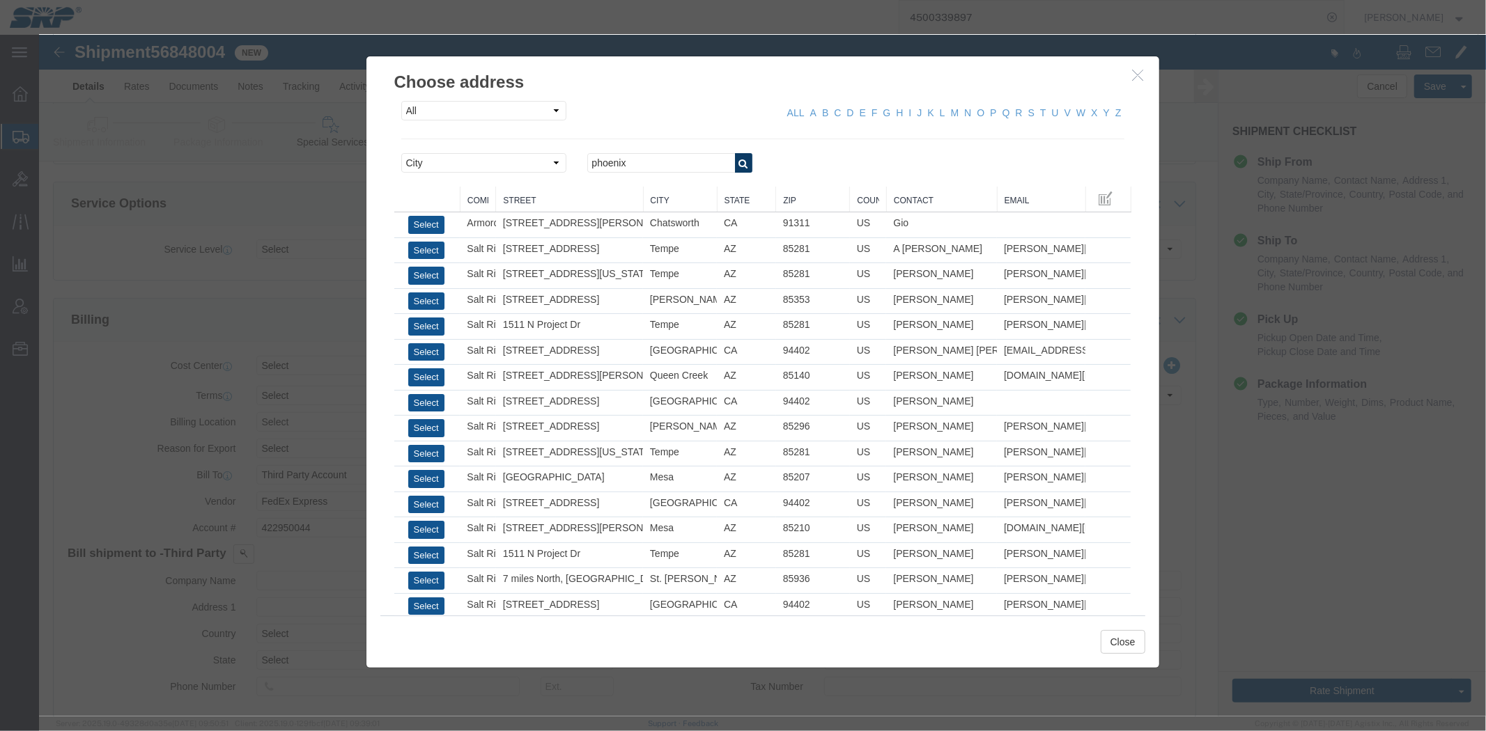
click icon "button"
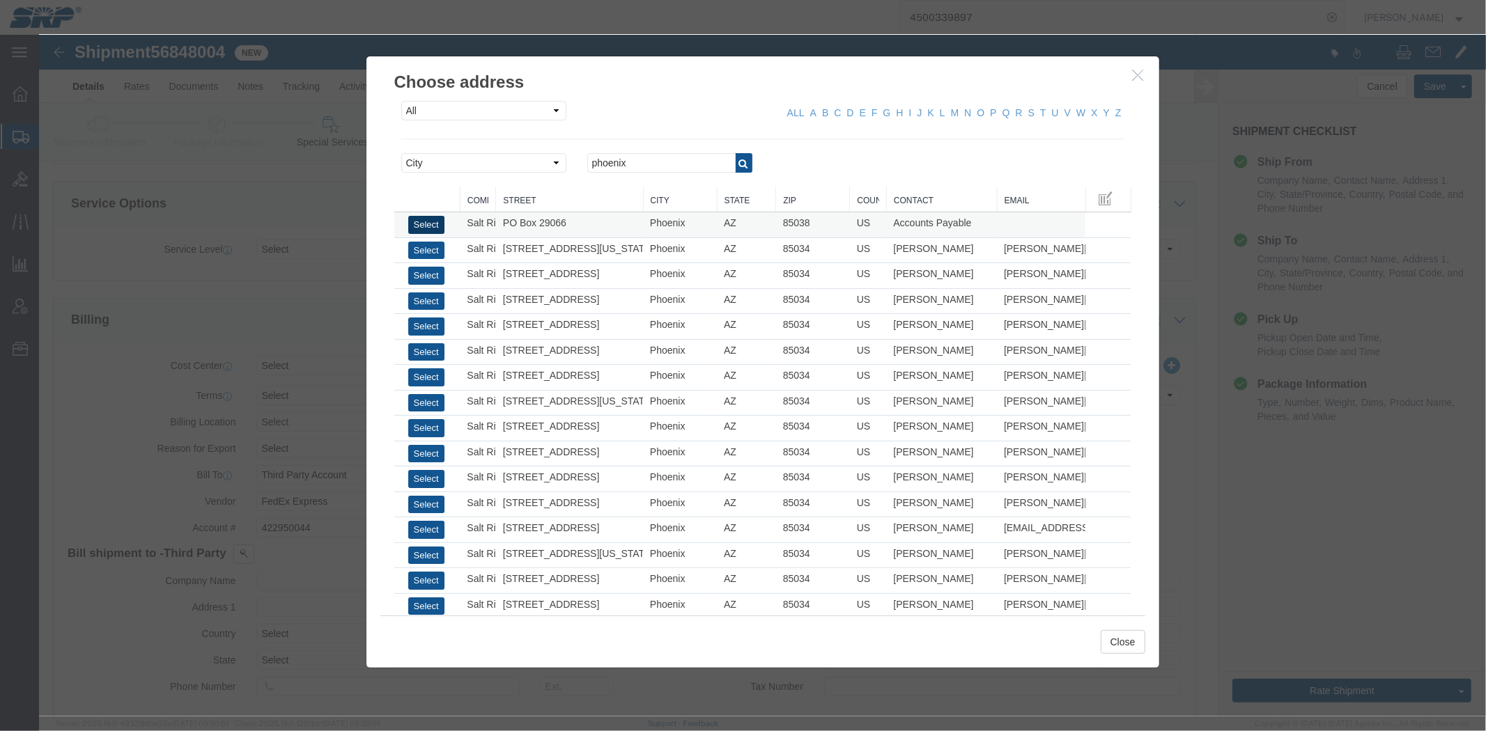
click button "Select"
type input "Salt River Project"
type input "PO Box 29066"
select select "US"
type input "6022368759"
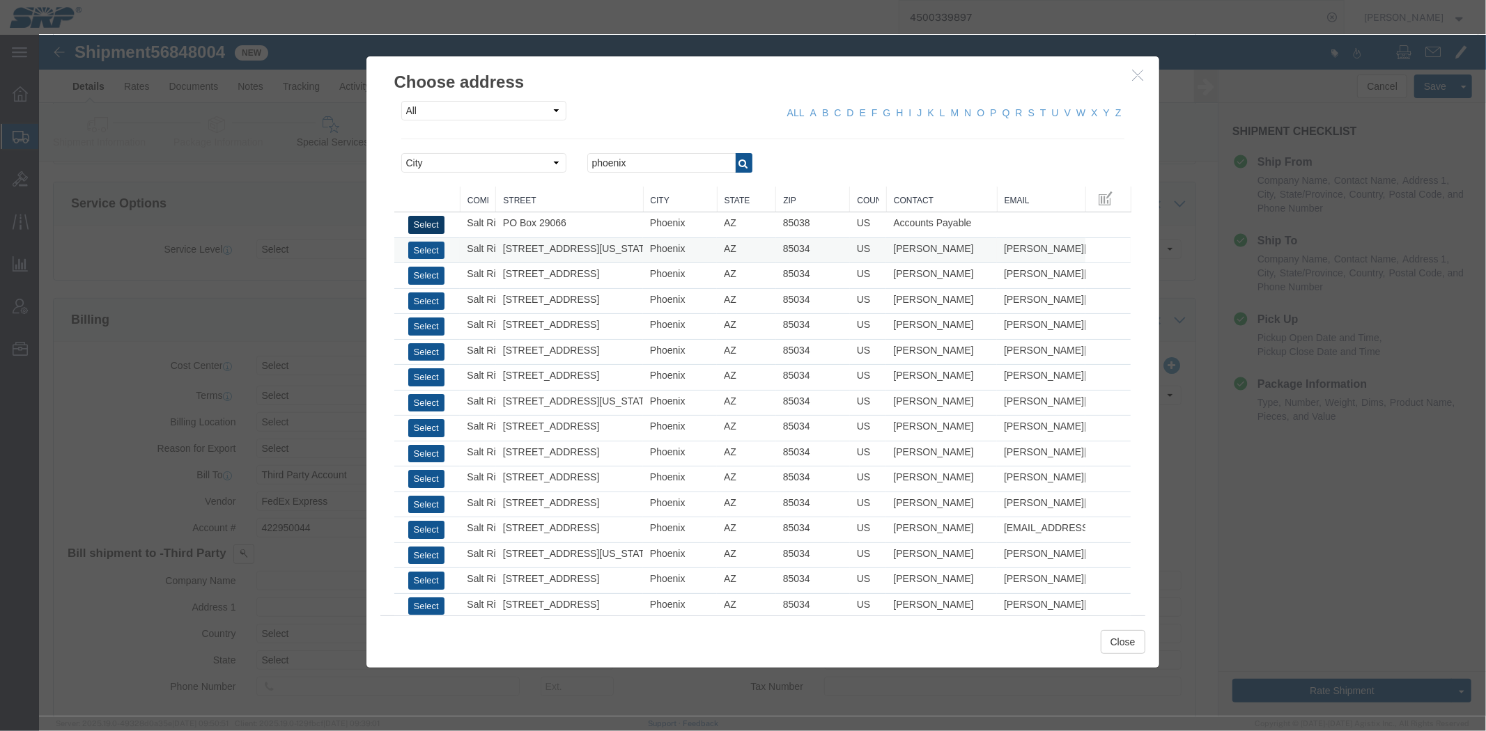
type input "Accounts Payable"
type input "Phoenix"
type input "85038"
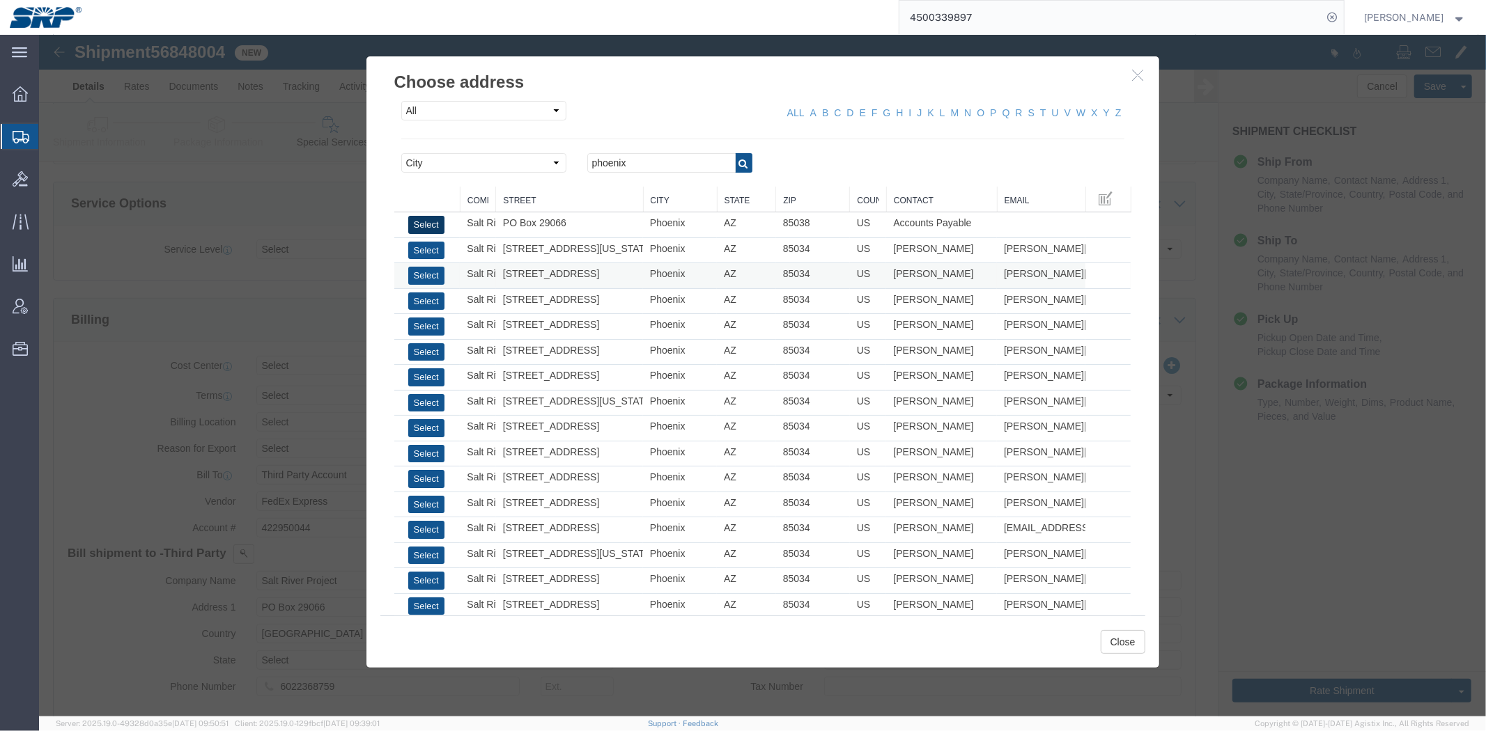
select select "AZ"
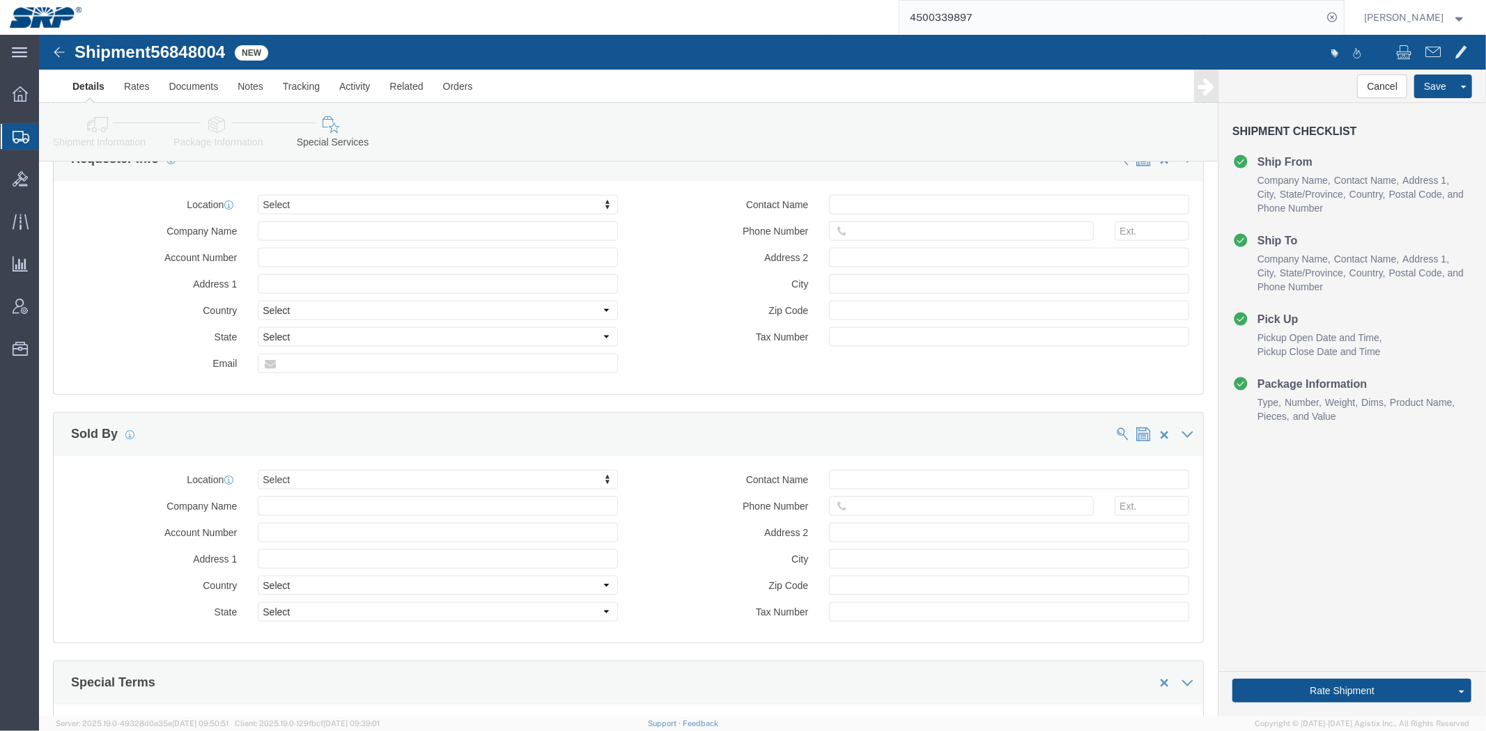
drag, startPoint x: 563, startPoint y: 293, endPoint x: 562, endPoint y: 420, distance: 127.5
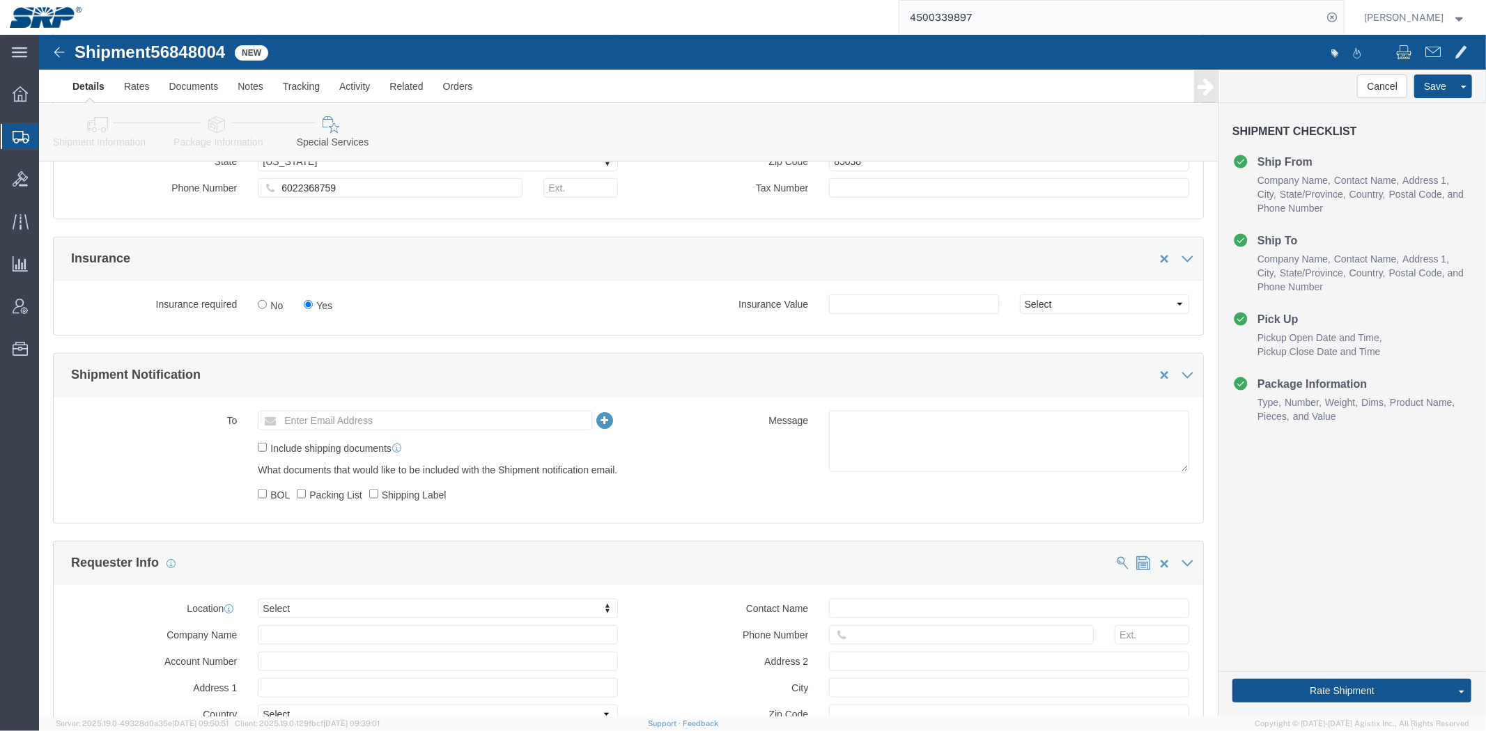
scroll to position [0, 0]
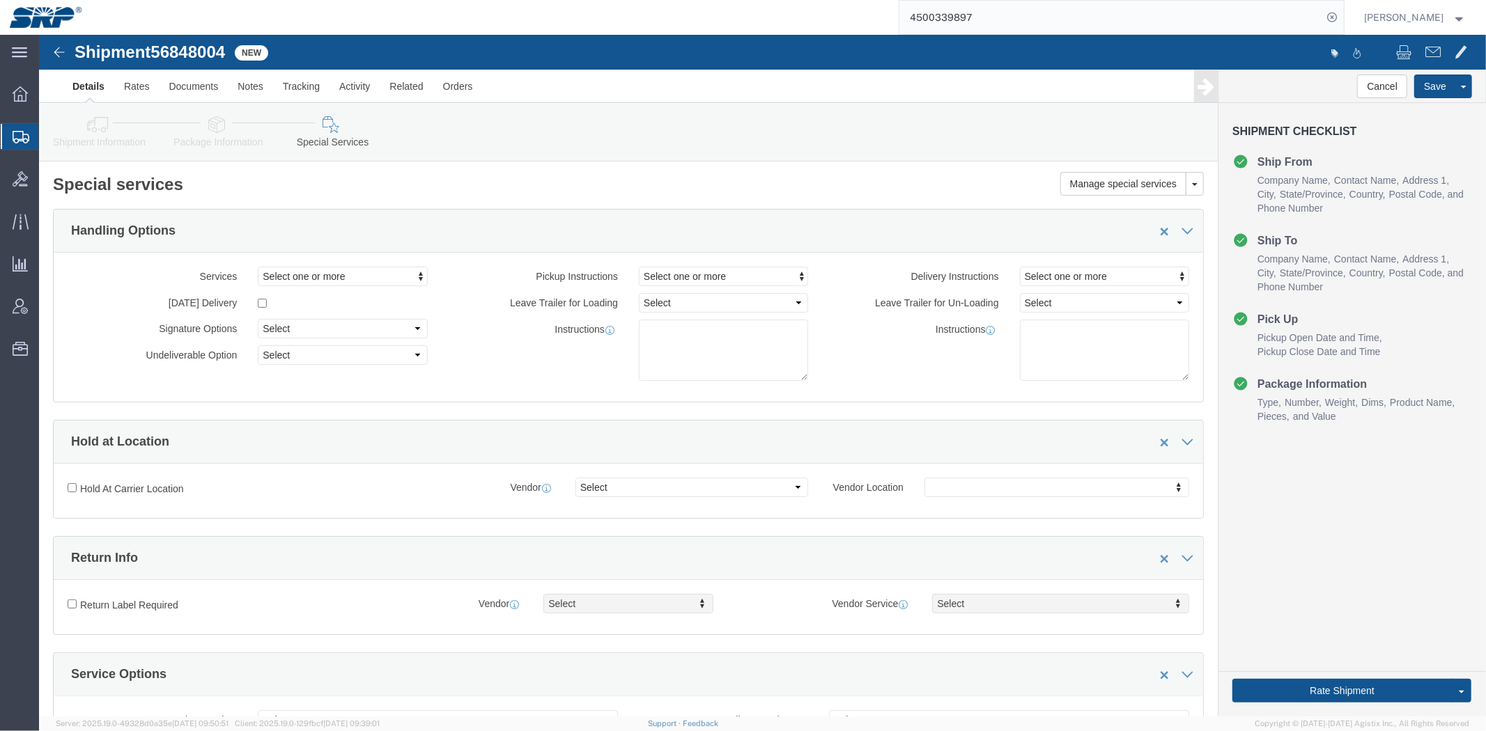
drag, startPoint x: 585, startPoint y: 458, endPoint x: 577, endPoint y: 220, distance: 237.6
click button "Rate Shipment"
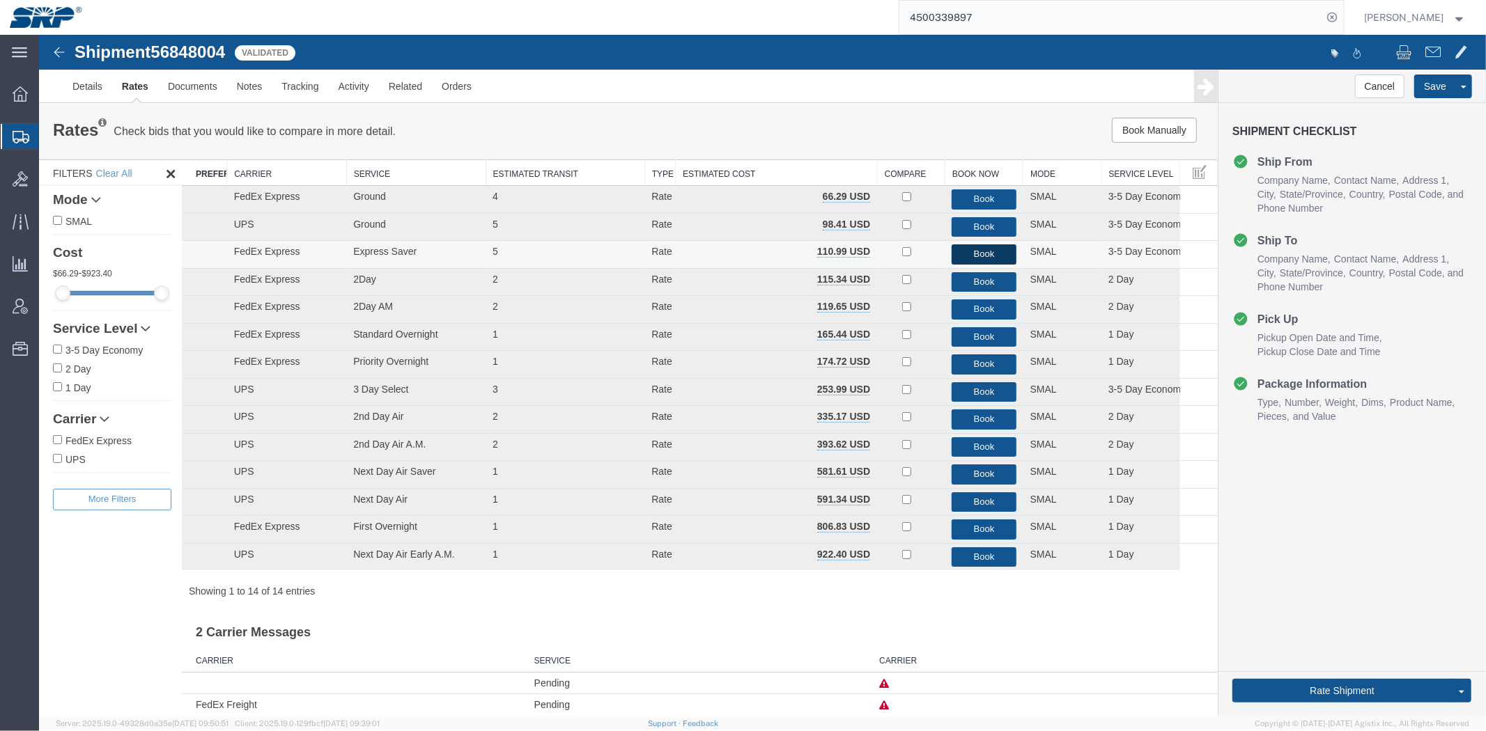
click at [963, 257] on button "Book" at bounding box center [983, 254] width 64 height 20
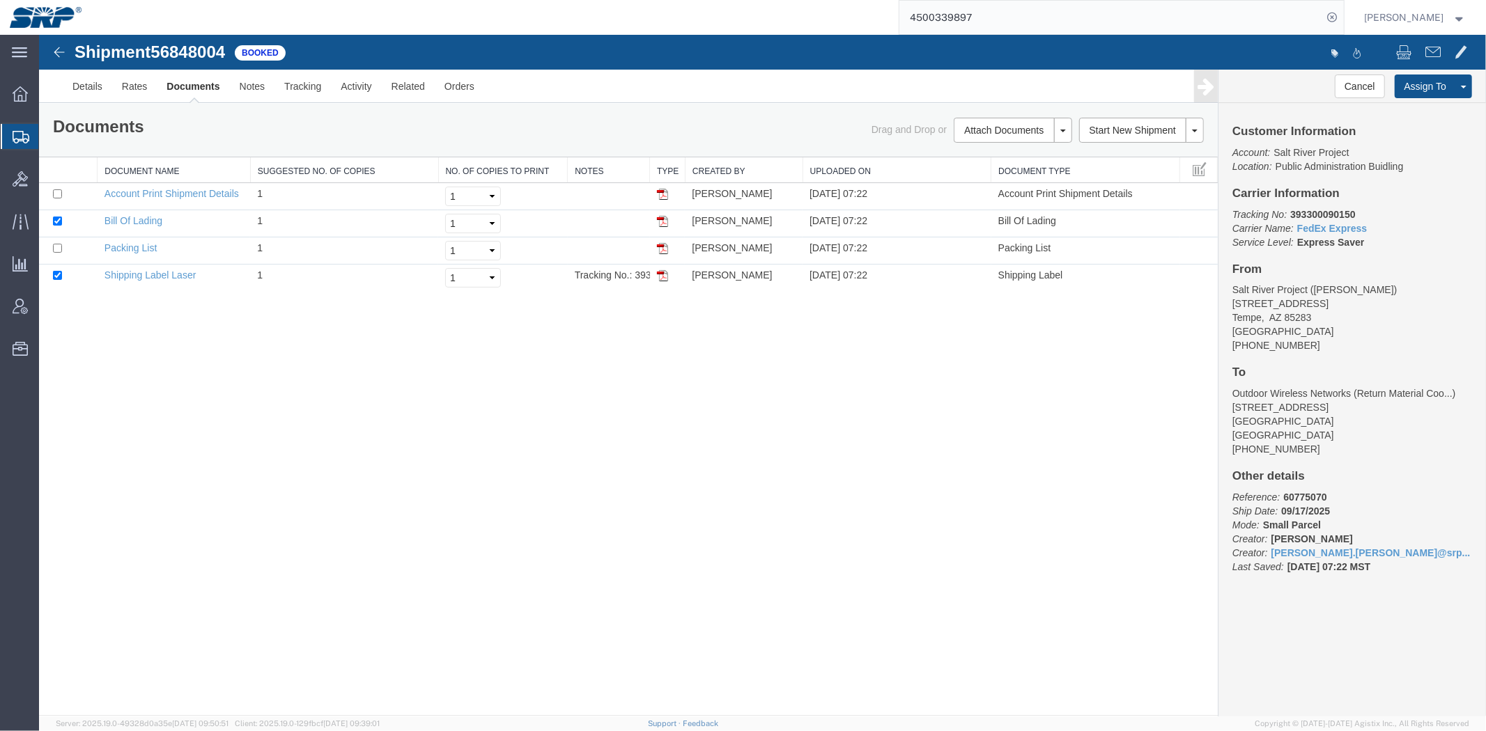
click at [1327, 212] on b "393300090150" at bounding box center [1321, 213] width 65 height 11
drag, startPoint x: 1327, startPoint y: 212, endPoint x: 1383, endPoint y: 229, distance: 58.4
click at [1328, 212] on b "393300090150" at bounding box center [1321, 213] width 65 height 11
copy b "393300090150"
click at [1341, 209] on b "393300090150" at bounding box center [1321, 213] width 65 height 11
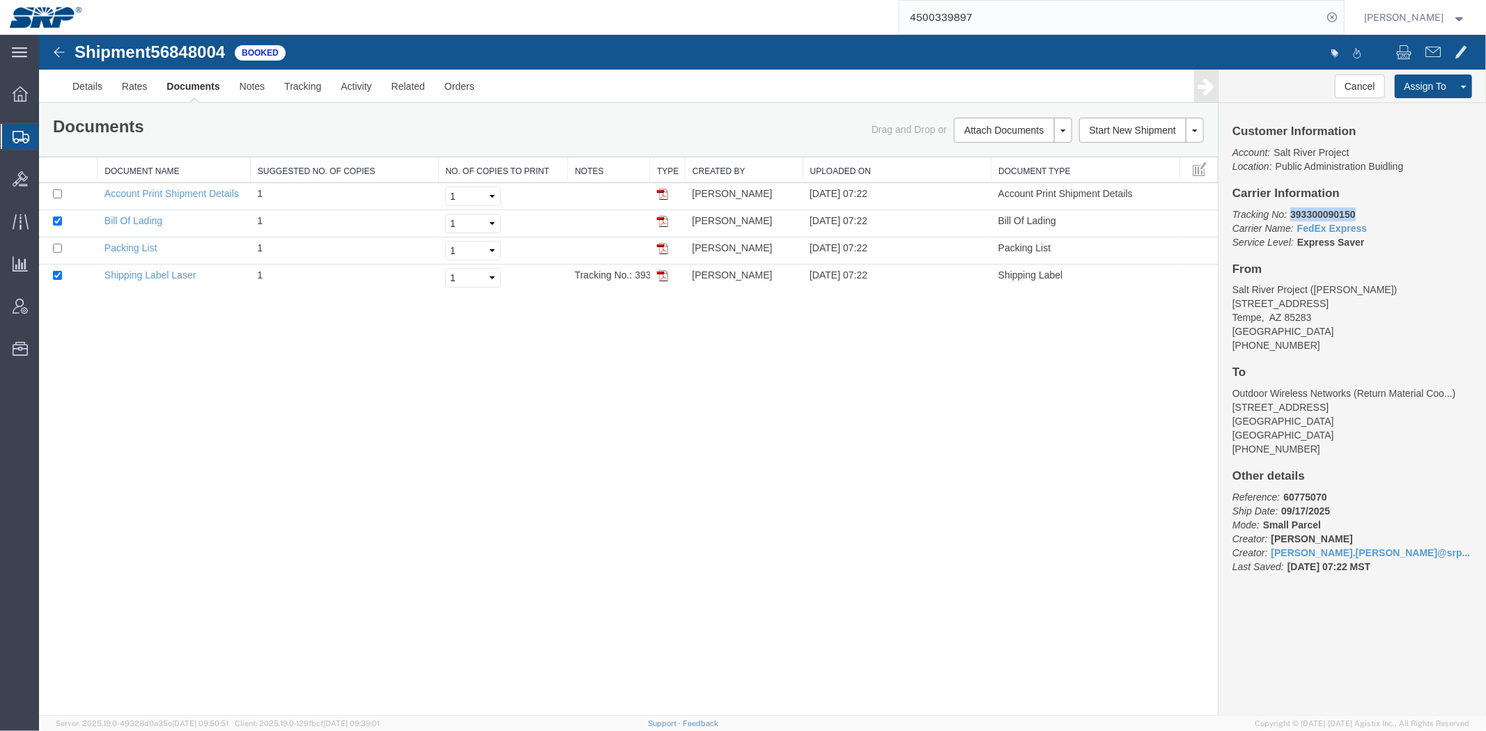
click at [1341, 209] on b "393300090150" at bounding box center [1321, 213] width 65 height 11
click at [134, 277] on link "Shipping Label Laser" at bounding box center [150, 274] width 92 height 11
click at [104, 88] on link "Details" at bounding box center [86, 85] width 49 height 33
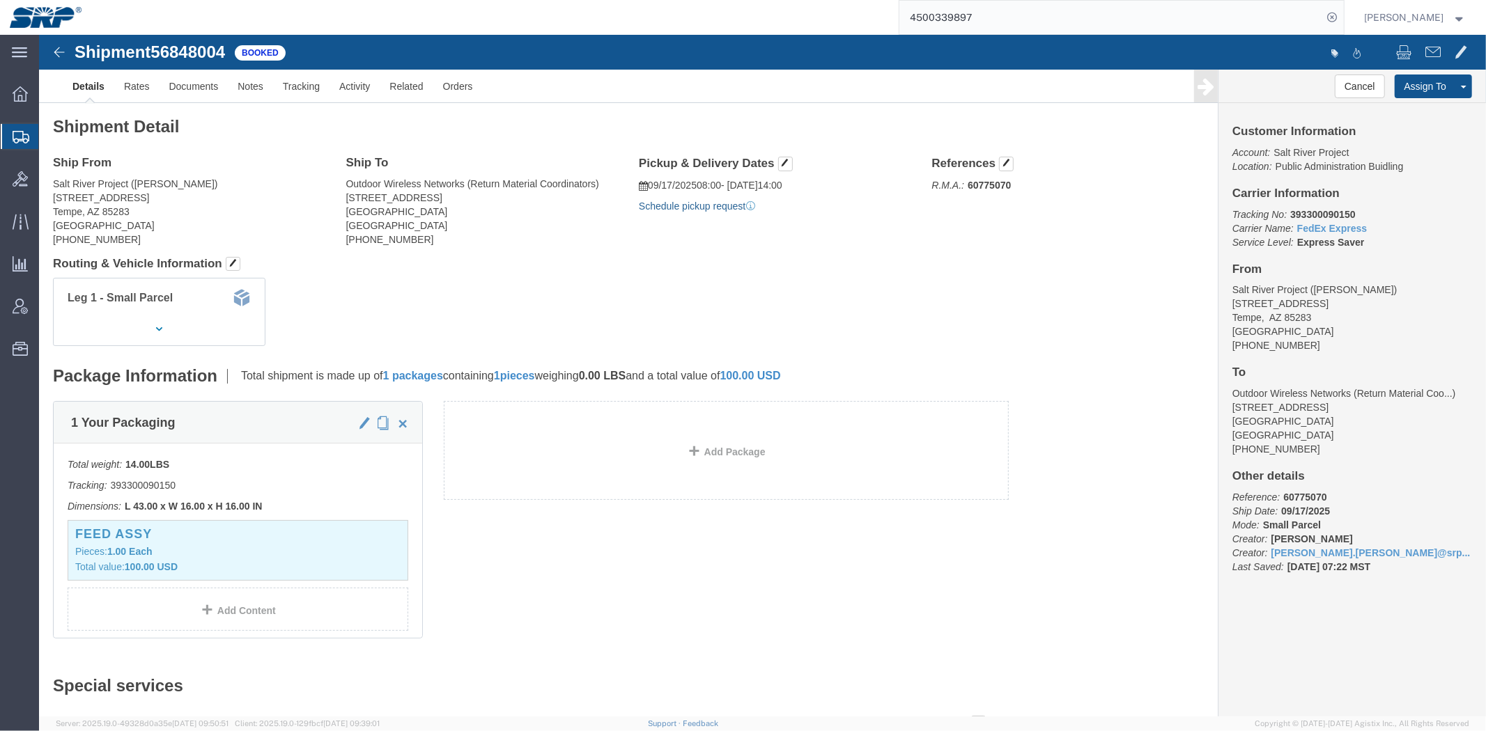
click link "Schedule pickup request"
click at [0, 0] on span "Shipment Manager" at bounding box center [0, 0] width 0 height 0
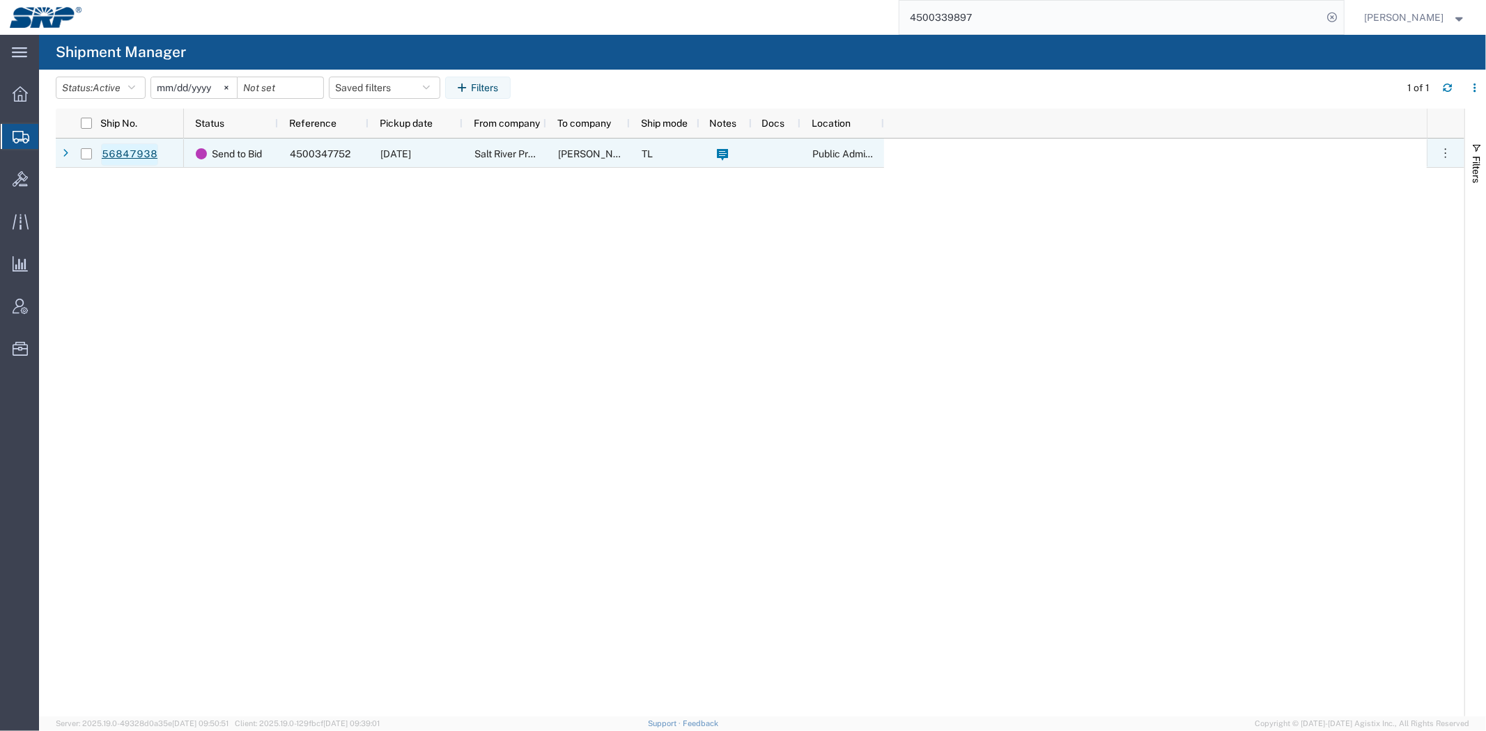
click at [131, 154] on link "56847938" at bounding box center [129, 154] width 57 height 22
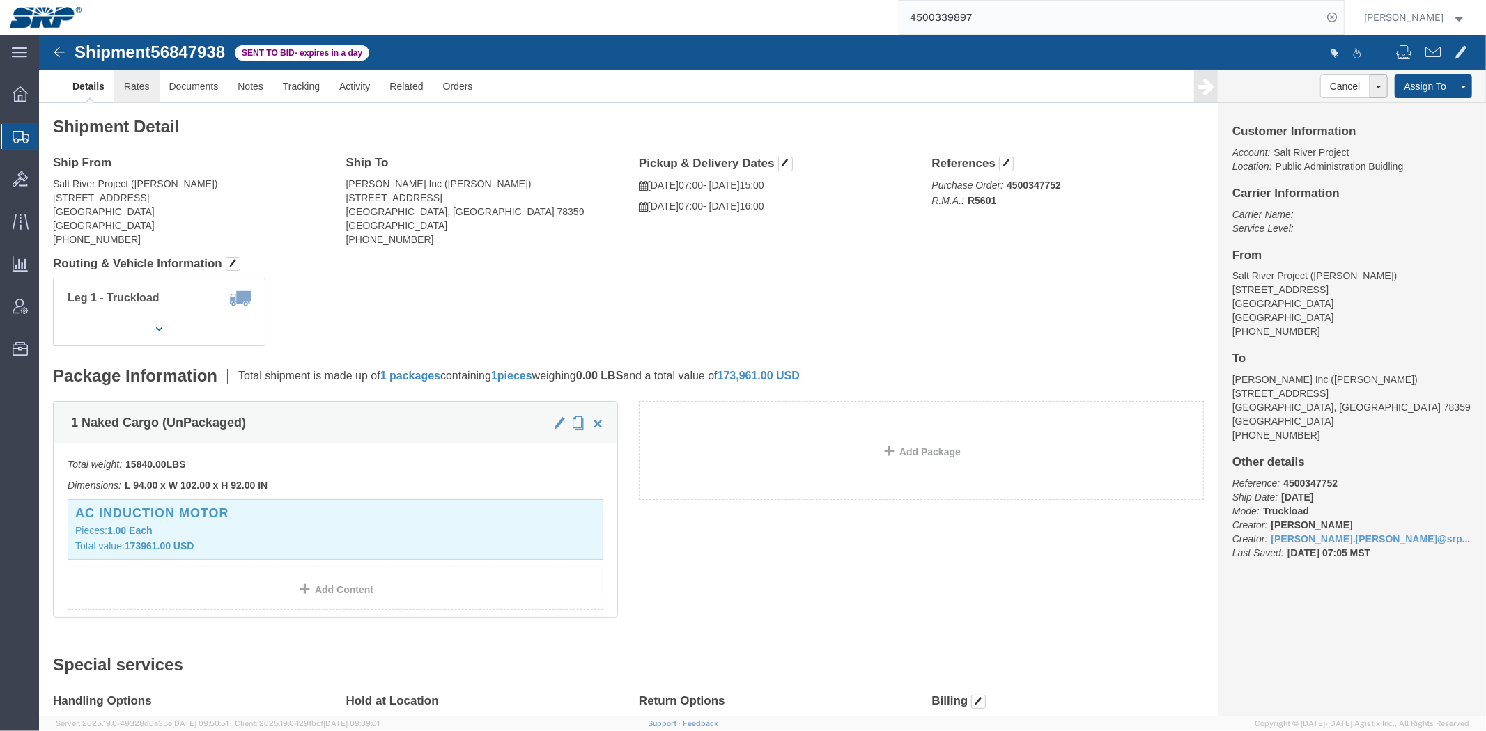
click link "Rates"
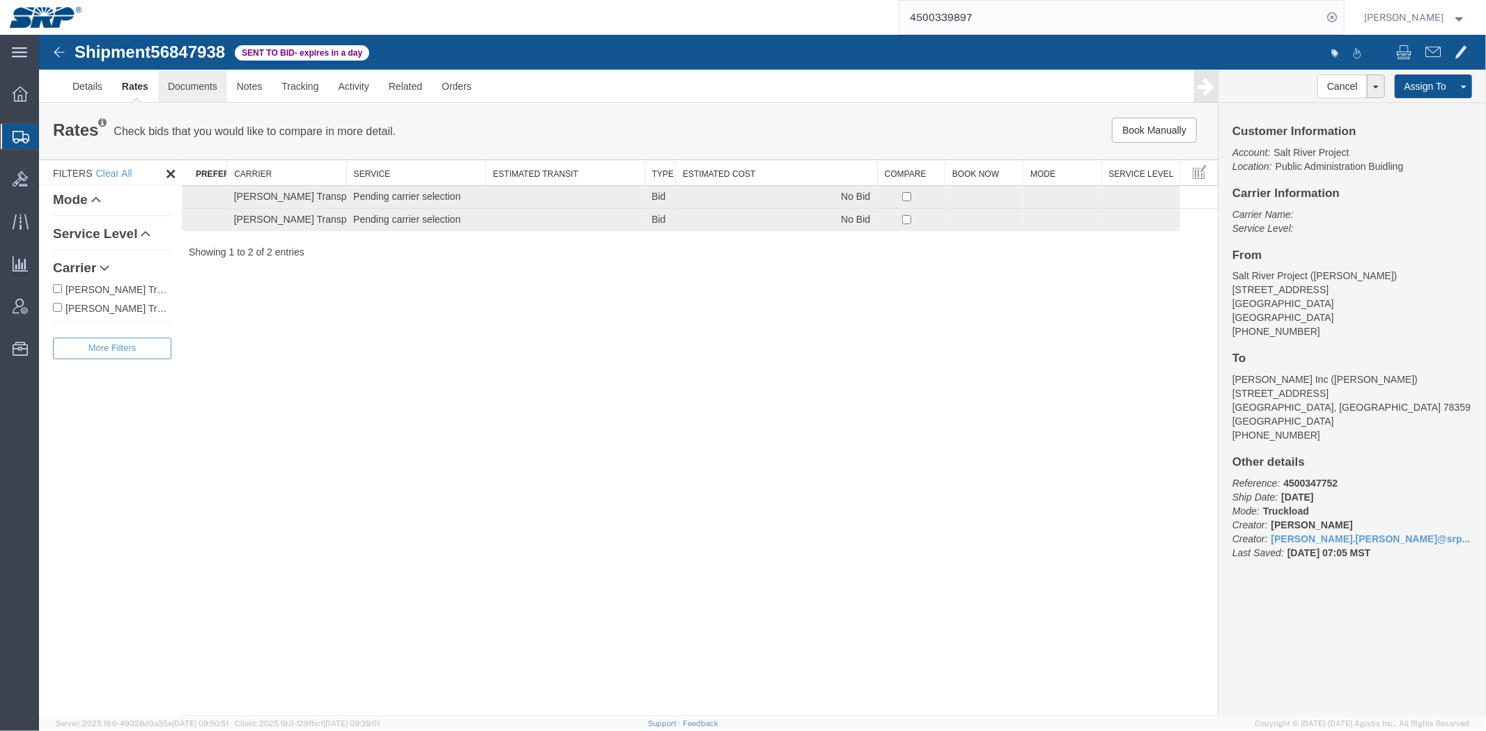
click at [177, 91] on link "Documents" at bounding box center [191, 85] width 69 height 33
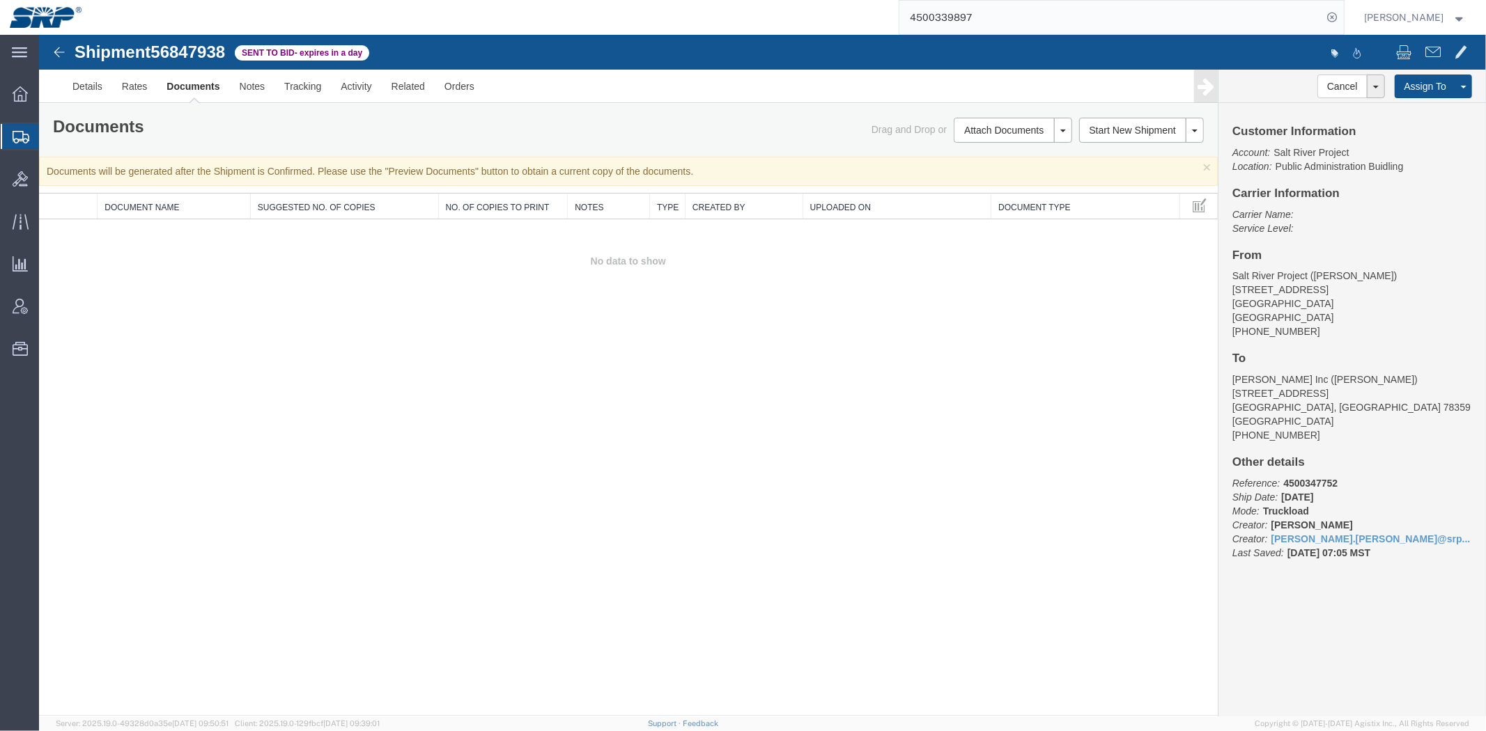
click at [202, 38] on div "Shipment 56847938 0 of 0 Sent to Bid - expires in a day Details Rates Documents…" at bounding box center [761, 68] width 1447 height 68
drag, startPoint x: 134, startPoint y: 86, endPoint x: 80, endPoint y: 91, distance: 54.6
click at [80, 91] on link "Details" at bounding box center [86, 85] width 49 height 33
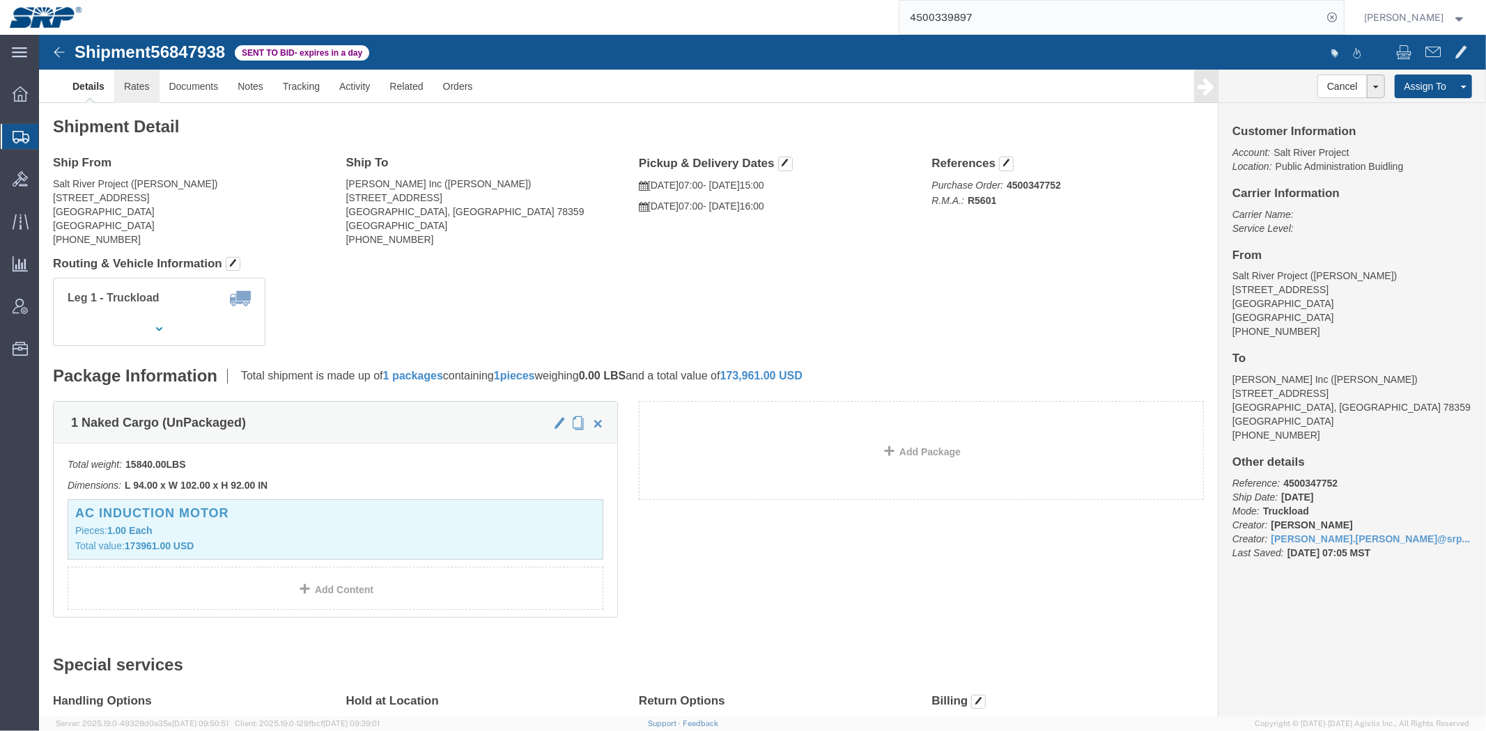
click link "Rates"
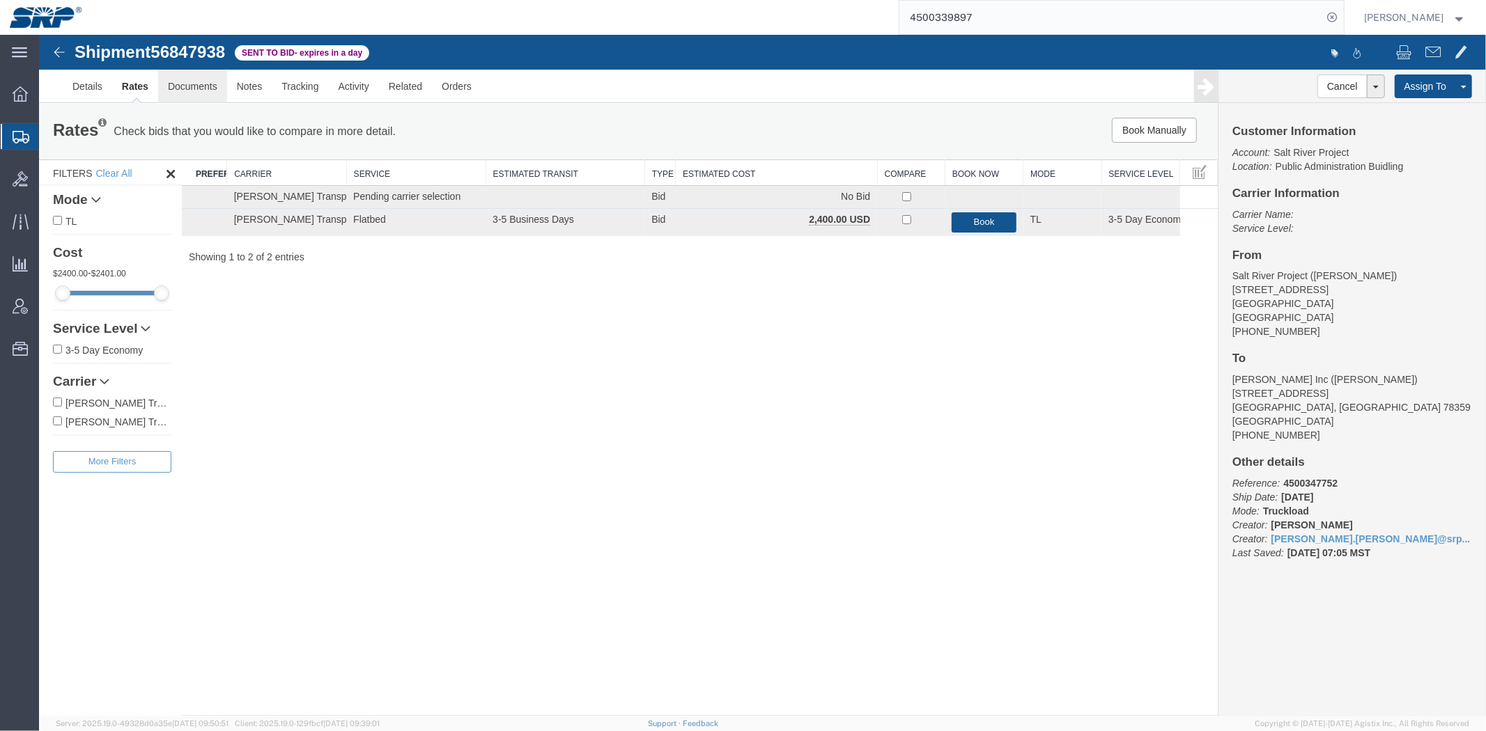
click at [175, 92] on link "Documents" at bounding box center [191, 85] width 69 height 33
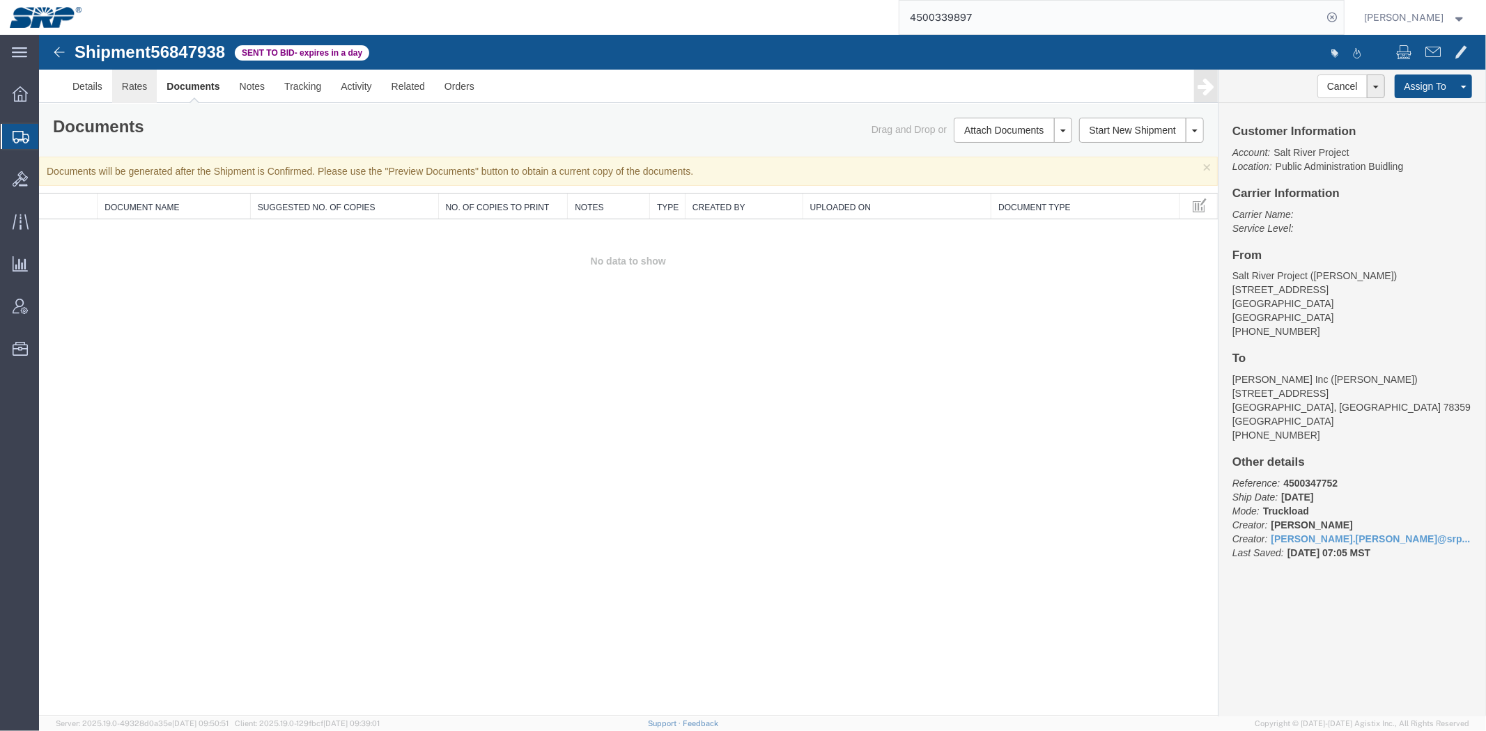
click at [134, 86] on link "Rates" at bounding box center [133, 85] width 45 height 33
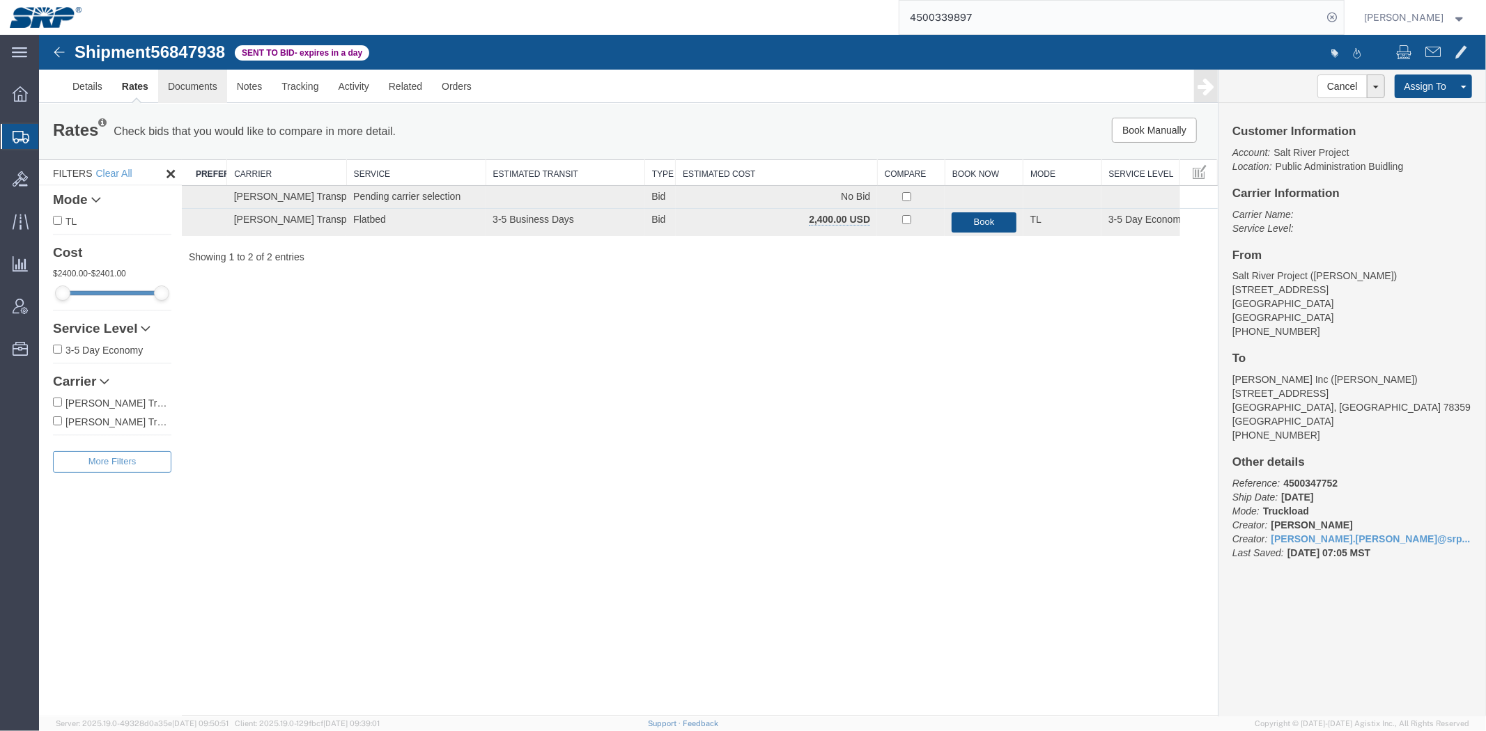
drag, startPoint x: 186, startPoint y: 86, endPoint x: 190, endPoint y: 79, distance: 7.5
click at [186, 85] on link "Documents" at bounding box center [191, 85] width 69 height 33
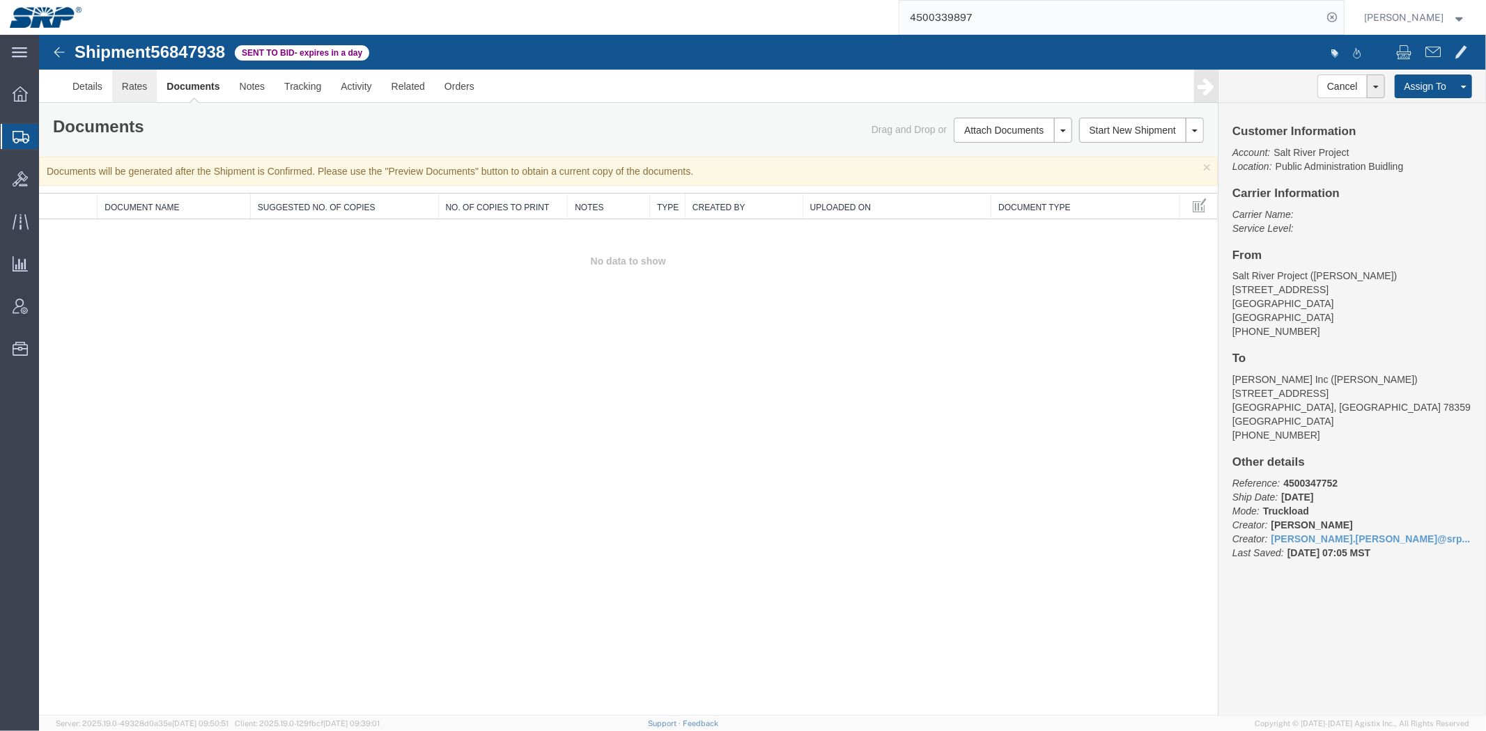
click at [111, 93] on link "Rates" at bounding box center [133, 85] width 45 height 33
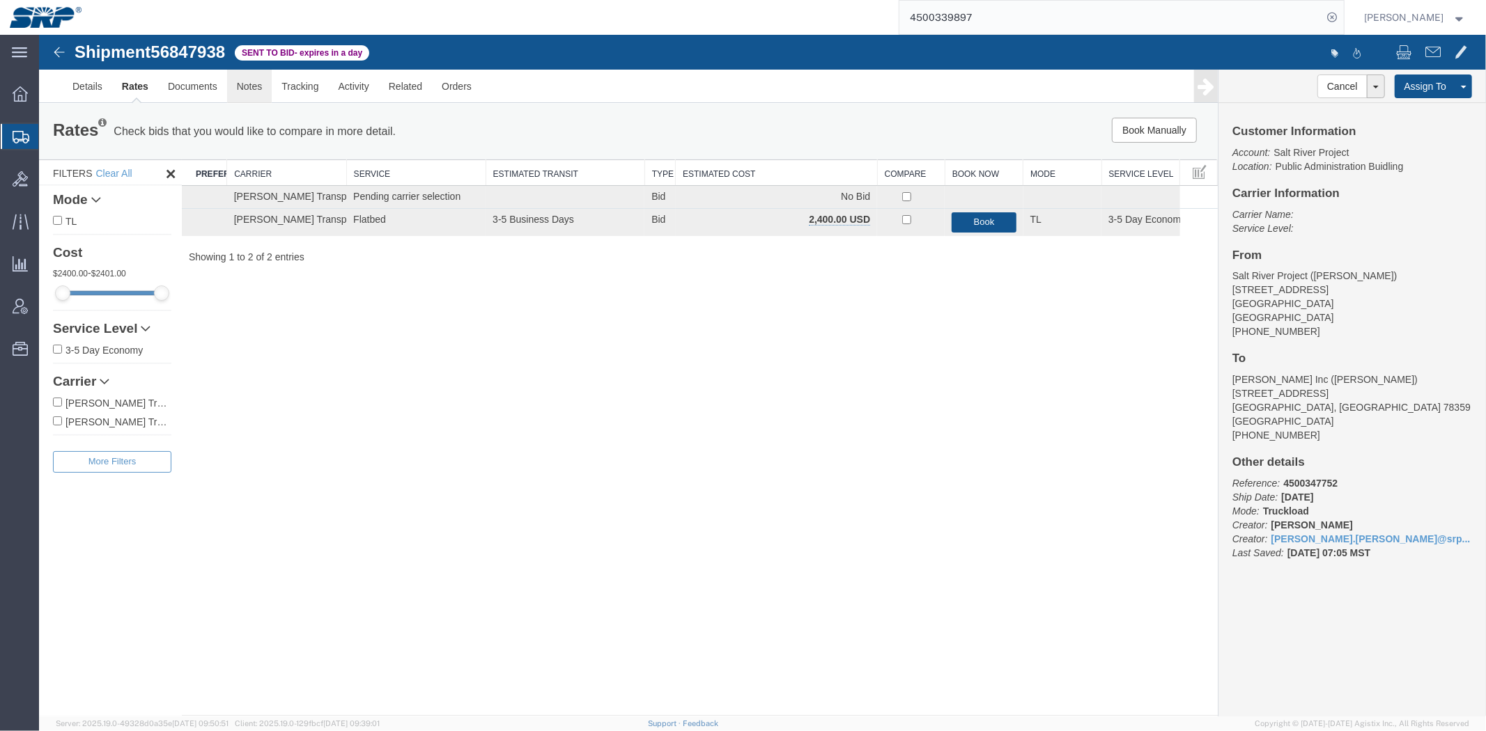
click at [232, 83] on link "Notes" at bounding box center [248, 85] width 45 height 33
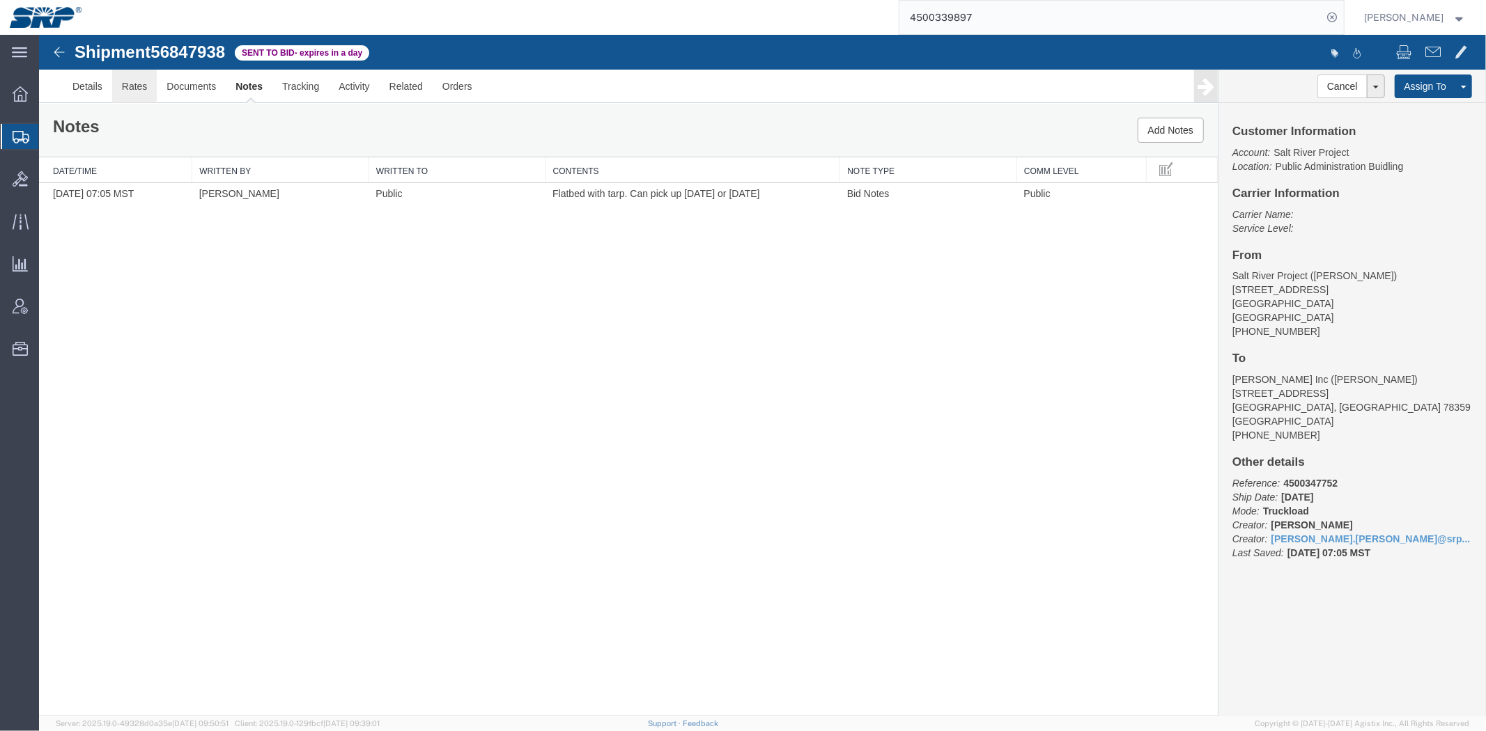
click at [139, 77] on link "Rates" at bounding box center [133, 85] width 45 height 33
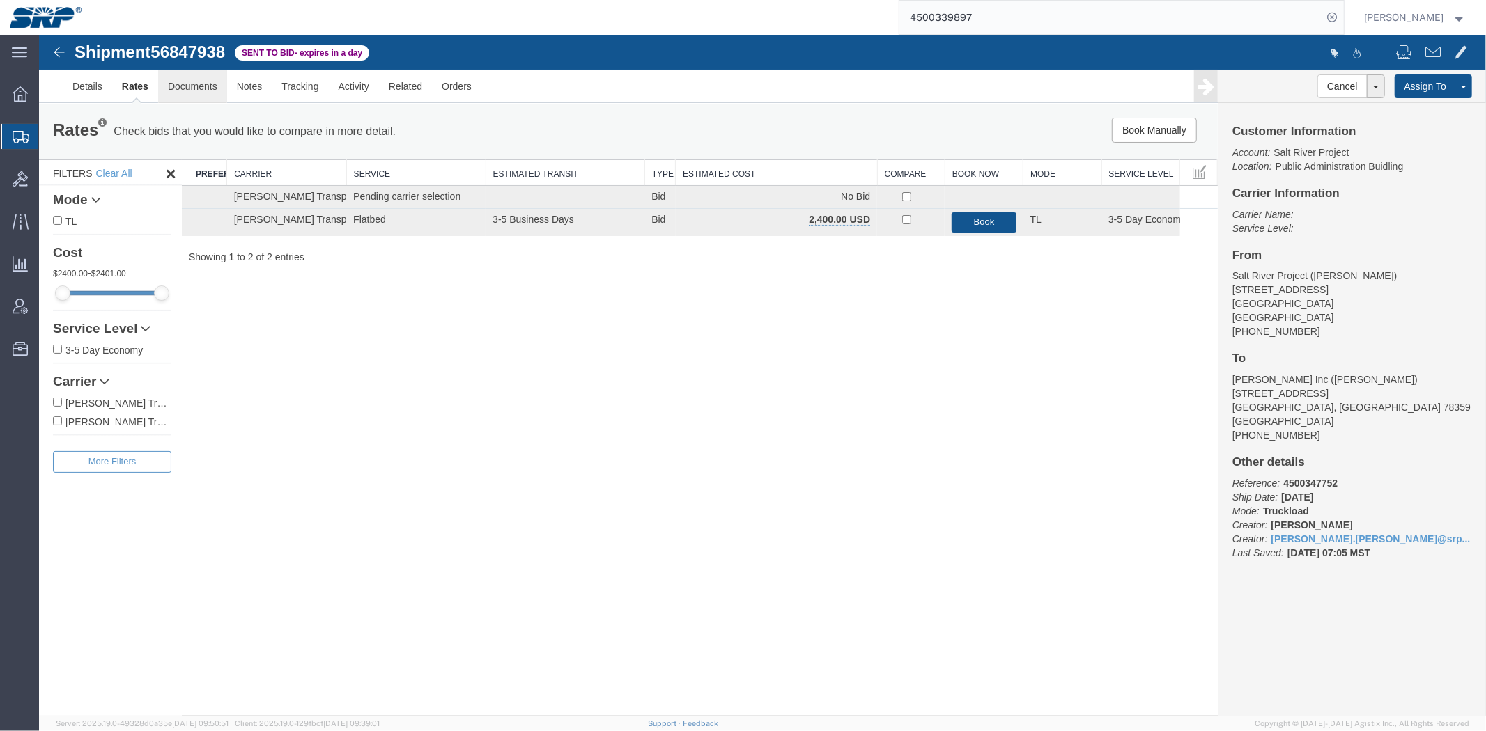
click at [196, 86] on link "Documents" at bounding box center [191, 85] width 69 height 33
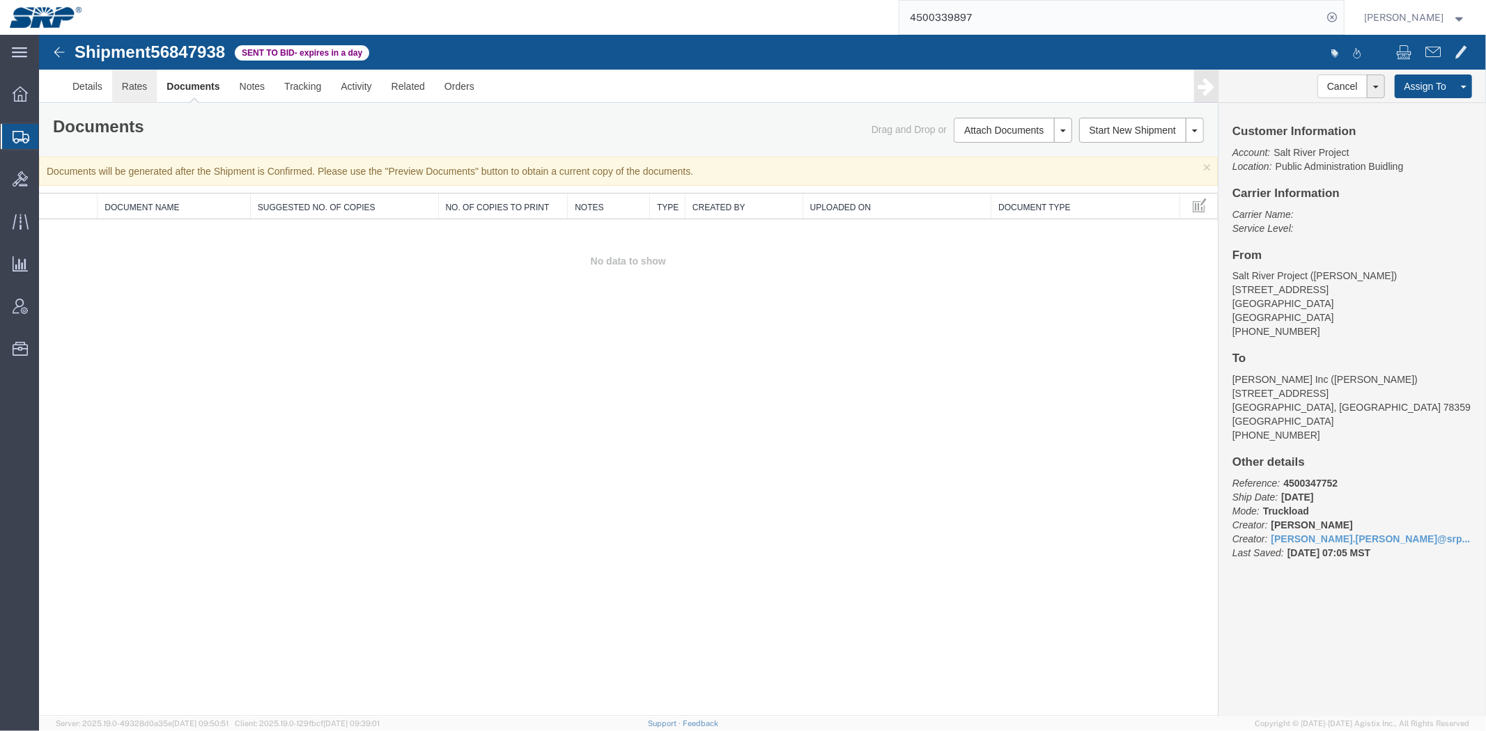
click at [143, 81] on link "Rates" at bounding box center [133, 85] width 45 height 33
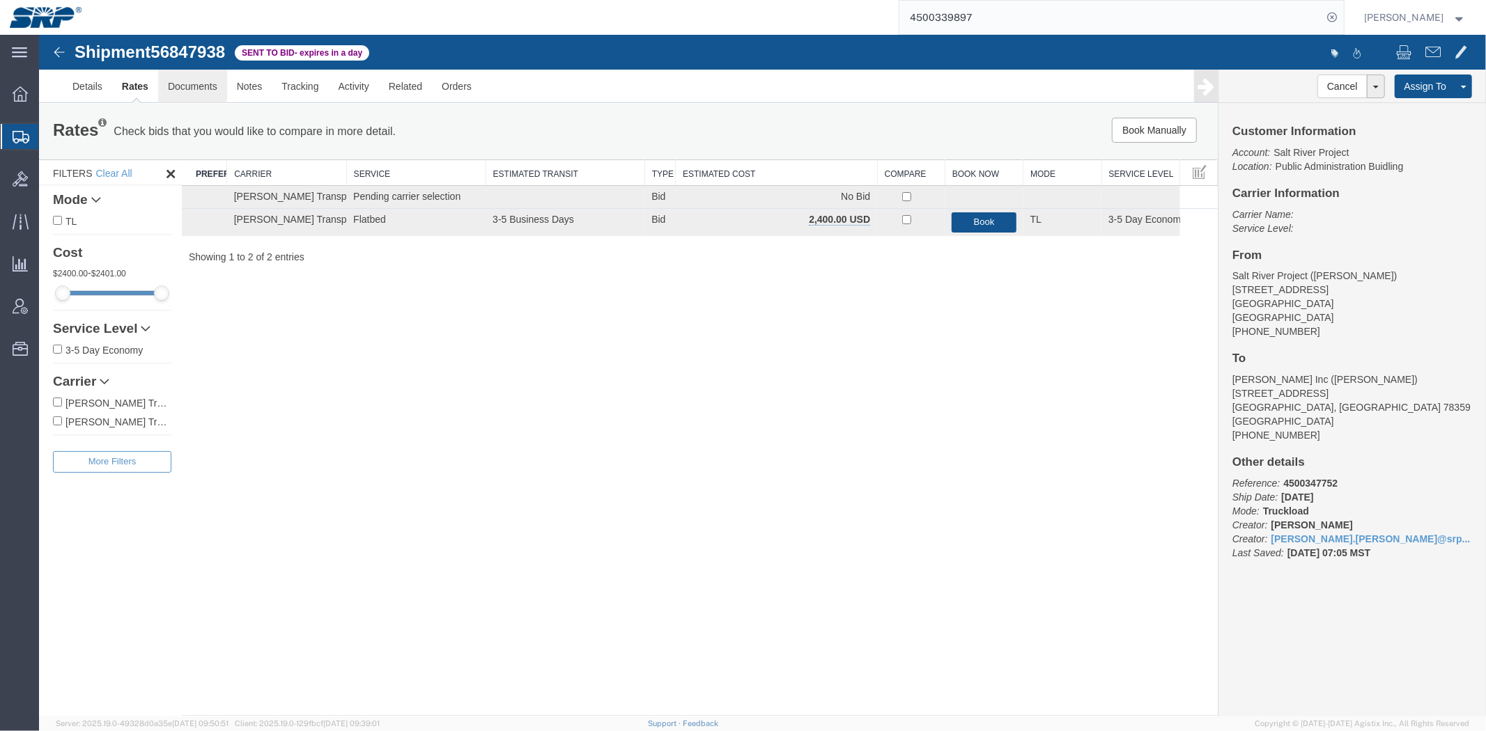
click at [192, 88] on link "Documents" at bounding box center [191, 85] width 69 height 33
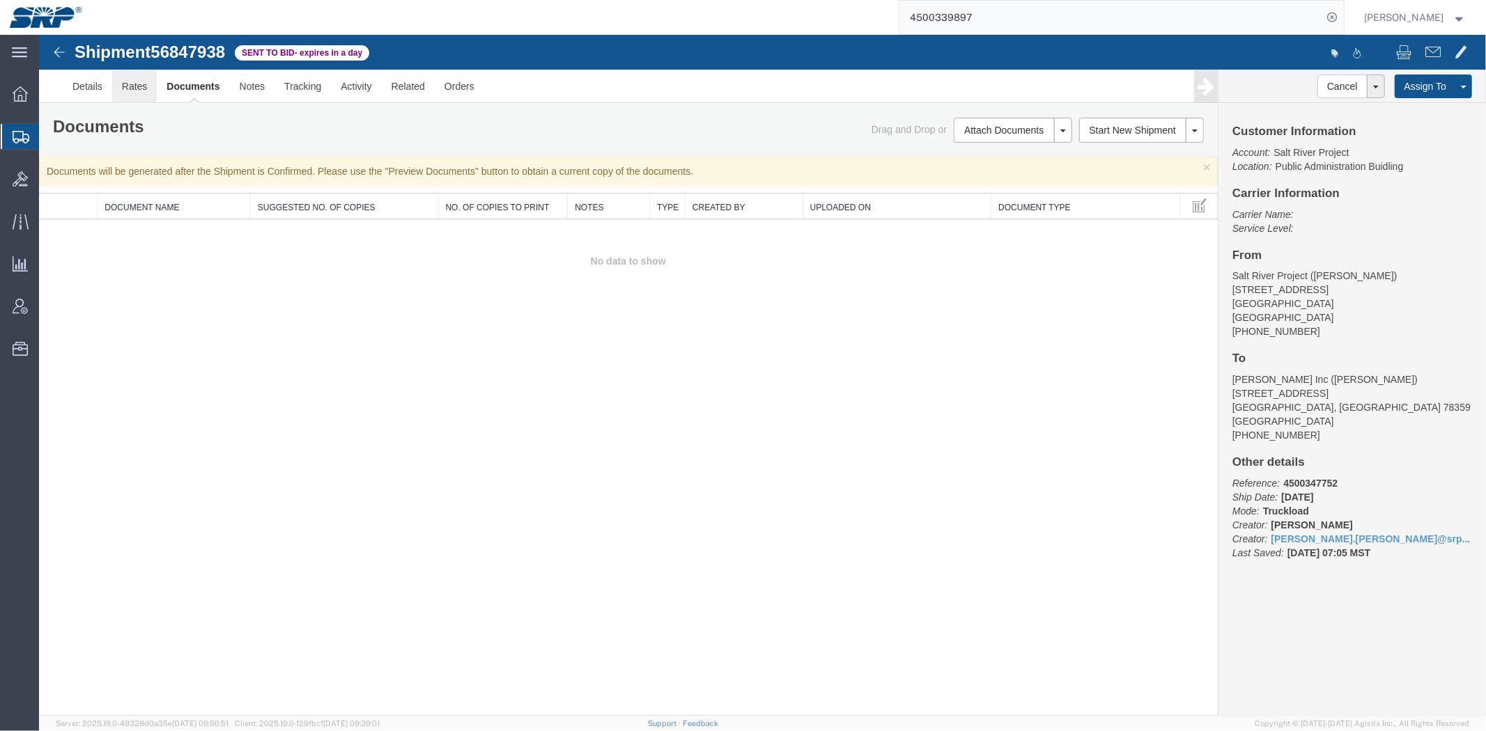
click at [140, 86] on link "Rates" at bounding box center [133, 85] width 45 height 33
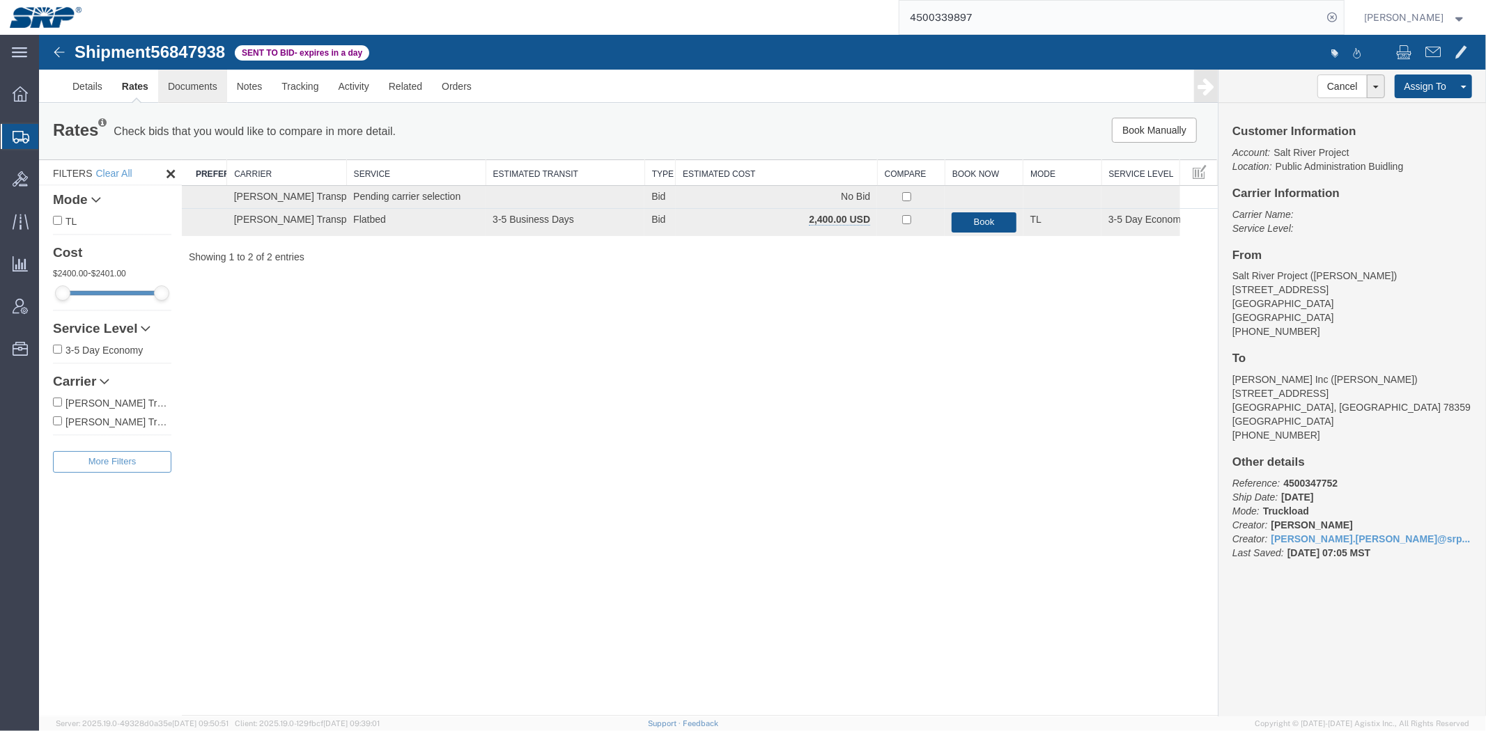
click at [176, 91] on link "Documents" at bounding box center [191, 85] width 69 height 33
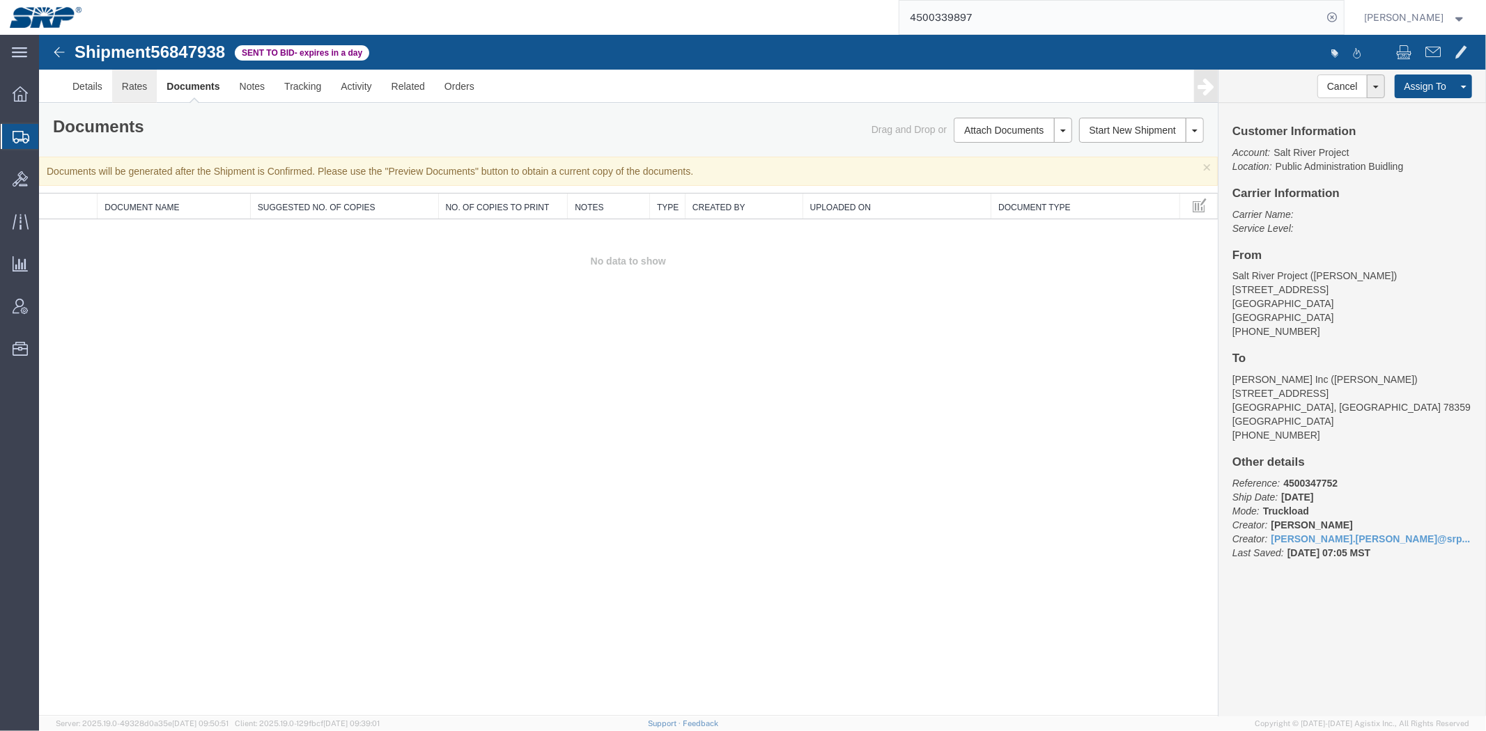
click at [141, 86] on link "Rates" at bounding box center [133, 85] width 45 height 33
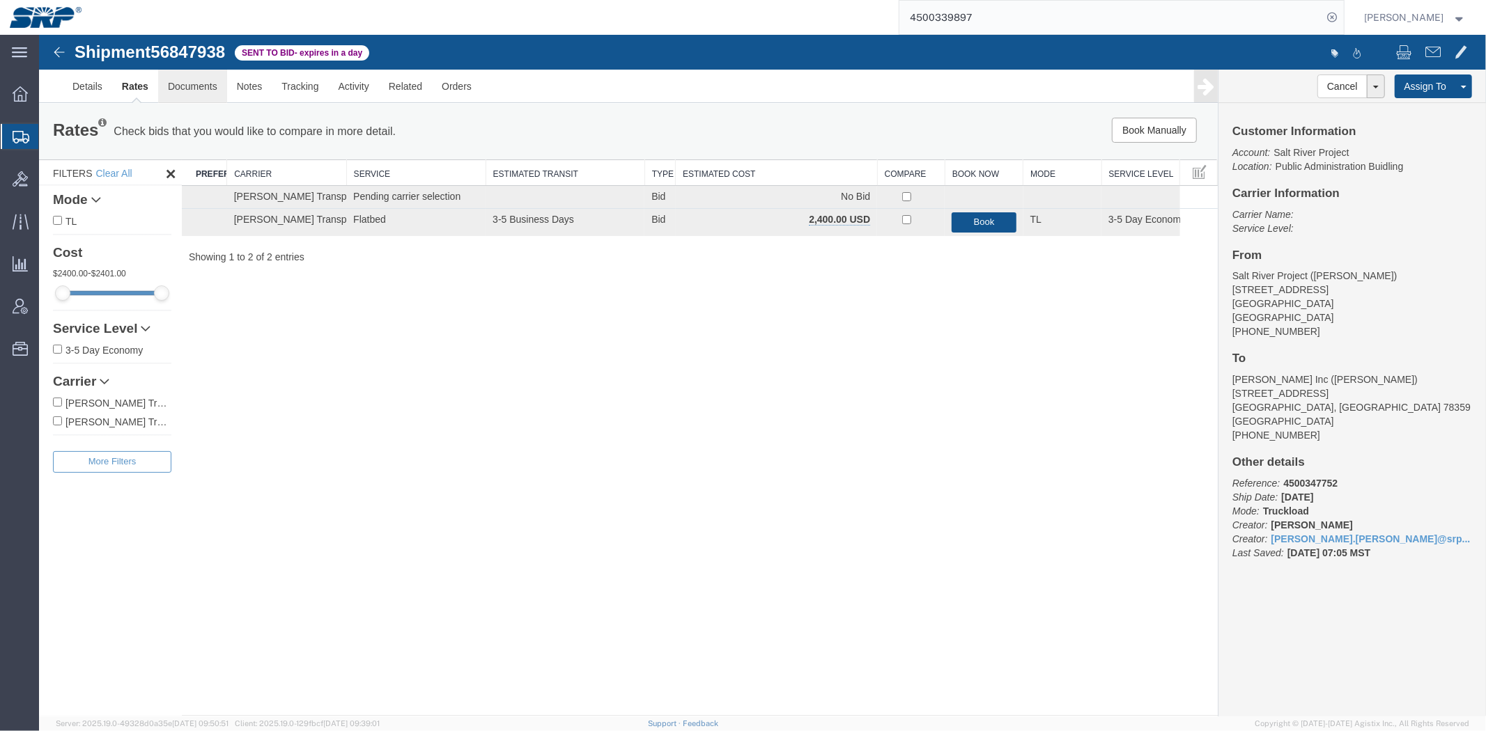
click at [175, 91] on link "Documents" at bounding box center [191, 85] width 69 height 33
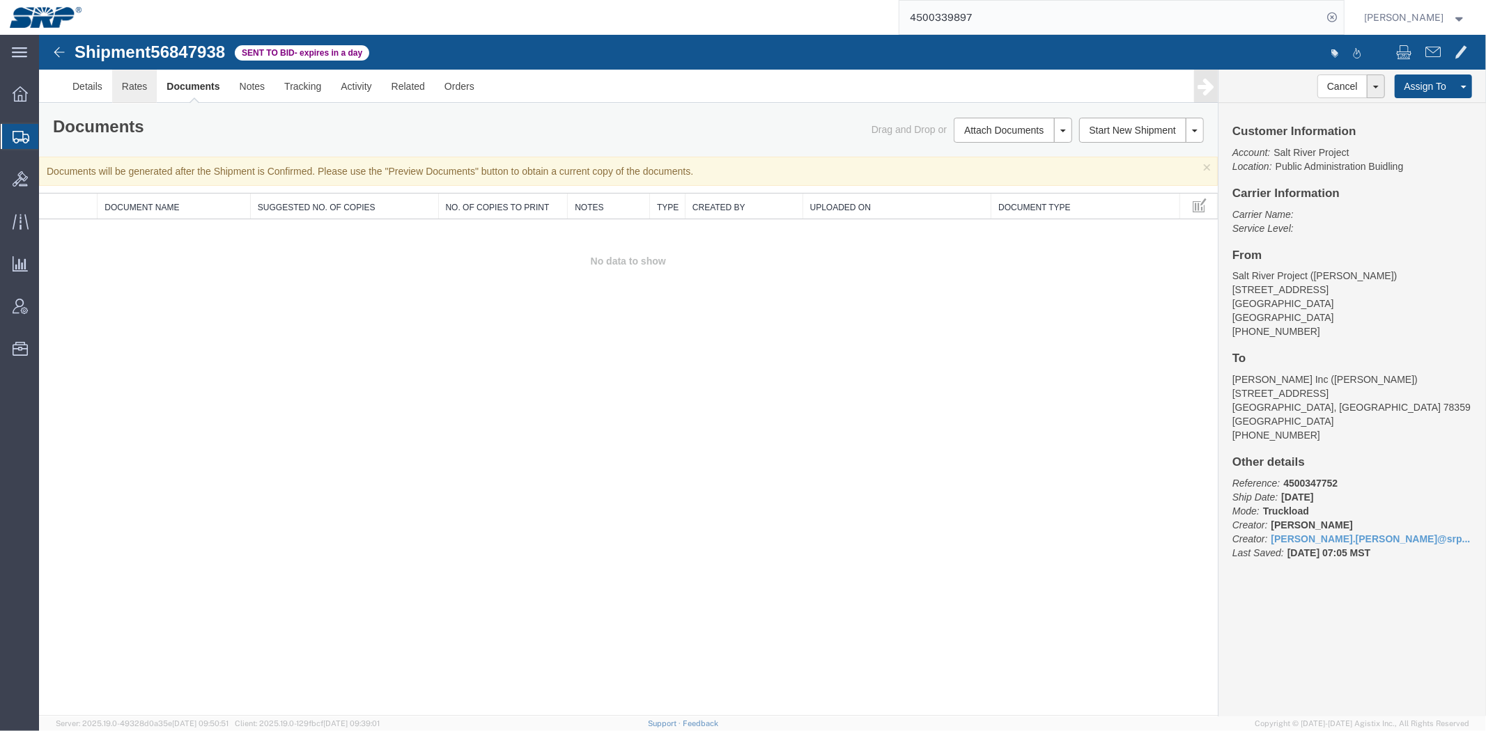
click at [143, 86] on link "Rates" at bounding box center [133, 85] width 45 height 33
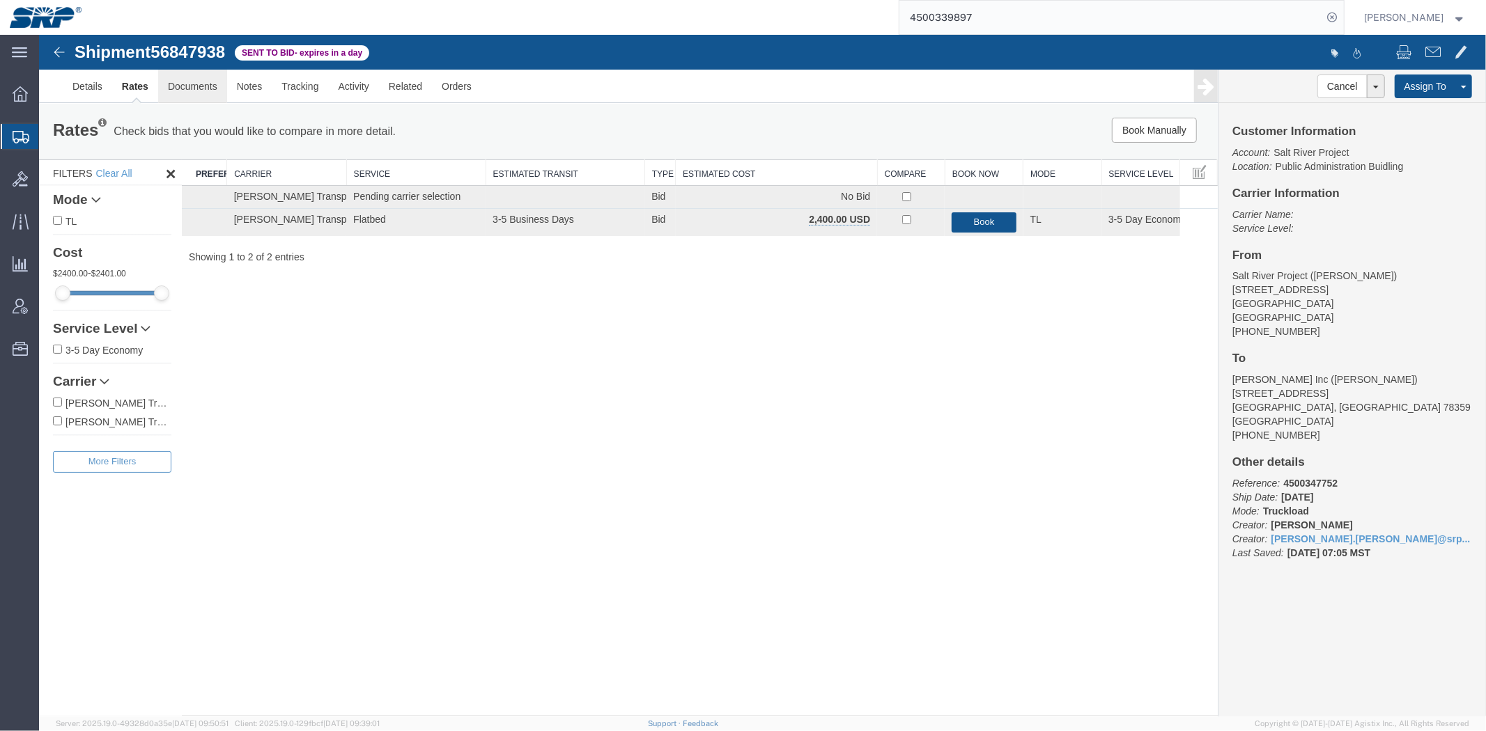
click at [206, 90] on link "Documents" at bounding box center [191, 85] width 69 height 33
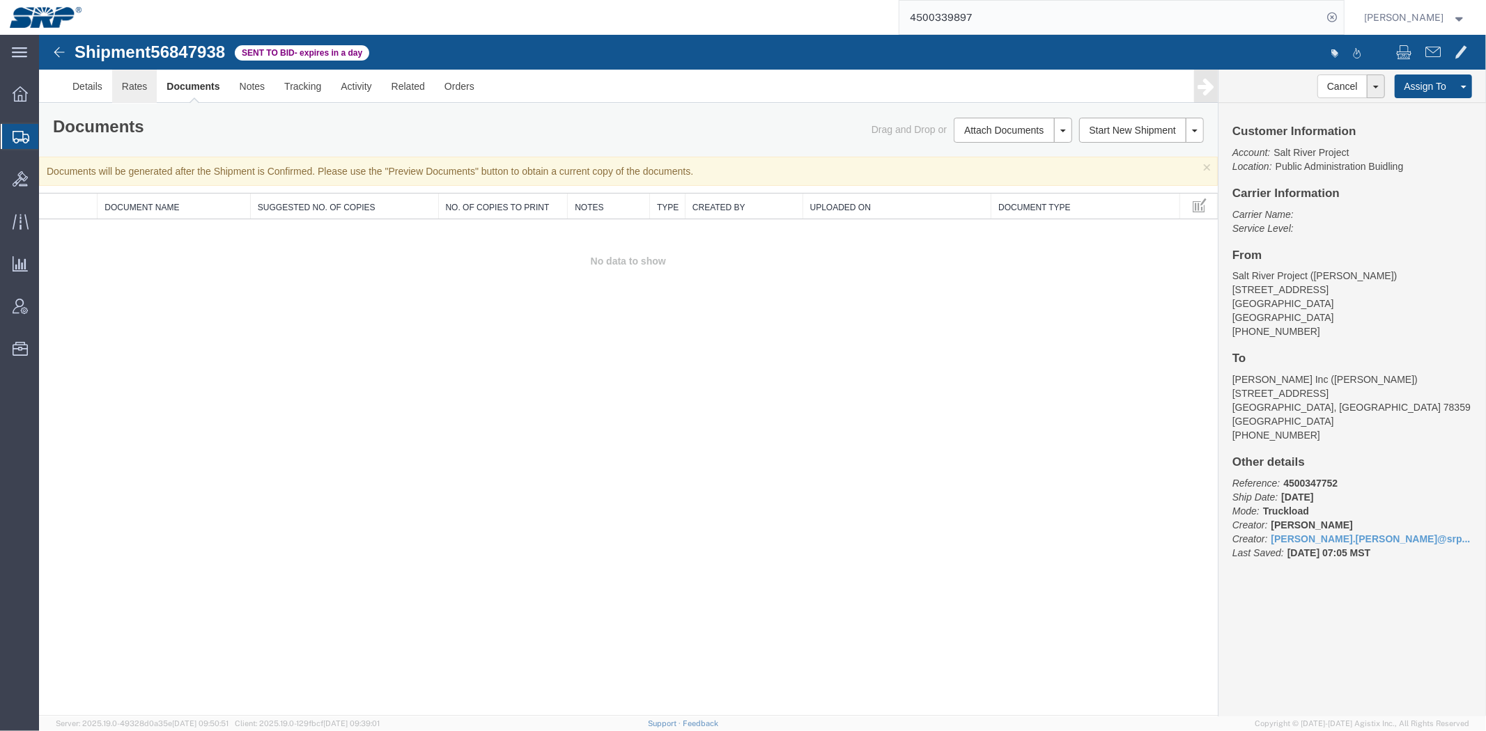
click at [144, 88] on link "Rates" at bounding box center [133, 85] width 45 height 33
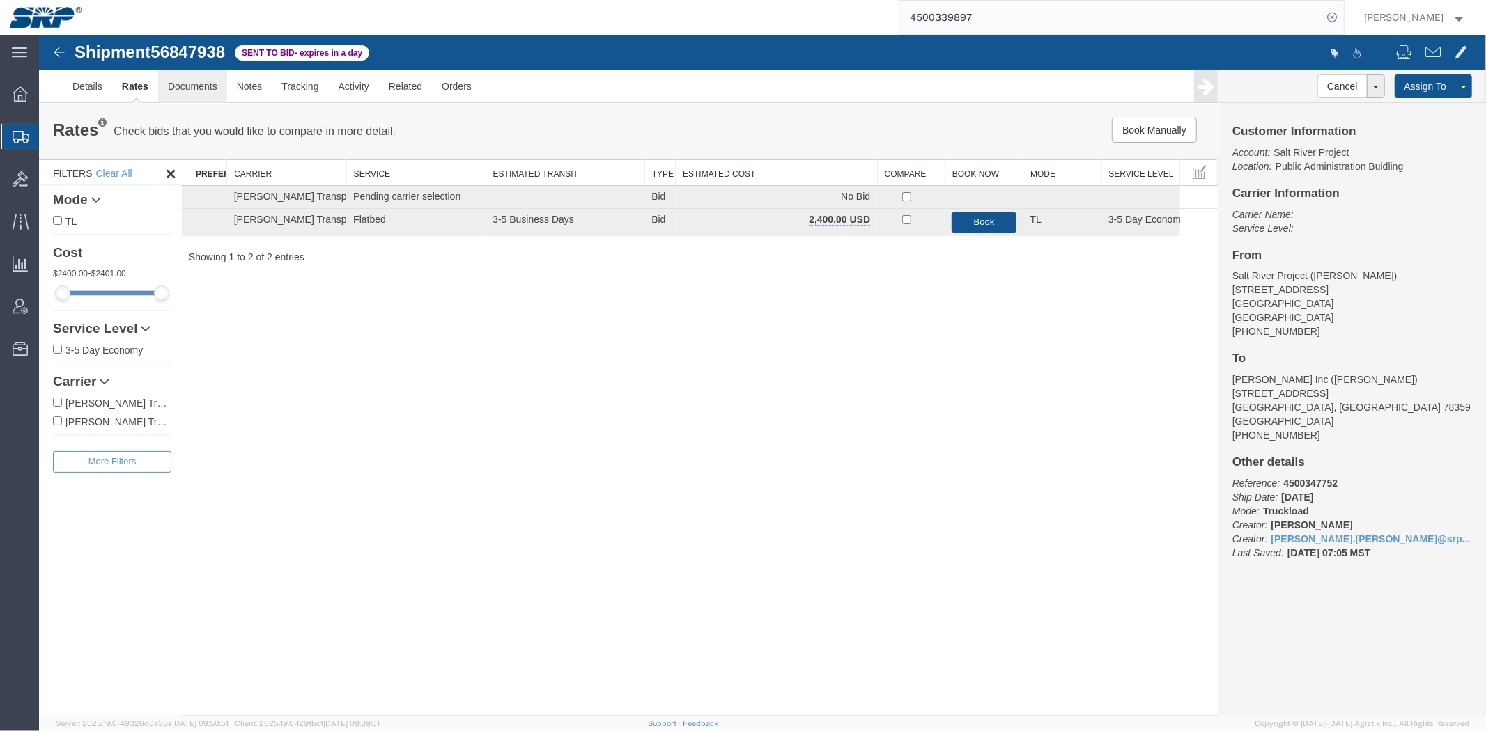
click at [221, 97] on link "Documents" at bounding box center [191, 85] width 69 height 33
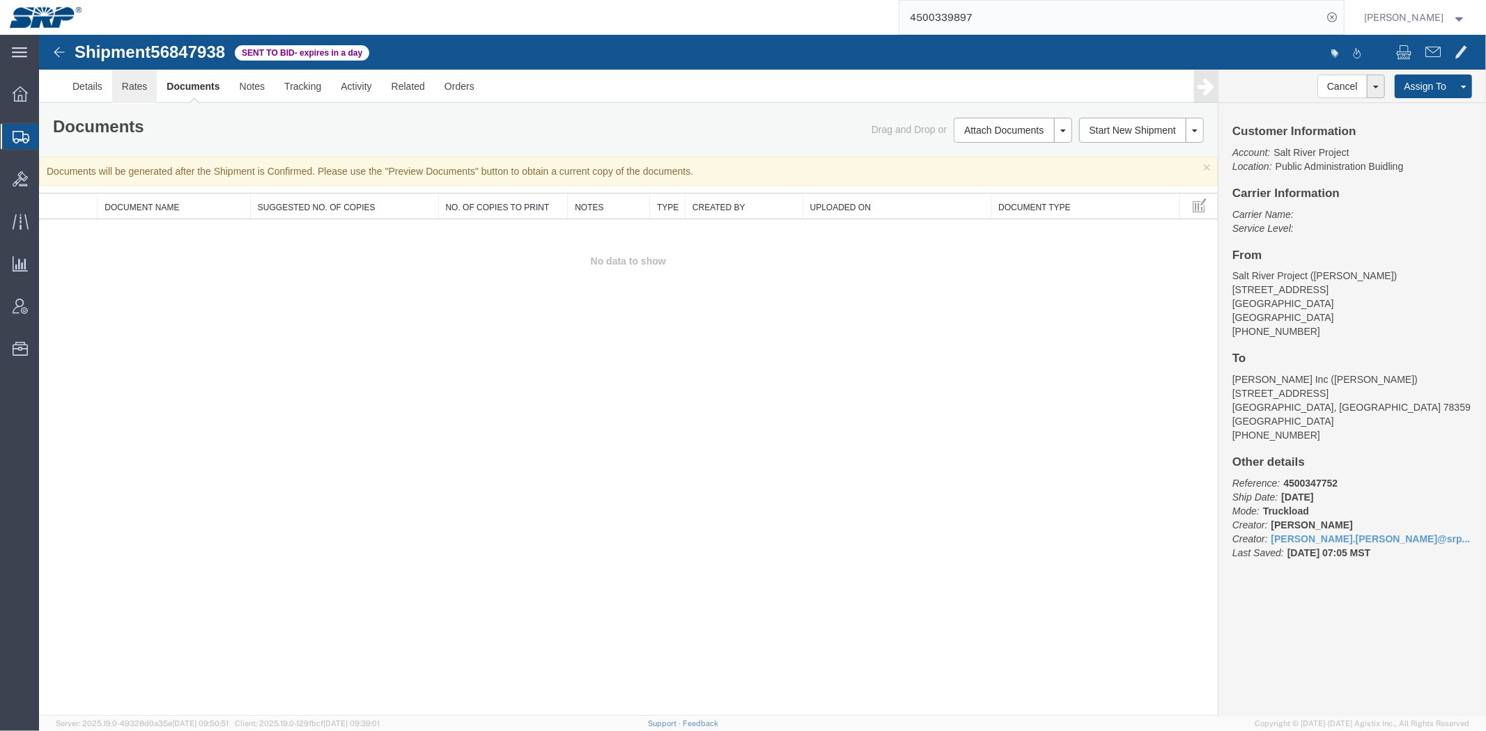
drag, startPoint x: 173, startPoint y: 119, endPoint x: 134, endPoint y: 86, distance: 51.9
click at [134, 86] on link "Rates" at bounding box center [133, 85] width 45 height 33
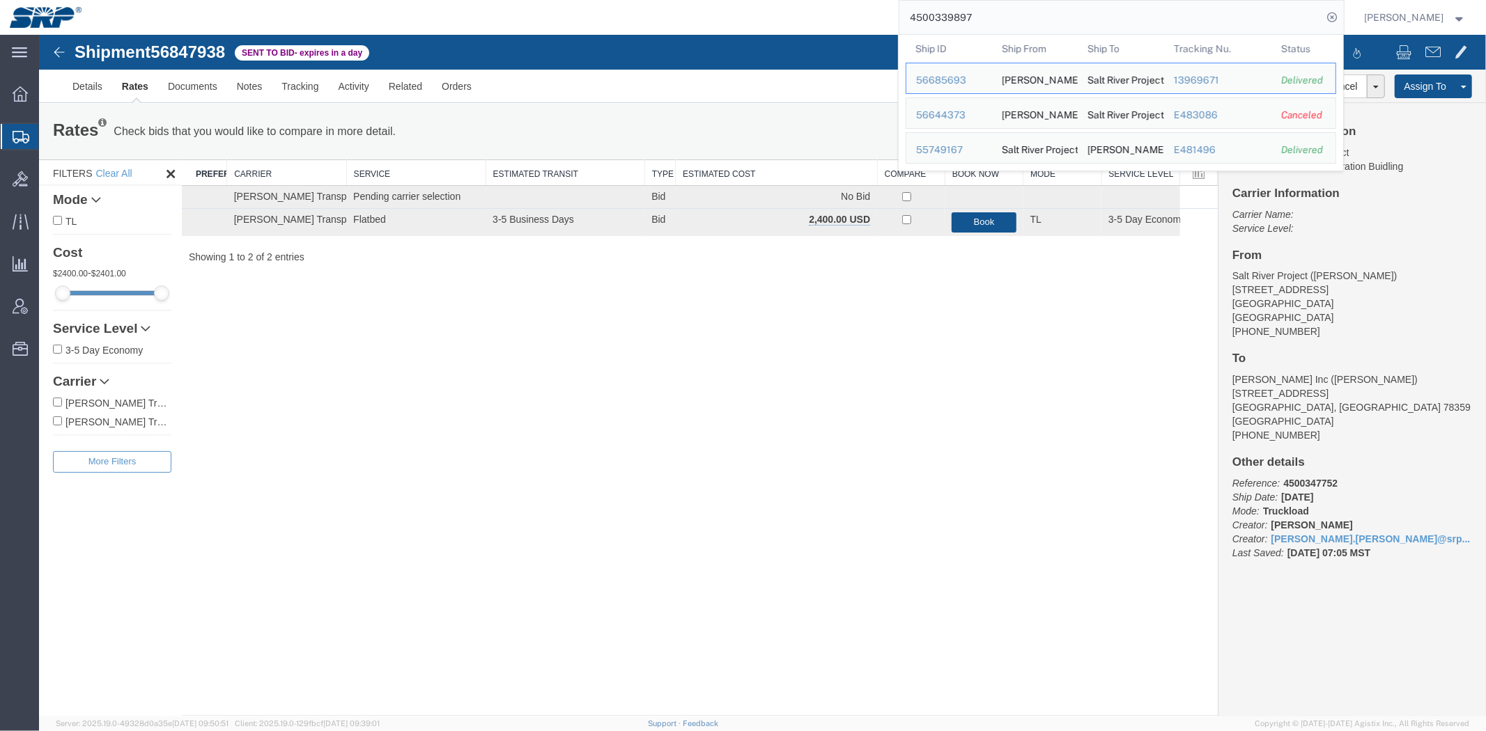
click at [1100, 30] on input "4500339897" at bounding box center [1110, 17] width 423 height 33
click at [647, 149] on div "Rates Check bids that you would like to compare in more detail. Compare Filter …" at bounding box center [627, 131] width 1178 height 56
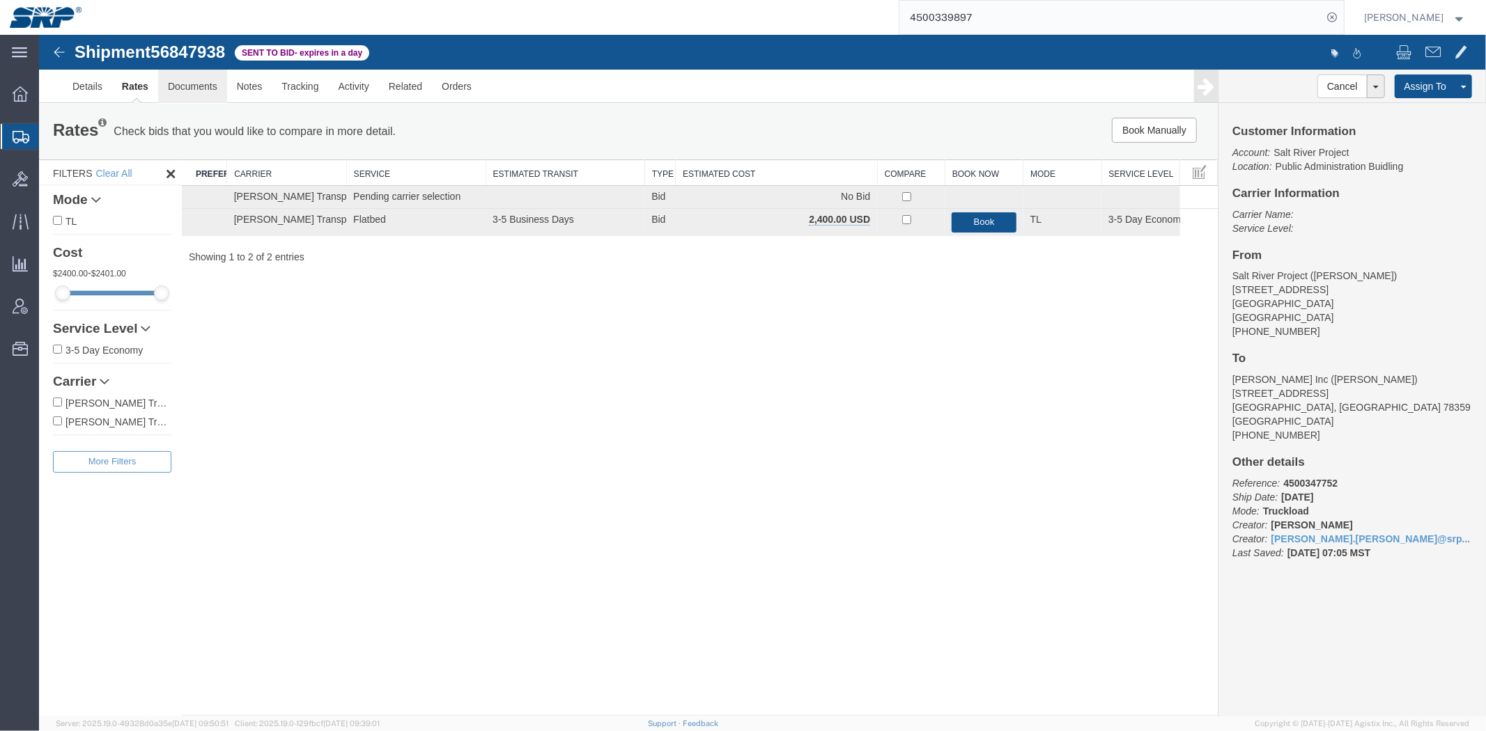
drag, startPoint x: 193, startPoint y: 87, endPoint x: 198, endPoint y: 70, distance: 17.4
click at [193, 87] on link "Documents" at bounding box center [191, 85] width 69 height 33
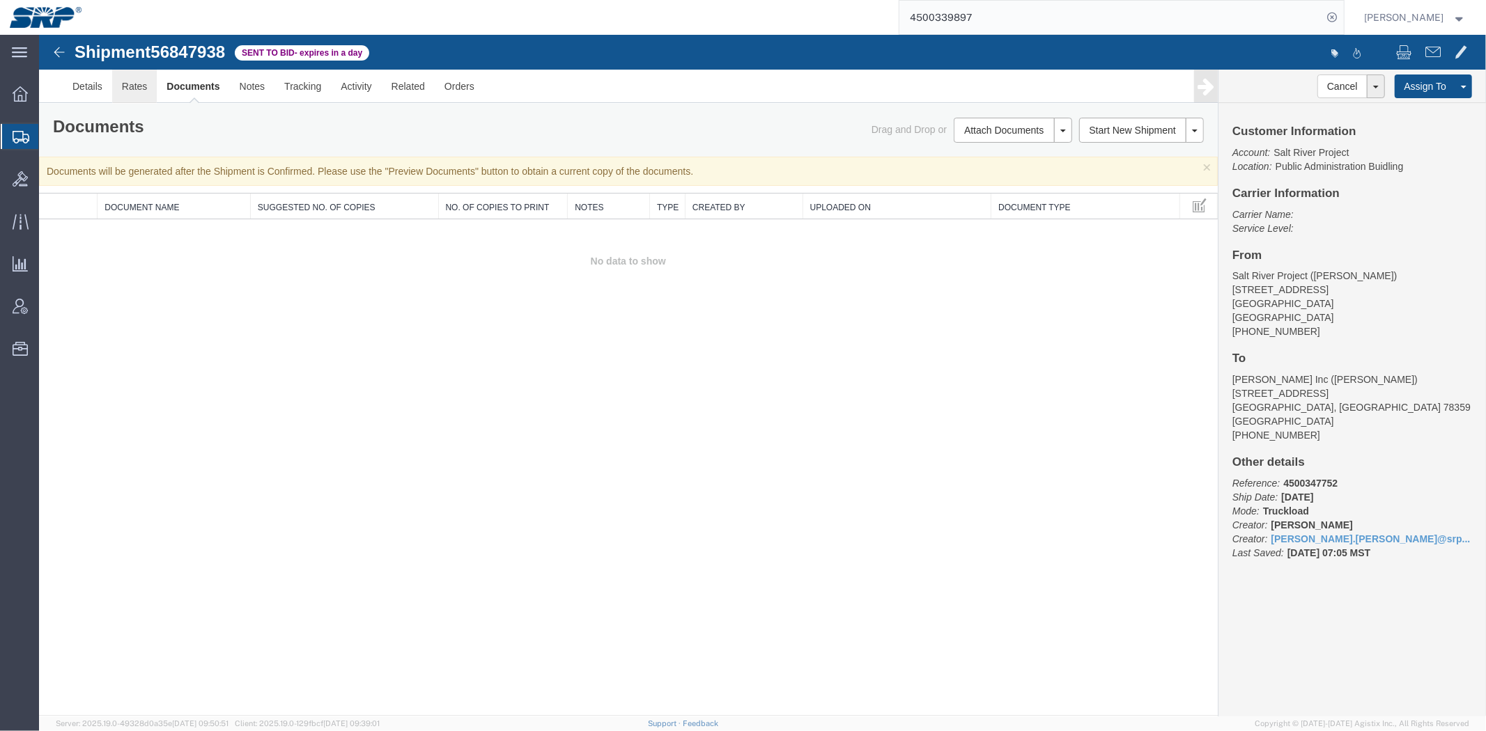
click at [126, 86] on link "Rates" at bounding box center [133, 85] width 45 height 33
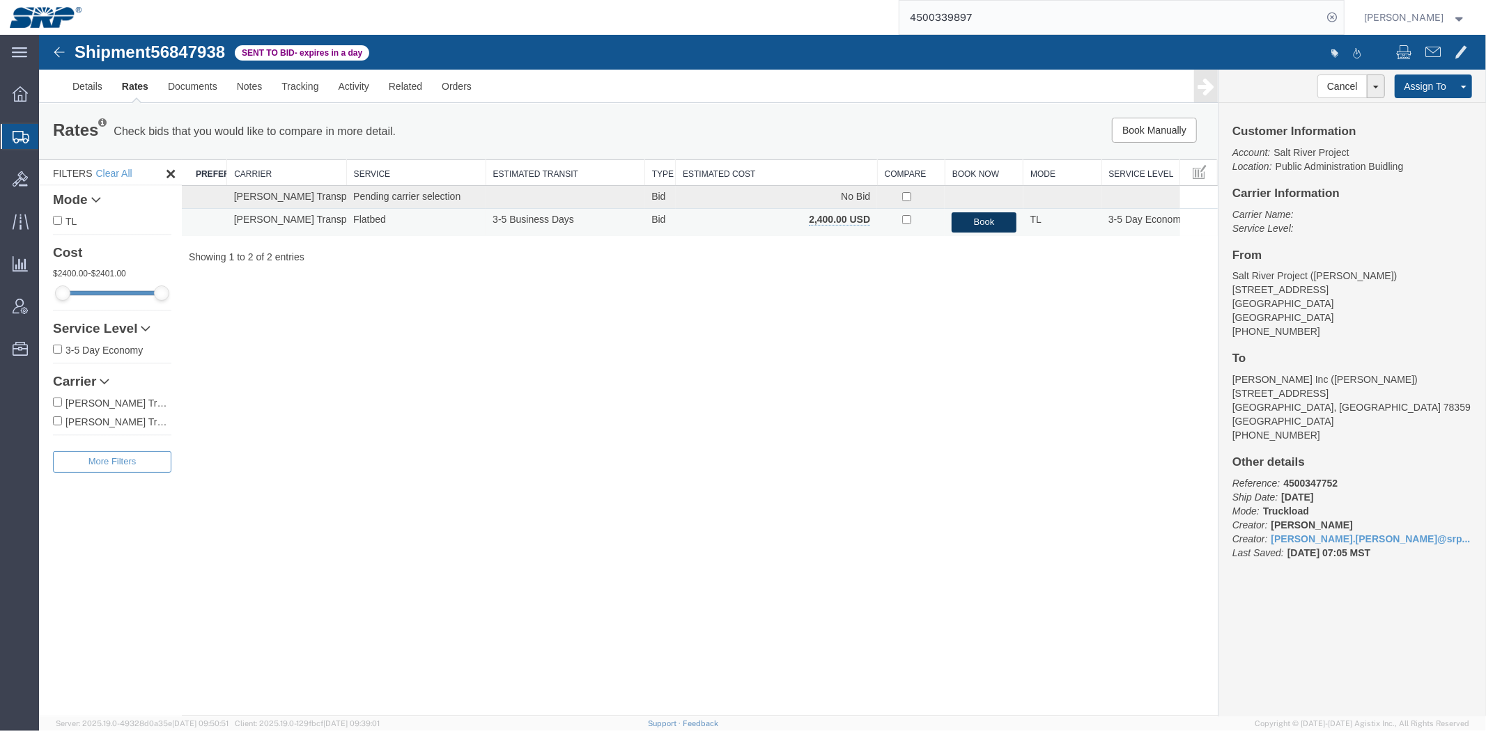
click at [998, 220] on button "Book" at bounding box center [983, 222] width 64 height 20
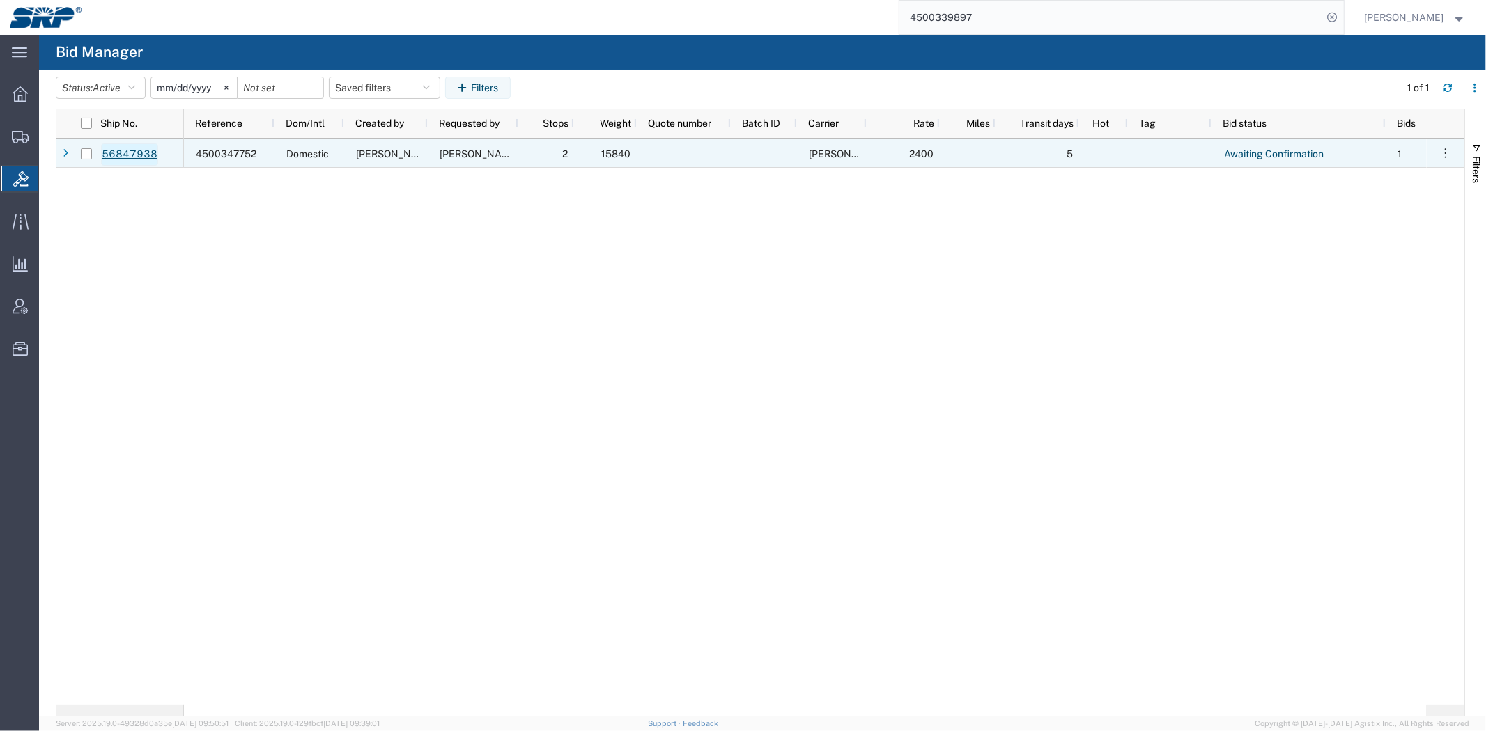
click at [138, 151] on link "56847938" at bounding box center [129, 154] width 57 height 22
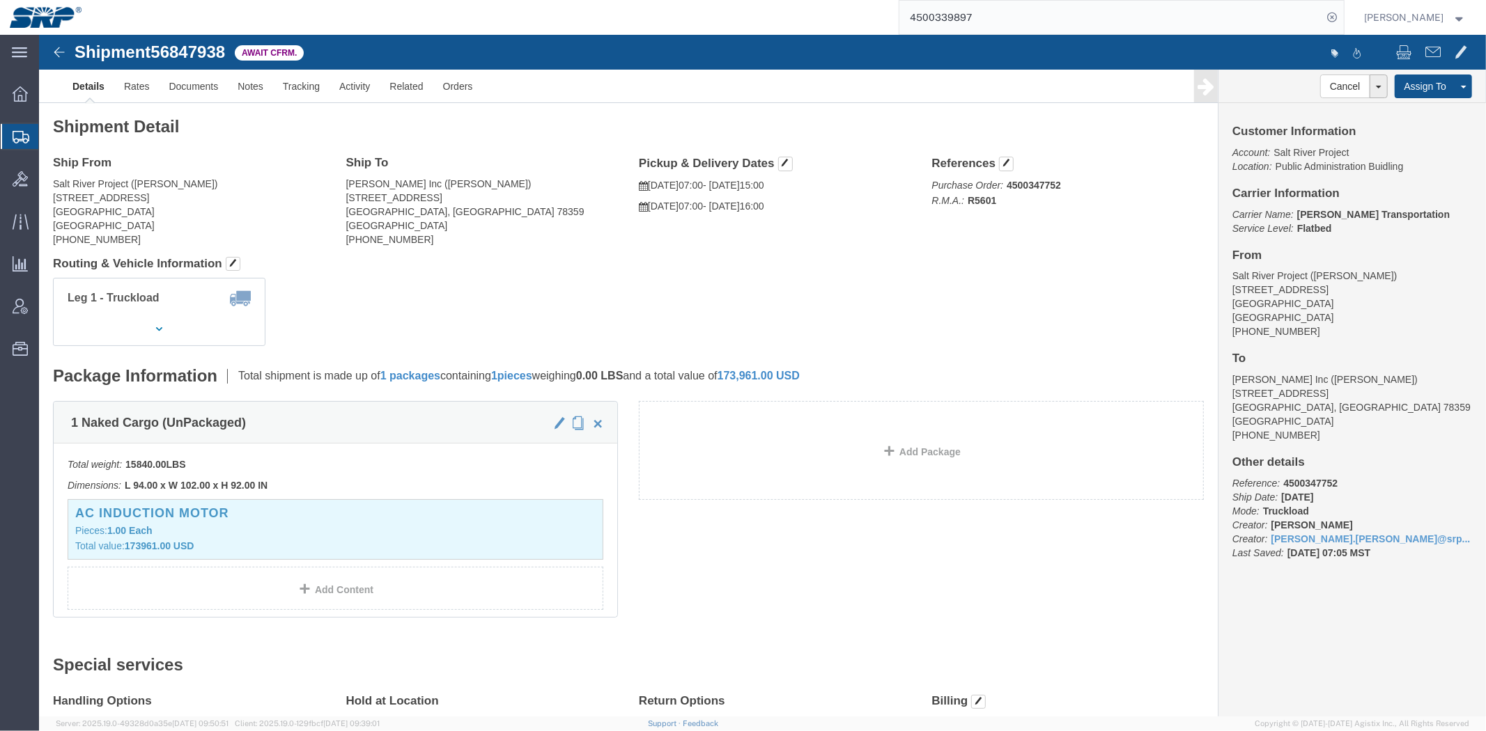
click span "56847938"
copy span "56847938"
click link "Documents"
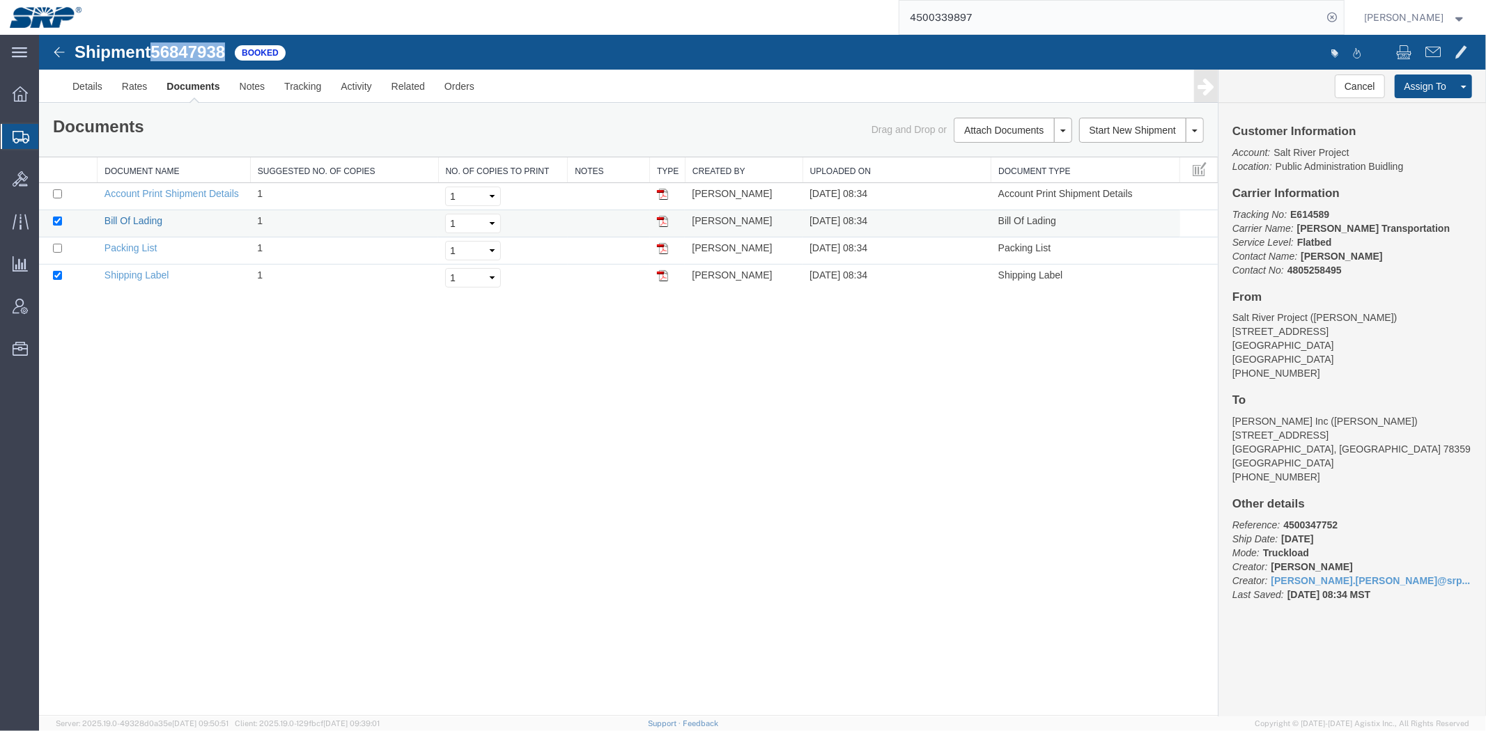
drag, startPoint x: 135, startPoint y: 214, endPoint x: 657, endPoint y: 56, distance: 545.1
click at [135, 215] on link "Bill Of Lading" at bounding box center [133, 220] width 58 height 11
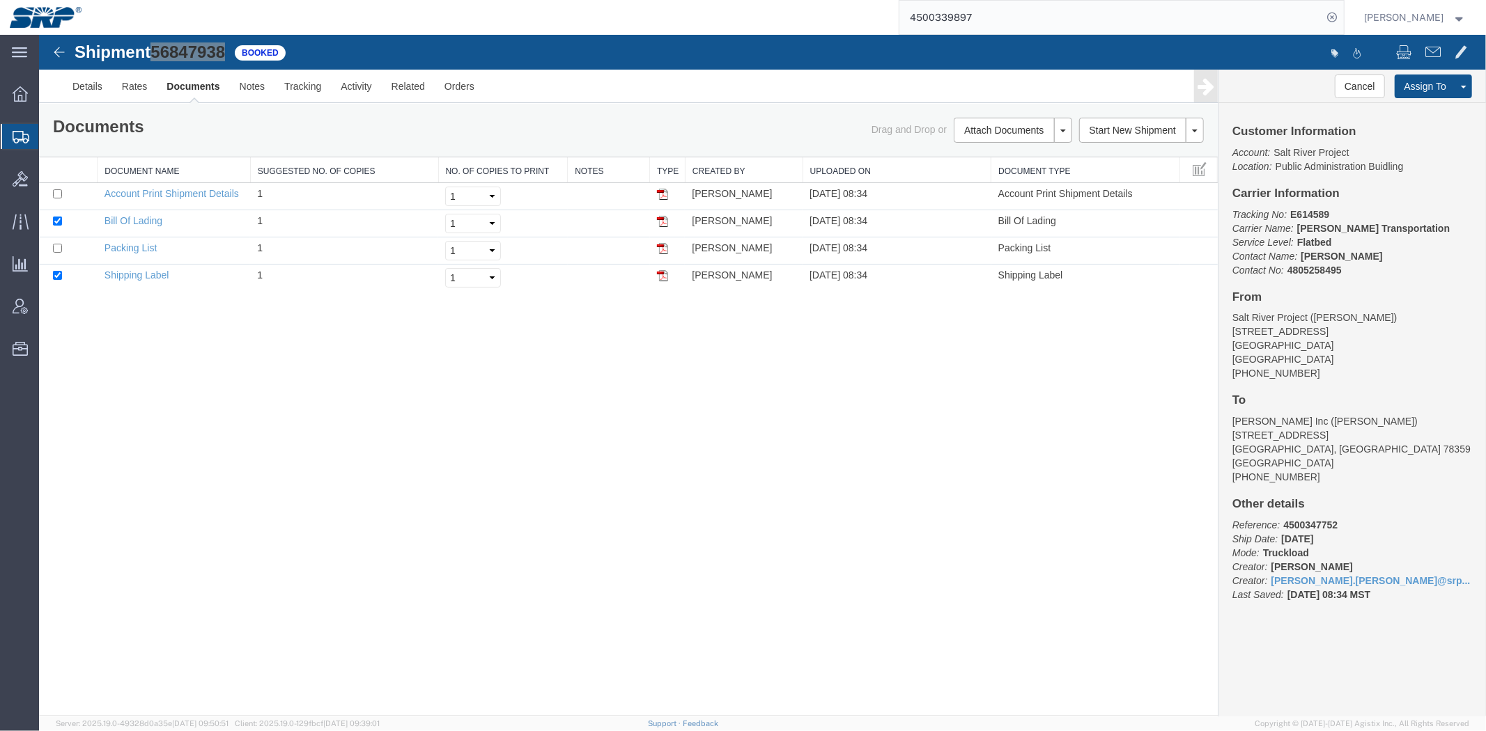
click at [0, 0] on span "Shipment Manager" at bounding box center [0, 0] width 0 height 0
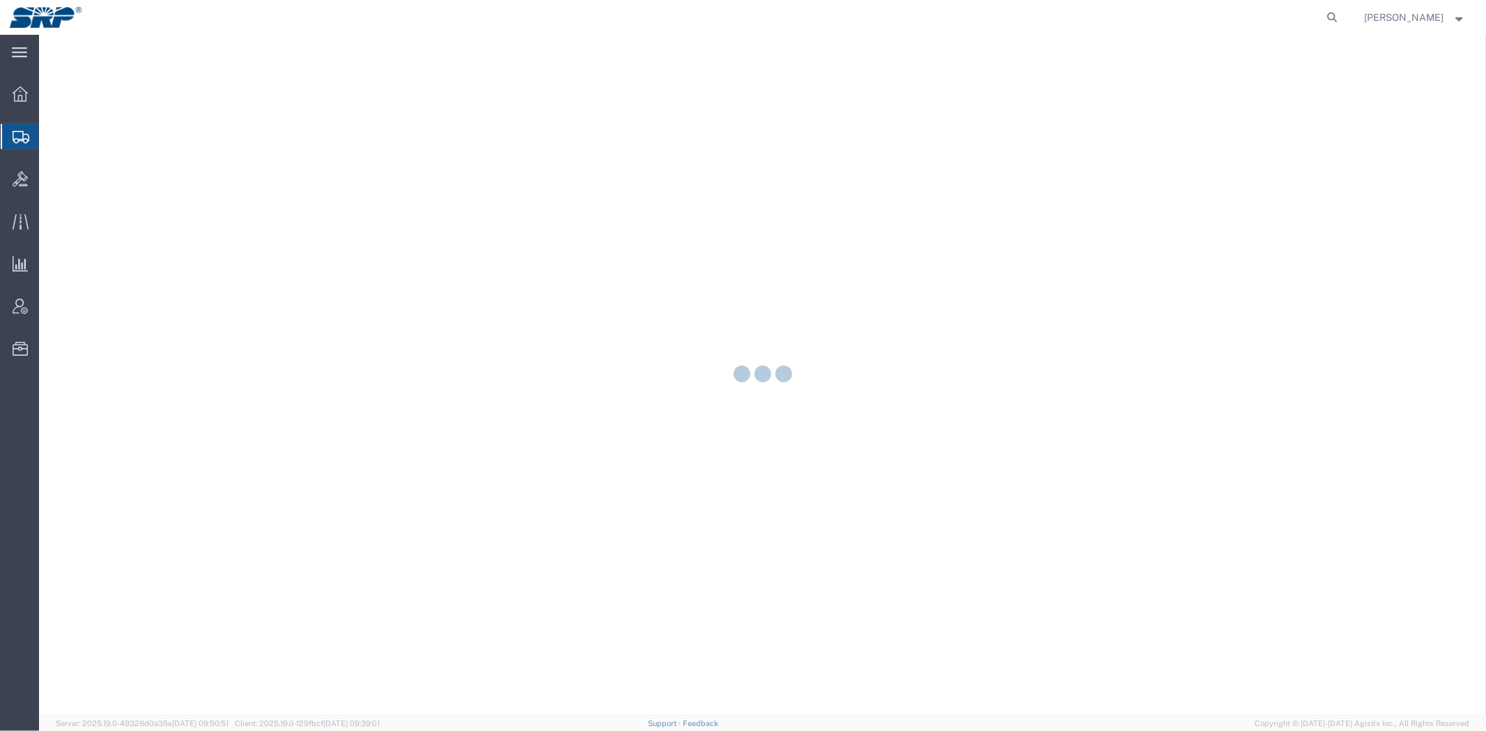
click at [1318, 14] on agx-global-search at bounding box center [1121, 17] width 446 height 35
click at [1325, 15] on icon at bounding box center [1333, 18] width 20 height 20
click at [1229, 17] on input "search" at bounding box center [1110, 17] width 423 height 33
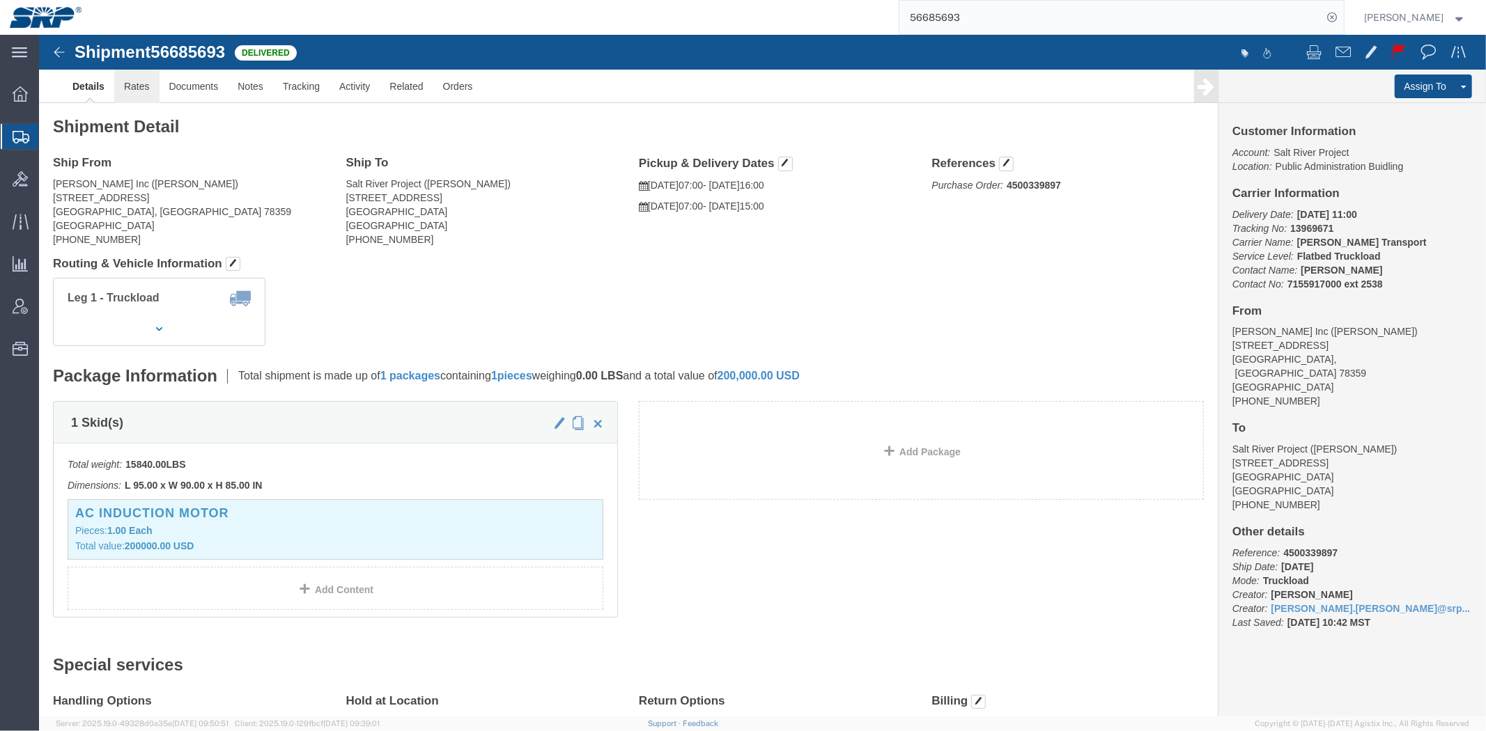
click link "Rates"
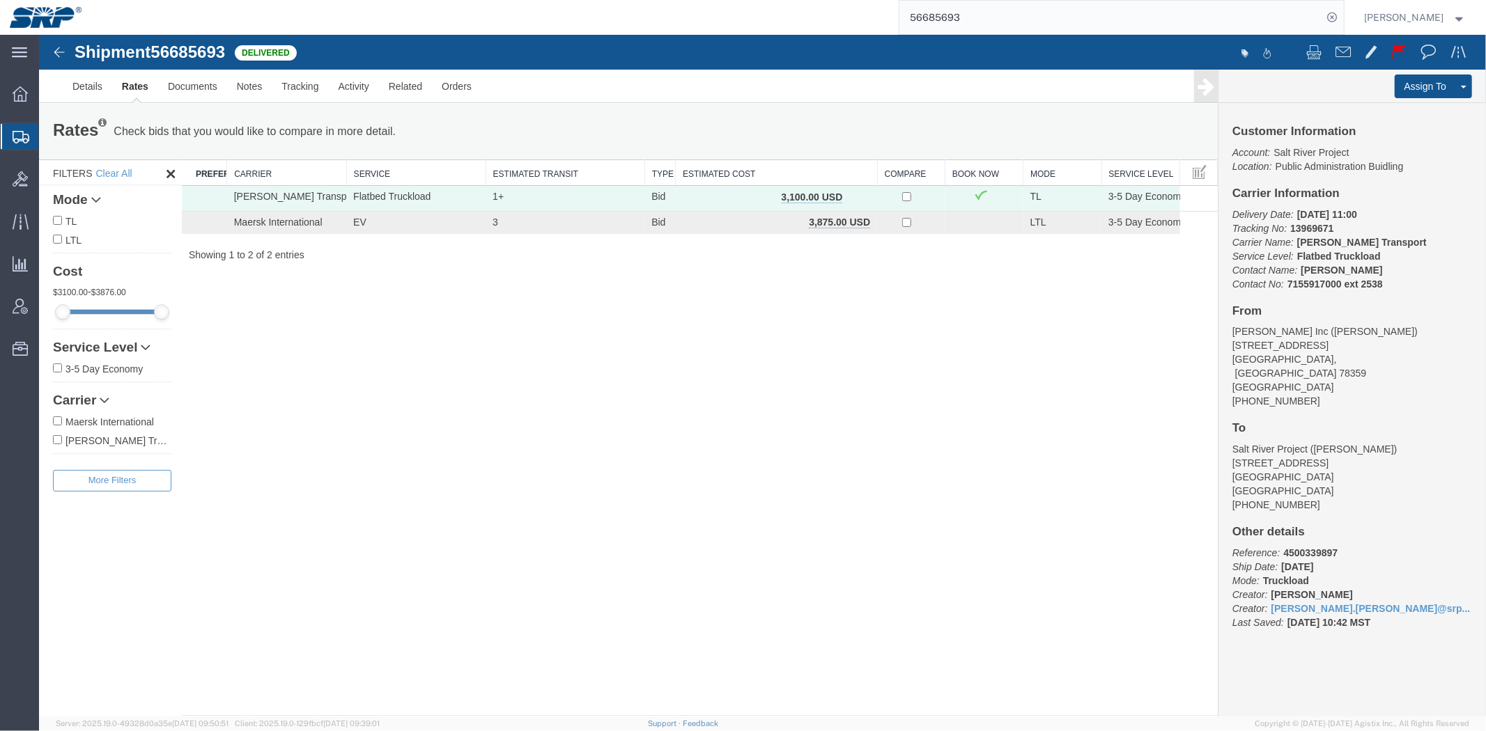
click at [1048, 19] on input "56685693" at bounding box center [1110, 17] width 423 height 33
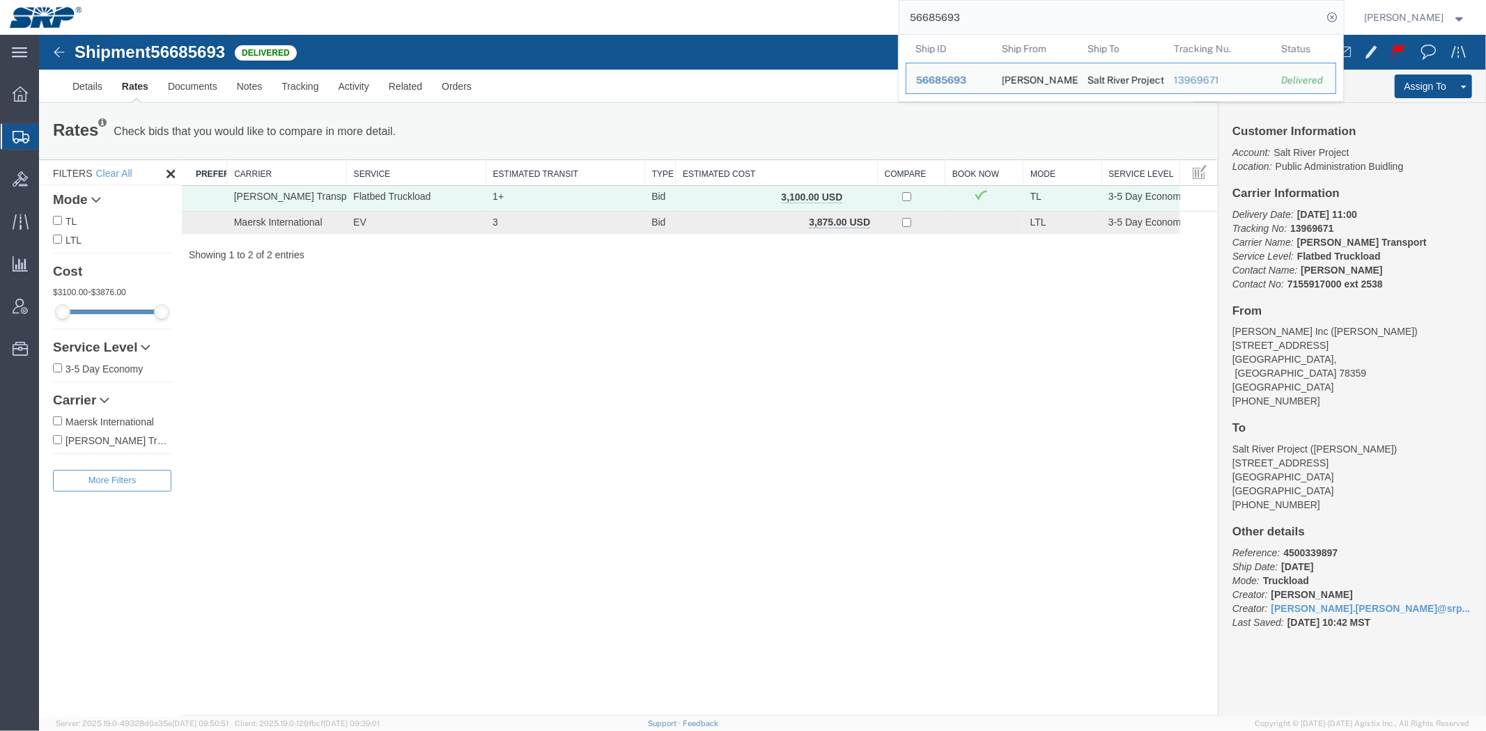
click at [1048, 19] on input "56685693" at bounding box center [1110, 17] width 423 height 33
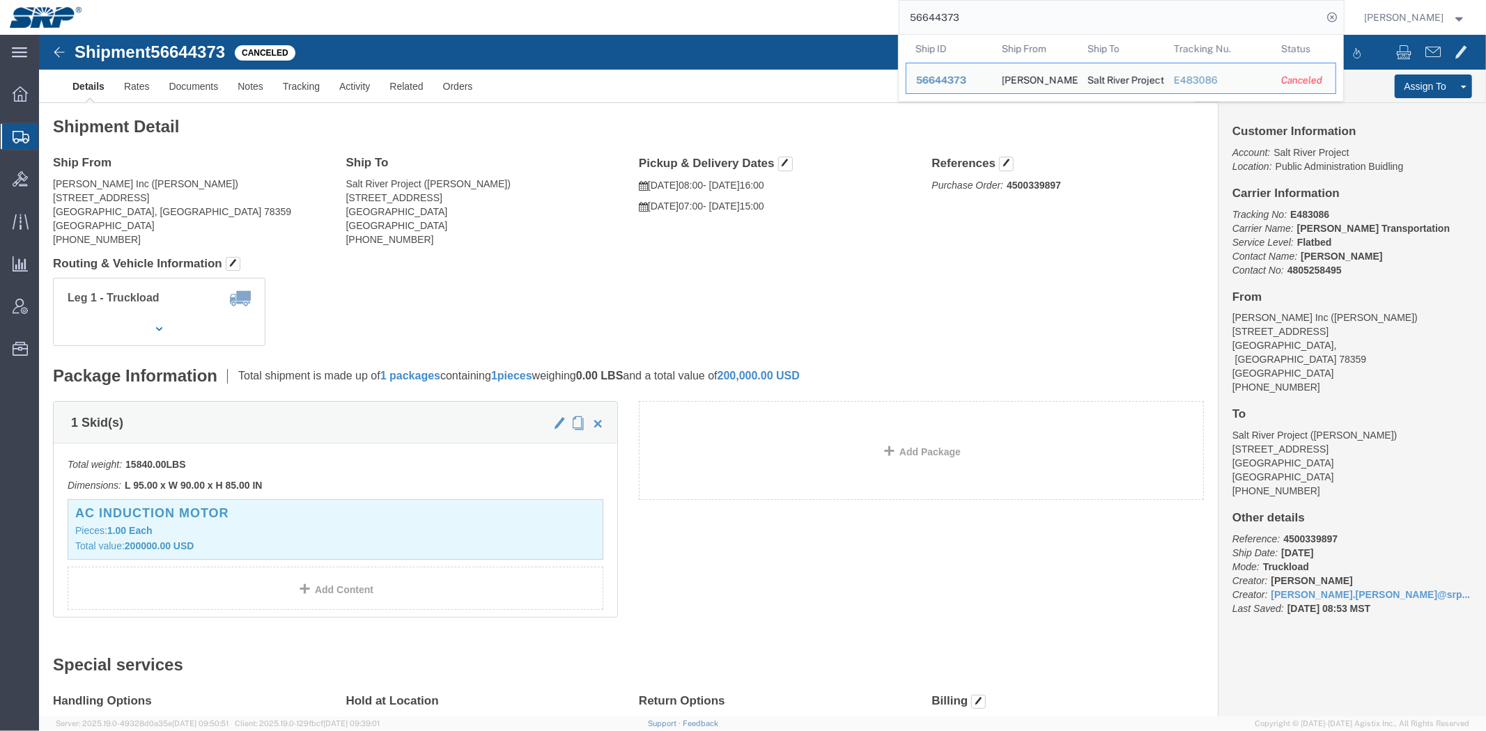
click at [1083, 26] on input "56644373" at bounding box center [1110, 17] width 423 height 33
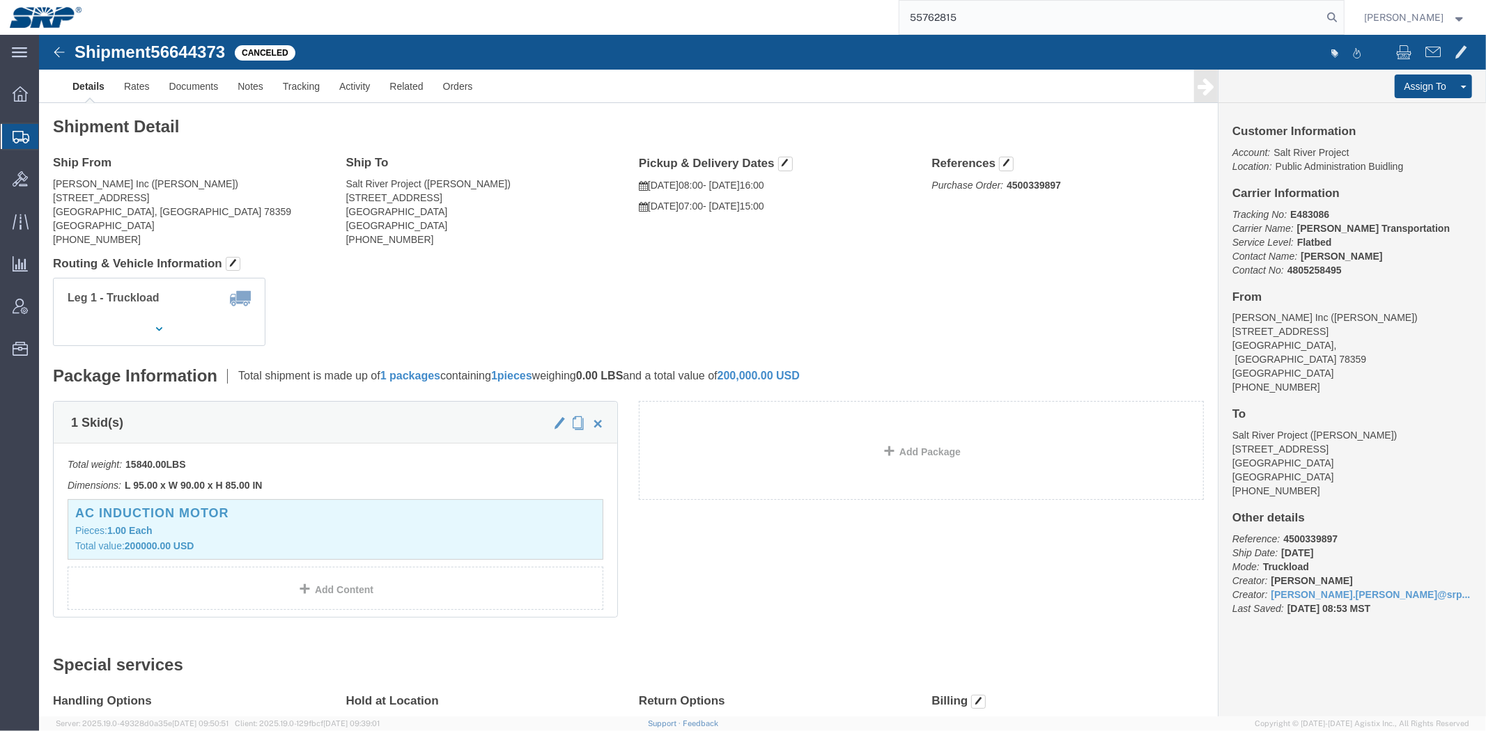
type input "55762815"
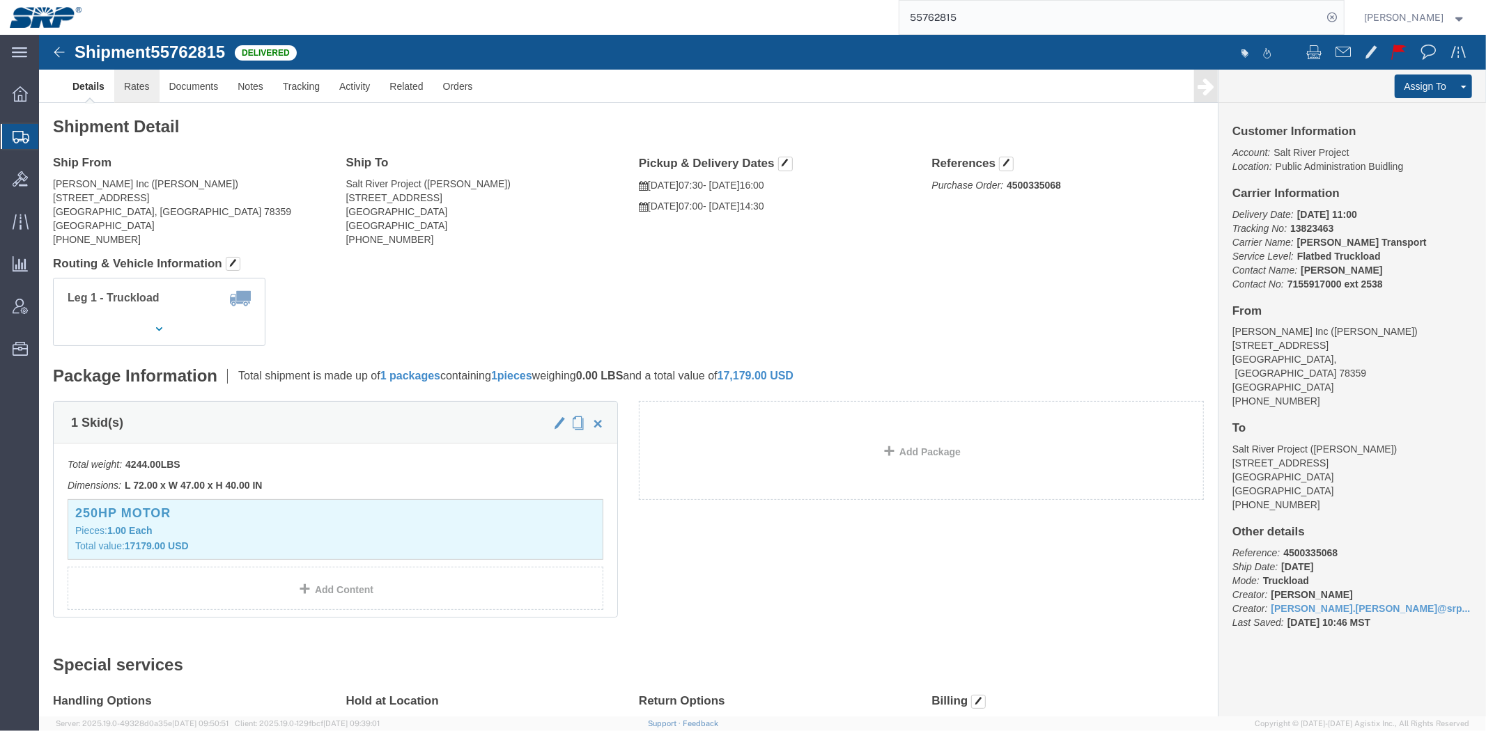
click link "Rates"
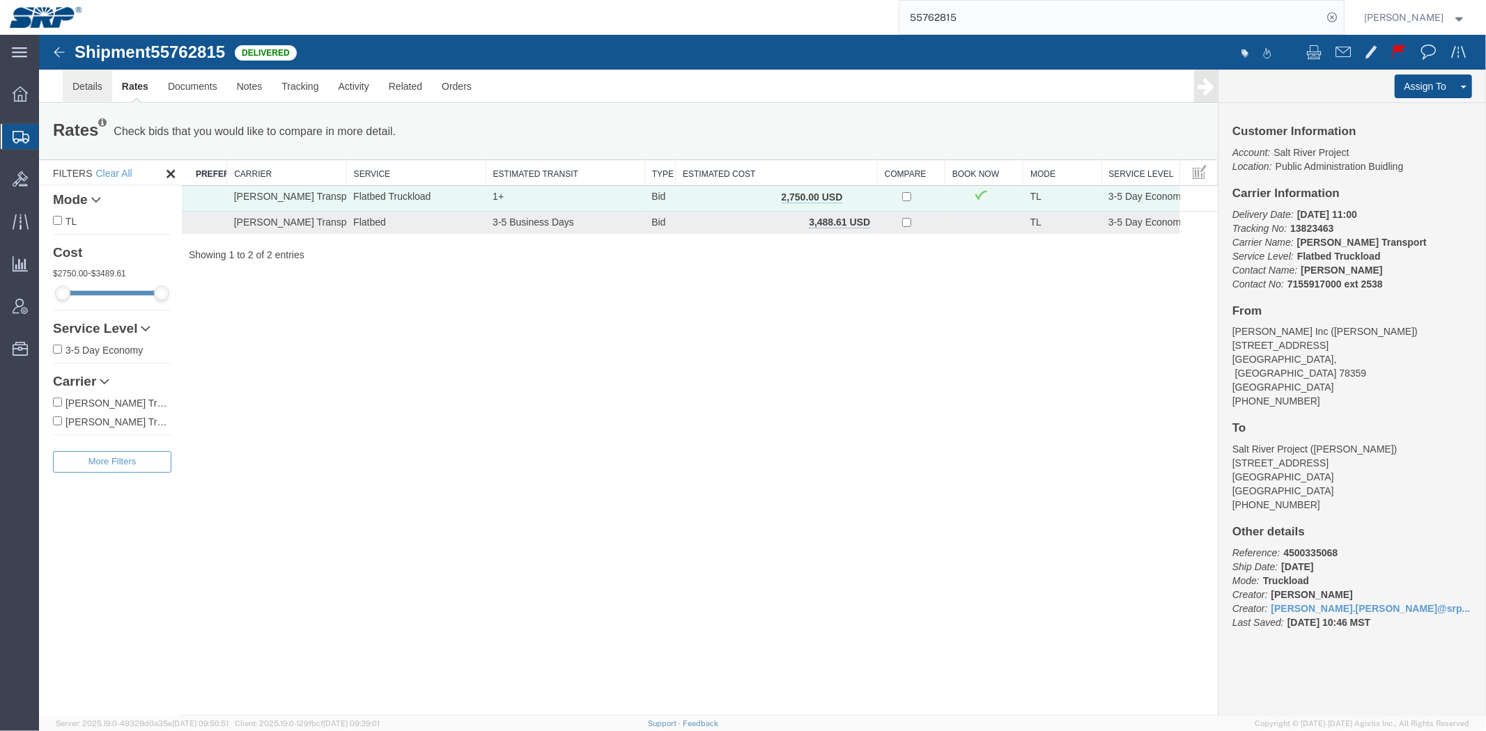
click at [62, 79] on link "Details" at bounding box center [86, 85] width 49 height 33
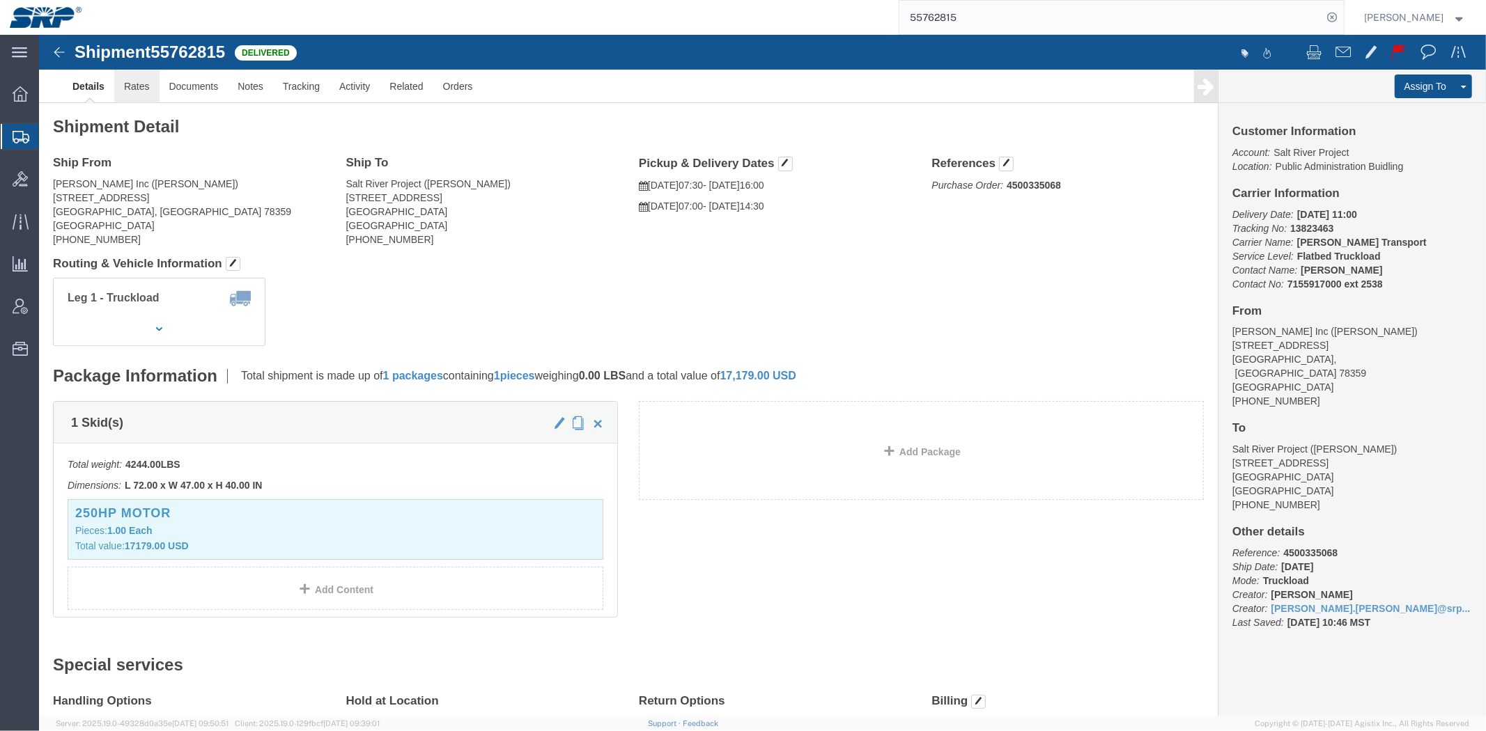
click link "Rates"
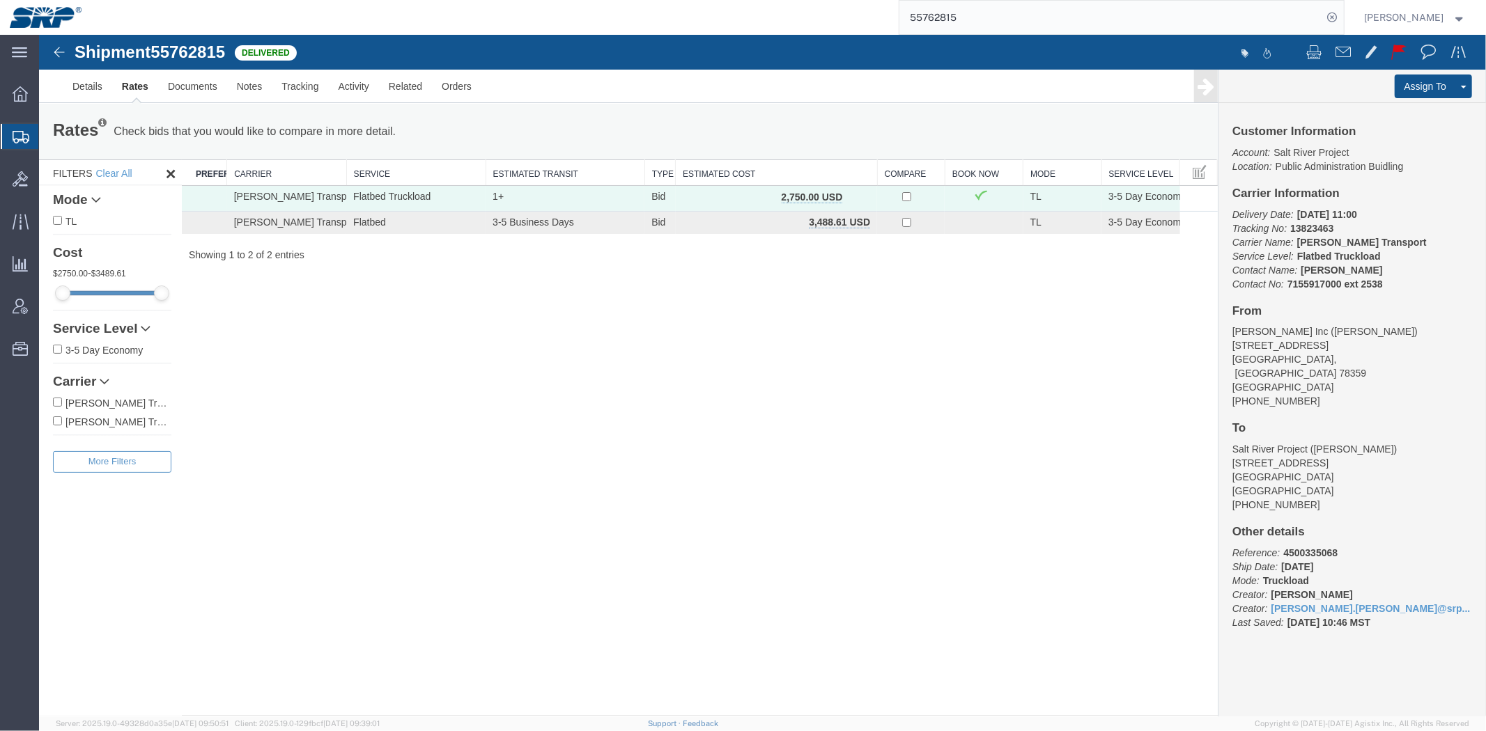
click at [585, 419] on div "Shipment 55762815 2 of 2 Delivered Details Rates Documents Notes Tracking Activ…" at bounding box center [761, 374] width 1447 height 681
click at [194, 81] on link "Documents" at bounding box center [191, 85] width 69 height 33
